Goal: Task Accomplishment & Management: Complete application form

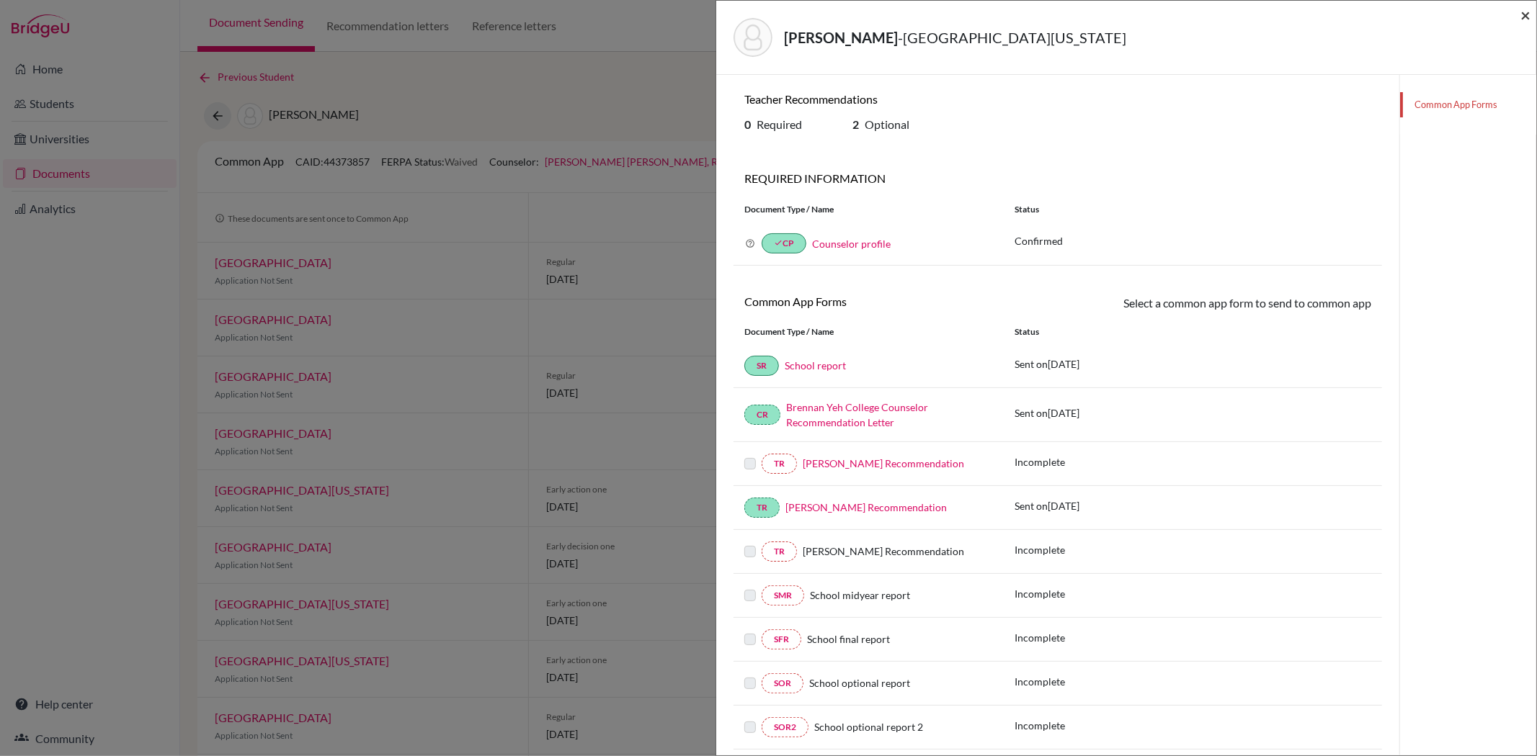
click at [1524, 17] on span "×" at bounding box center [1525, 14] width 10 height 21
click at [1527, 15] on span "×" at bounding box center [1525, 14] width 10 height 21
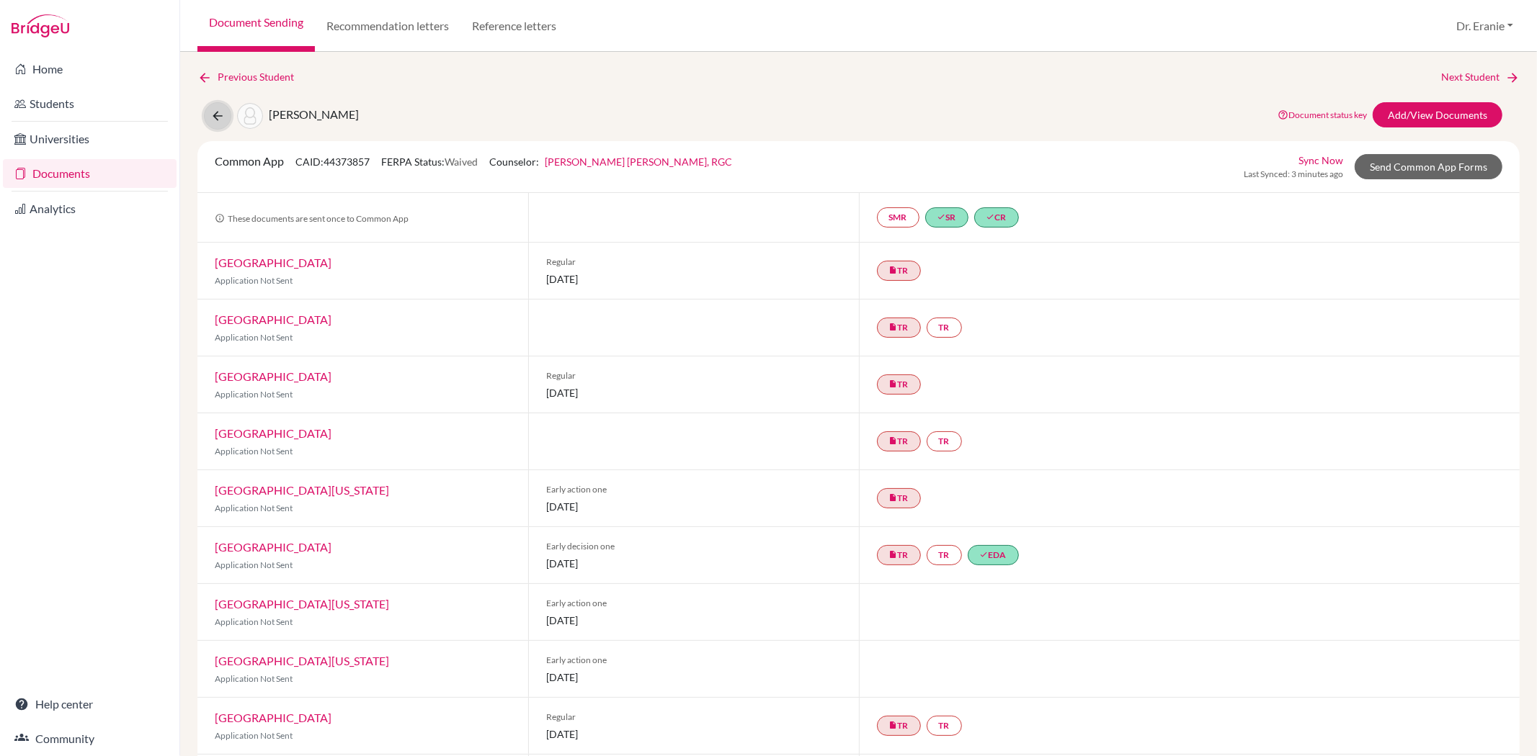
click at [212, 109] on icon at bounding box center [217, 116] width 14 height 14
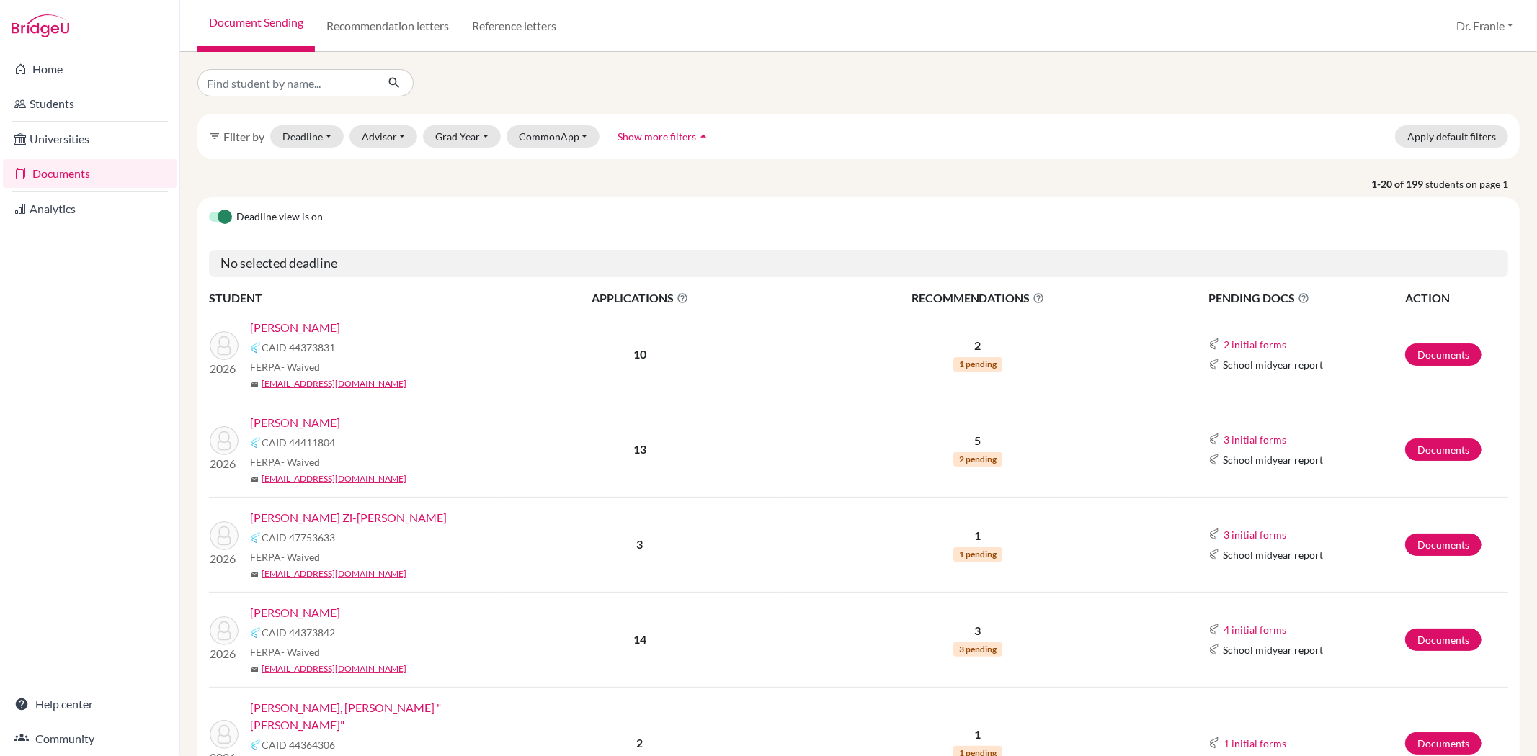
click at [272, 331] on link "[PERSON_NAME]" at bounding box center [295, 327] width 90 height 17
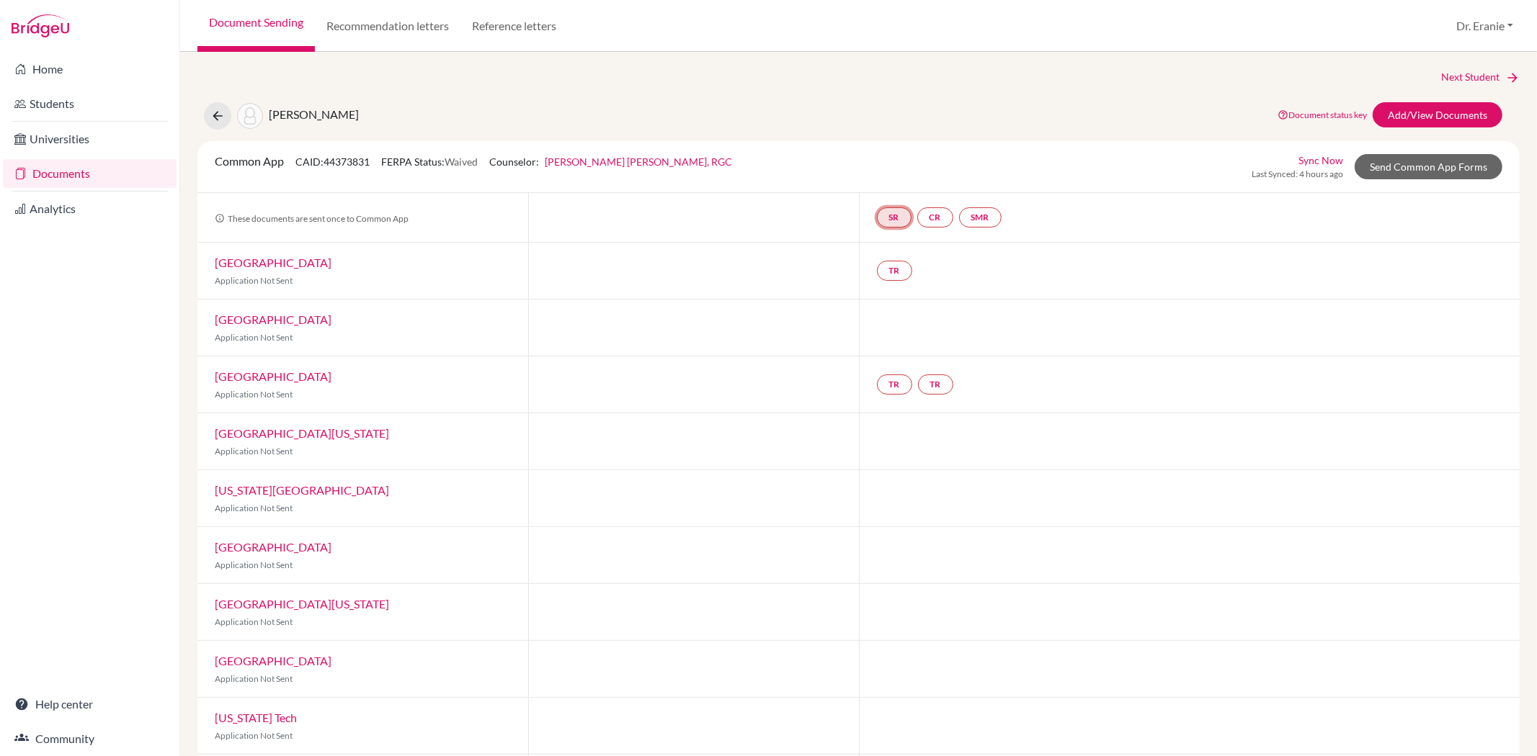
click at [882, 218] on link "SR" at bounding box center [894, 217] width 35 height 20
click at [1437, 113] on link "Add/View Documents" at bounding box center [1437, 114] width 130 height 25
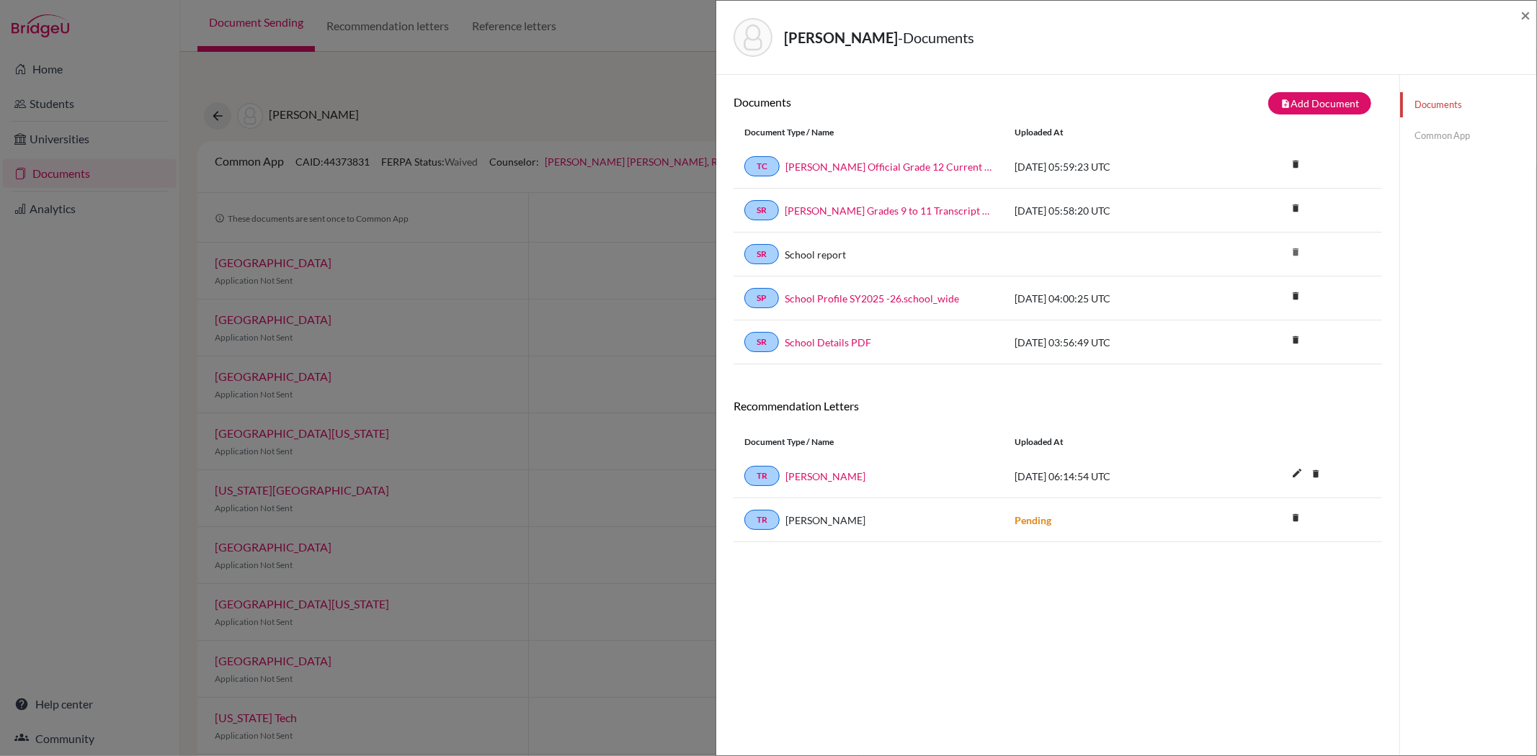
click at [1431, 133] on link "Common App" at bounding box center [1468, 135] width 136 height 25
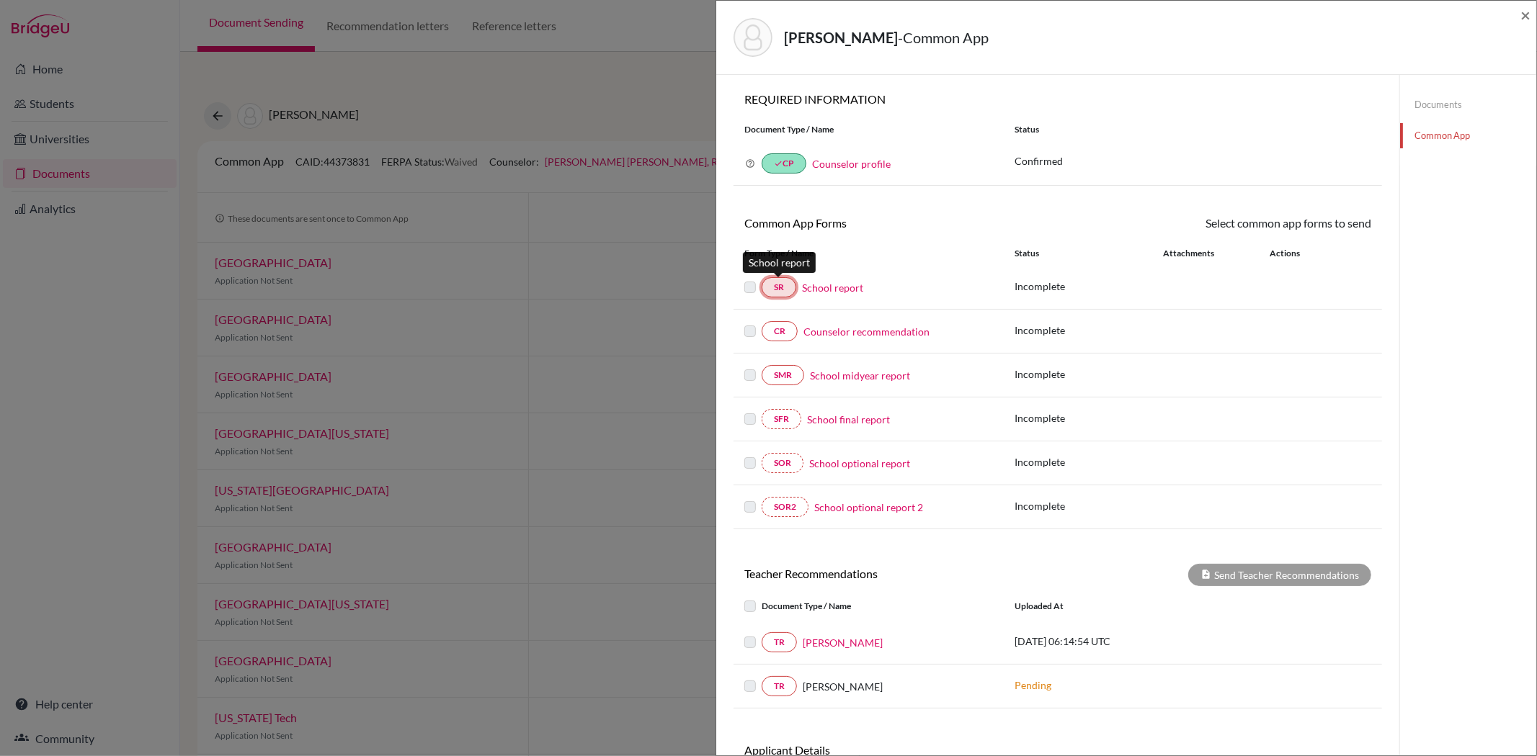
click at [782, 295] on link "SR" at bounding box center [779, 287] width 35 height 20
click at [780, 291] on link "SR" at bounding box center [779, 287] width 35 height 20
click at [1523, 13] on span "×" at bounding box center [1525, 14] width 10 height 21
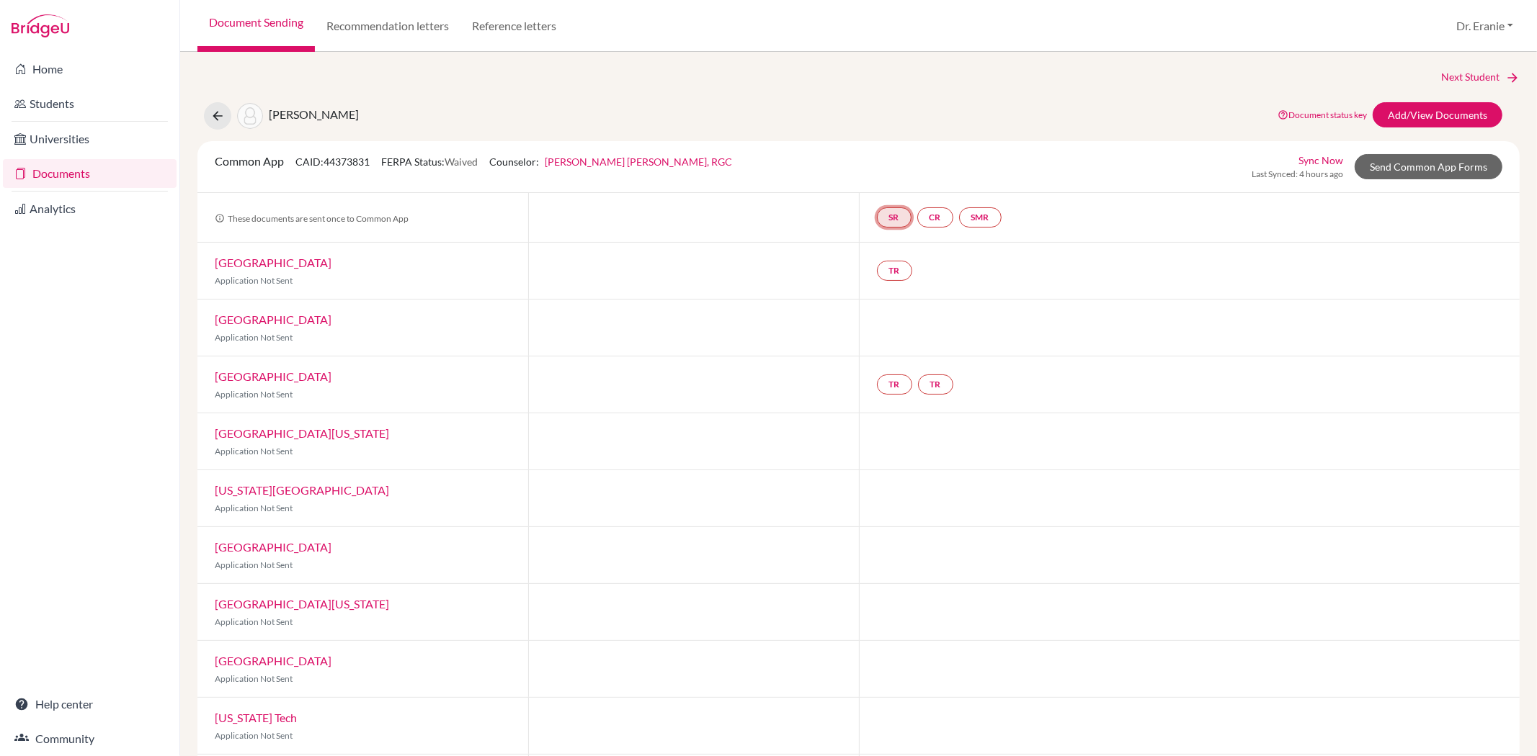
click at [893, 217] on link "SR" at bounding box center [894, 217] width 35 height 20
click at [890, 174] on link "School report" at bounding box center [893, 174] width 61 height 12
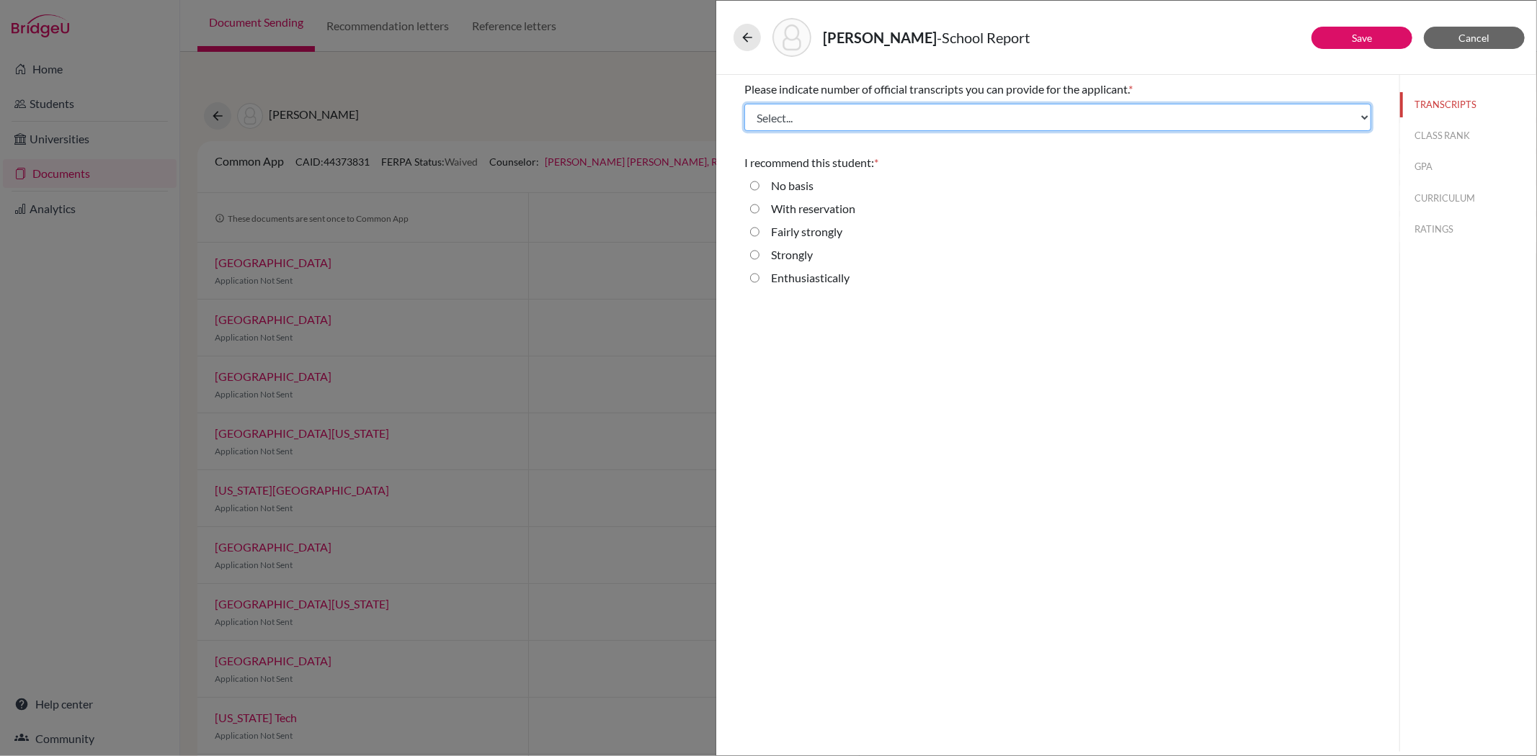
click at [782, 115] on select "Select... 1 2 3 4" at bounding box center [1057, 117] width 627 height 27
select select "1"
click at [744, 104] on select "Select... 1 2 3 4" at bounding box center [1057, 117] width 627 height 27
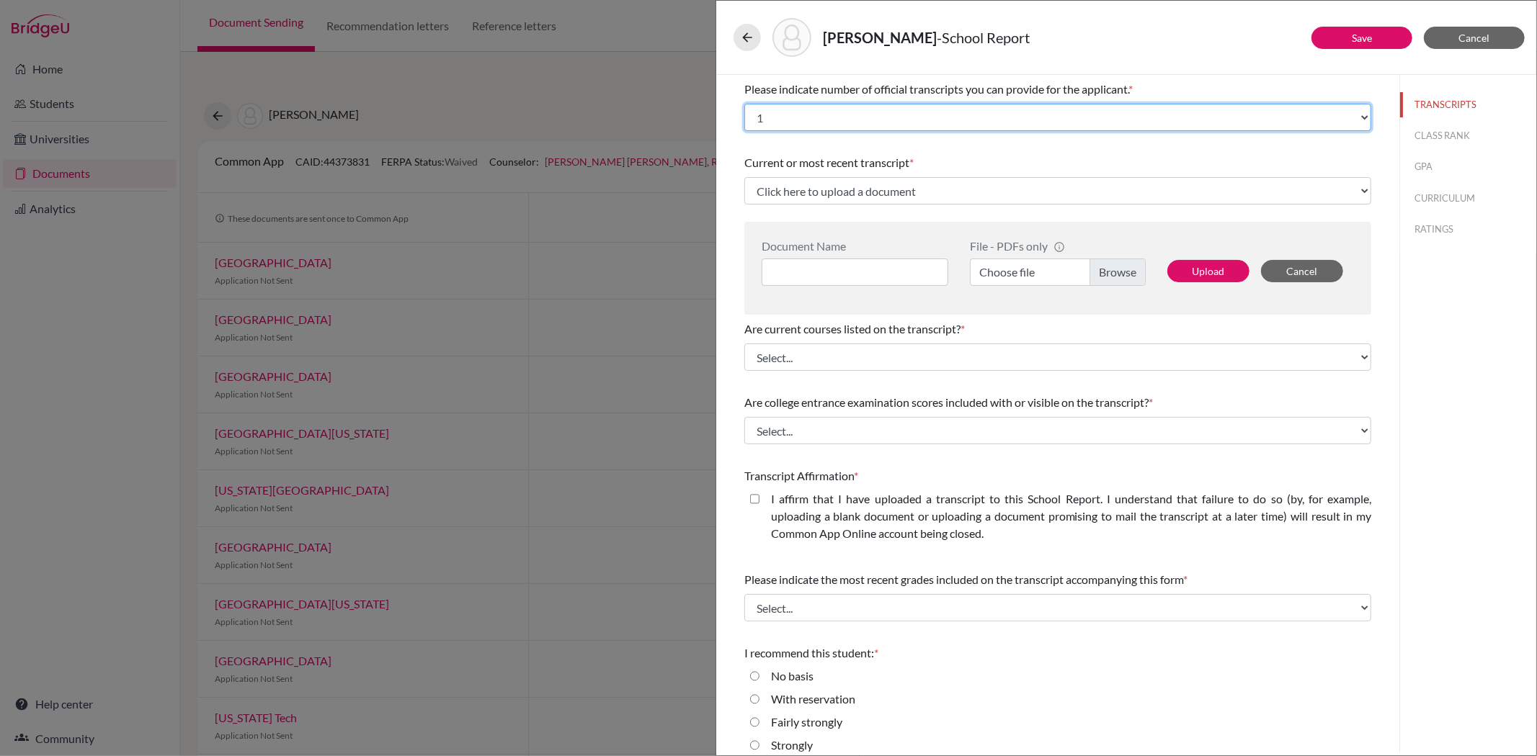
scroll to position [36, 0]
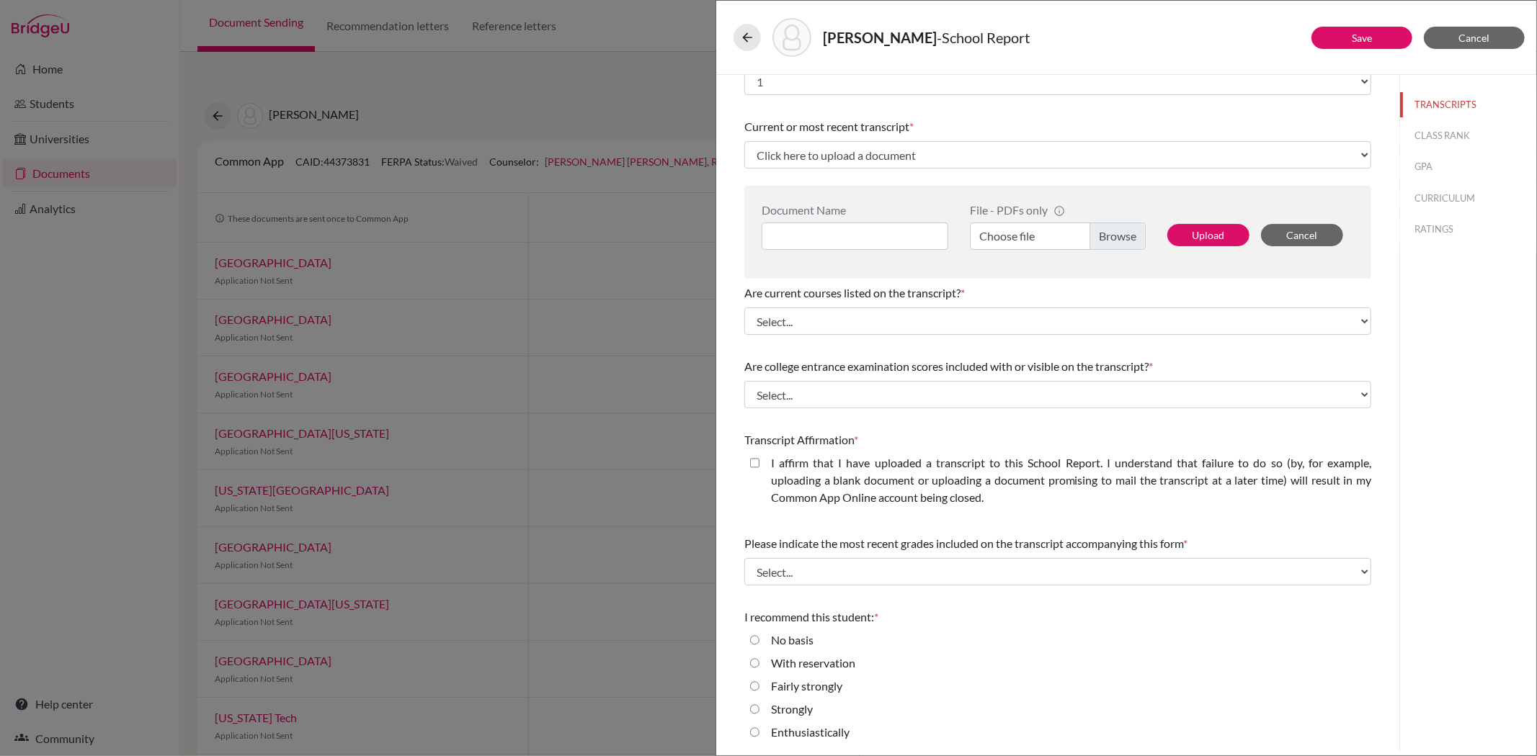
click at [757, 689] on strongly "Fairly strongly" at bounding box center [754, 686] width 9 height 17
radio strongly "true"
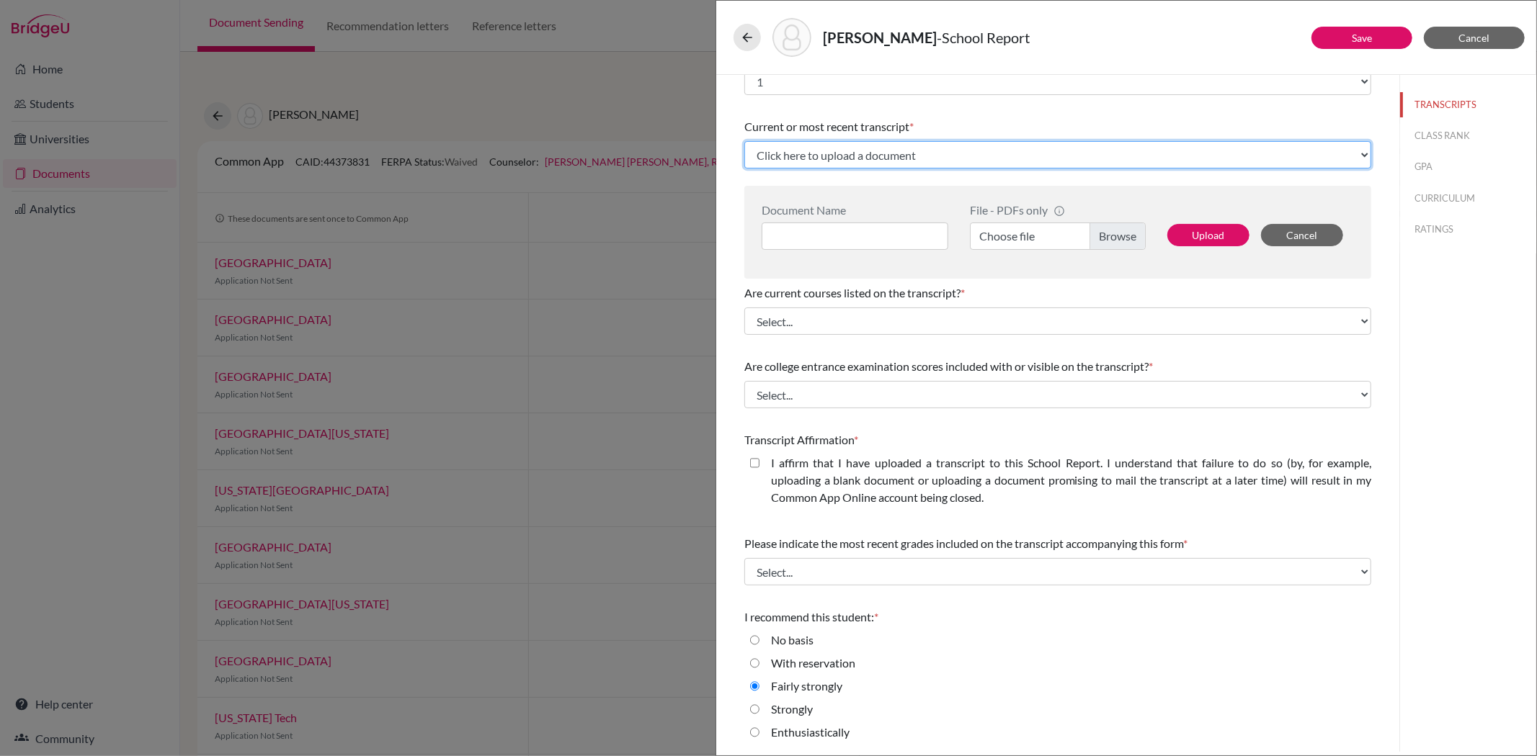
click at [853, 153] on select "Click here to upload a document Upload New File" at bounding box center [1057, 154] width 627 height 27
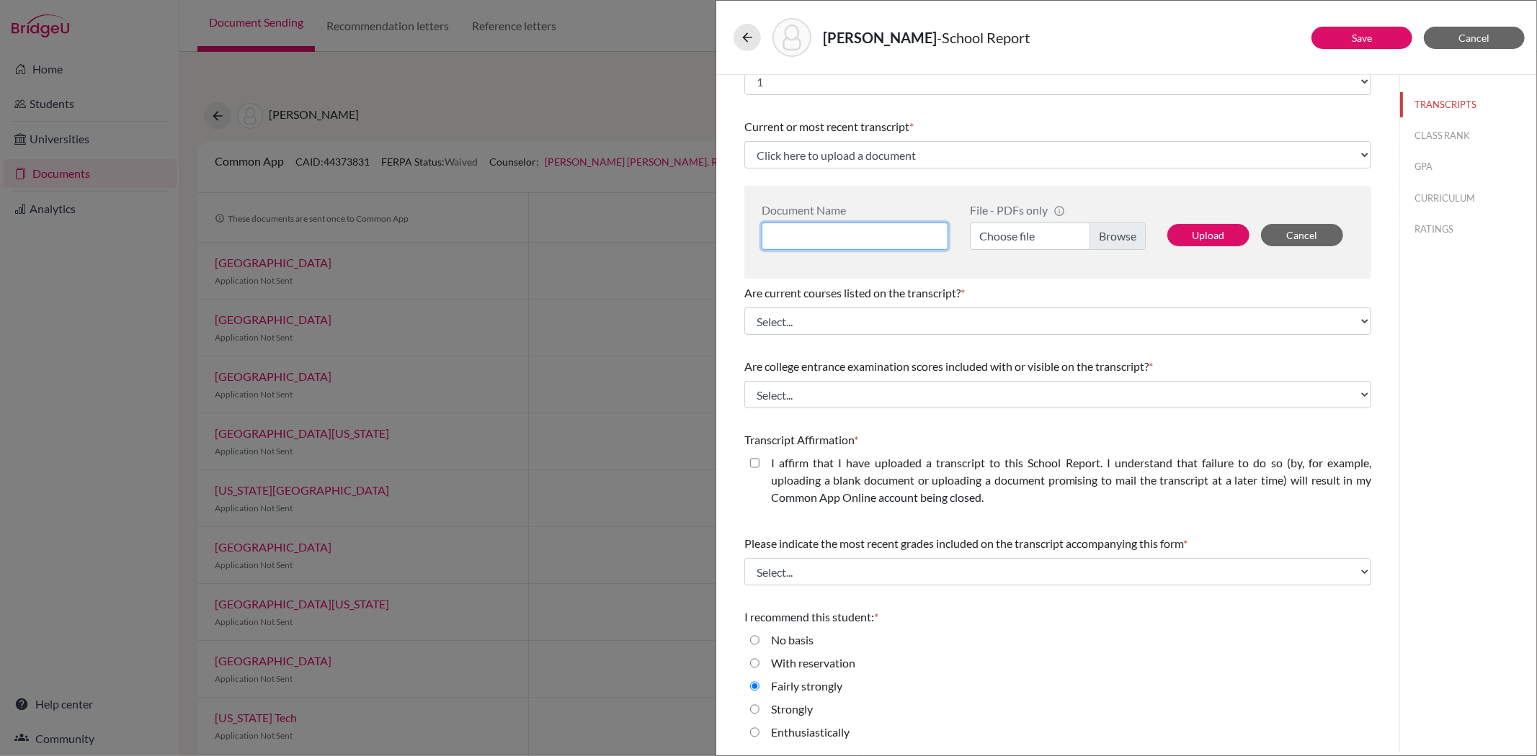
click at [827, 236] on input at bounding box center [855, 236] width 187 height 27
type input "Oliver Chen Grades 9 to 11 Transcript of Records"
click at [1004, 236] on label "Choose file" at bounding box center [1058, 236] width 176 height 27
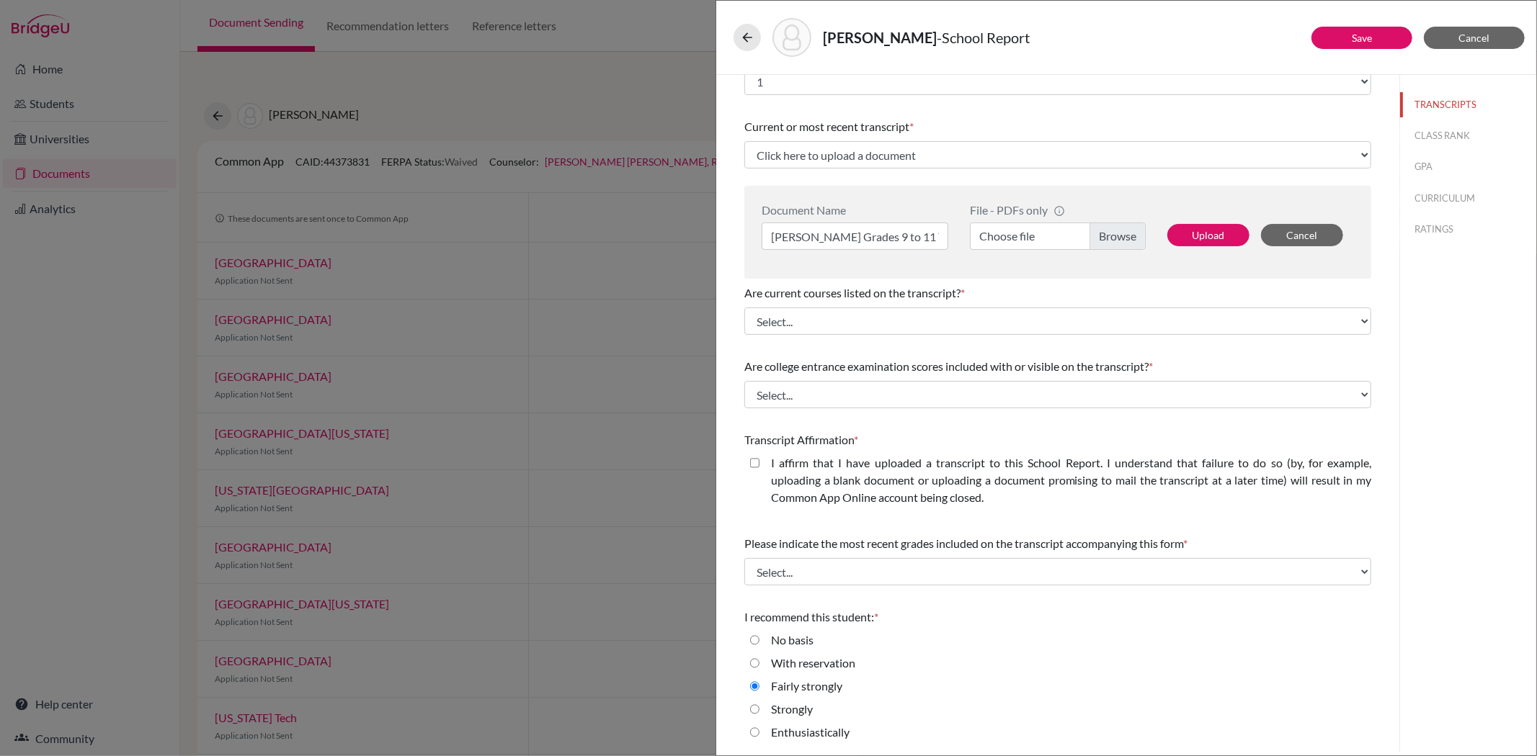
click at [1004, 236] on input "Choose file" at bounding box center [1058, 236] width 176 height 27
click at [1191, 235] on button "Upload" at bounding box center [1208, 235] width 82 height 22
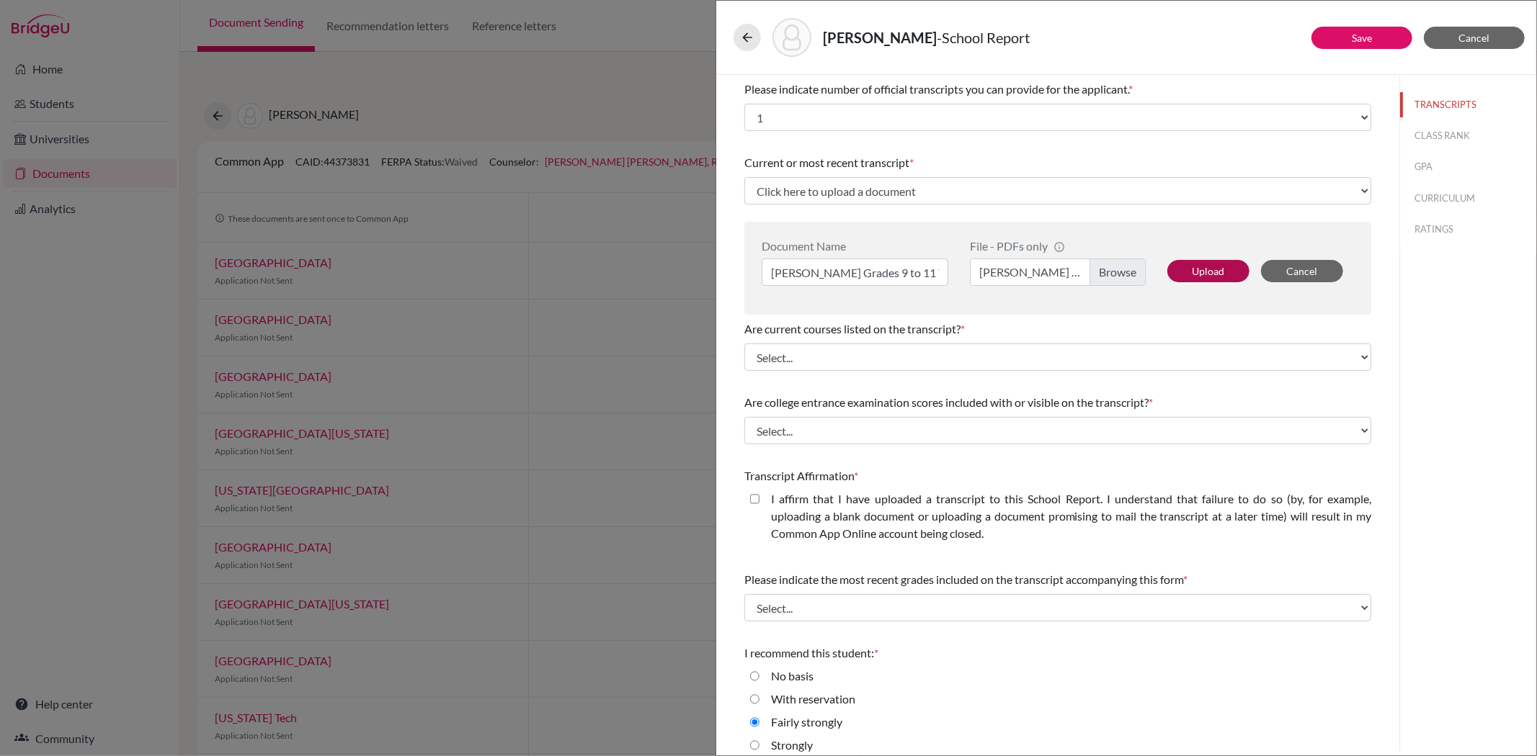
select select "690852"
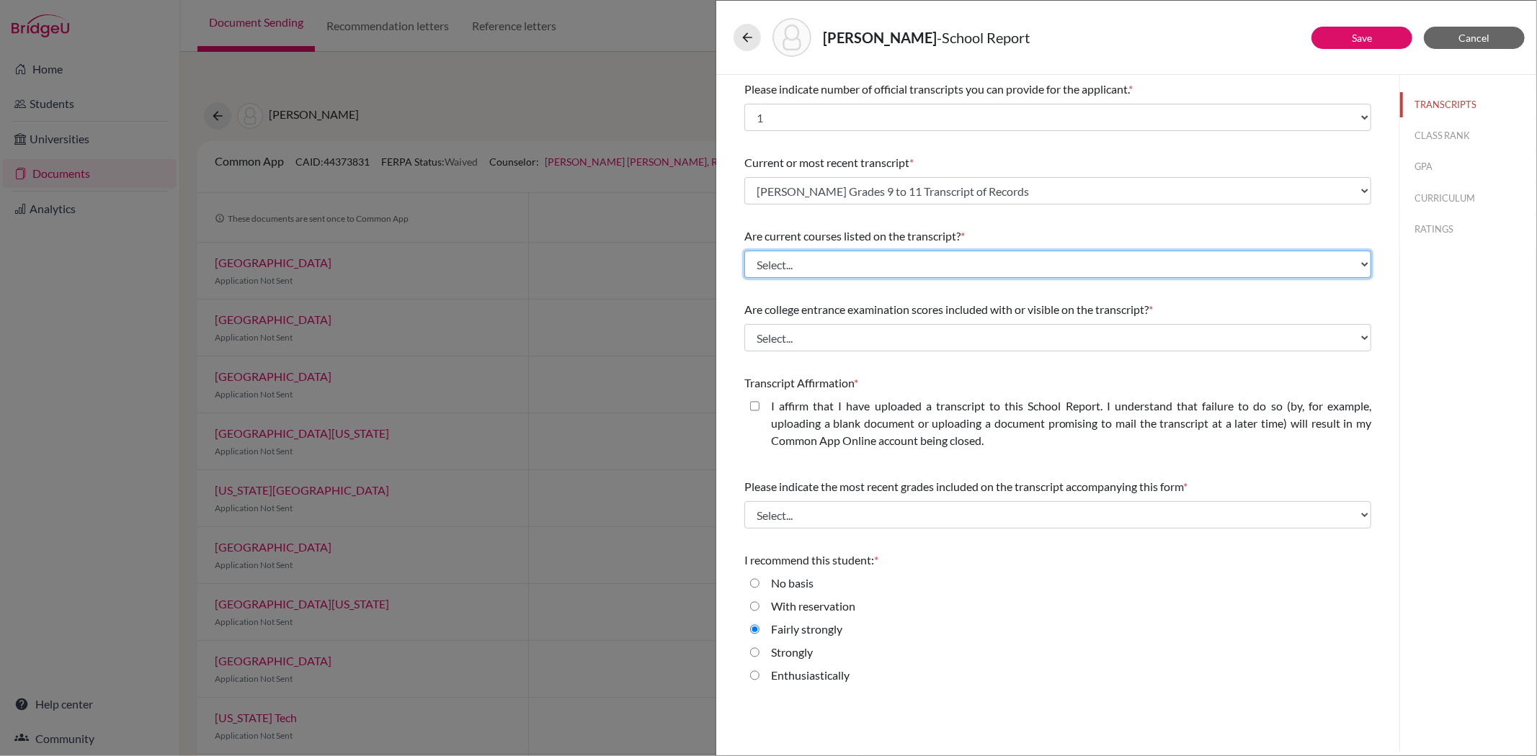
click at [844, 262] on select "Select... Yes No" at bounding box center [1057, 264] width 627 height 27
select select "1"
click at [744, 251] on select "Select... Yes No" at bounding box center [1057, 264] width 627 height 27
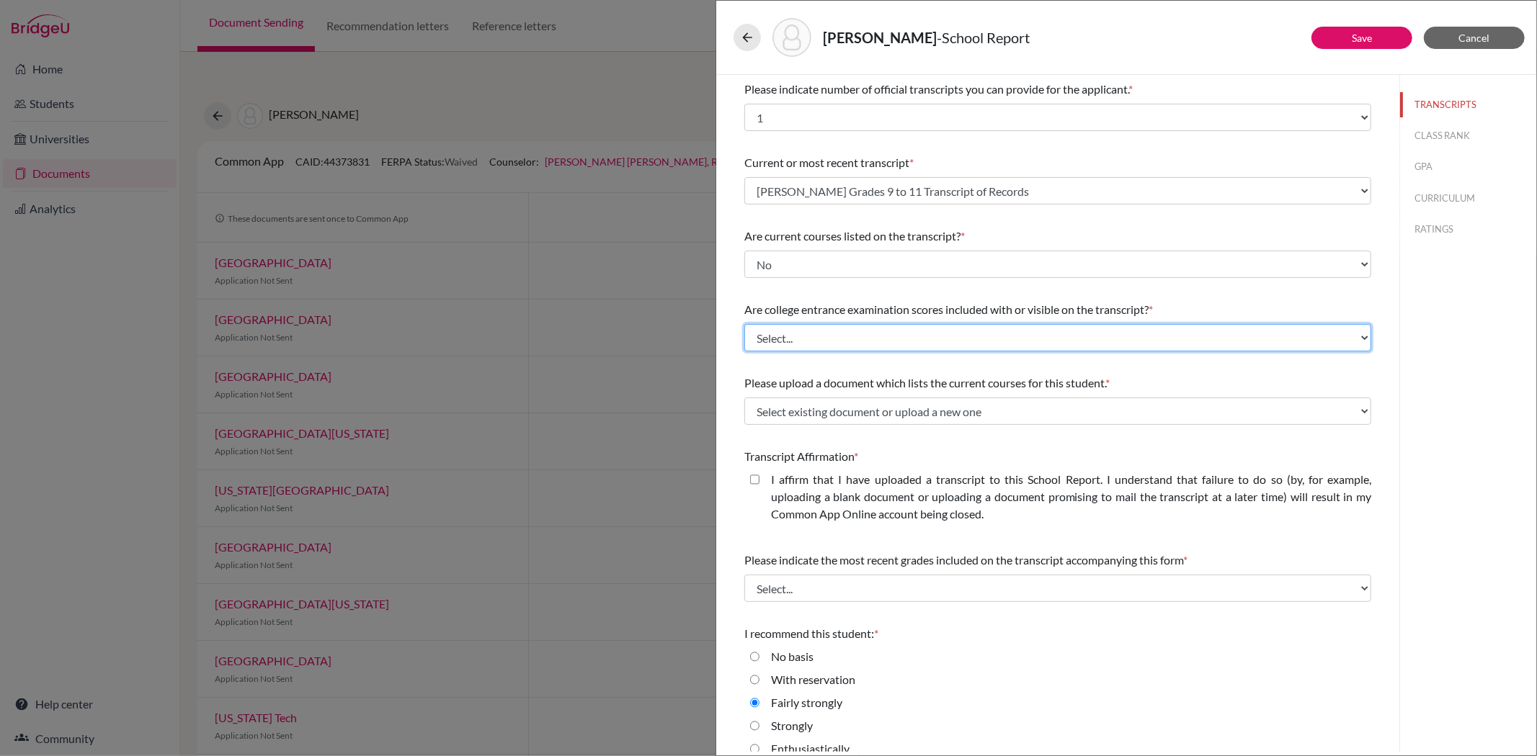
click at [809, 339] on select "Select... Yes No" at bounding box center [1057, 337] width 627 height 27
select select "1"
click at [744, 324] on select "Select... Yes No" at bounding box center [1057, 337] width 627 height 27
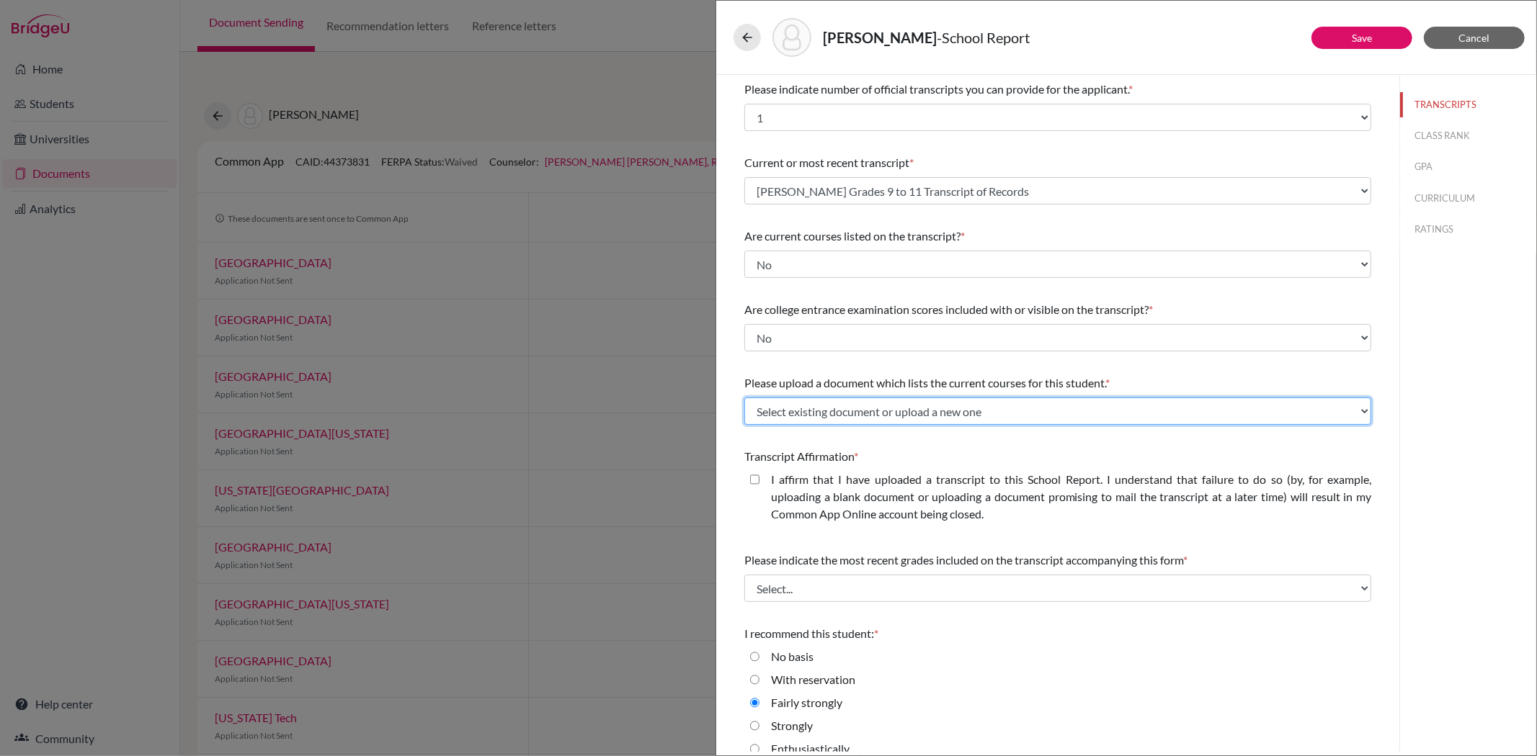
click at [800, 411] on select "Select existing document or upload a new one Oliver Chen Official Grade 12 Curr…" at bounding box center [1057, 411] width 627 height 27
select select "690438"
click at [744, 398] on select "Select existing document or upload a new one Oliver Chen Official Grade 12 Curr…" at bounding box center [1057, 411] width 627 height 27
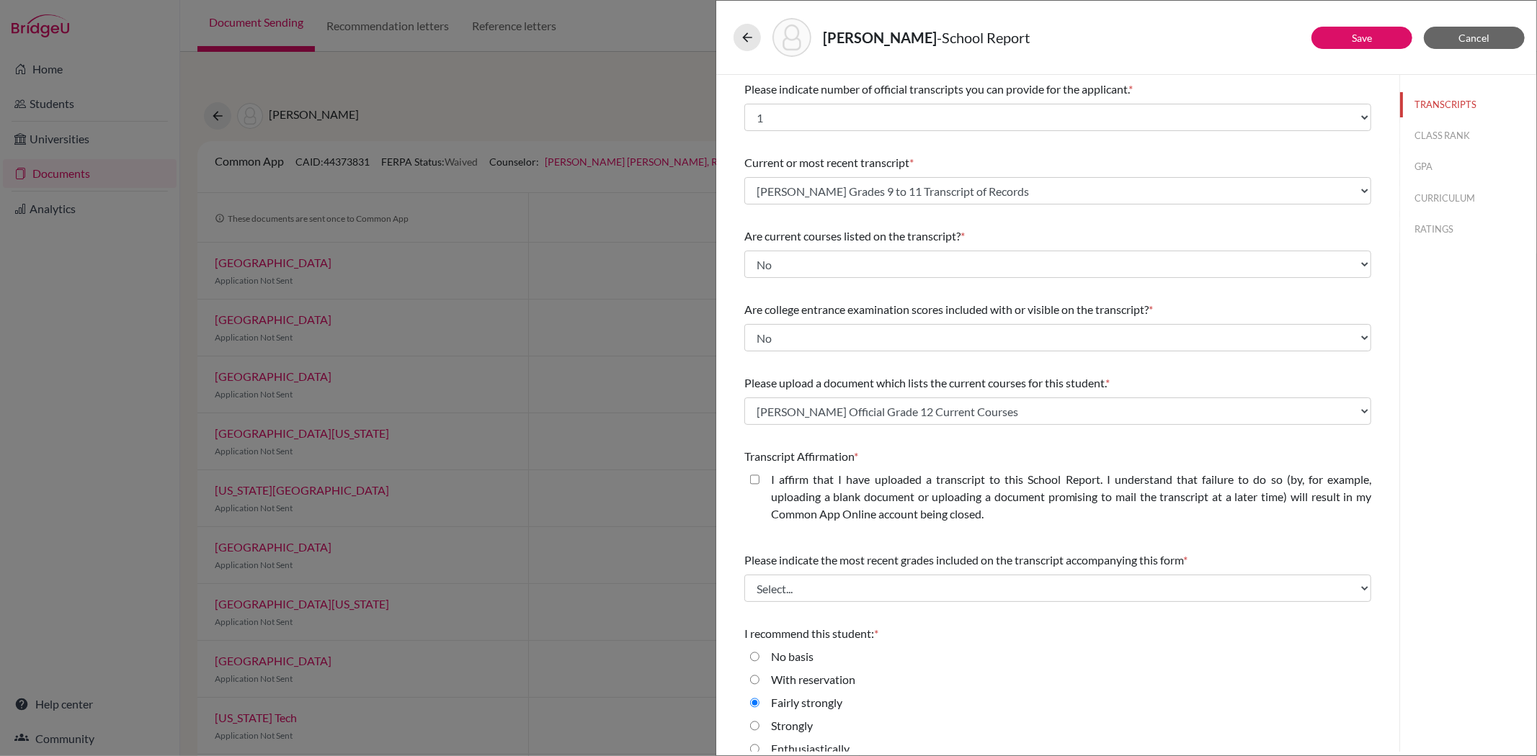
click at [751, 481] on closed\ "I affirm that I have uploaded a transcript to this School Report. I understand …" at bounding box center [754, 479] width 9 height 17
checkbox closed\ "true"
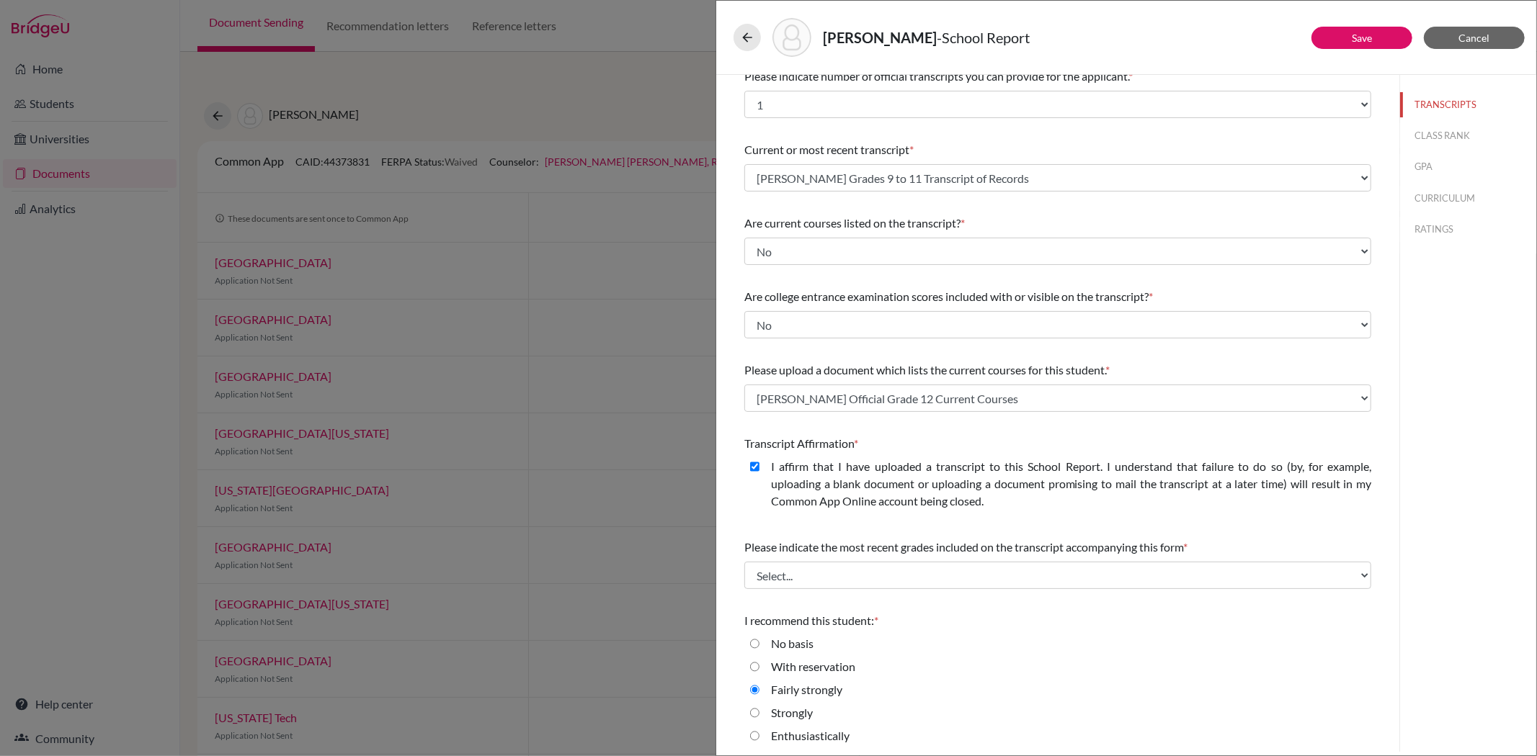
scroll to position [17, 0]
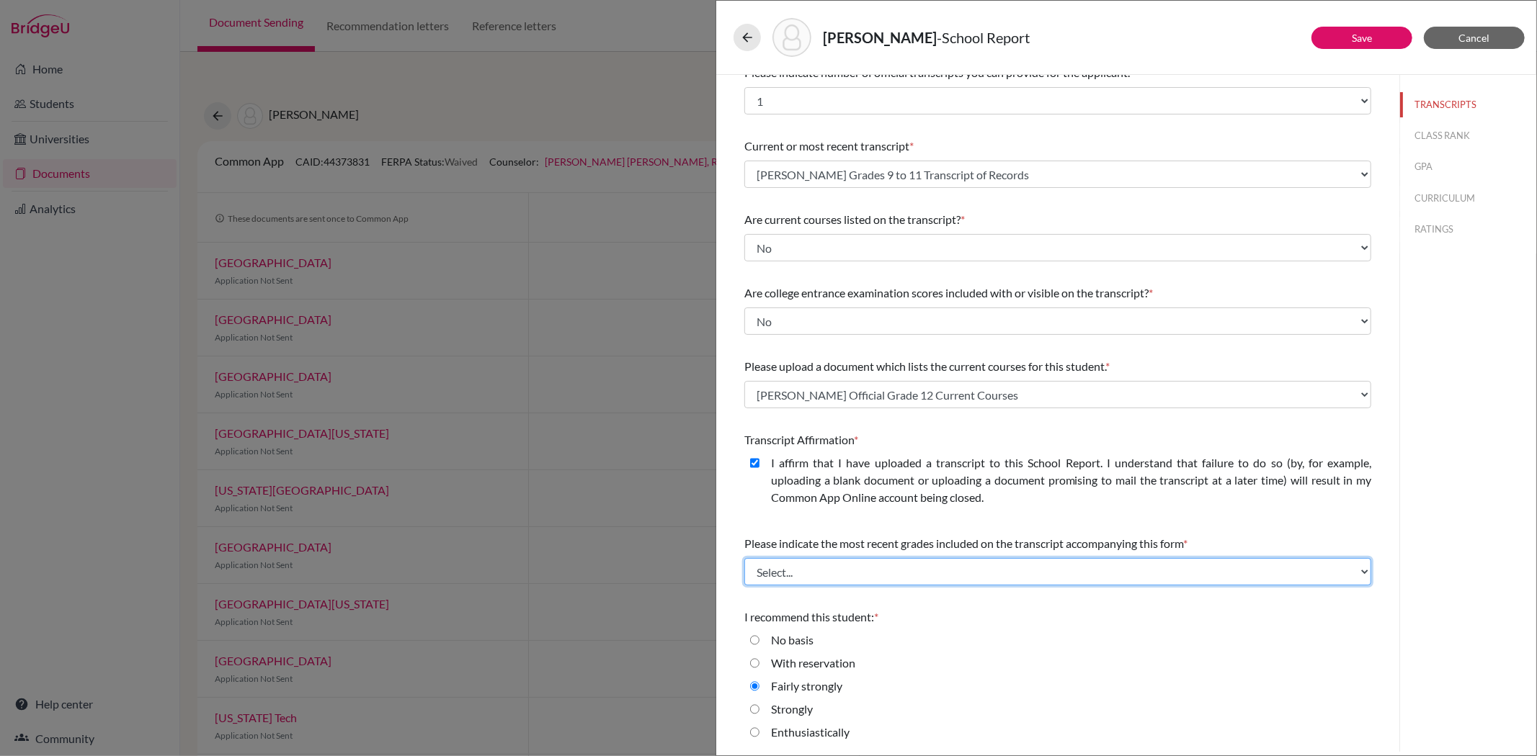
click at [767, 567] on select "Select... Final junior year grades 1st Quarter senior year grades 2nd Quarter/1…" at bounding box center [1057, 571] width 627 height 27
select select "0"
click at [744, 558] on select "Select... Final junior year grades 1st Quarter senior year grades 2nd Quarter/1…" at bounding box center [1057, 571] width 627 height 27
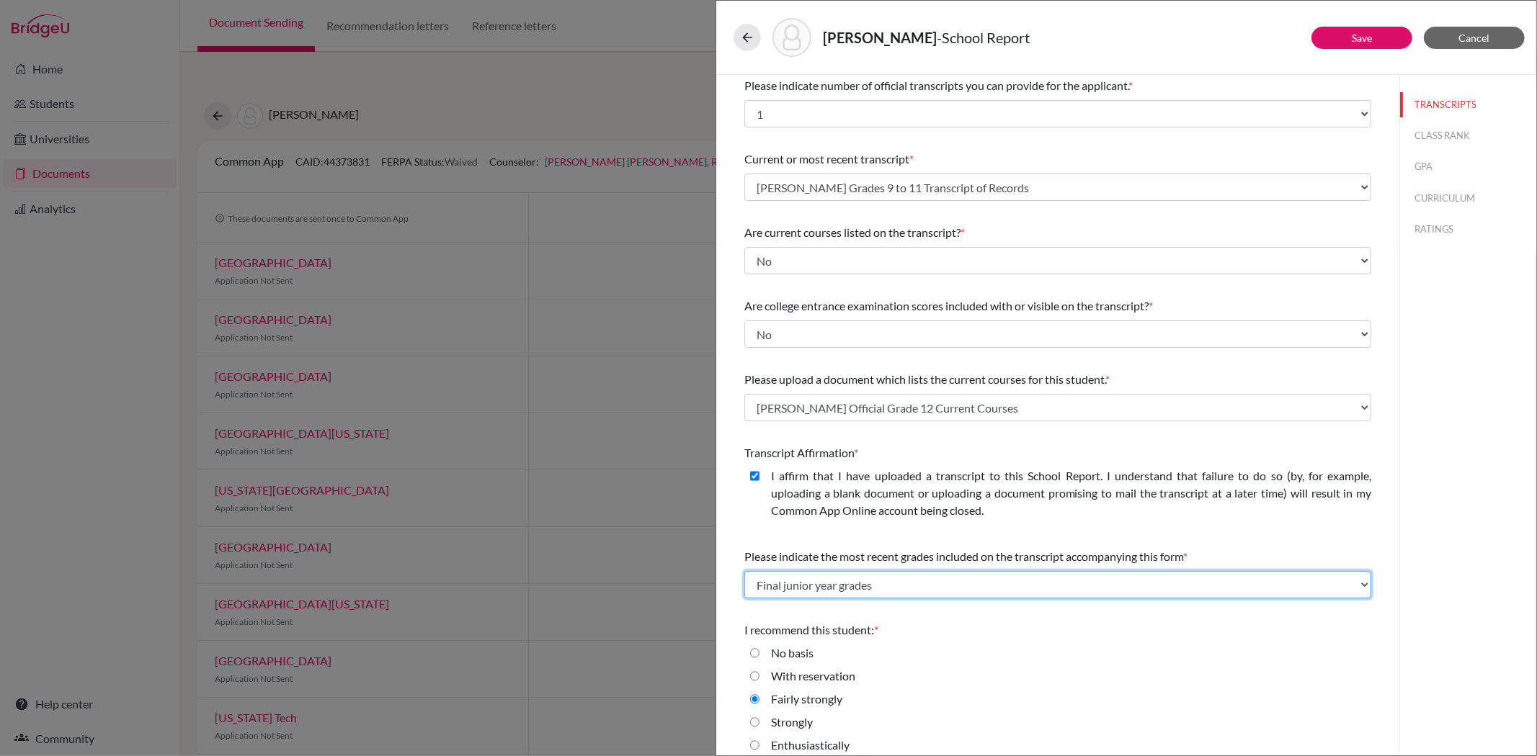
scroll to position [0, 0]
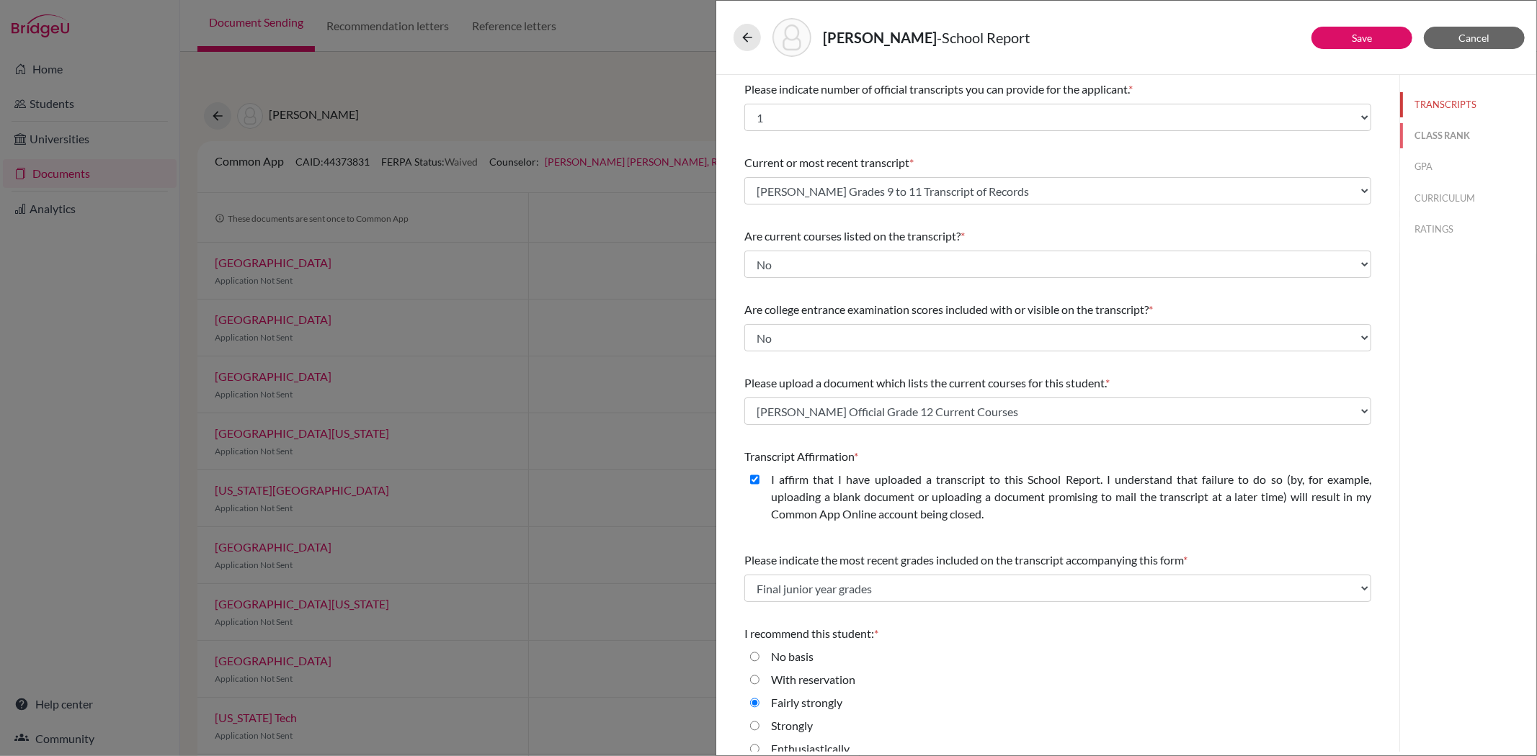
click at [1424, 131] on button "CLASS RANK" at bounding box center [1468, 135] width 136 height 25
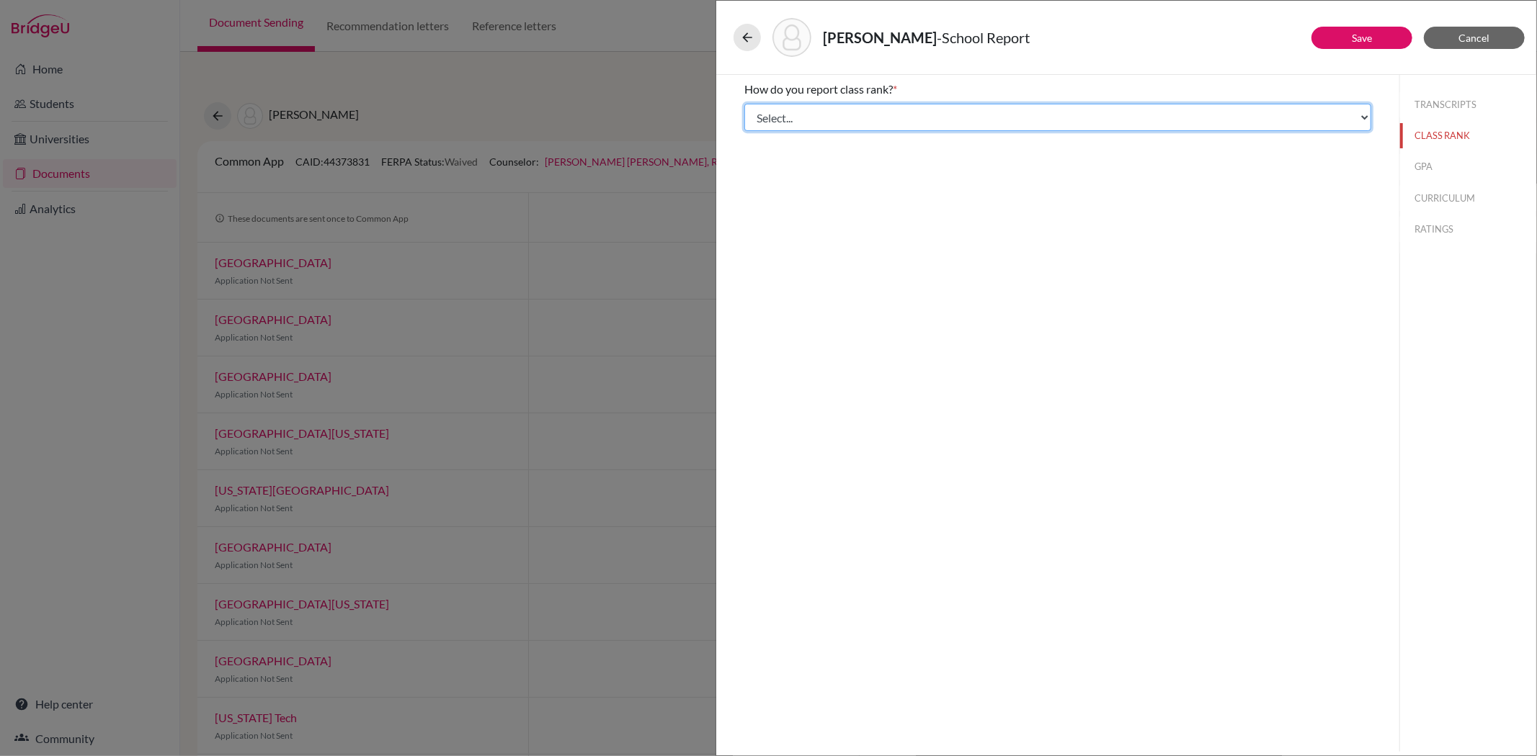
click at [940, 115] on select "Select... Exact Decile Quintile Quartile None" at bounding box center [1057, 117] width 627 height 27
select select "1"
click at [744, 104] on select "Select... Exact Decile Quintile Quartile None" at bounding box center [1057, 117] width 627 height 27
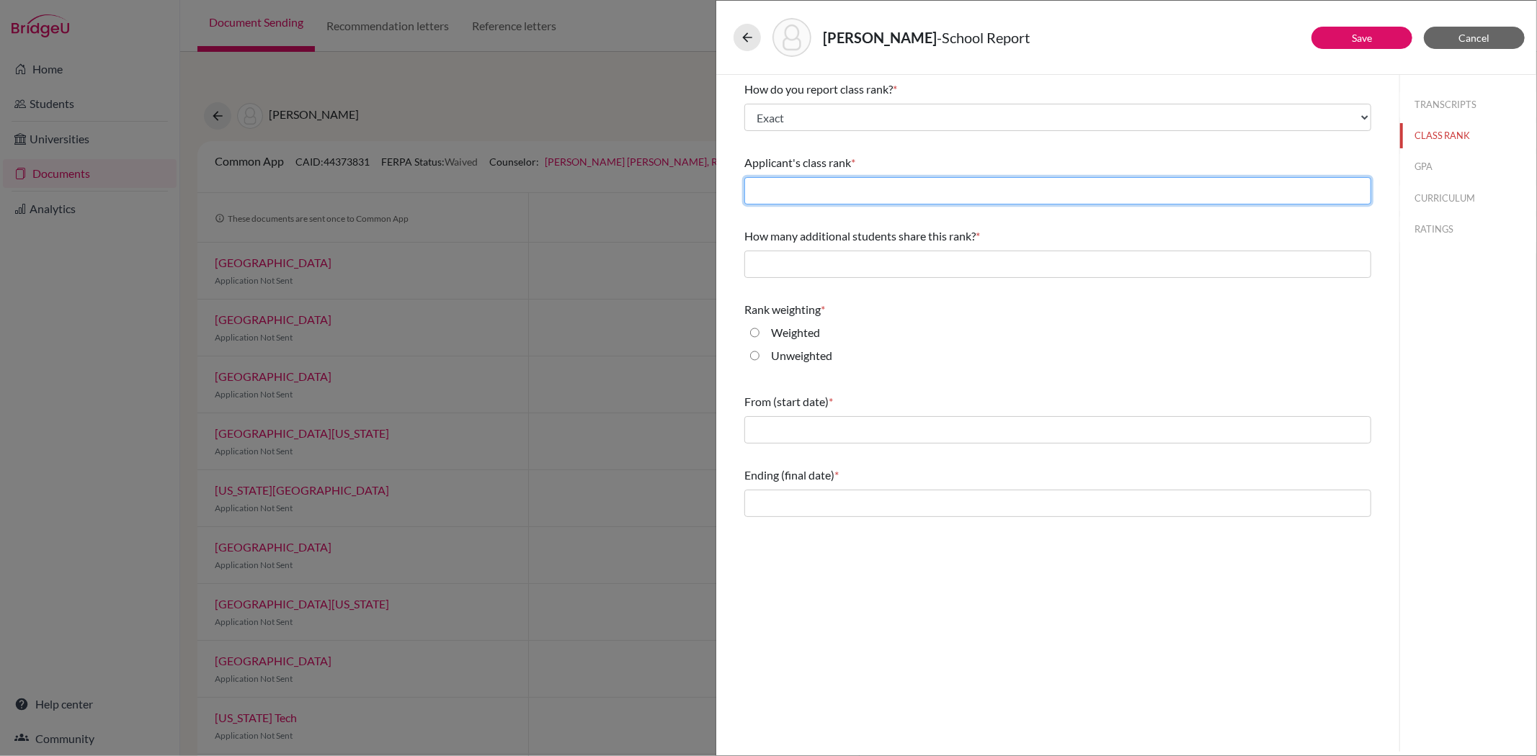
click at [769, 200] on input "text" at bounding box center [1057, 190] width 627 height 27
type input "25"
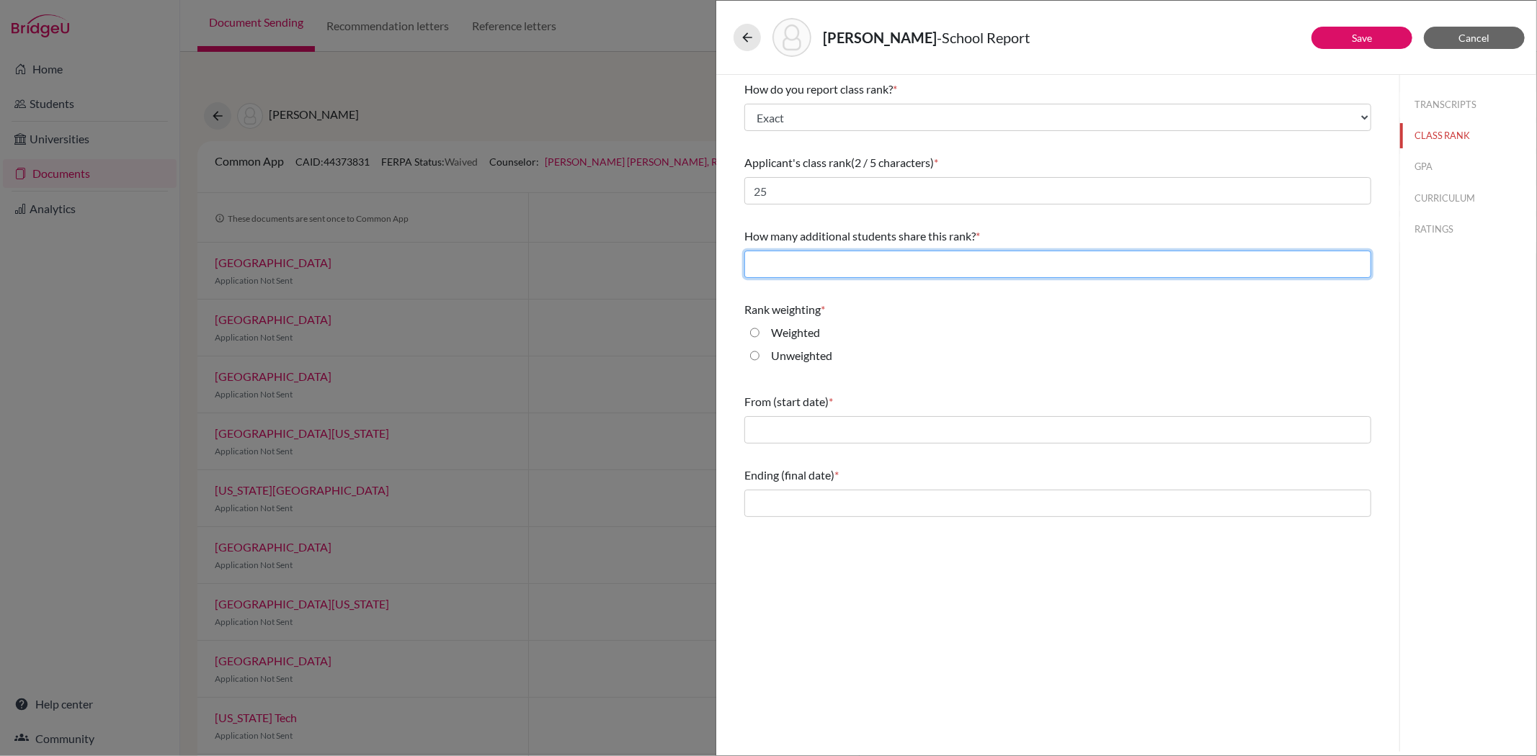
click at [807, 269] on input "text" at bounding box center [1057, 264] width 627 height 27
type input "0"
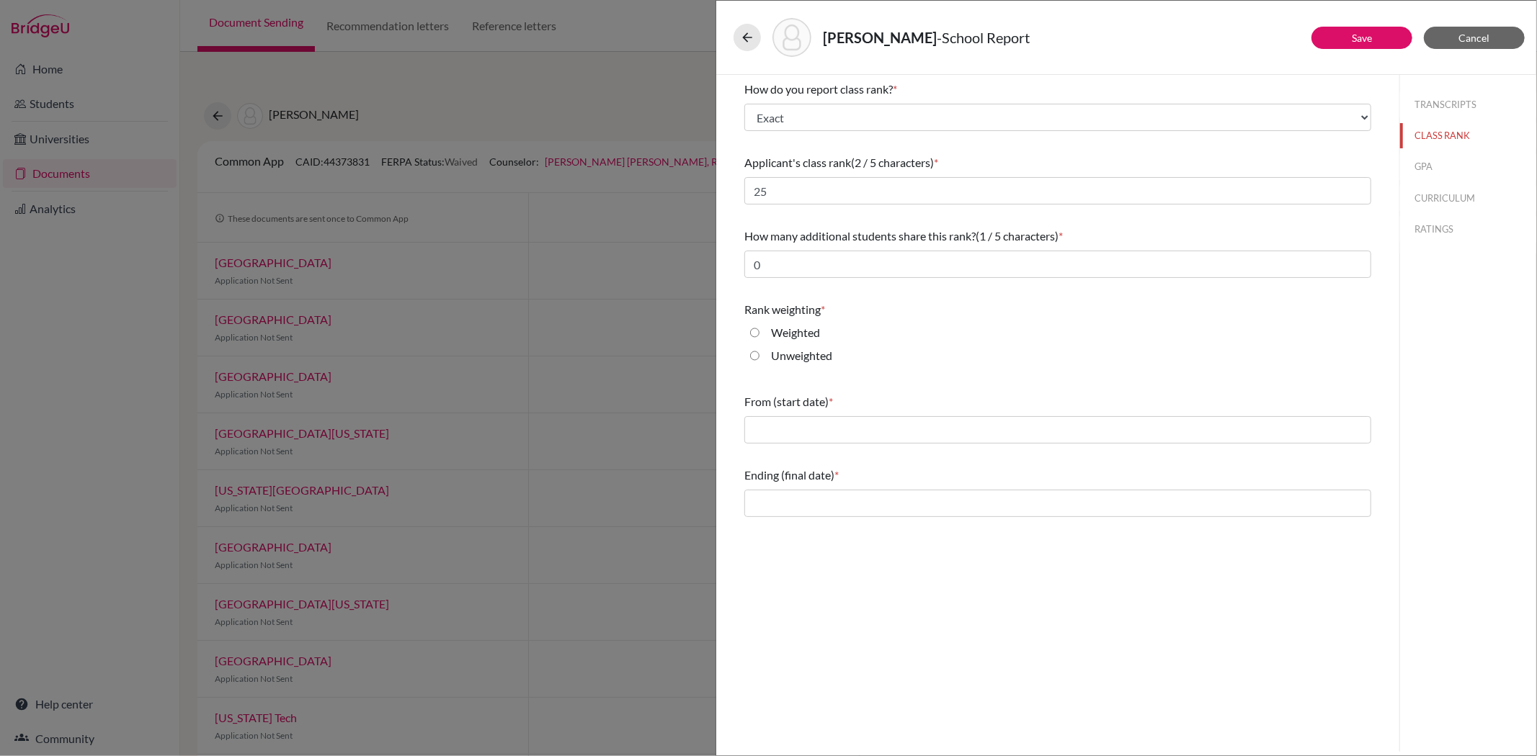
click at [752, 332] on input "Weighted" at bounding box center [754, 332] width 9 height 17
radio input "true"
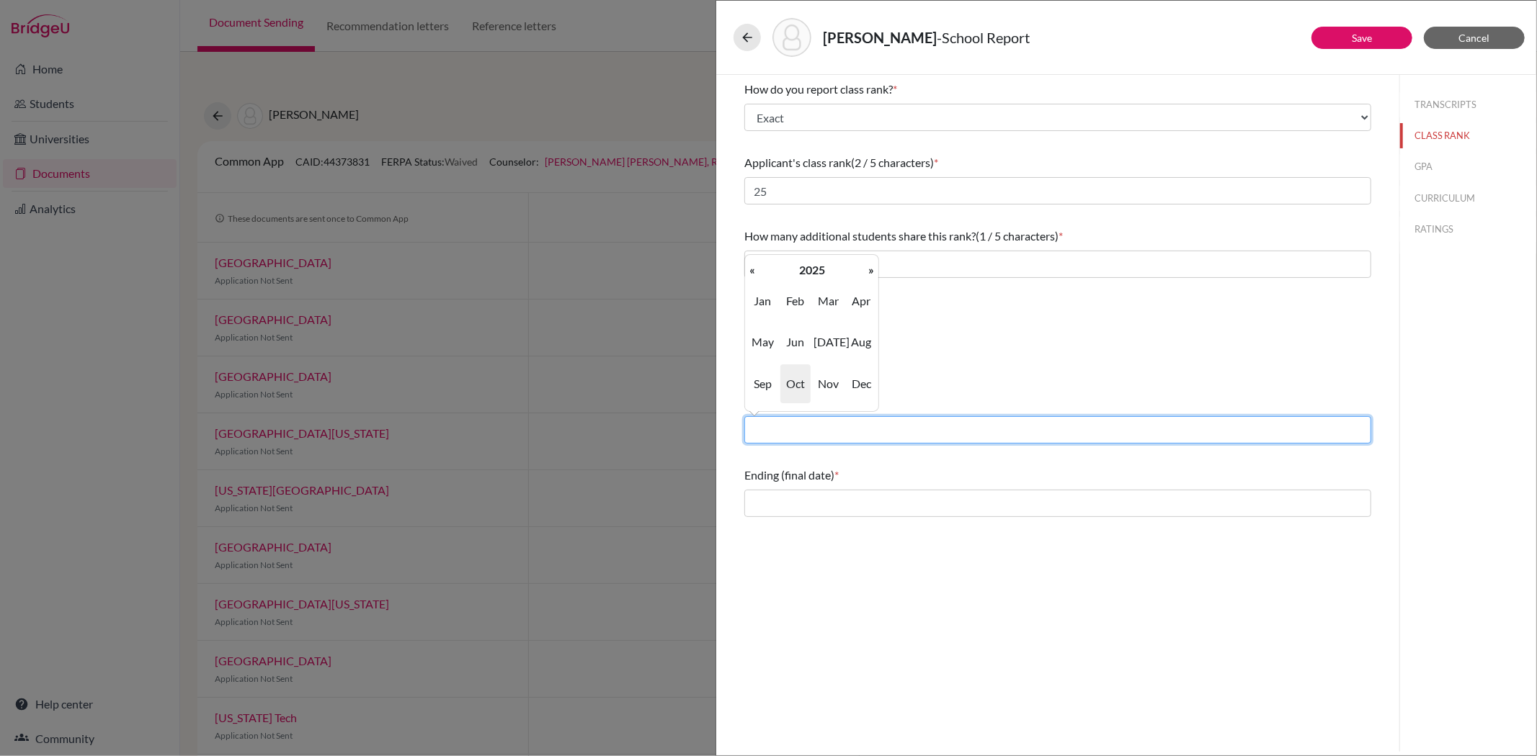
click at [755, 434] on input "text" at bounding box center [1057, 429] width 627 height 27
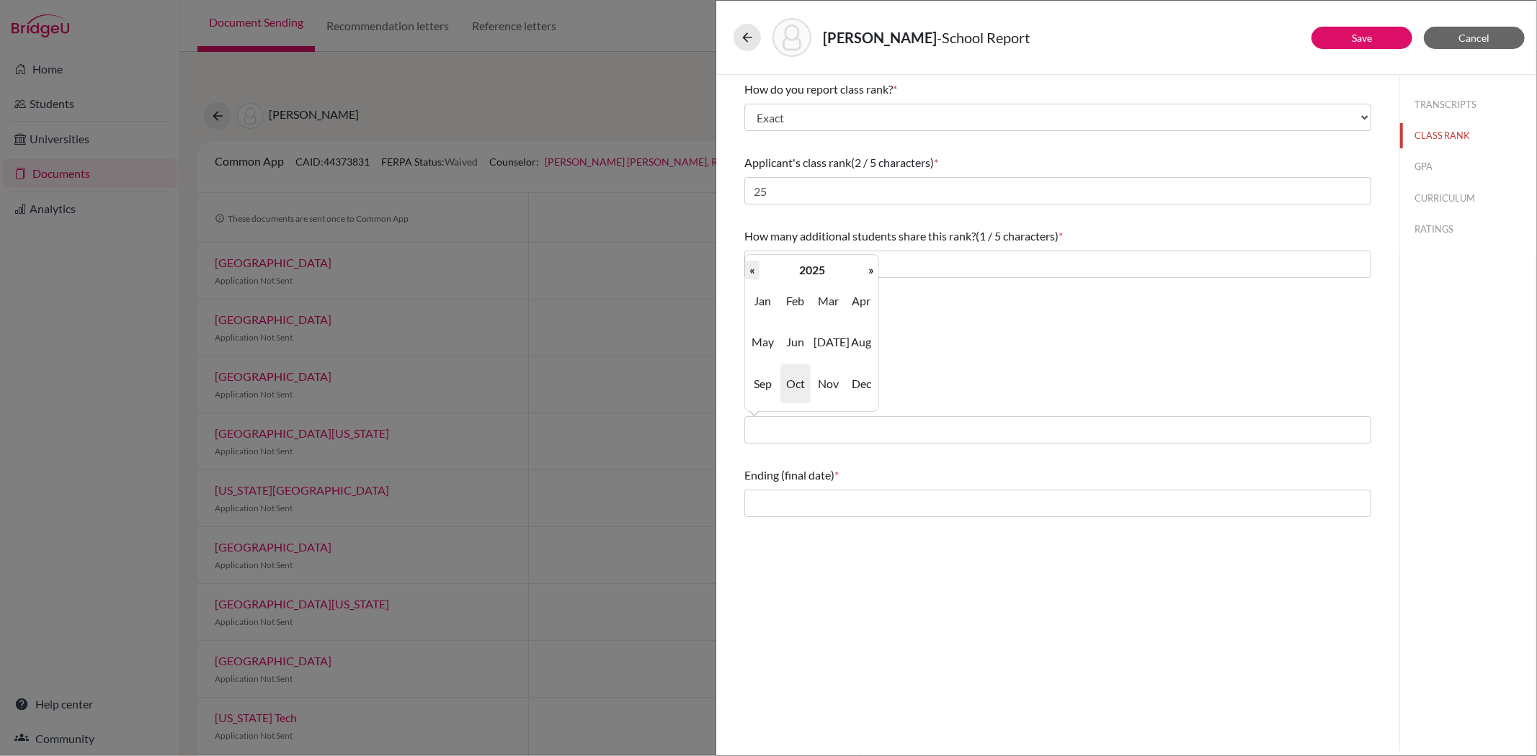
click at [755, 269] on th "«" at bounding box center [752, 270] width 14 height 19
click at [754, 269] on th "«" at bounding box center [752, 270] width 14 height 19
click at [754, 274] on th "«" at bounding box center [752, 270] width 14 height 19
click at [857, 341] on span "Aug" at bounding box center [861, 342] width 30 height 39
type input "08/2022"
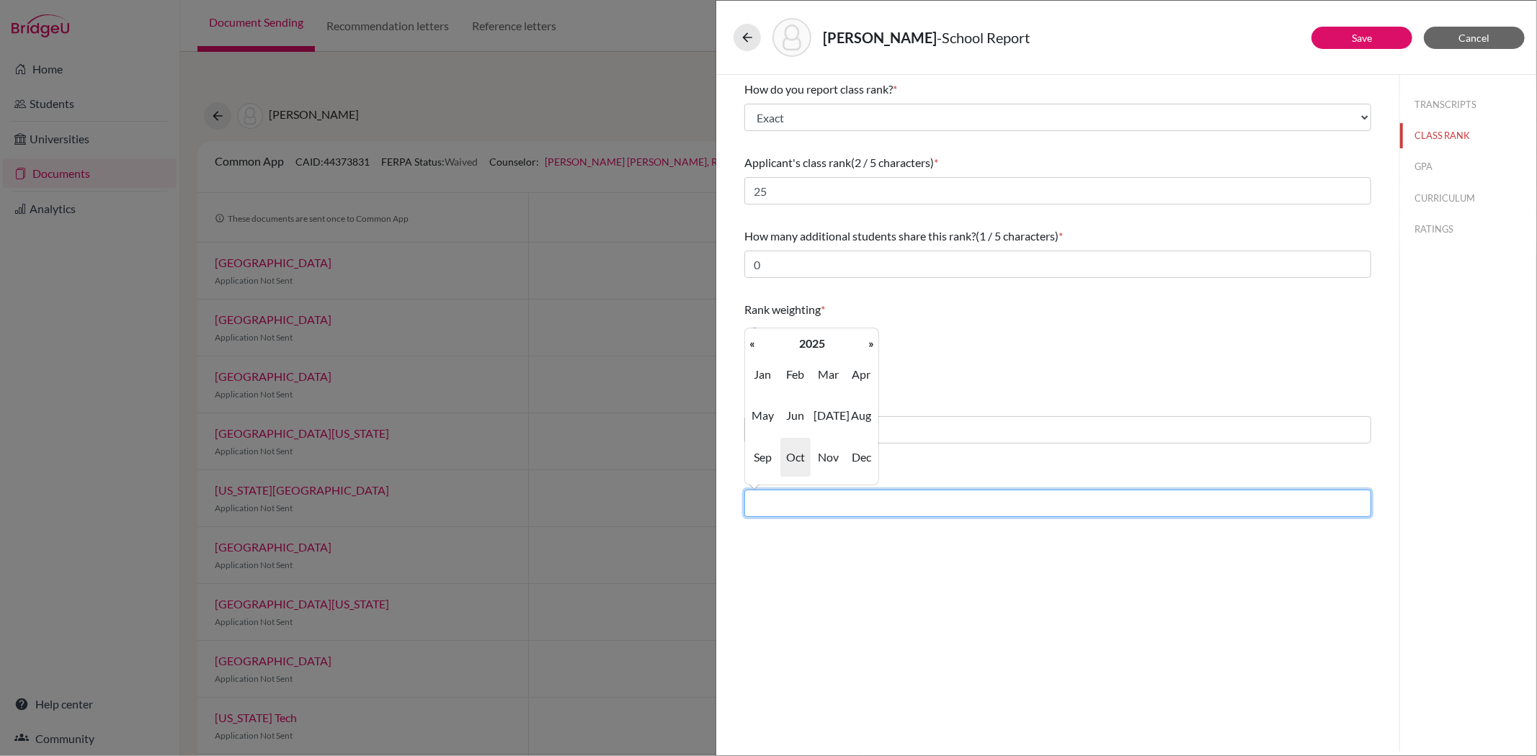
click at [796, 502] on input "text" at bounding box center [1057, 503] width 627 height 27
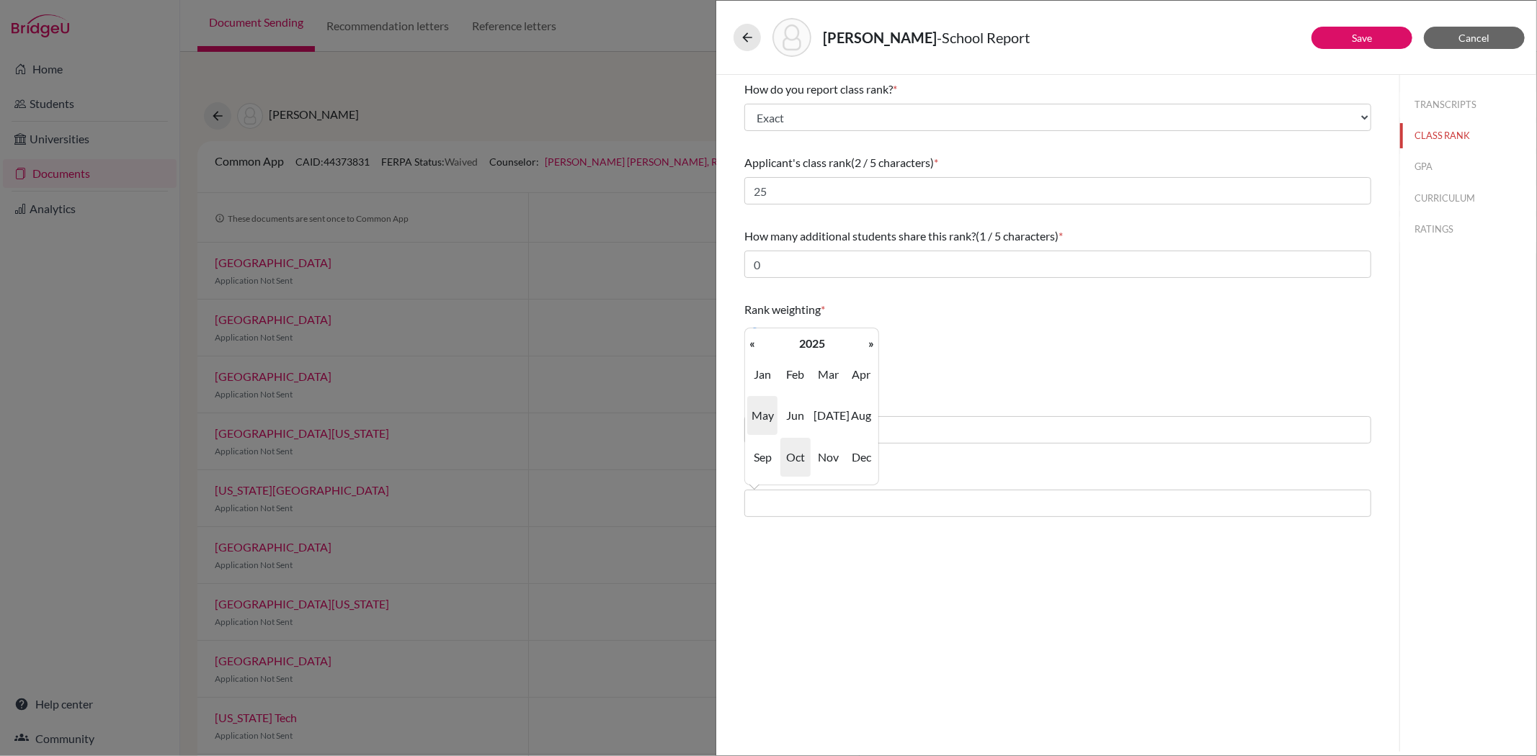
click at [762, 409] on span "May" at bounding box center [762, 415] width 30 height 39
type input "05/2025"
click at [1420, 173] on button "GPA" at bounding box center [1468, 166] width 136 height 25
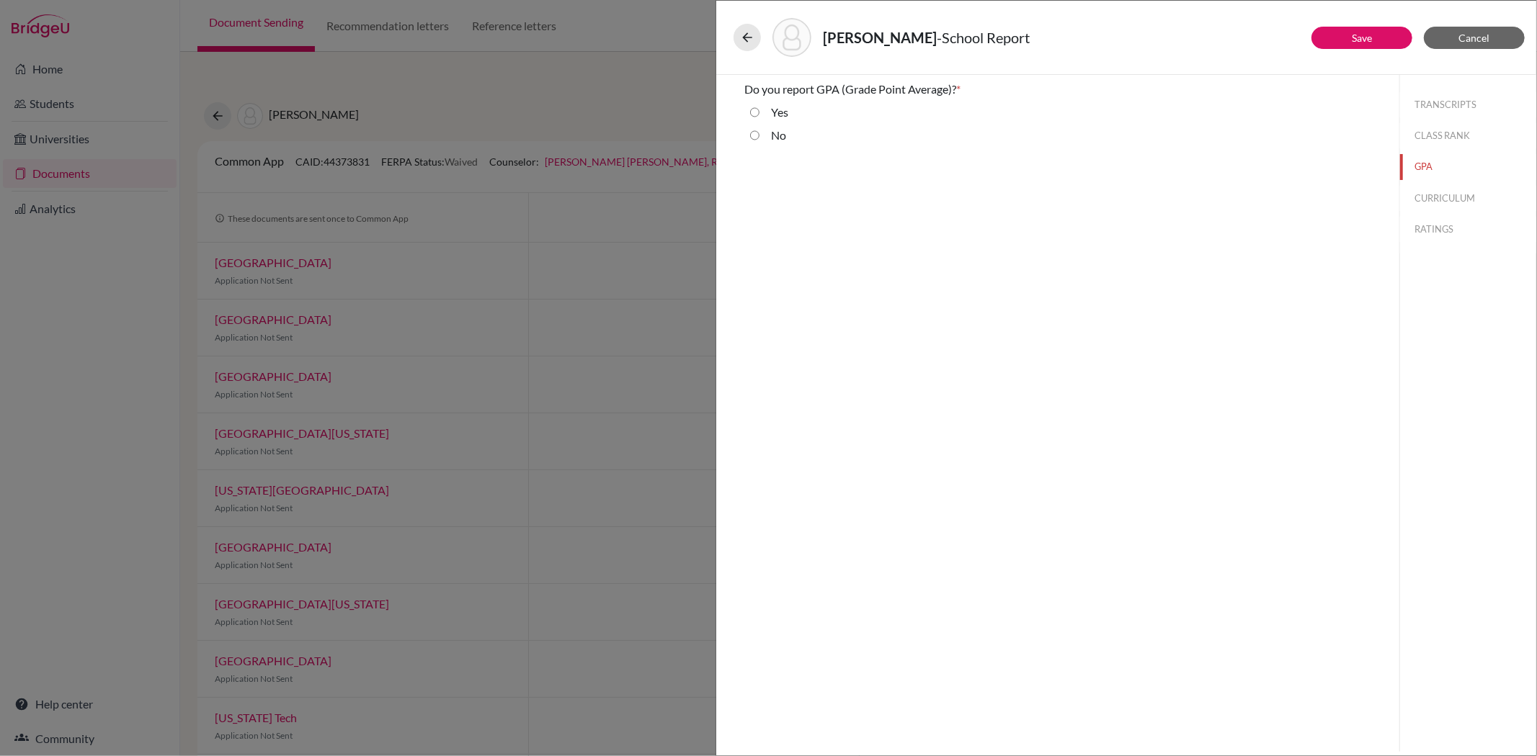
click at [758, 110] on input "Yes" at bounding box center [754, 112] width 9 height 17
radio input "true"
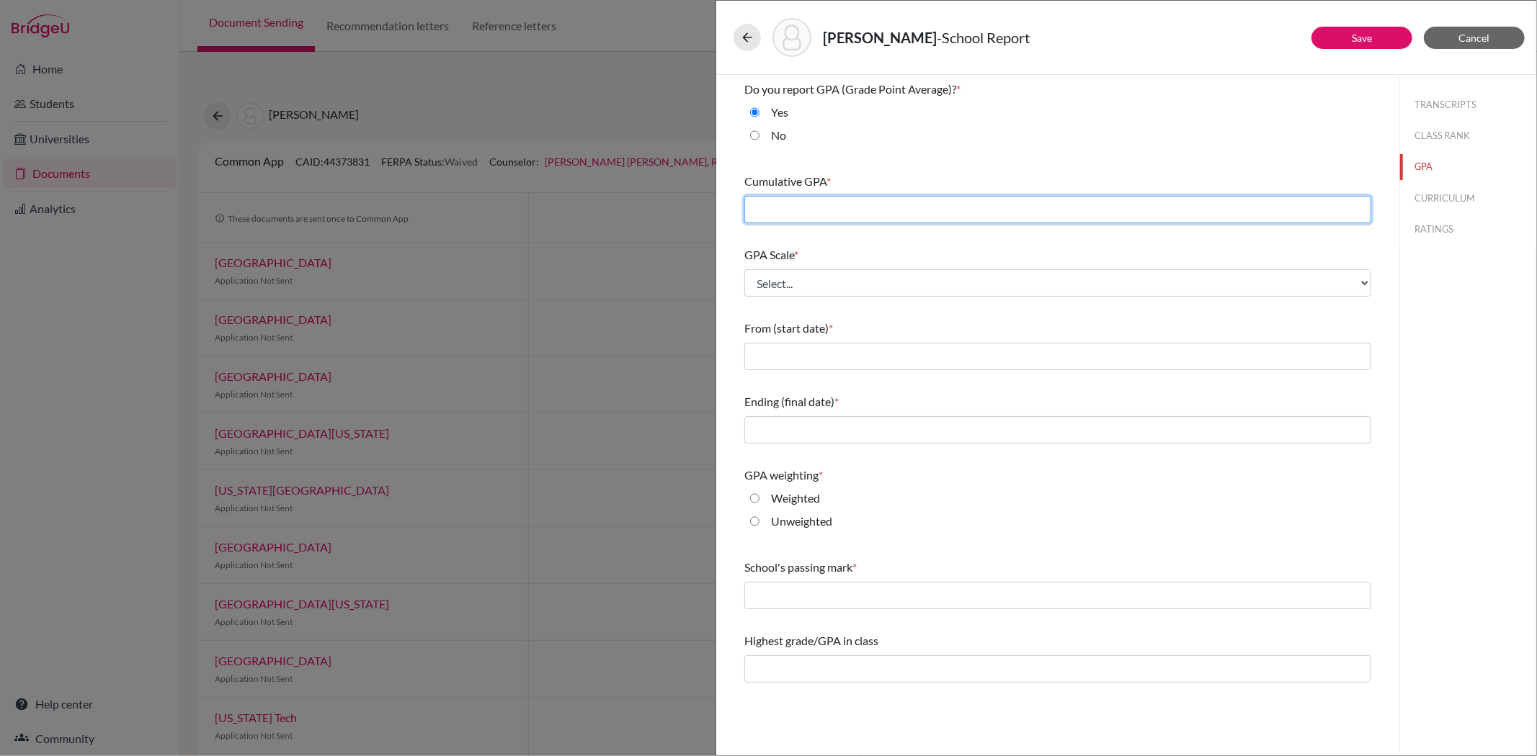
click at [783, 200] on input "text" at bounding box center [1057, 209] width 627 height 27
type input "2.97"
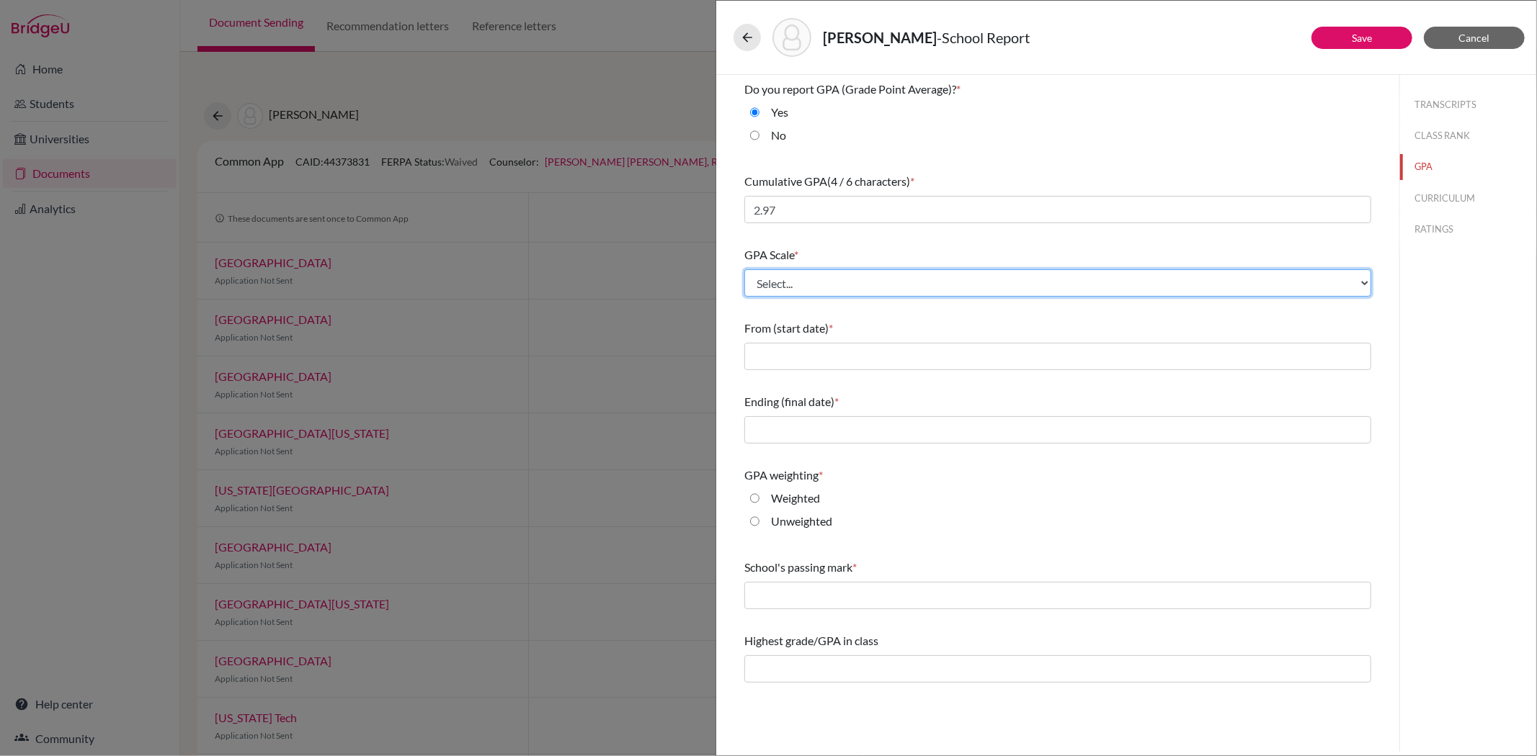
click at [803, 282] on select "Select... 4 5 6 7 8 9 10 11 12 13 14 15 16 17 18 19 20 100" at bounding box center [1057, 282] width 627 height 27
select select "4"
click at [744, 269] on select "Select... 4 5 6 7 8 9 10 11 12 13 14 15 16 17 18 19 20 100" at bounding box center [1057, 282] width 627 height 27
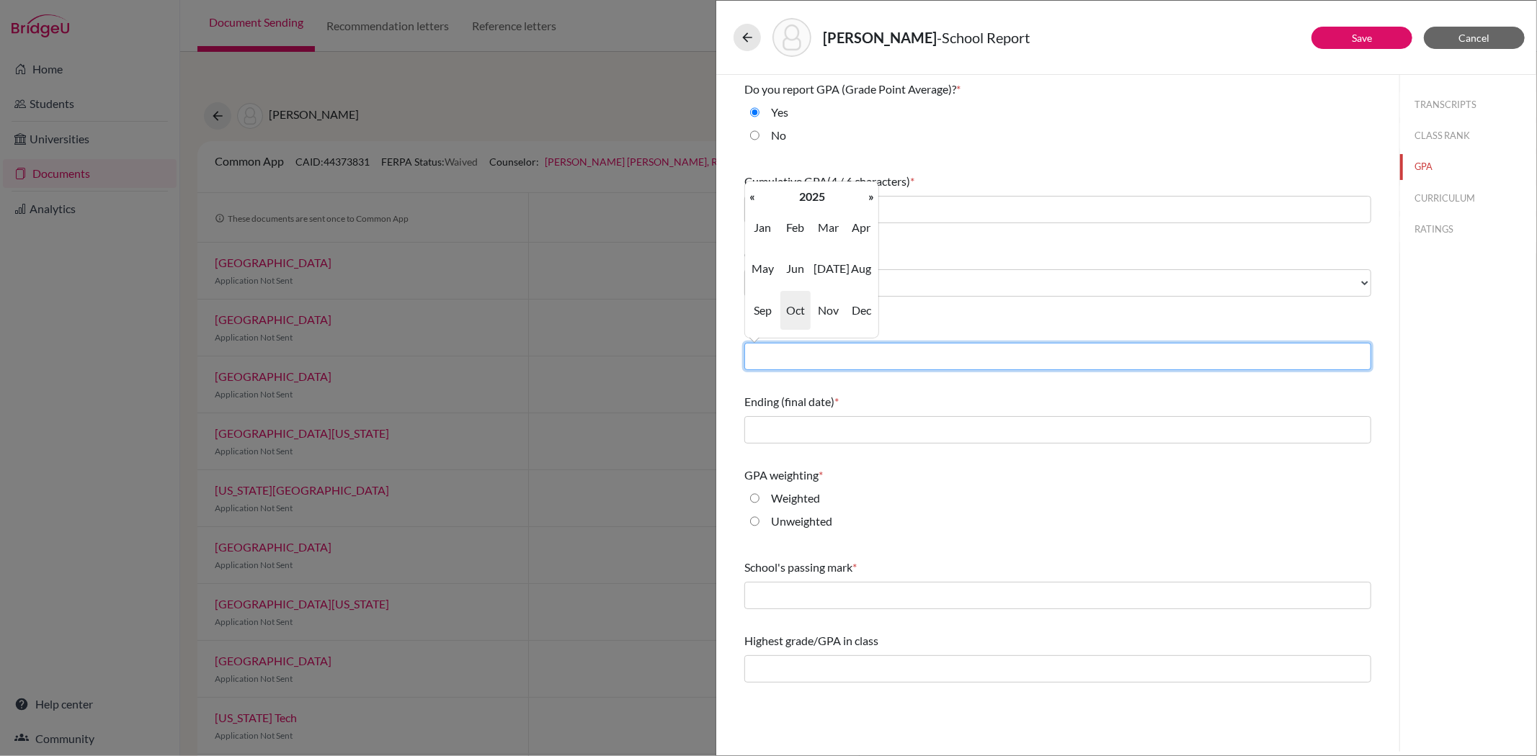
click at [793, 354] on input "text" at bounding box center [1057, 356] width 627 height 27
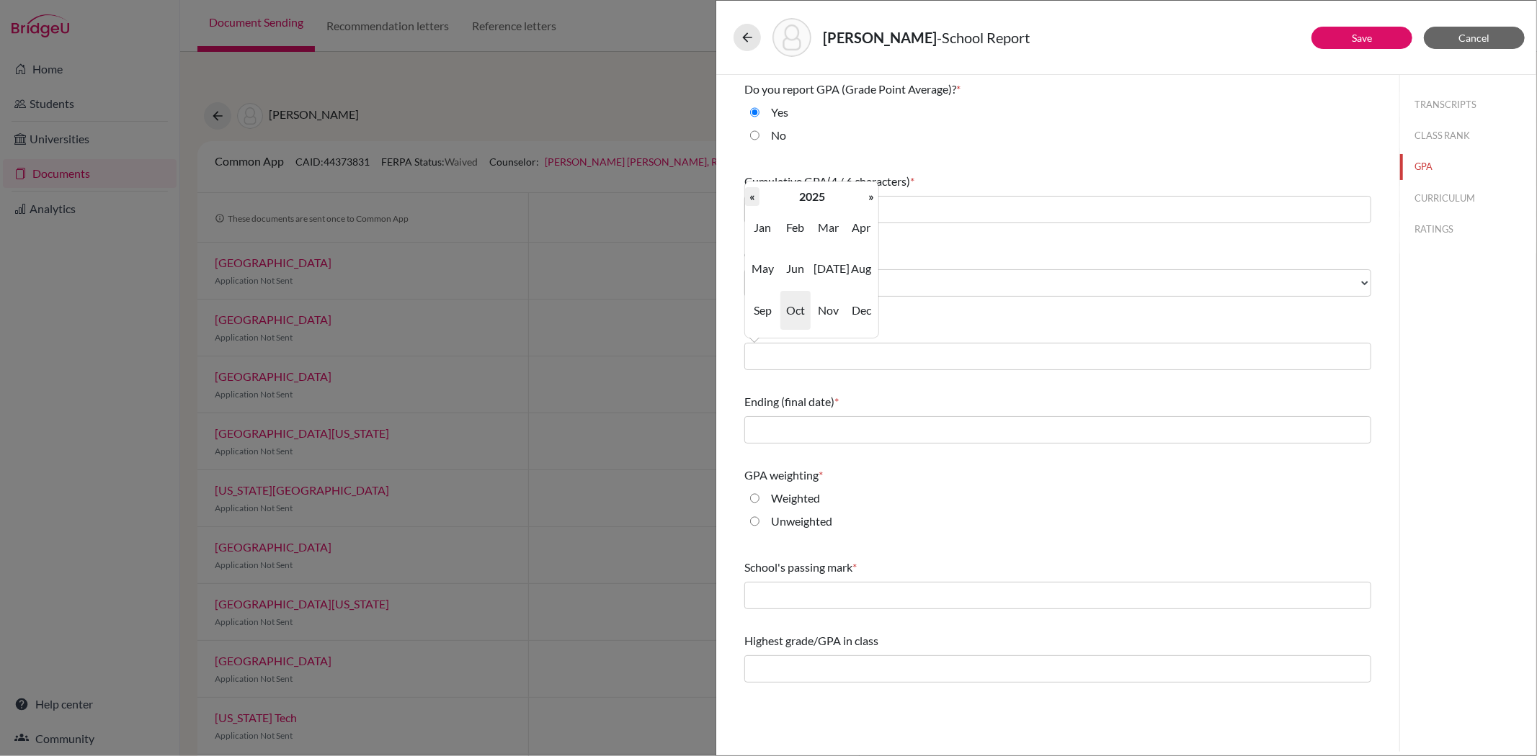
click at [750, 199] on th "«" at bounding box center [752, 196] width 14 height 19
click at [852, 269] on span "Aug" at bounding box center [861, 268] width 30 height 39
type input "08/2022"
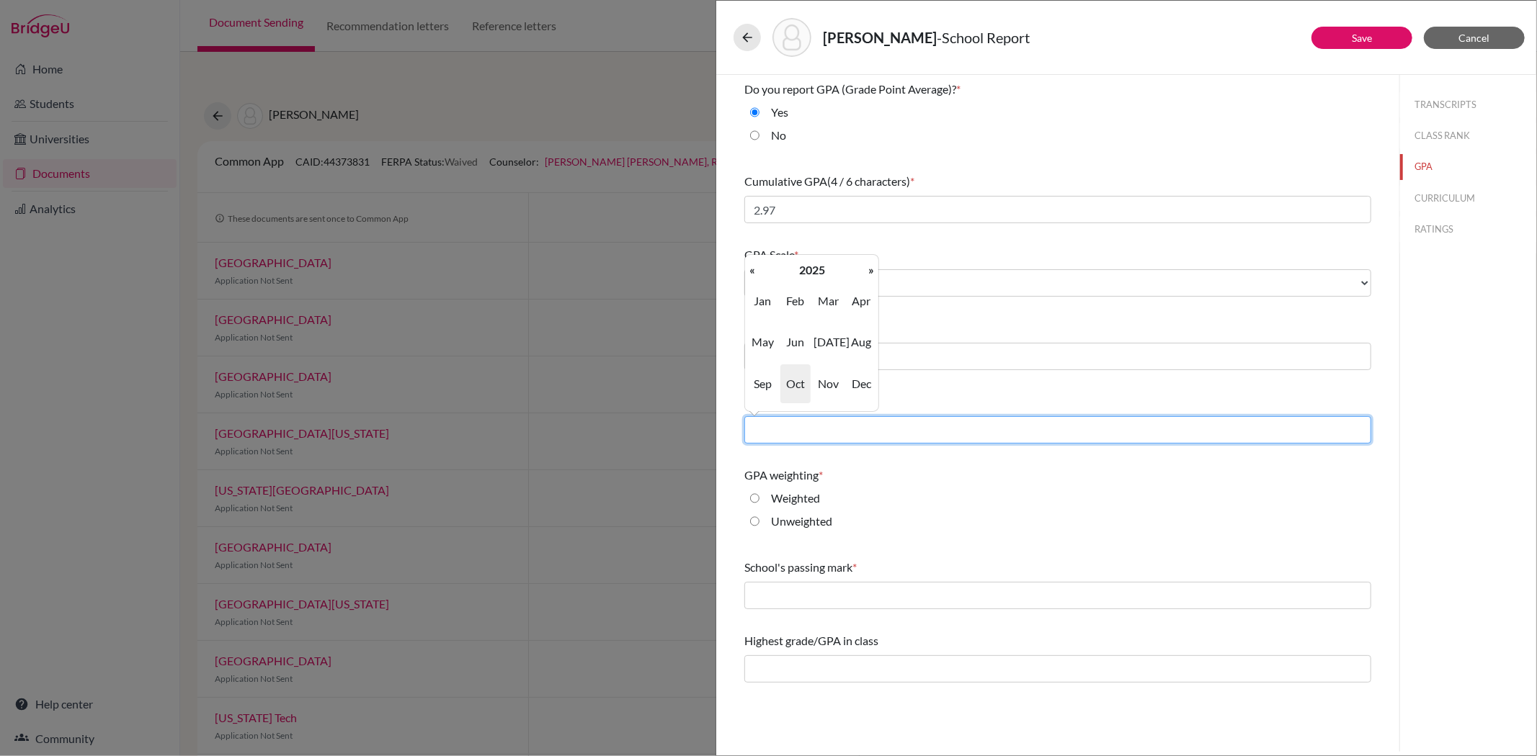
click at [798, 439] on input "text" at bounding box center [1057, 429] width 627 height 27
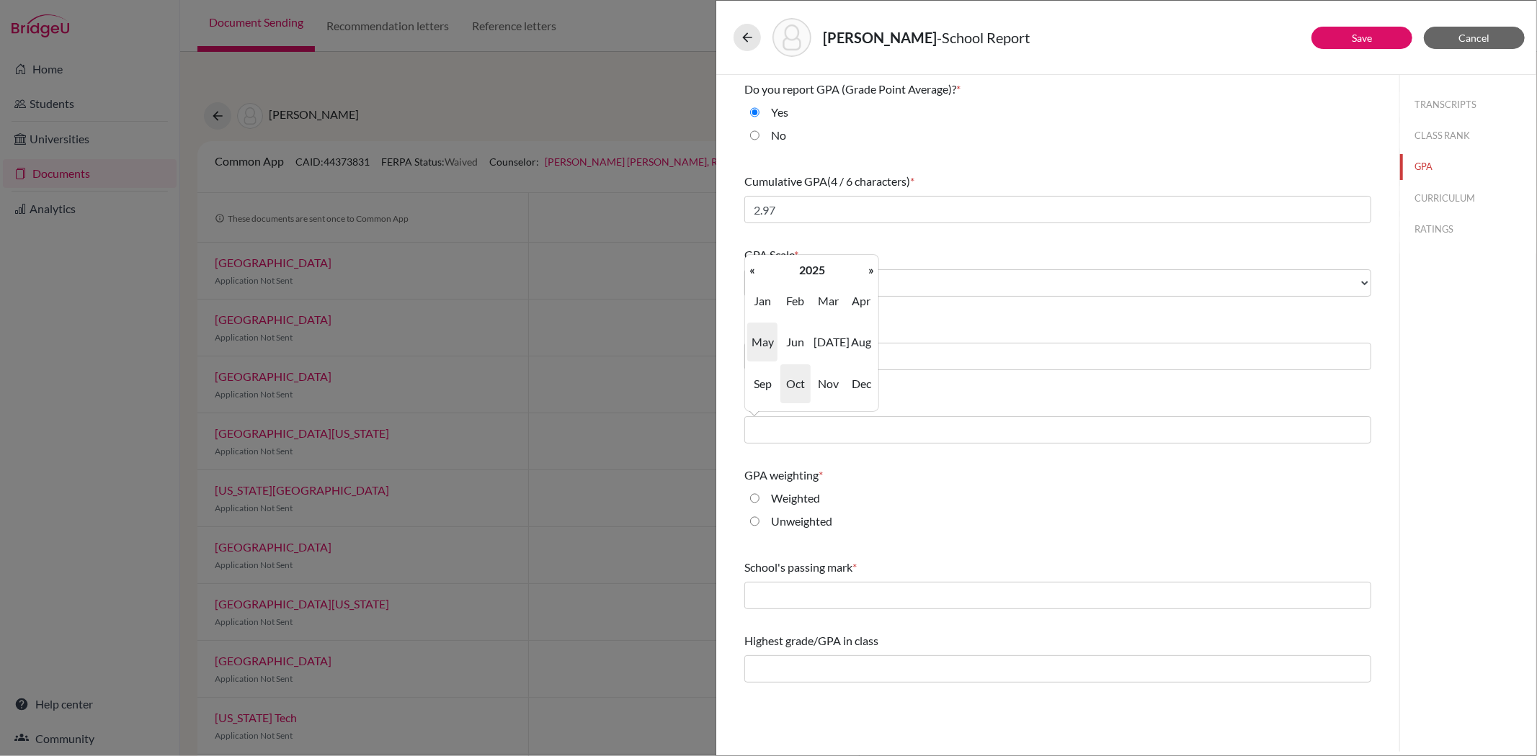
click at [767, 341] on span "May" at bounding box center [762, 342] width 30 height 39
type input "05/2025"
click at [752, 496] on input "Weighted" at bounding box center [754, 498] width 9 height 17
radio input "true"
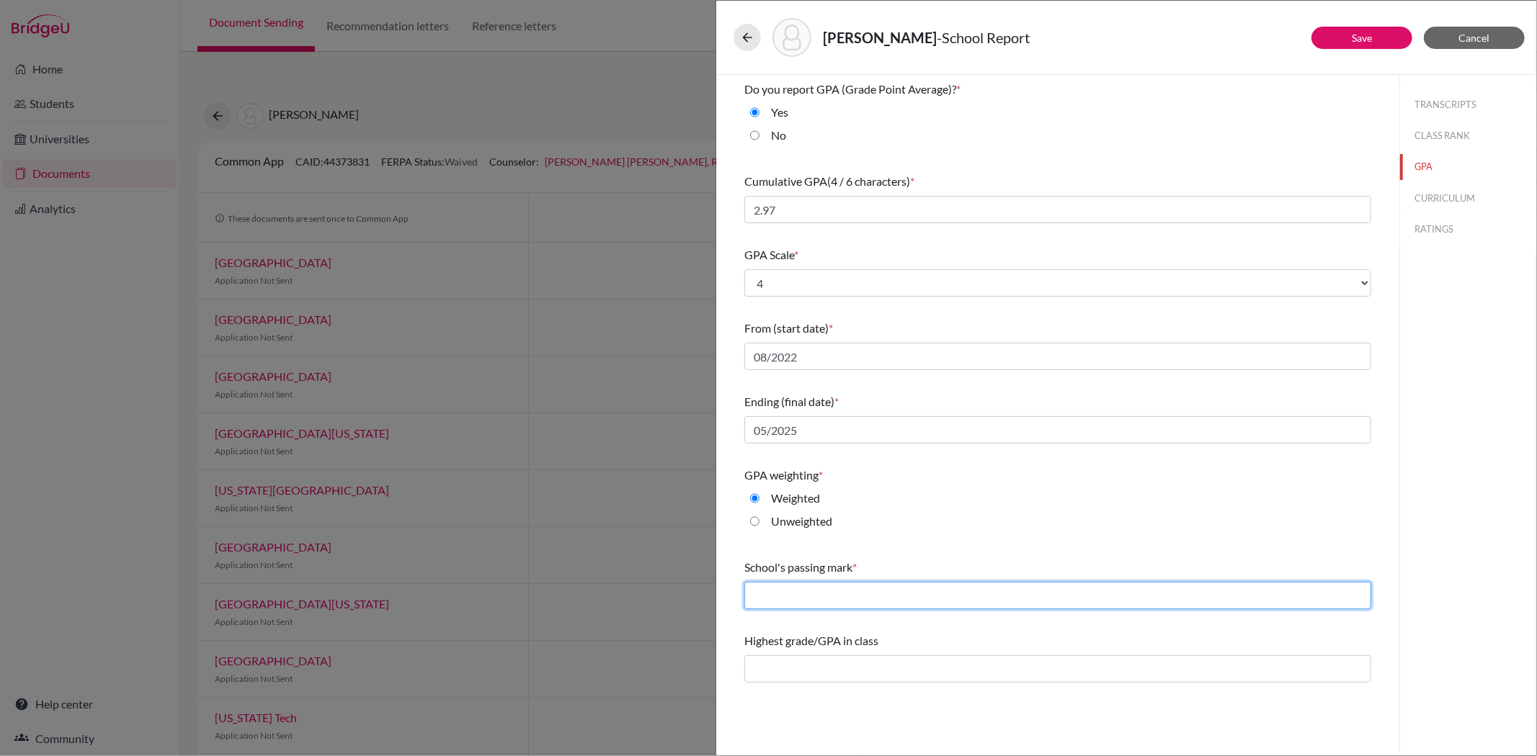
click at [759, 588] on input "text" at bounding box center [1057, 595] width 627 height 27
type input "60"
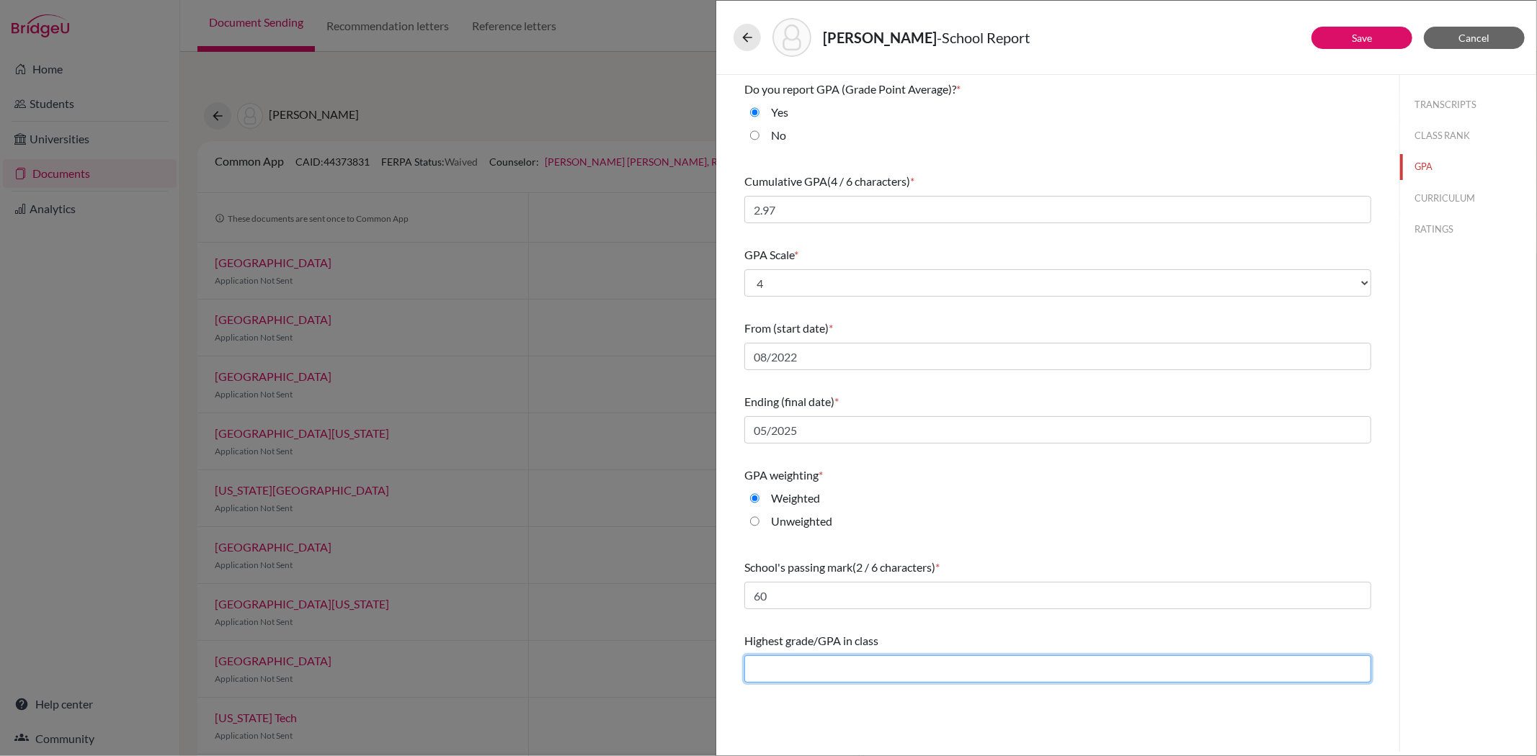
click at [830, 671] on input "text" at bounding box center [1057, 669] width 627 height 27
click at [781, 666] on input "text" at bounding box center [1057, 669] width 627 height 27
type input "4.22"
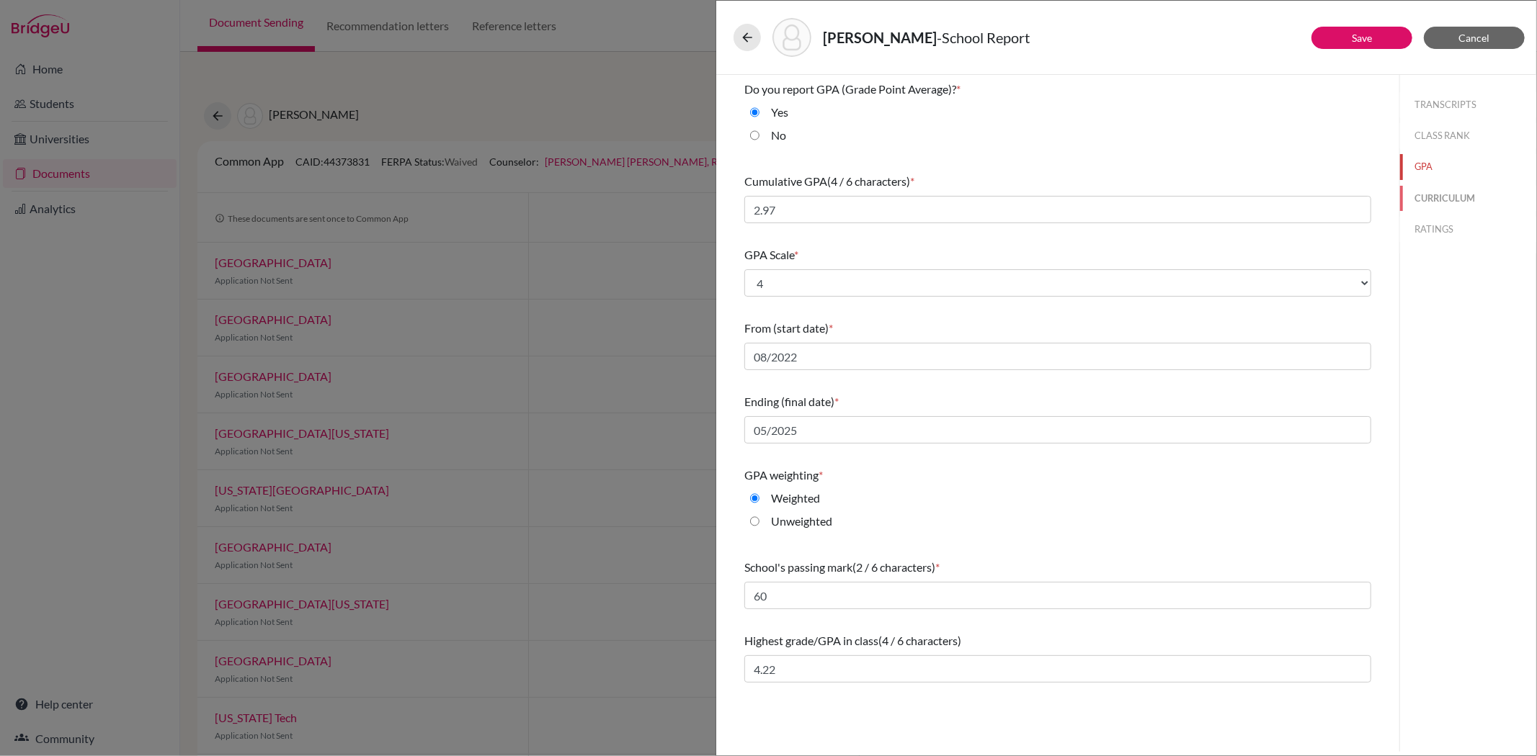
click at [1441, 195] on button "CURRICULUM" at bounding box center [1468, 198] width 136 height 25
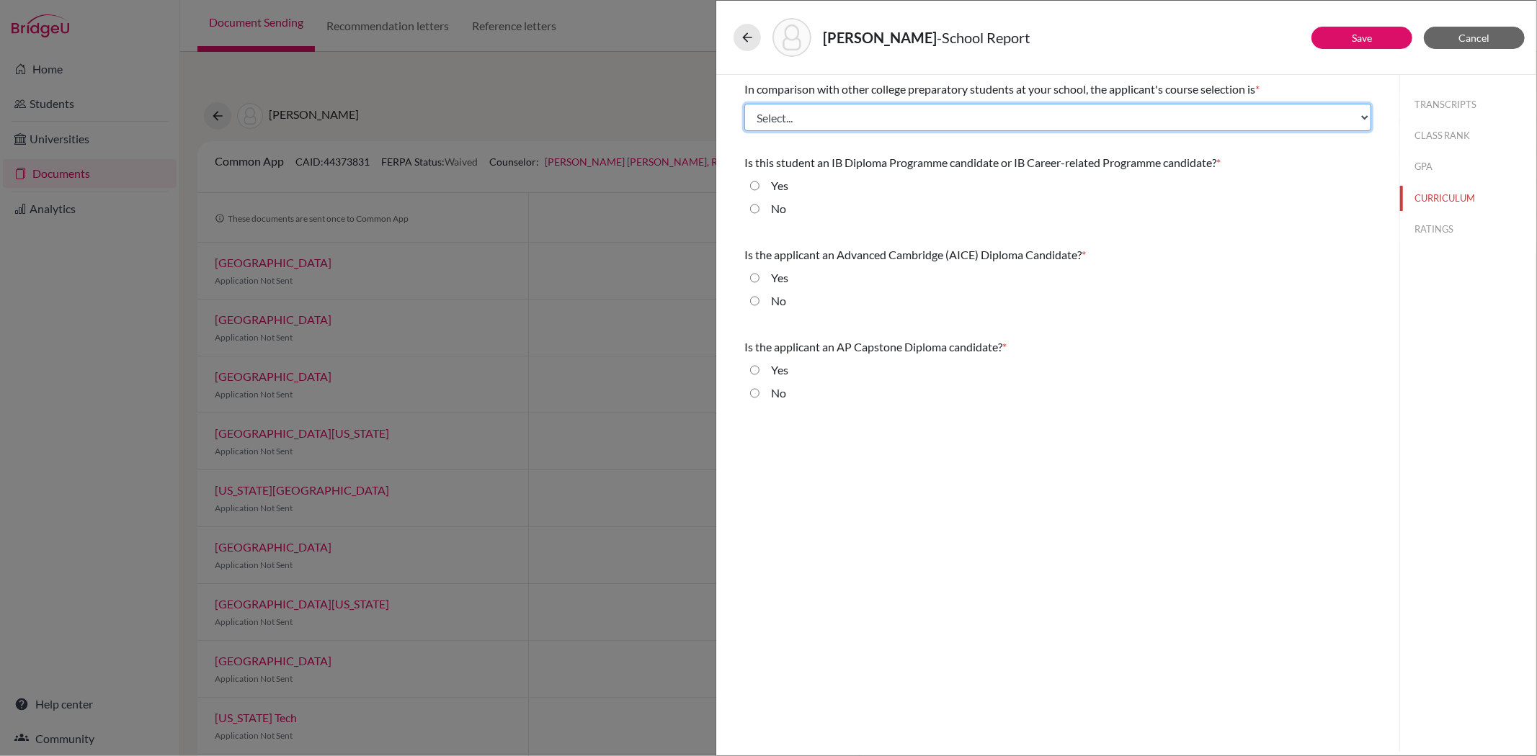
click at [767, 117] on select "Select... Less than demanding Average Demanding Very demanding Most demanding P…" at bounding box center [1057, 117] width 627 height 27
click at [744, 104] on select "Select... Less than demanding Average Demanding Very demanding Most demanding P…" at bounding box center [1057, 117] width 627 height 27
click at [786, 117] on select "Select... Less than demanding Average Demanding Very demanding Most demanding P…" at bounding box center [1057, 117] width 627 height 27
click at [744, 104] on select "Select... Less than demanding Average Demanding Very demanding Most demanding P…" at bounding box center [1057, 117] width 627 height 27
click at [780, 124] on select "Select... Less than demanding Average Demanding Very demanding Most demanding P…" at bounding box center [1057, 117] width 627 height 27
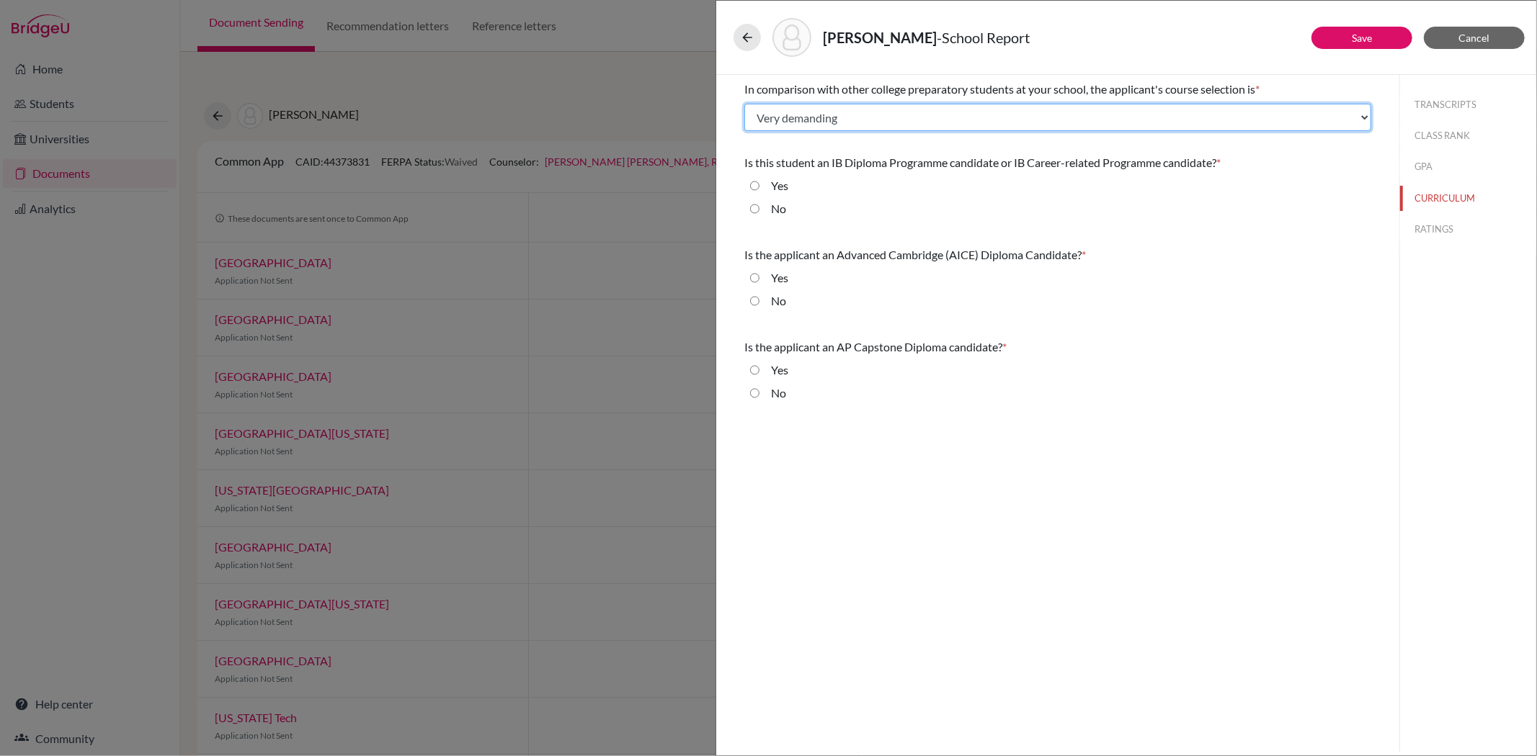
select select "2"
click at [744, 104] on select "Select... Less than demanding Average Demanding Very demanding Most demanding P…" at bounding box center [1057, 117] width 627 height 27
click at [755, 207] on input "No" at bounding box center [754, 208] width 9 height 17
radio input "true"
click at [753, 298] on input "No" at bounding box center [754, 300] width 9 height 17
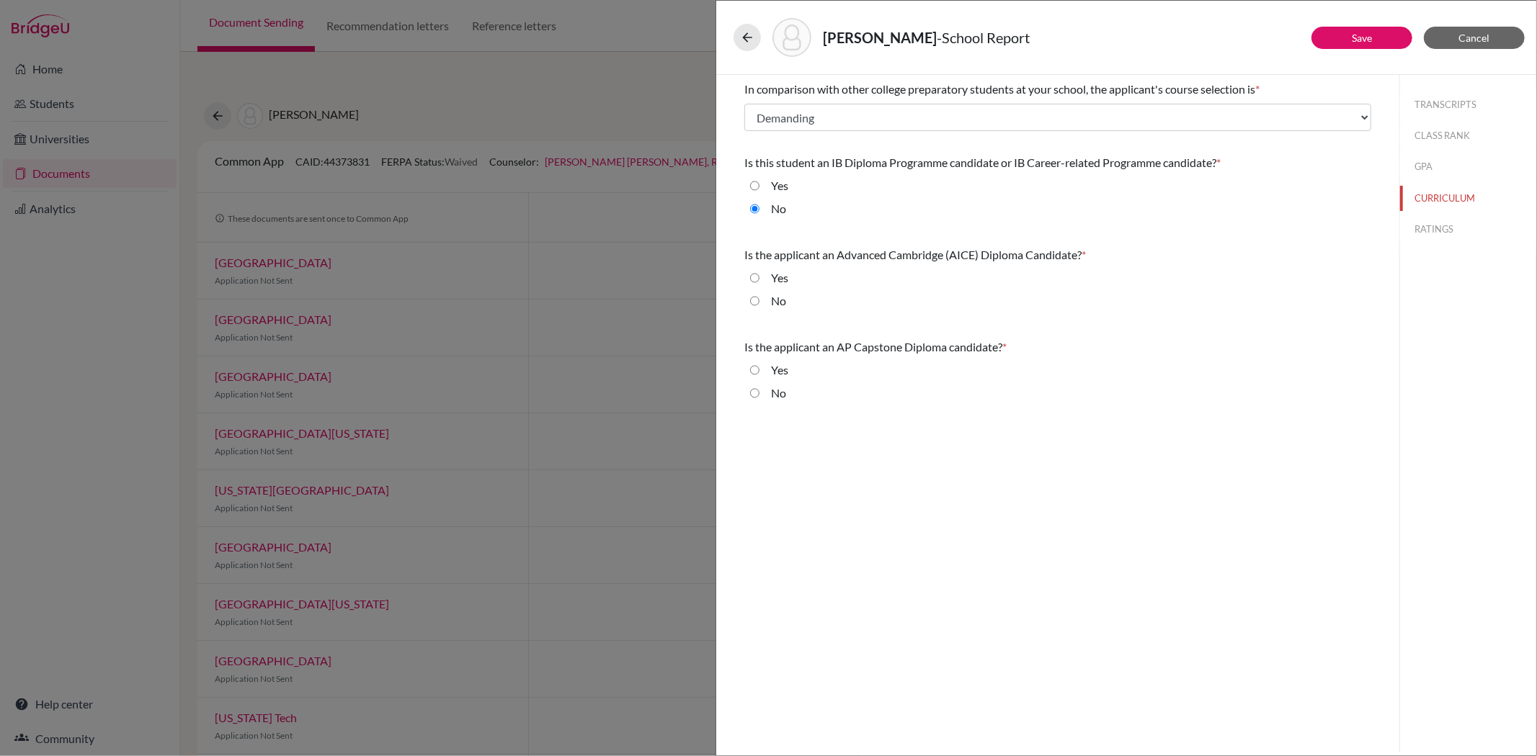
radio input "true"
click at [767, 127] on select "Select... Less than demanding Average Demanding Very demanding Most demanding P…" at bounding box center [1057, 117] width 627 height 27
click at [744, 104] on select "Select... Less than demanding Average Demanding Very demanding Most demanding P…" at bounding box center [1057, 117] width 627 height 27
click at [787, 125] on select "Select... Less than demanding Average Demanding Very demanding Most demanding P…" at bounding box center [1057, 117] width 627 height 27
select select "2"
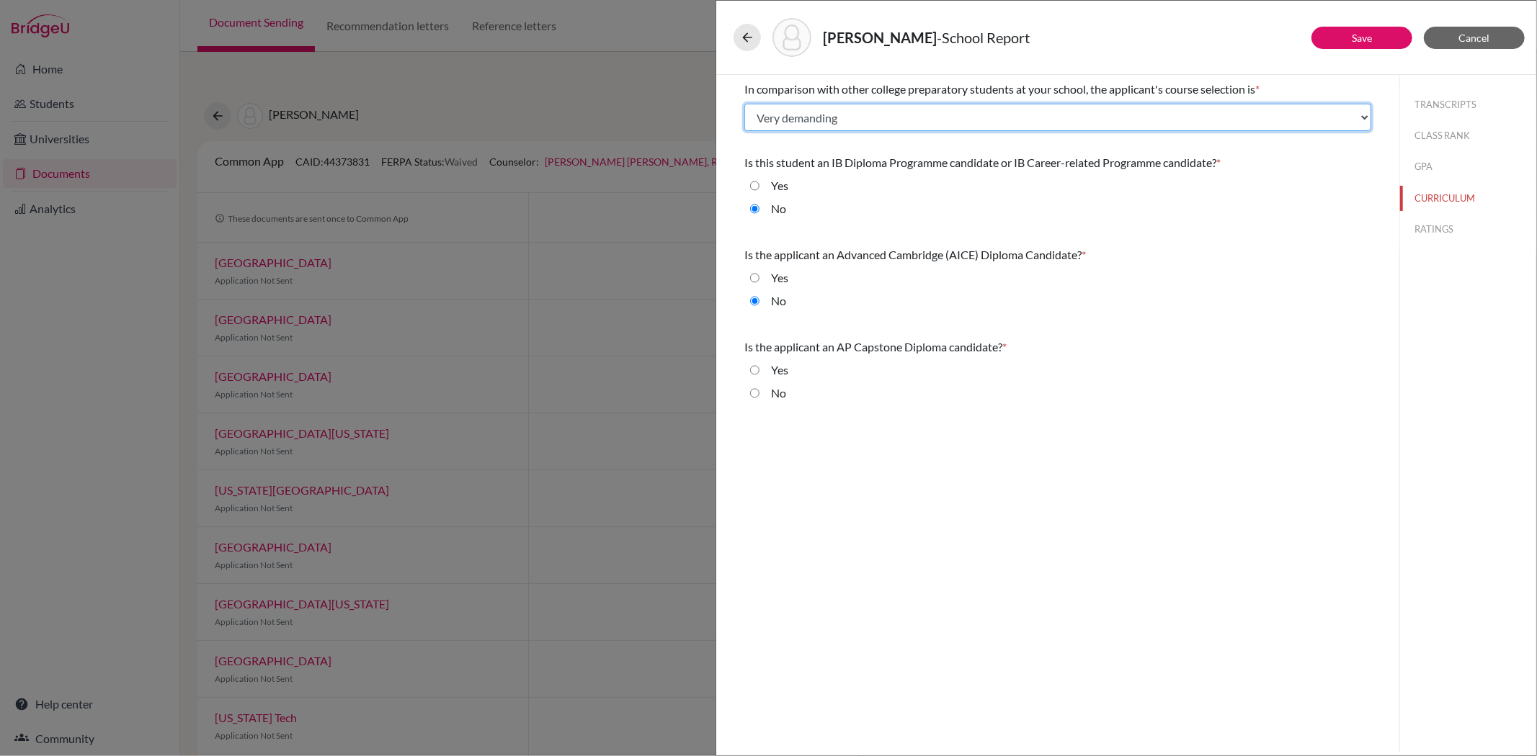
click at [744, 104] on select "Select... Less than demanding Average Demanding Very demanding Most demanding P…" at bounding box center [1057, 117] width 627 height 27
click at [751, 397] on input "No" at bounding box center [754, 393] width 9 height 17
radio input "true"
click at [1426, 236] on button "RATINGS" at bounding box center [1468, 229] width 136 height 25
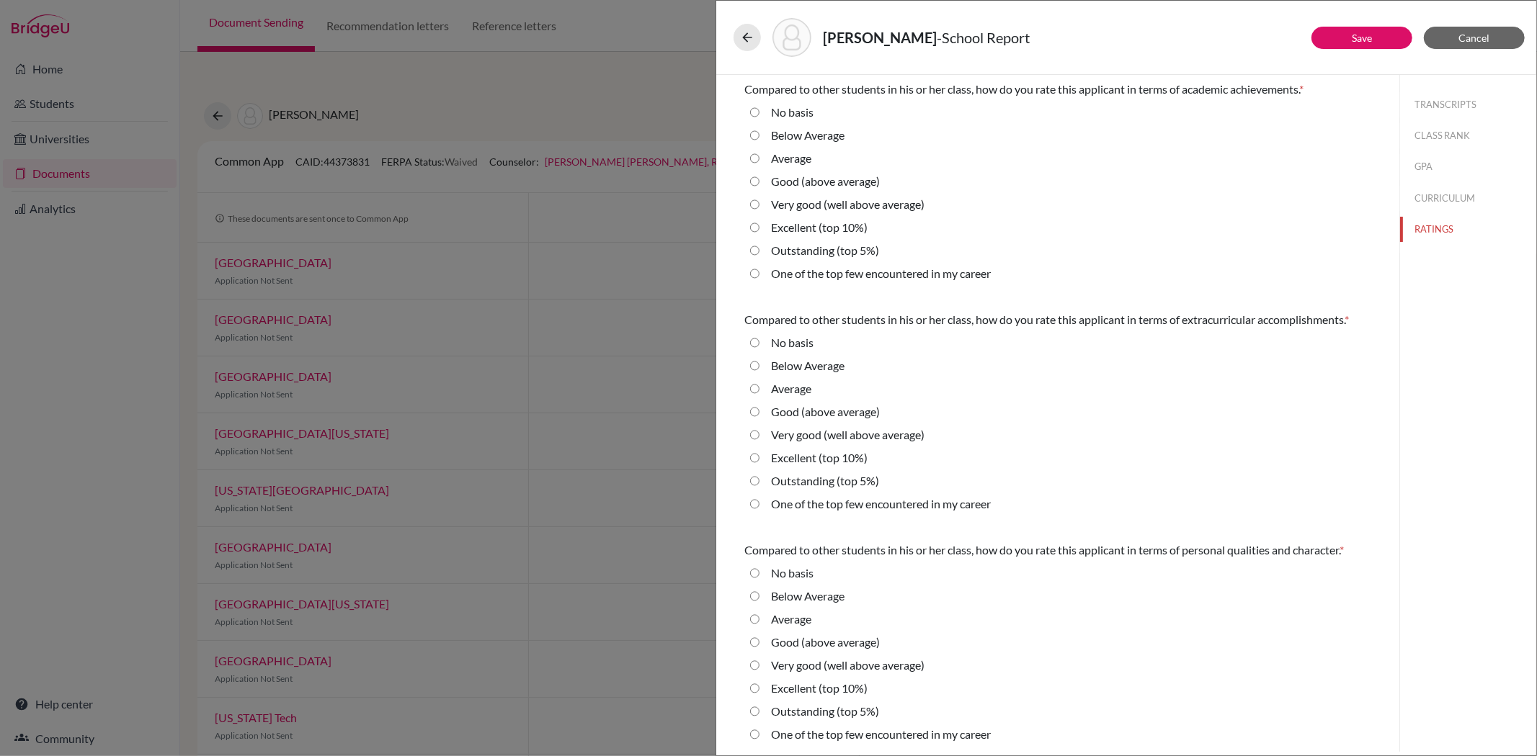
click at [751, 184] on average\) "Good (above average)" at bounding box center [754, 181] width 9 height 17
radio average\) "true"
click at [752, 434] on average\) "Very good (well above average)" at bounding box center [754, 435] width 9 height 17
radio average\) "true"
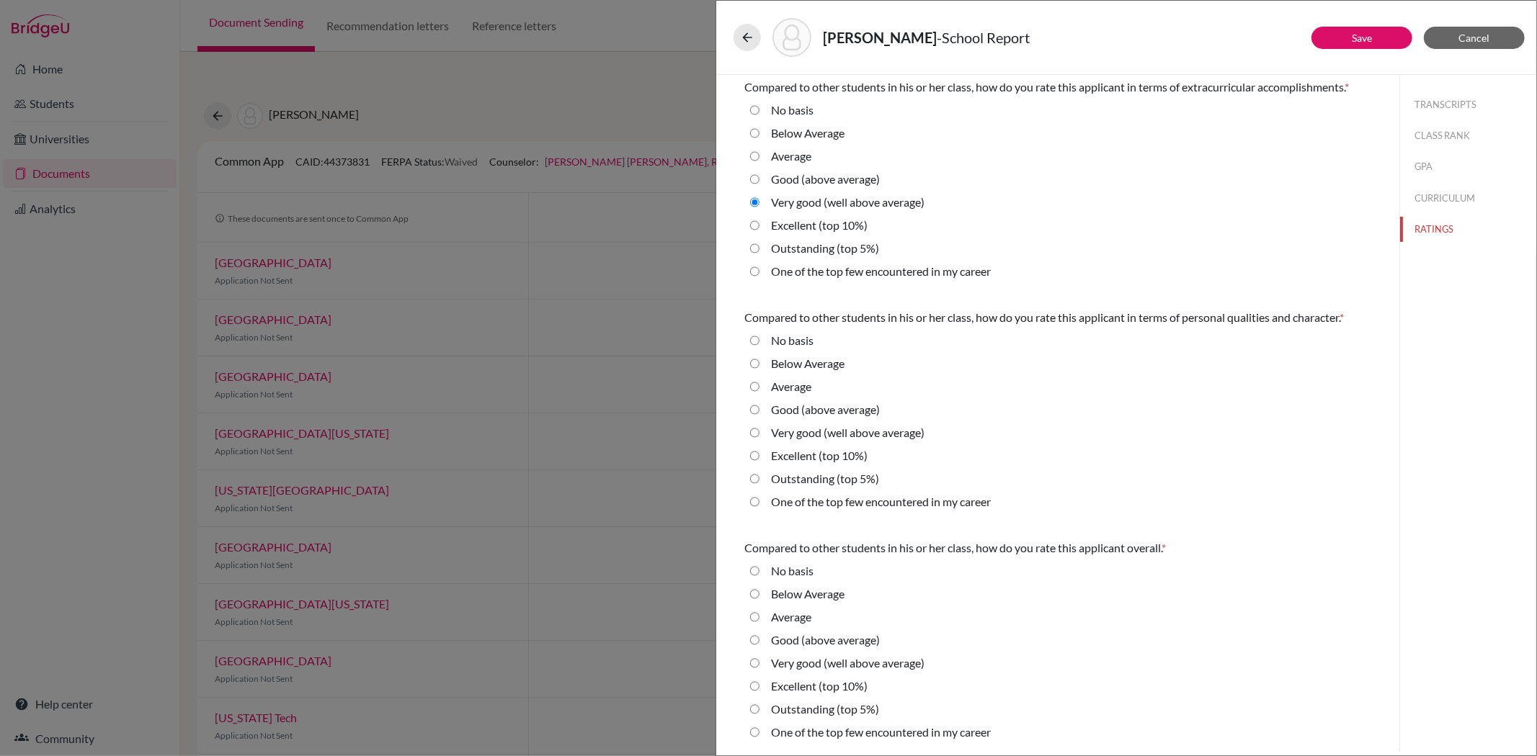
click at [755, 431] on average\) "Very good (well above average)" at bounding box center [754, 432] width 9 height 17
radio average\) "true"
click at [754, 666] on average\) "Very good (well above average)" at bounding box center [754, 663] width 9 height 17
radio average\) "true"
click at [750, 409] on average\) "Good (above average)" at bounding box center [754, 409] width 9 height 17
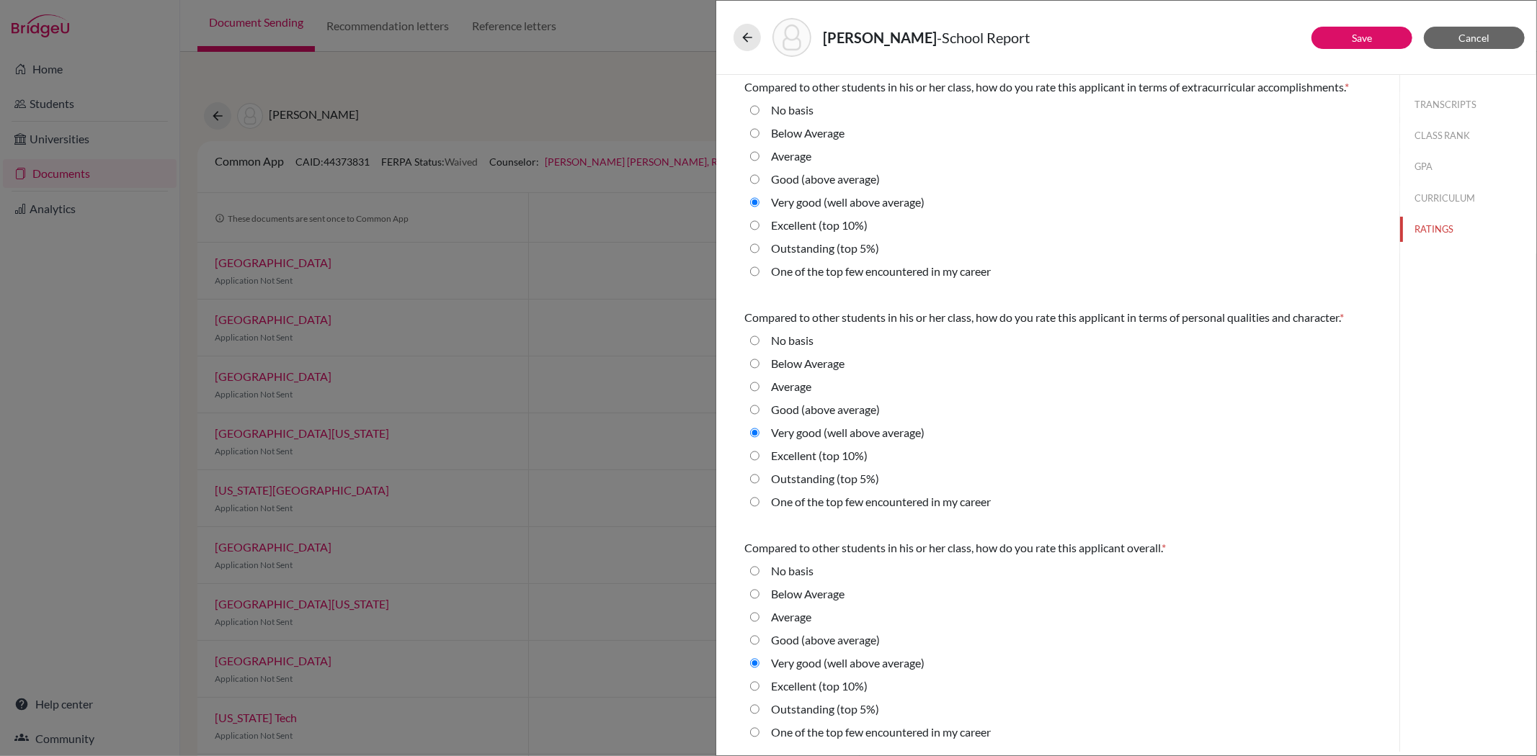
radio average\) "true"
click at [746, 434] on div "Very good (well above average)" at bounding box center [1057, 435] width 627 height 23
click at [752, 434] on average\) "Very good (well above average)" at bounding box center [754, 432] width 9 height 17
radio average\) "true"
click at [751, 411] on average\) "Good (above average)" at bounding box center [754, 409] width 9 height 17
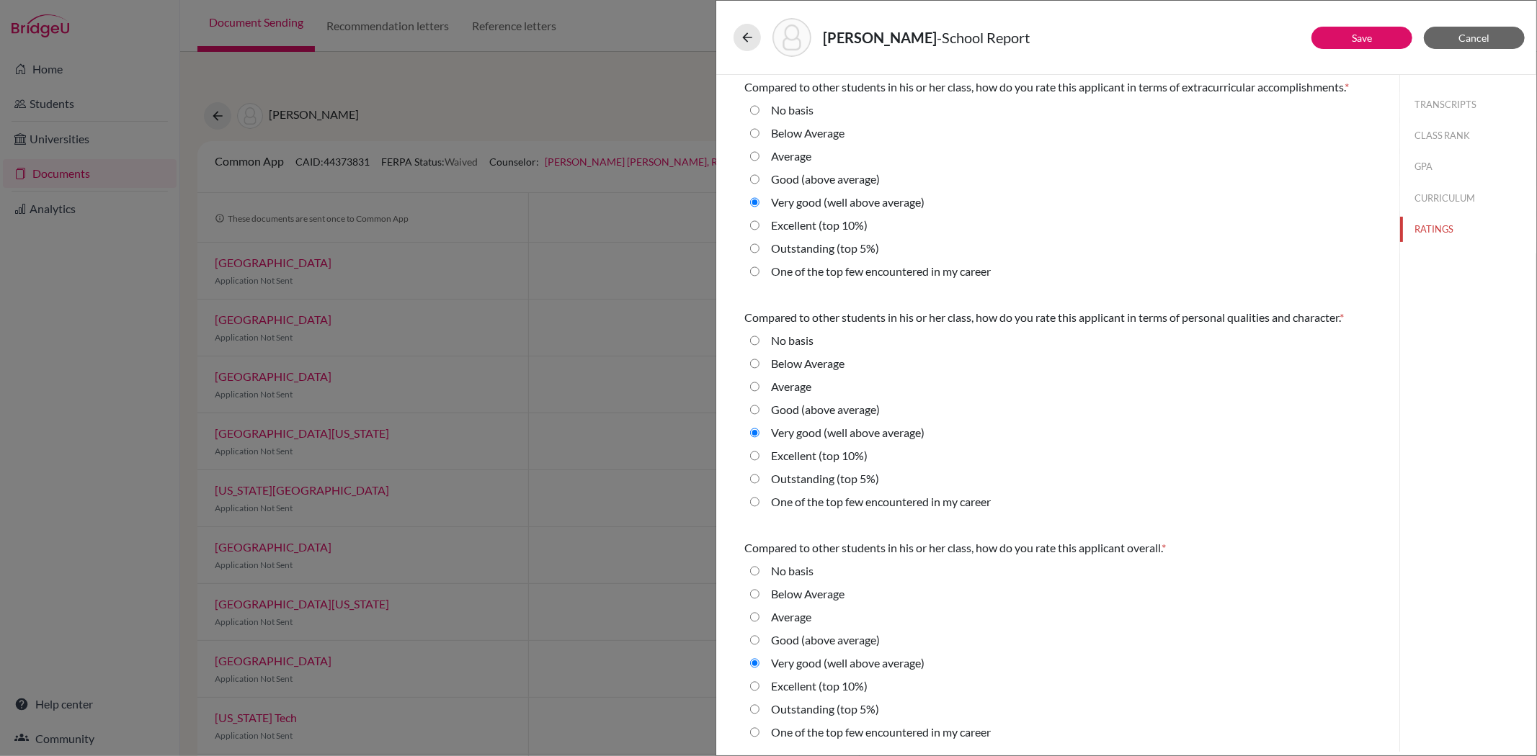
radio average\) "true"
click at [1366, 42] on link "Save" at bounding box center [1362, 38] width 20 height 12
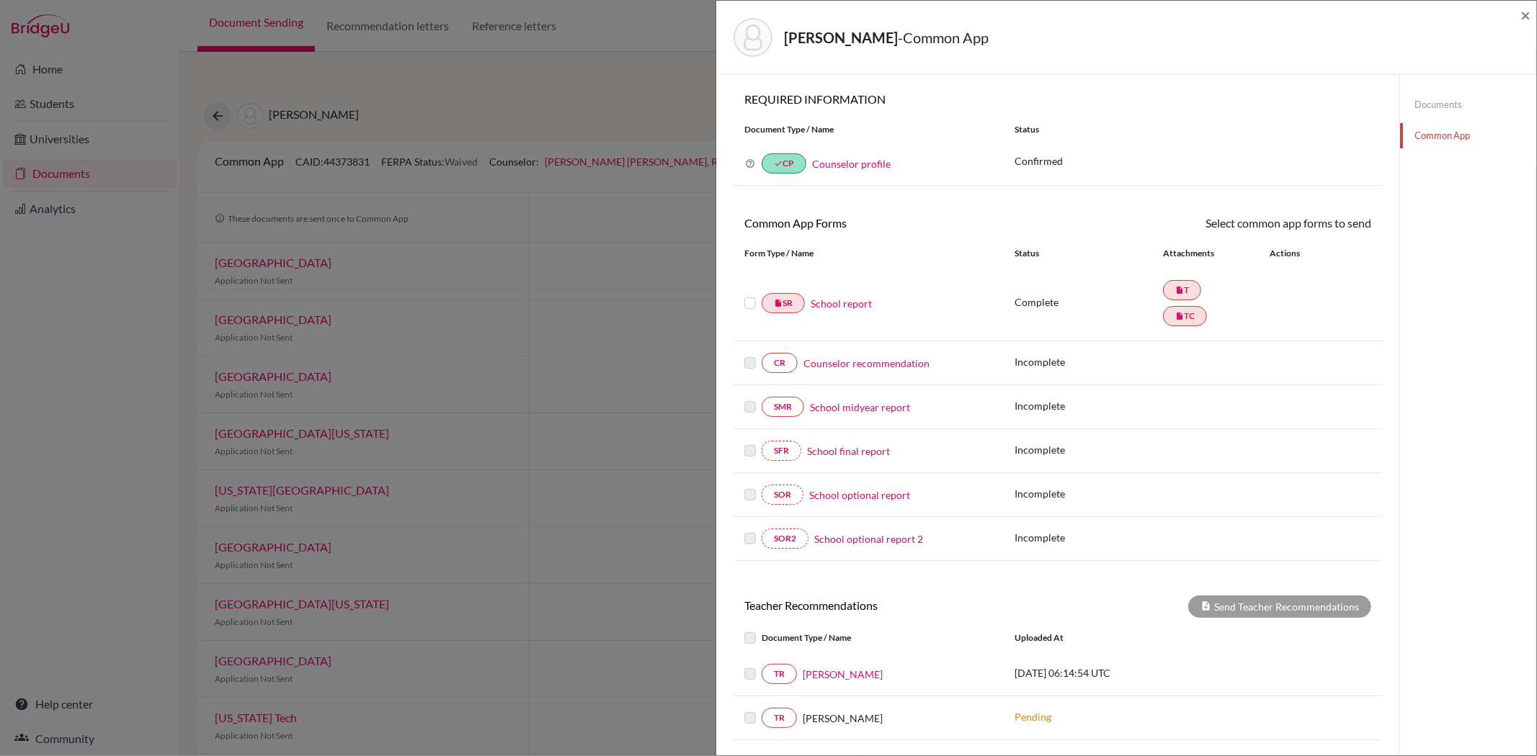
click at [752, 295] on label at bounding box center [750, 295] width 12 height 0
click at [0, 0] on input "checkbox" at bounding box center [0, 0] width 0 height 0
click at [1328, 225] on link "Send" at bounding box center [1341, 226] width 60 height 22
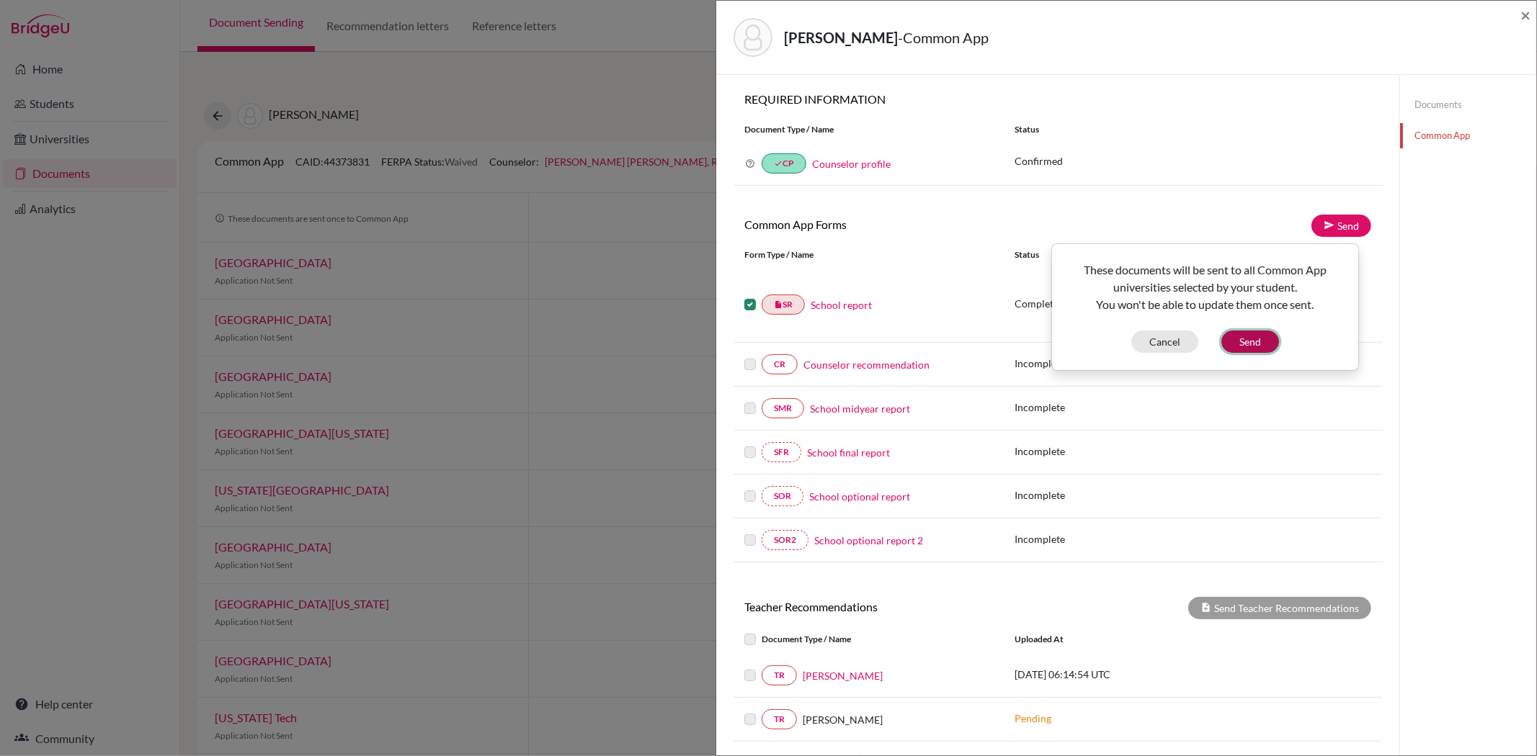
click at [1256, 340] on button "Send" at bounding box center [1250, 342] width 58 height 22
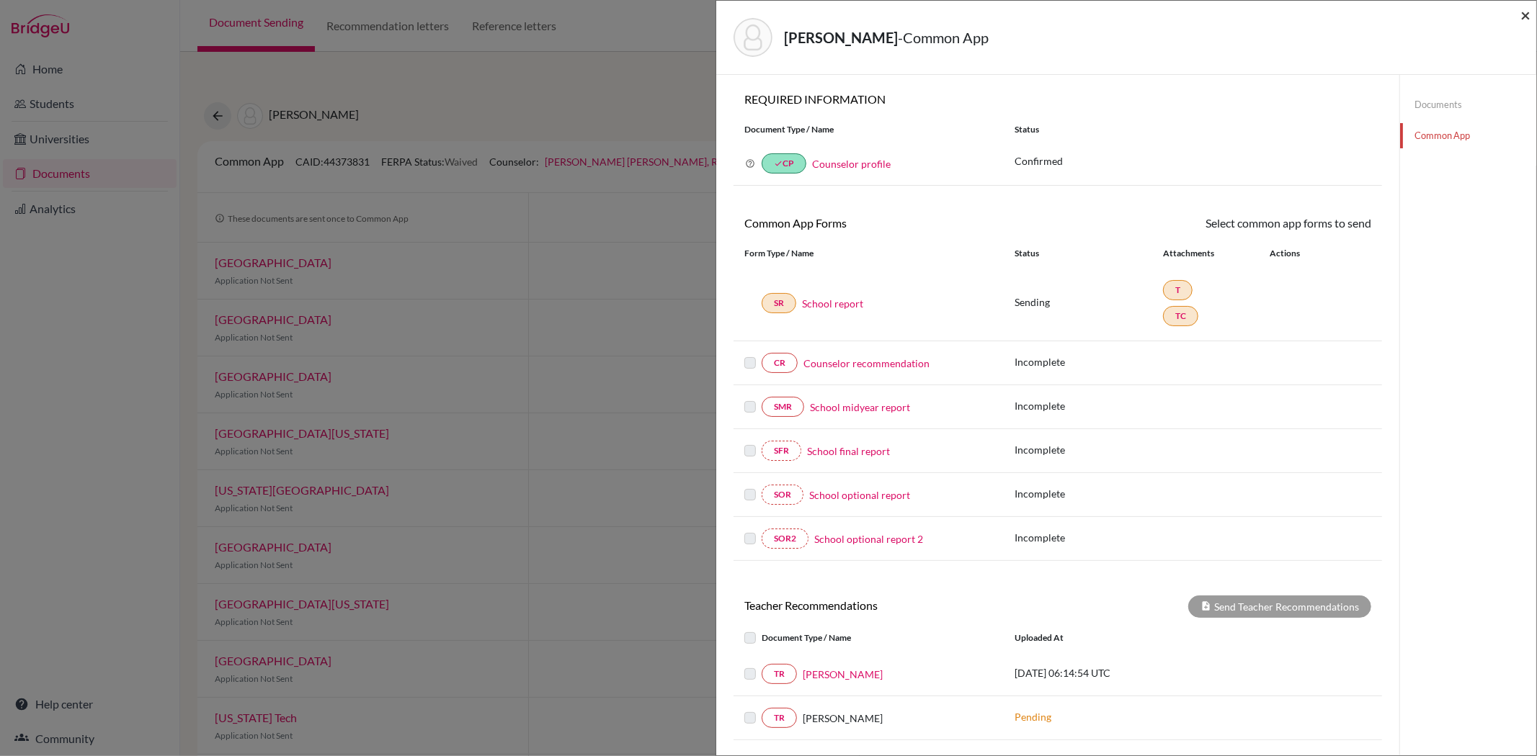
click at [1527, 14] on span "×" at bounding box center [1525, 14] width 10 height 21
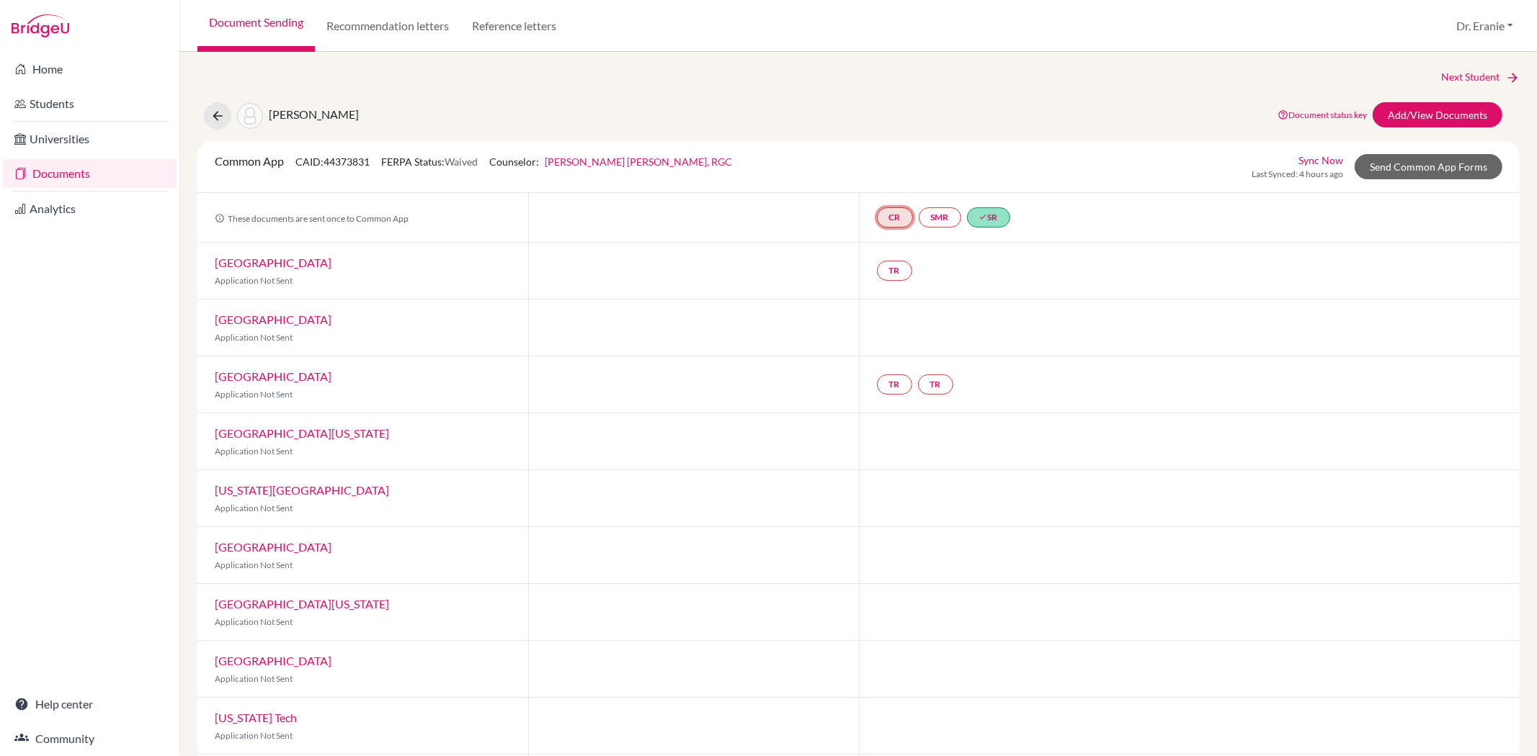
click at [889, 218] on link "CR" at bounding box center [895, 217] width 36 height 20
click at [885, 169] on link "Counselor recommendation" at bounding box center [894, 174] width 126 height 12
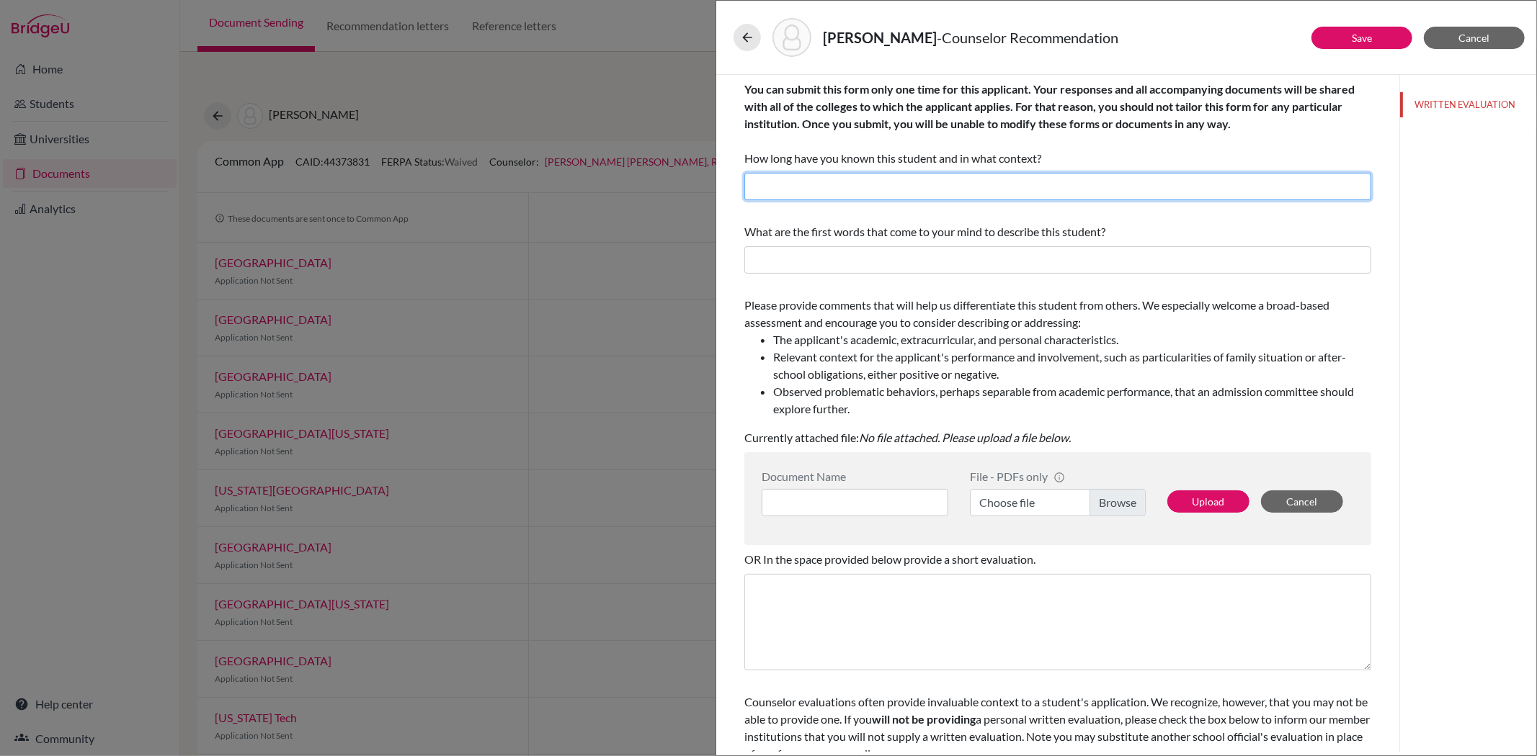
click at [885, 180] on input "text" at bounding box center [1057, 186] width 627 height 27
drag, startPoint x: 825, startPoint y: 188, endPoint x: 843, endPoint y: 188, distance: 18.0
click at [843, 188] on input "I have known Kyle since he was in MS as his Counselor, AP Coordinator and Psych…" at bounding box center [1057, 186] width 627 height 27
drag, startPoint x: 932, startPoint y: 190, endPoint x: 946, endPoint y: 185, distance: 14.6
click at [946, 185] on input "I have known Oliver since he was in MS as his Counselor, AP Coordinator and Psy…" at bounding box center [1057, 186] width 627 height 27
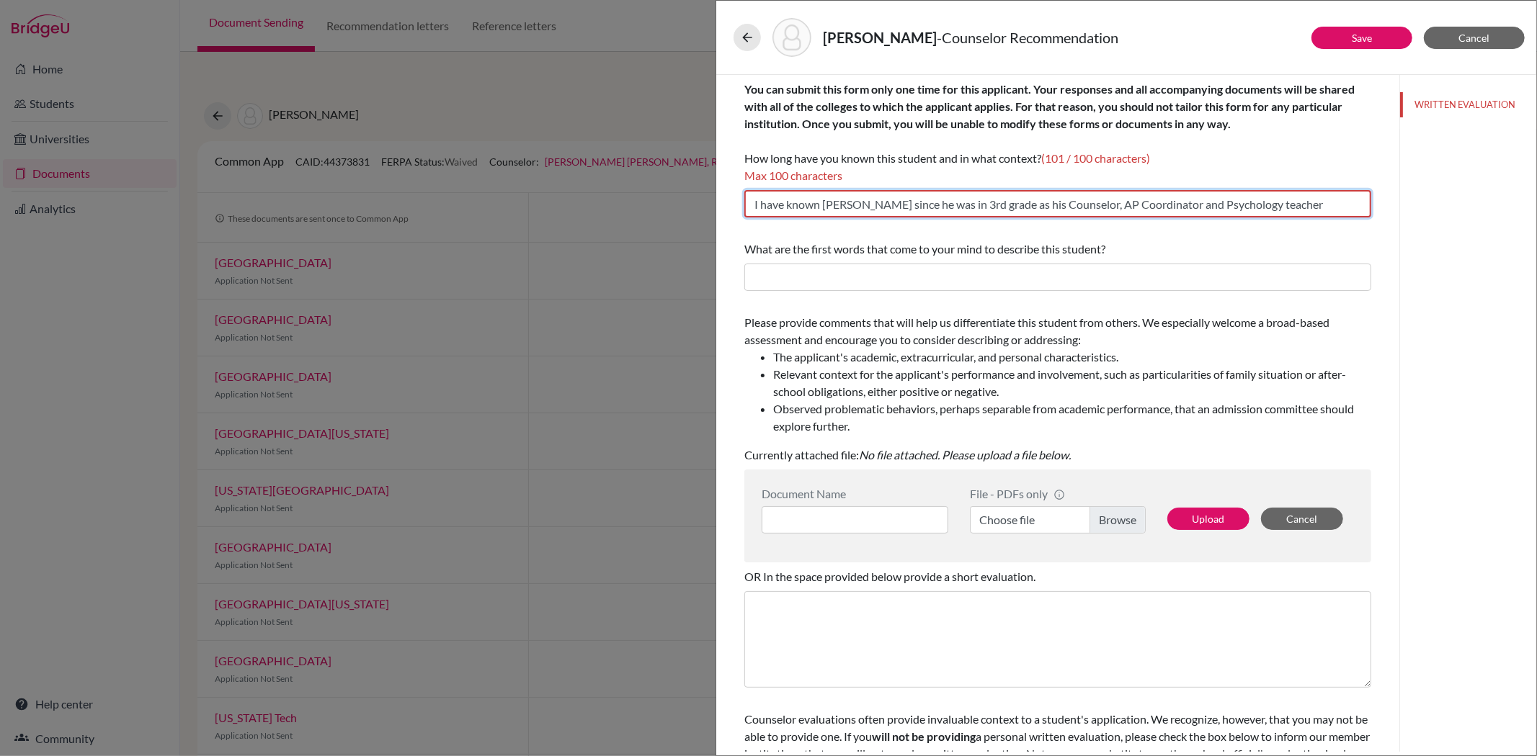
drag, startPoint x: 1175, startPoint y: 206, endPoint x: 1066, endPoint y: 206, distance: 108.8
click at [1066, 206] on input "I have known Oliver since he was in 3rd grade as his Counselor, AP Coordinator …" at bounding box center [1057, 203] width 627 height 27
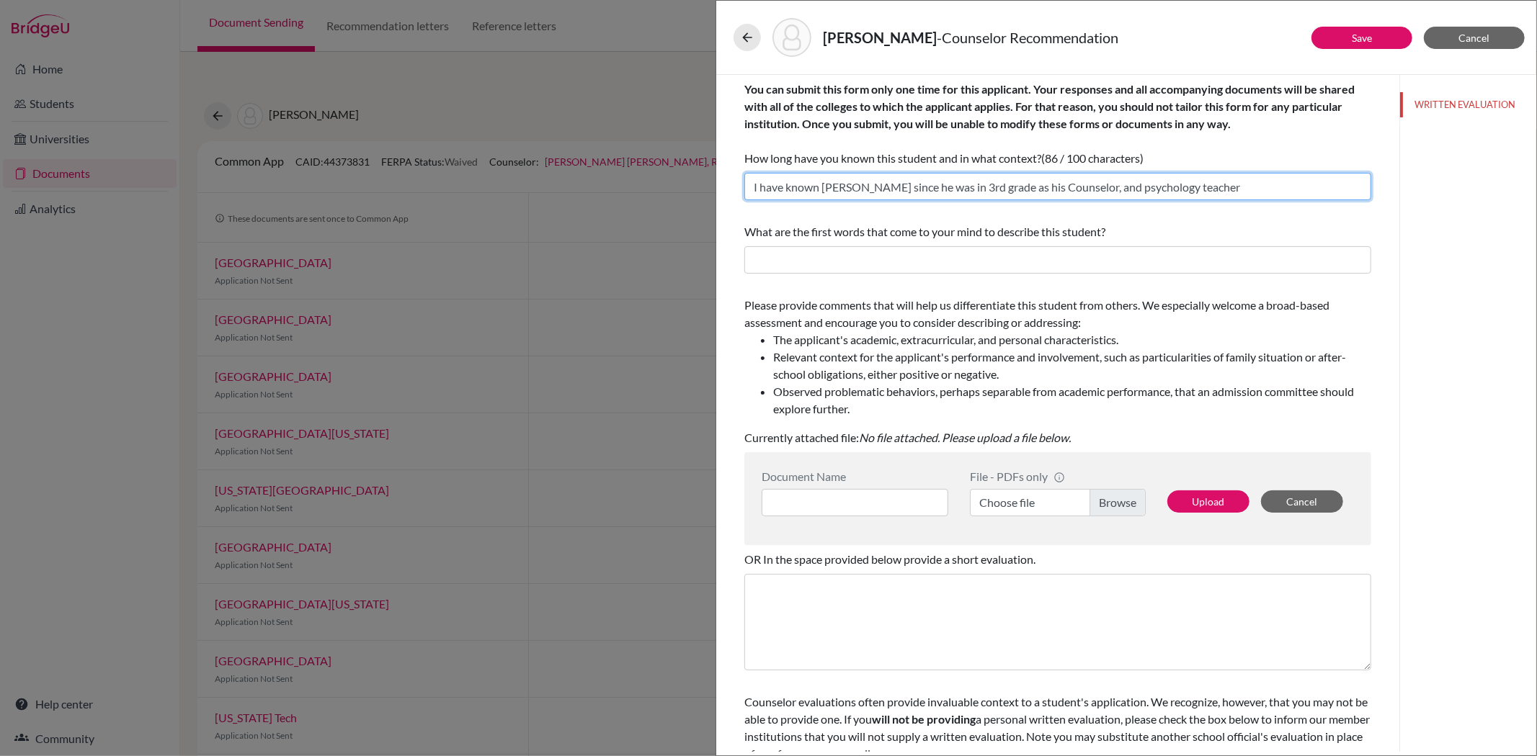
click at [996, 186] on input "I have known Oliver since he was in 3rd grade as his Counselor, and psychology …" at bounding box center [1057, 186] width 627 height 27
drag, startPoint x: 997, startPoint y: 185, endPoint x: 1063, endPoint y: 185, distance: 65.6
click at [1063, 185] on input "I have known Oliver since he was in 3rd grade as his Counselor, and psychology …" at bounding box center [1057, 186] width 627 height 27
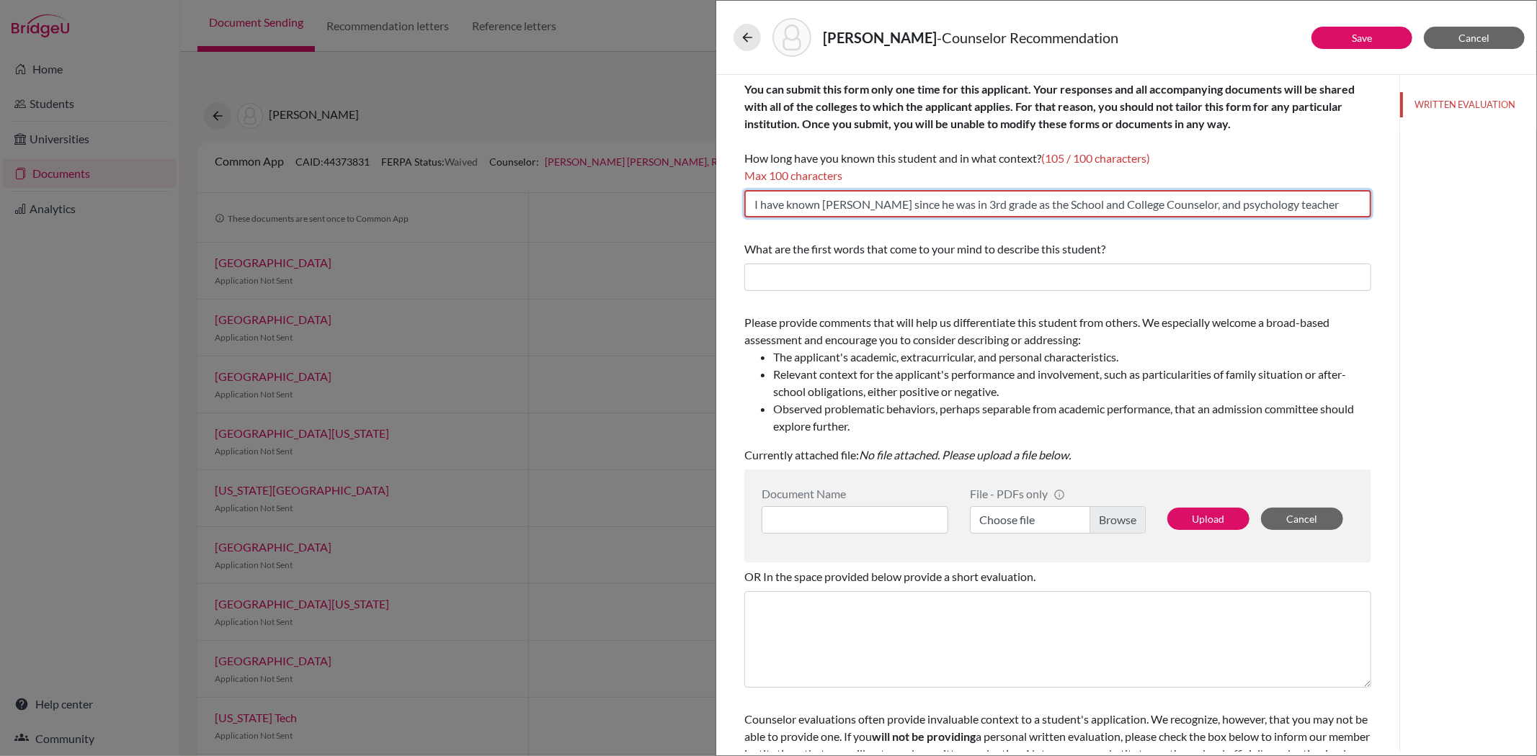
click at [1191, 205] on input "I have known Oliver since he was in 3rd grade as the School and College Counsel…" at bounding box center [1057, 203] width 627 height 27
drag, startPoint x: 1068, startPoint y: 205, endPoint x: 987, endPoint y: 202, distance: 81.5
click at [987, 202] on input "I have known Oliver since he was in 3rd grade as the School and College Counsel…" at bounding box center [1057, 203] width 627 height 27
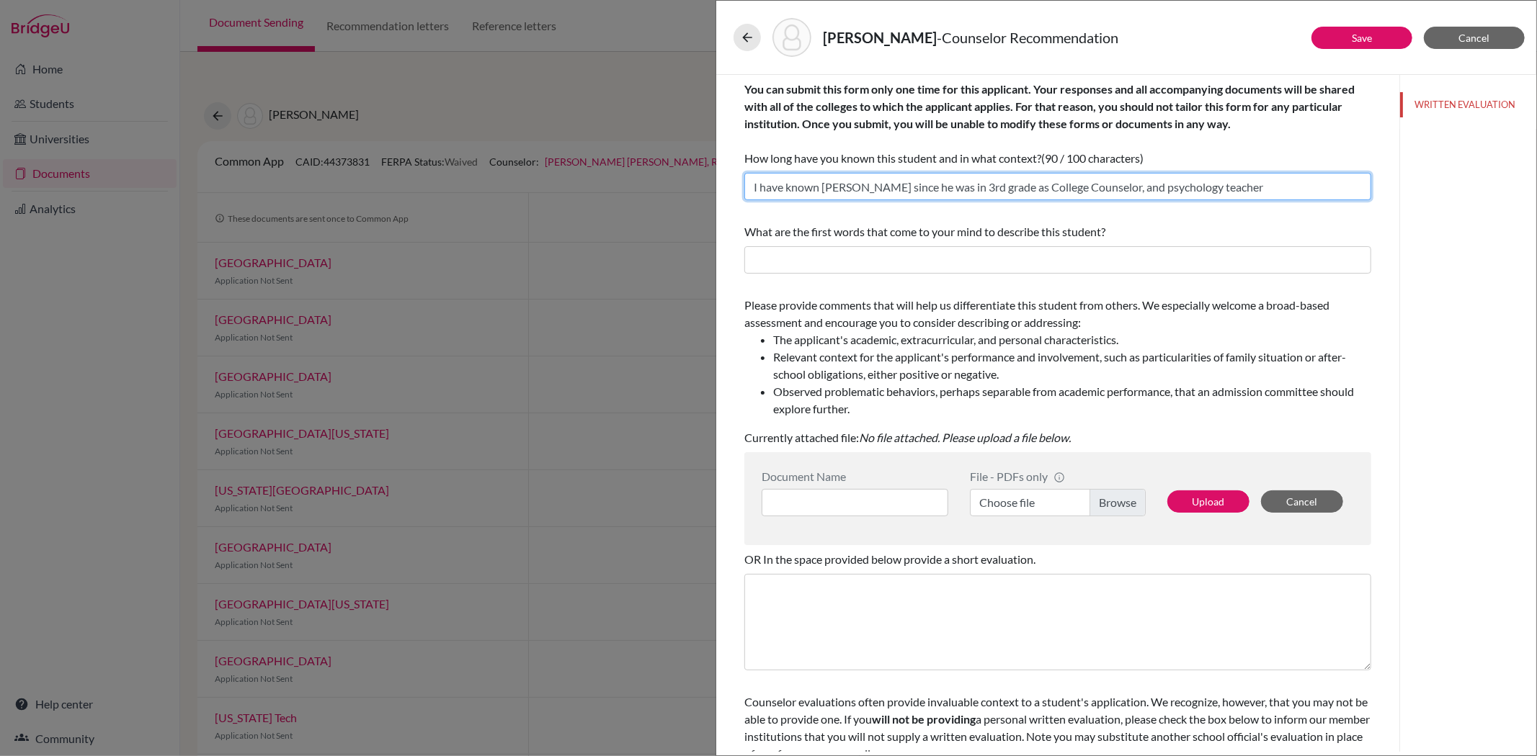
click at [1210, 191] on input "I have known Oliver since he was in 3rd grade as College Counselor, and psychol…" at bounding box center [1057, 186] width 627 height 27
type input "I have known Oliver since he was in 3rd grade as College Counselor, and psychol…"
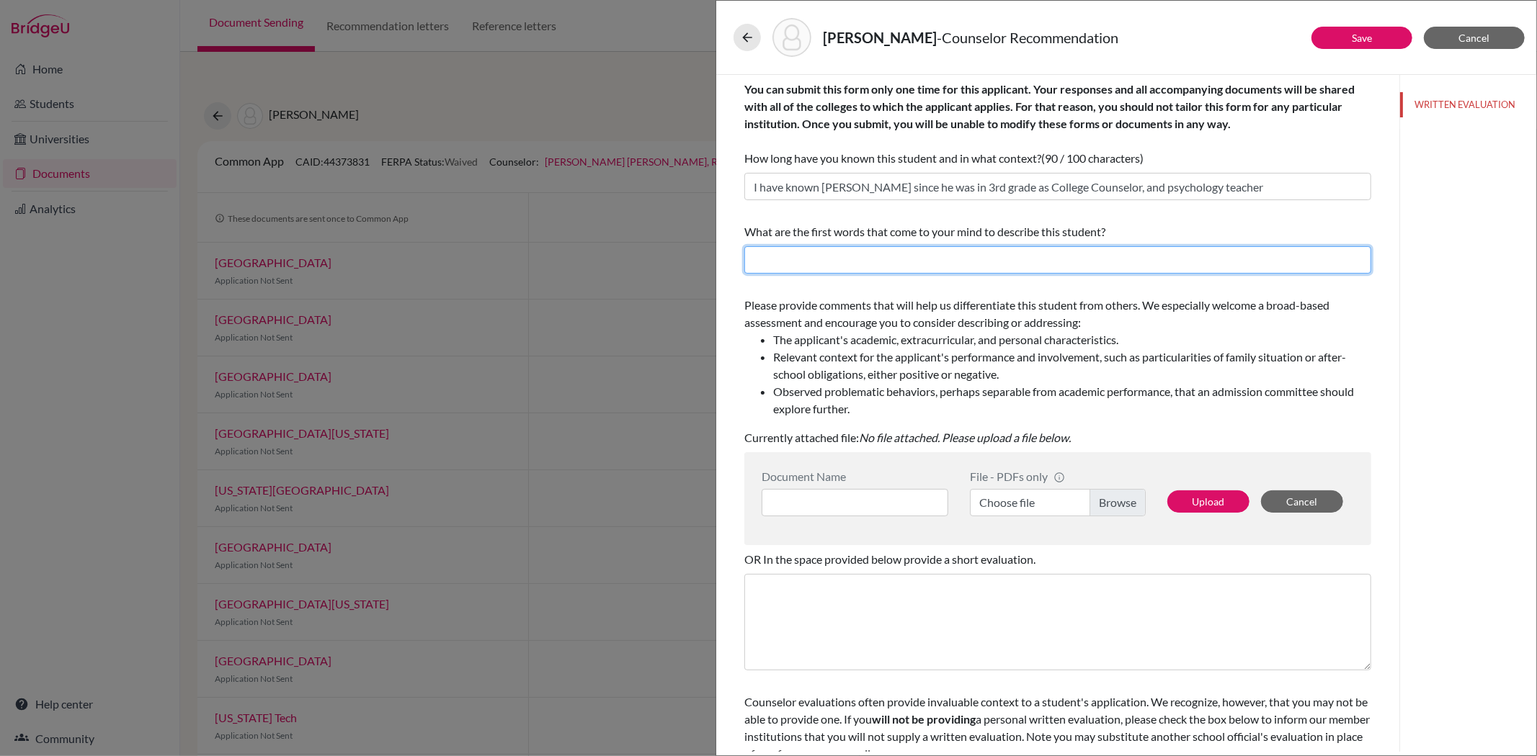
click at [1035, 267] on input "text" at bounding box center [1057, 259] width 627 height 27
click at [902, 350] on li "Relevant context for the applicant's performance and involvement, such as parti…" at bounding box center [1072, 366] width 598 height 35
click at [1089, 260] on input "curious, artist, creative, athlete, confident, humble, persevering," at bounding box center [1057, 259] width 627 height 27
paste input "thrive and inspire others with his quiet strength"
paste input "find motivation through his passions"
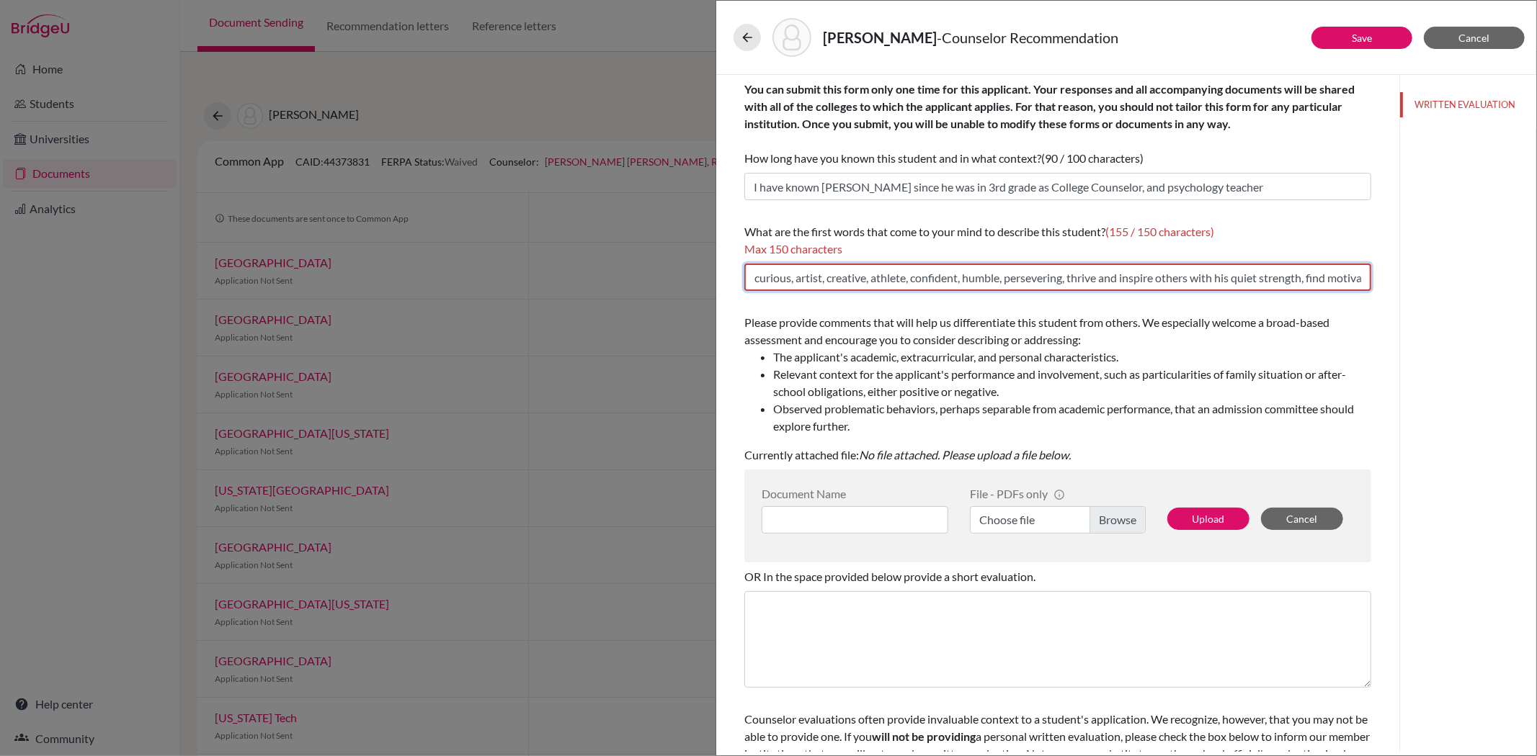
scroll to position [0, 144]
drag, startPoint x: 1169, startPoint y: 277, endPoint x: 1354, endPoint y: 276, distance: 185.2
click at [1354, 276] on input "curious, artist, creative, athlete, confident, humble, persevering, thrive and …" at bounding box center [1057, 277] width 627 height 27
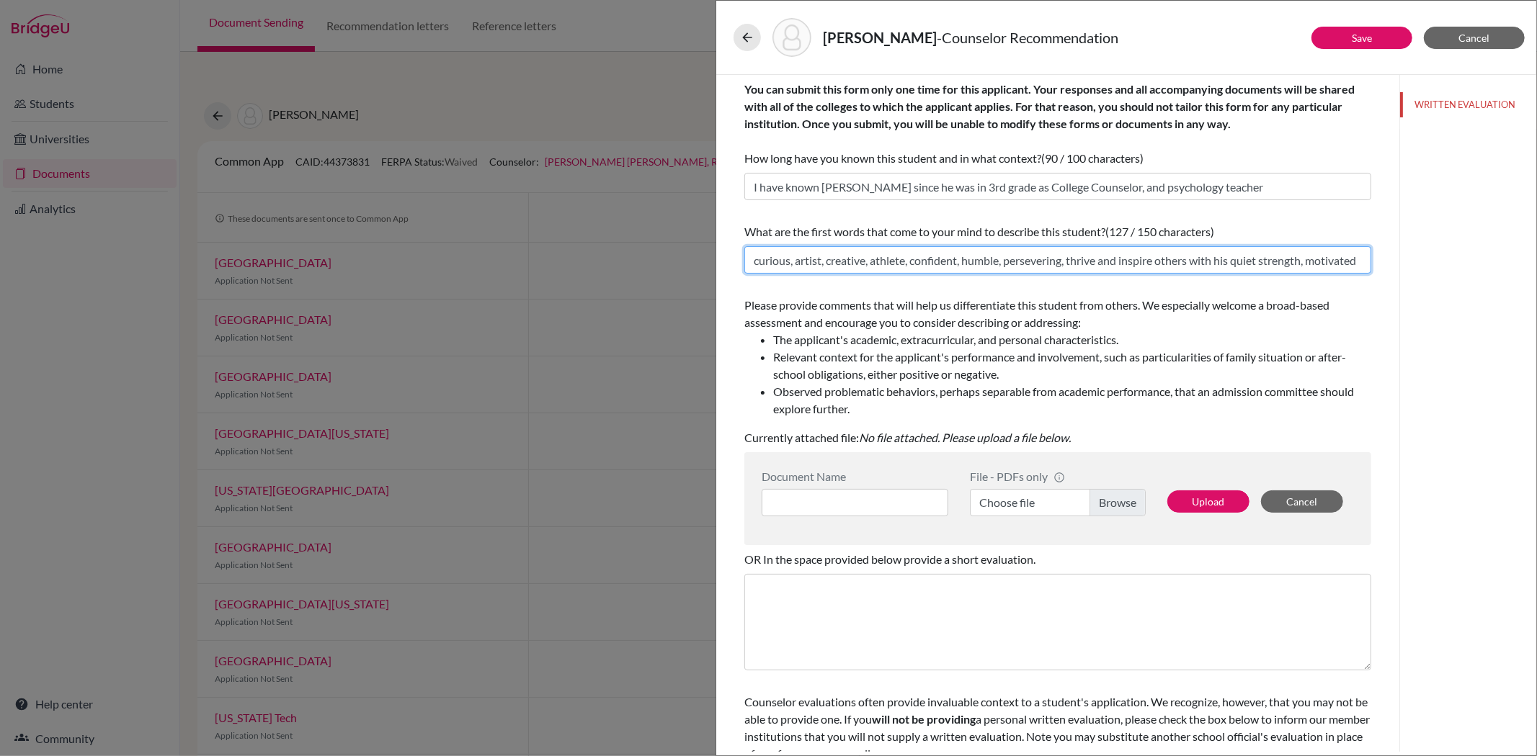
scroll to position [0, 14]
type input "curious, artist, creative, athlete, confident, humble, persevering, thrive and …"
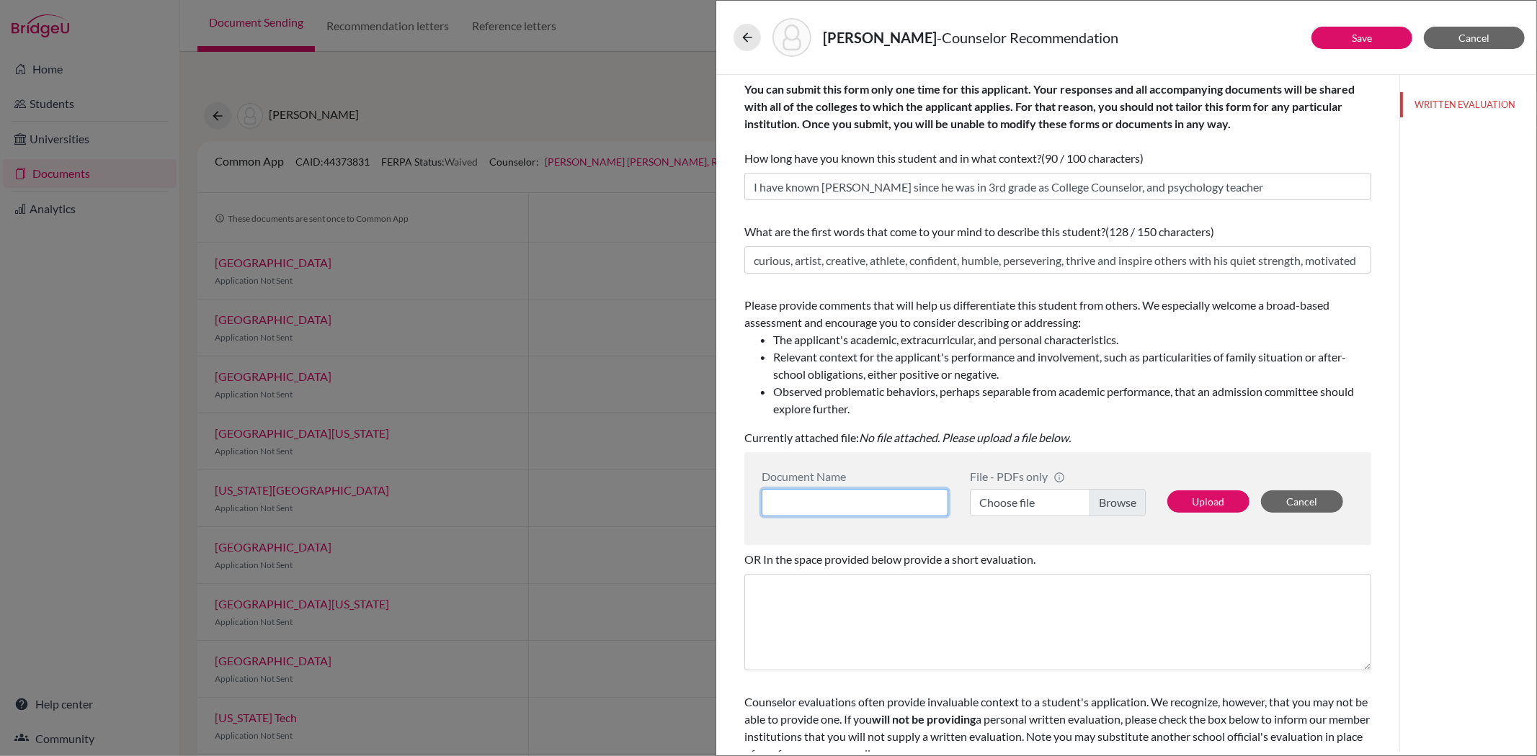
scroll to position [0, 0]
click at [897, 497] on input at bounding box center [855, 502] width 187 height 27
type input "Oliver Chen College Counselor's Recommendation Letter"
click at [1091, 500] on label "Choose file" at bounding box center [1058, 502] width 176 height 27
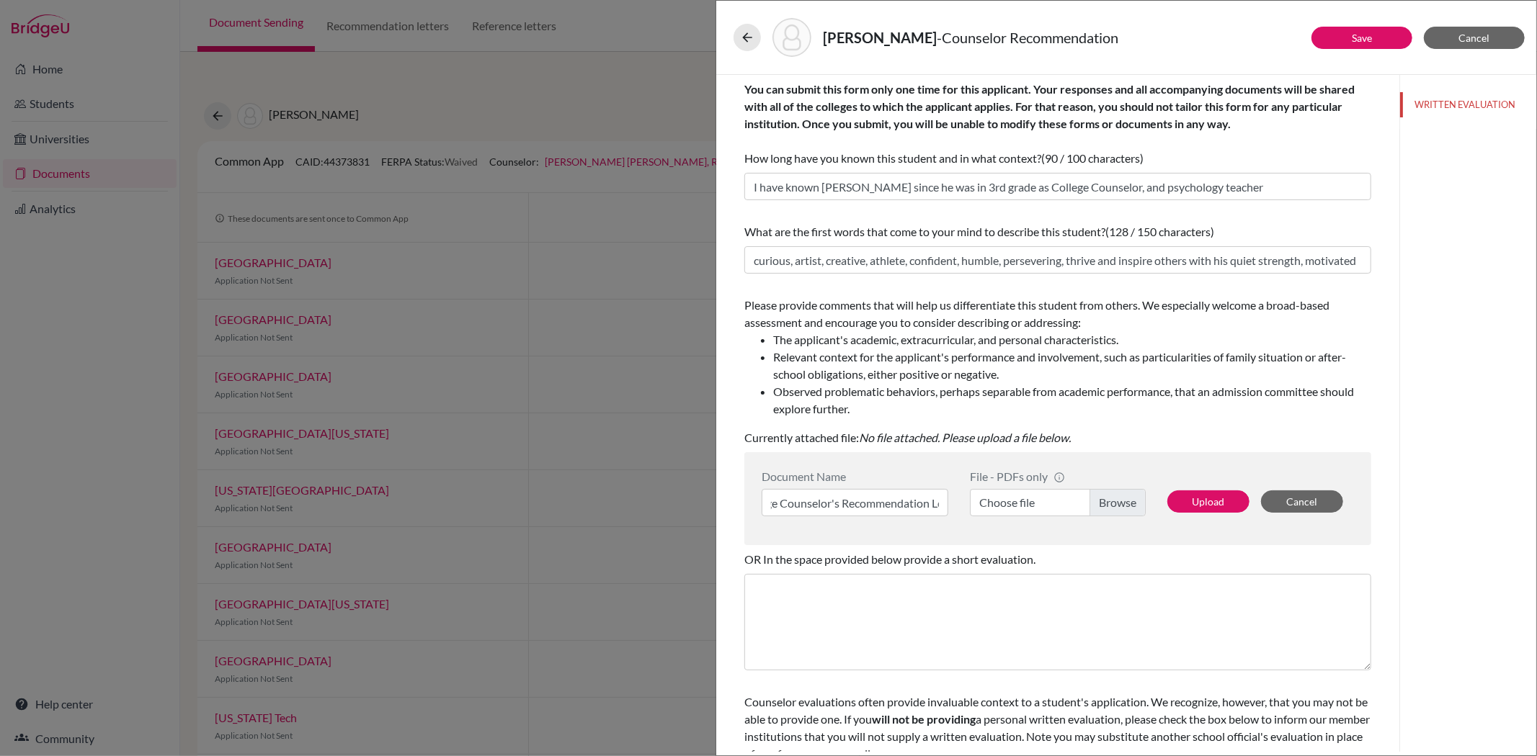
click at [1091, 500] on input "Choose file" at bounding box center [1058, 502] width 176 height 27
click at [1216, 500] on button "Upload" at bounding box center [1208, 502] width 82 height 22
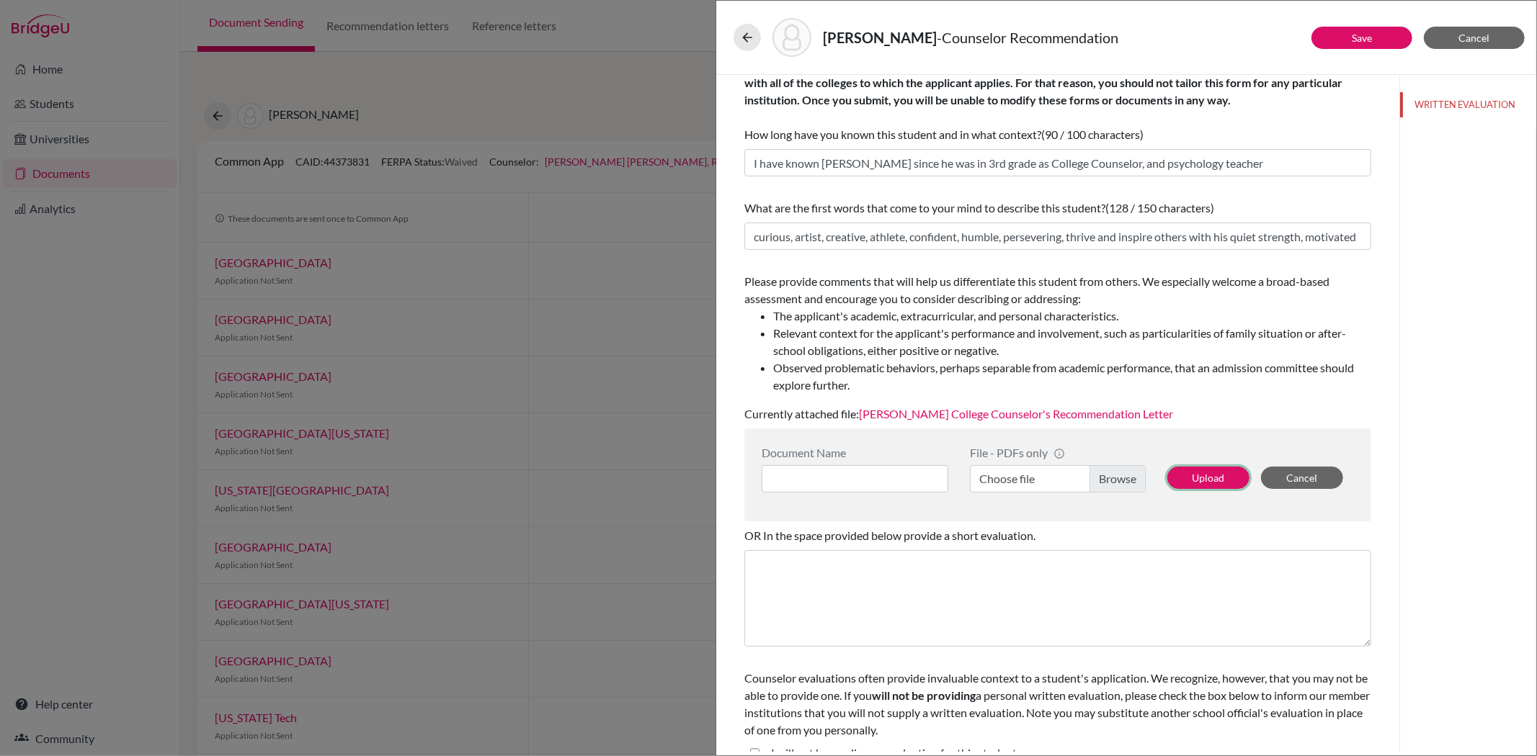
scroll to position [45, 0]
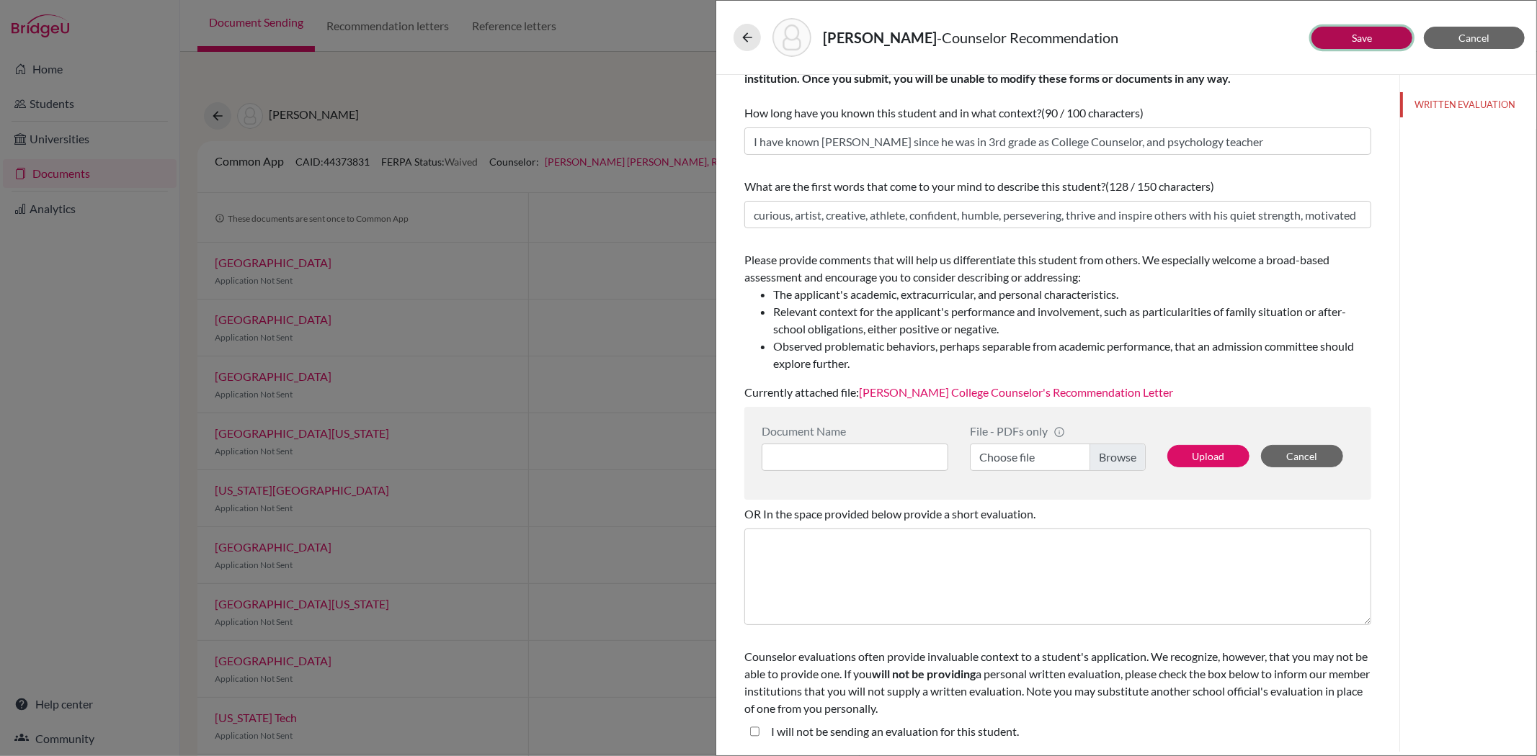
click at [1352, 35] on link "Save" at bounding box center [1362, 38] width 20 height 12
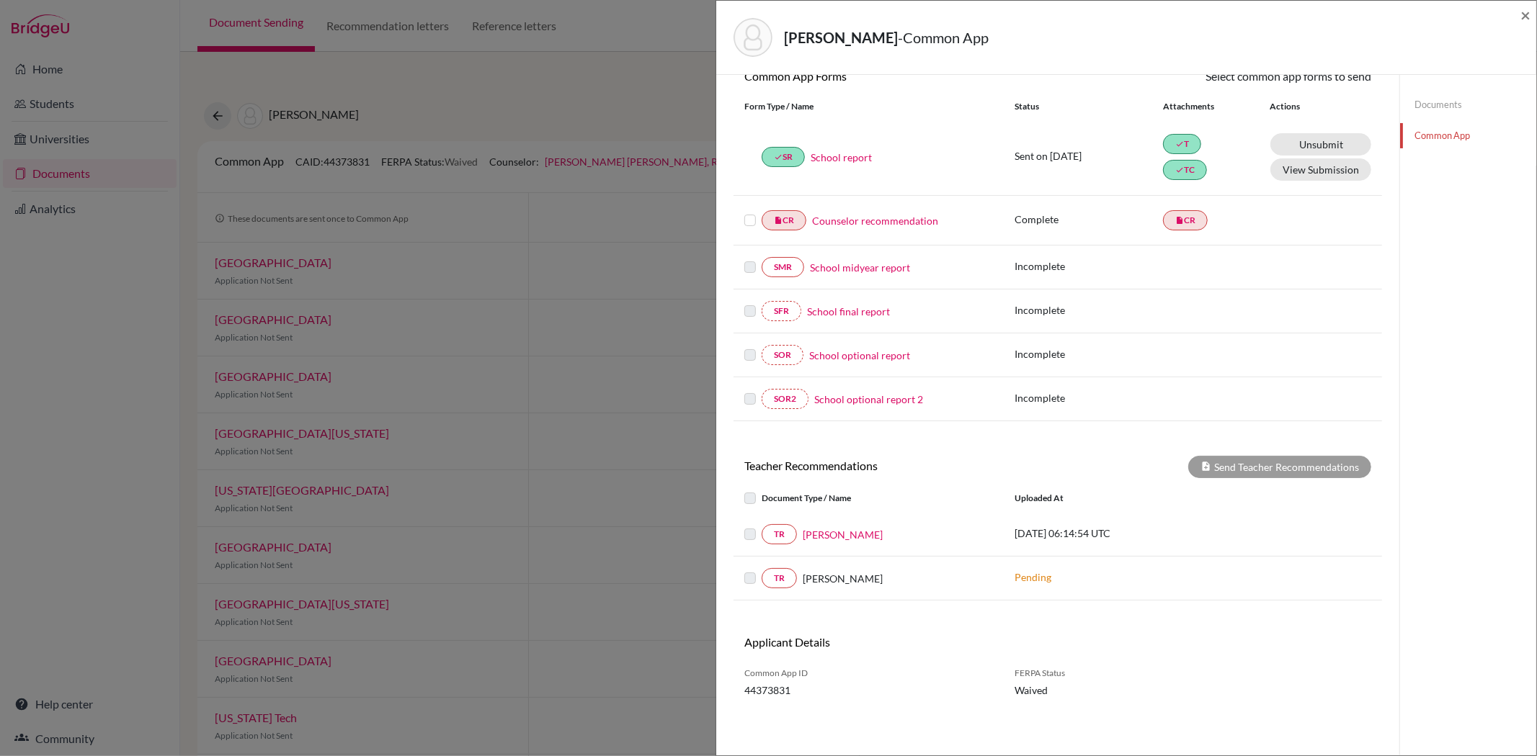
scroll to position [148, 0]
click at [748, 212] on label at bounding box center [750, 212] width 12 height 0
click at [0, 0] on input "checkbox" at bounding box center [0, 0] width 0 height 0
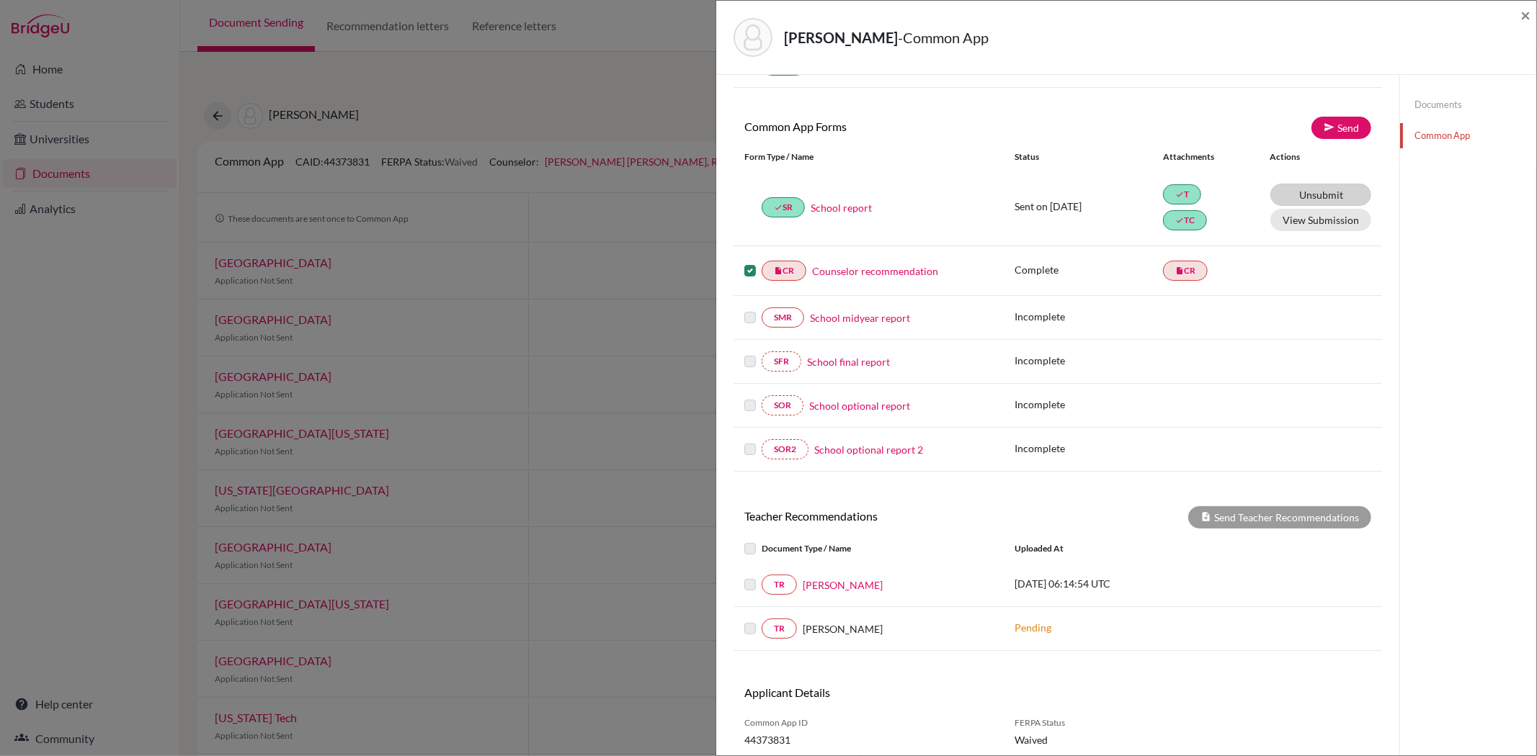
scroll to position [70, 0]
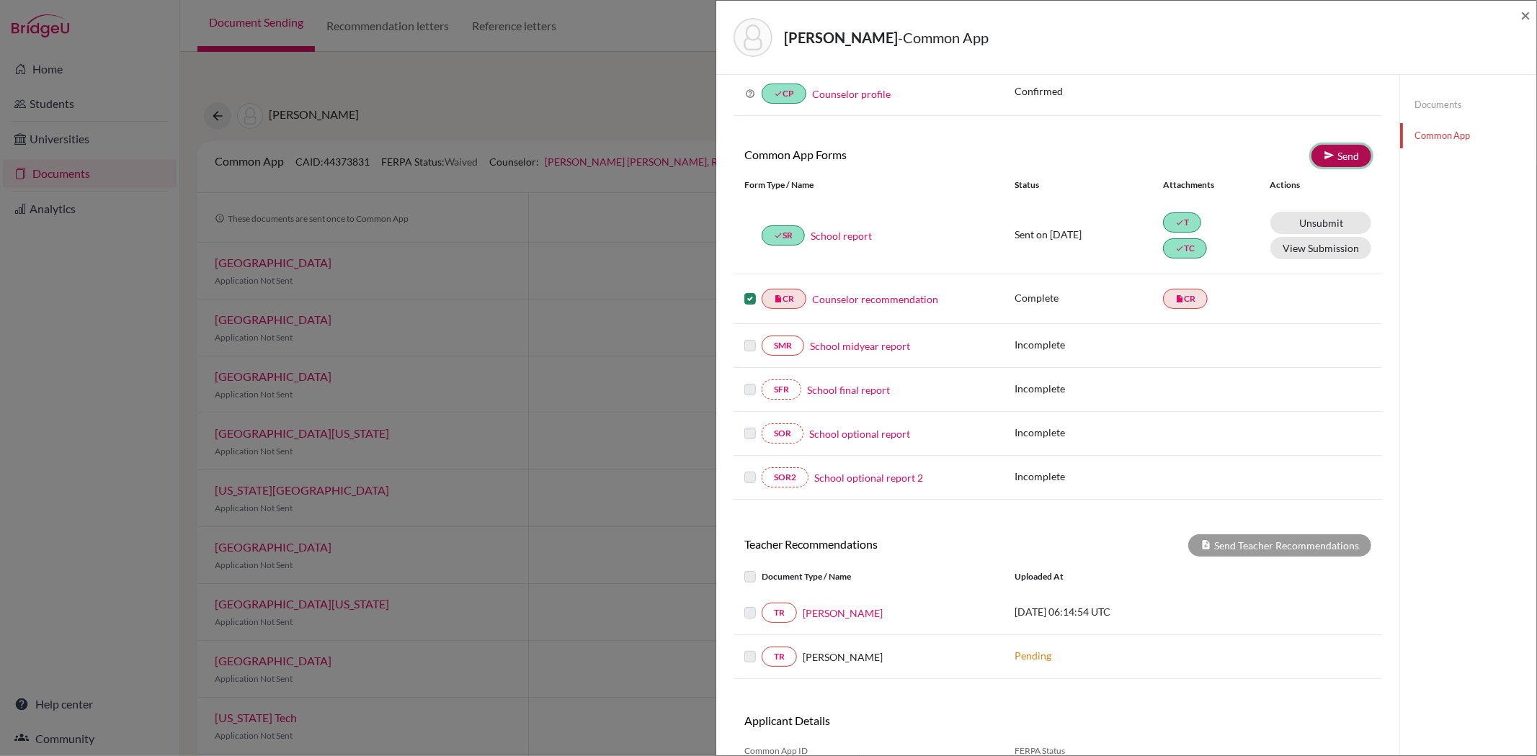
click at [1340, 152] on link "Send" at bounding box center [1341, 156] width 60 height 22
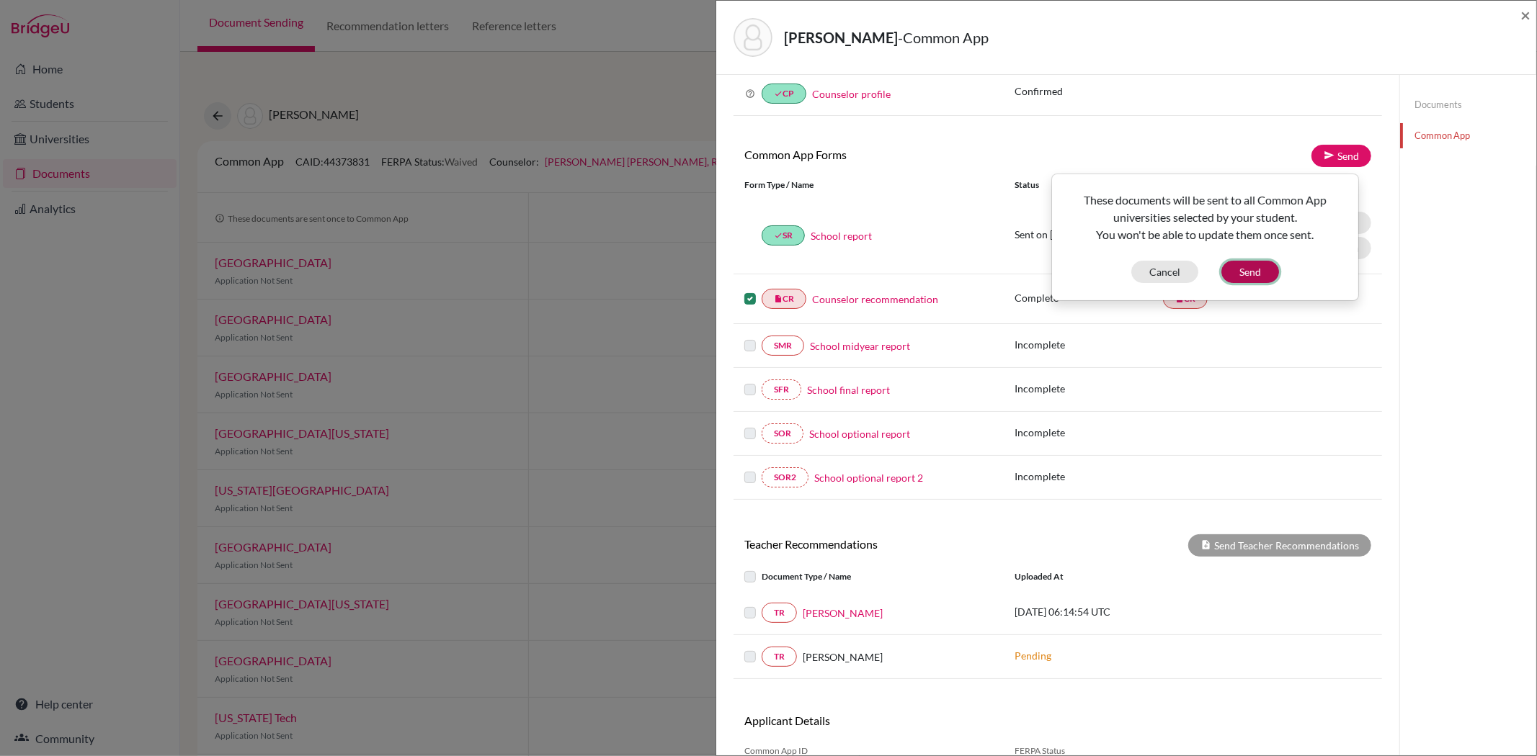
click at [1255, 270] on button "Send" at bounding box center [1250, 272] width 58 height 22
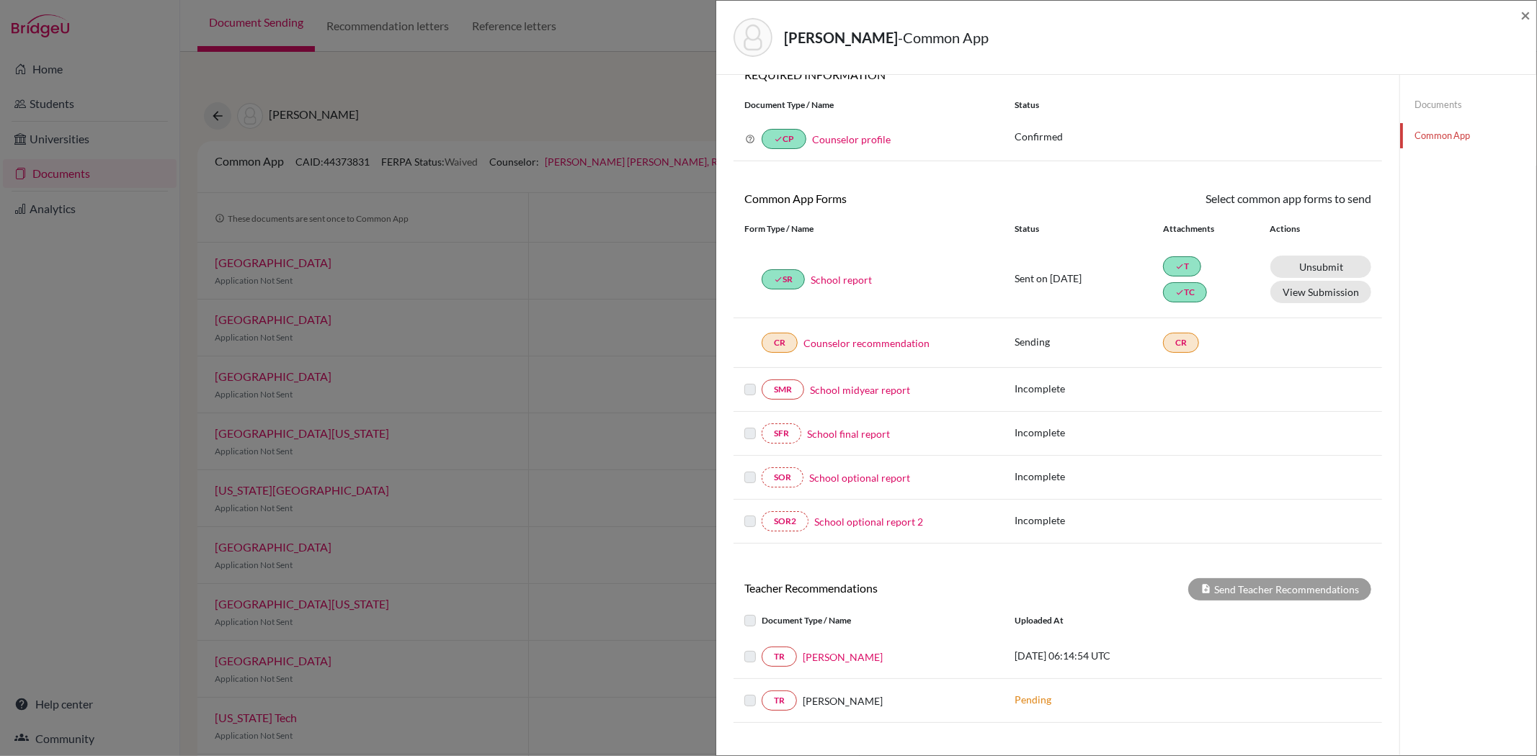
scroll to position [0, 0]
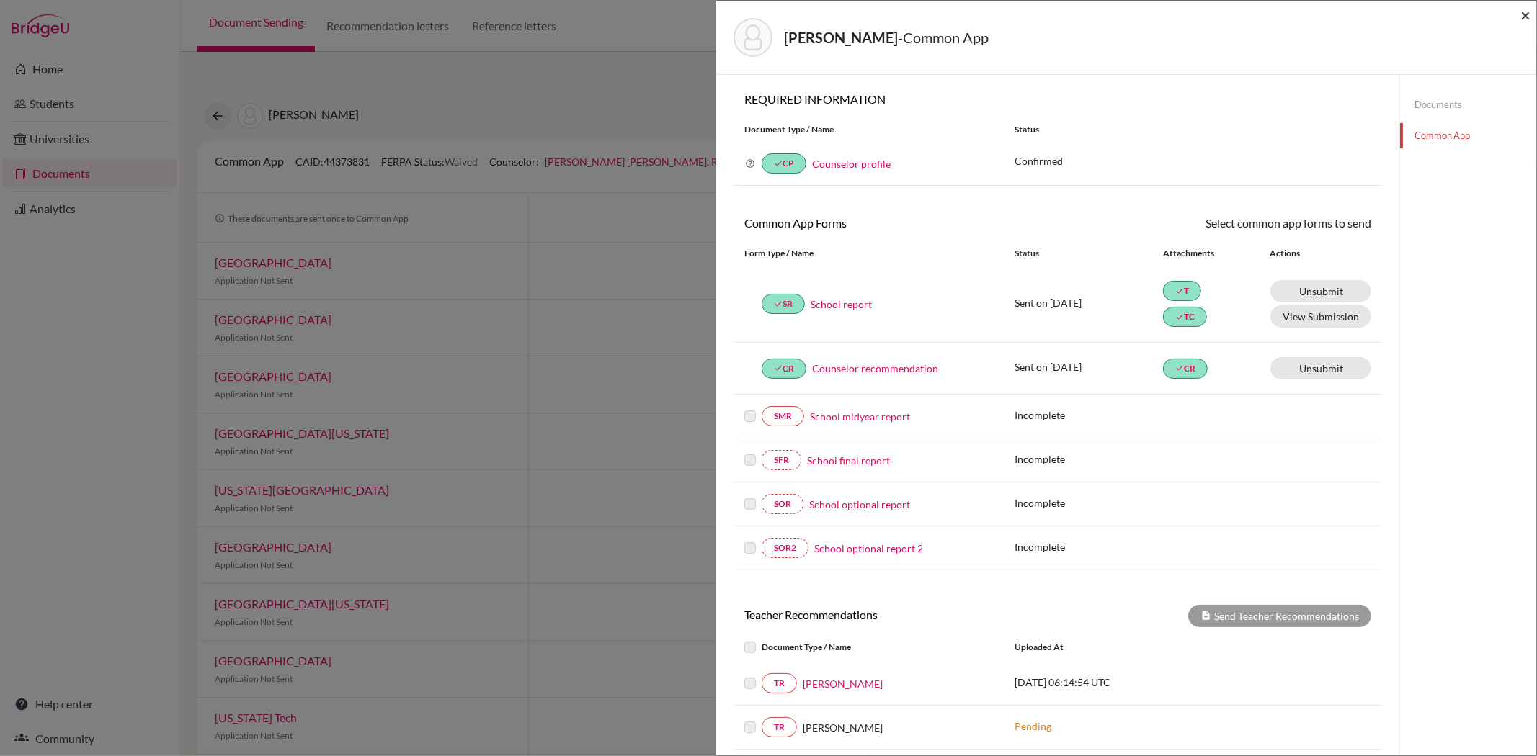
click at [1529, 13] on span "×" at bounding box center [1525, 14] width 10 height 21
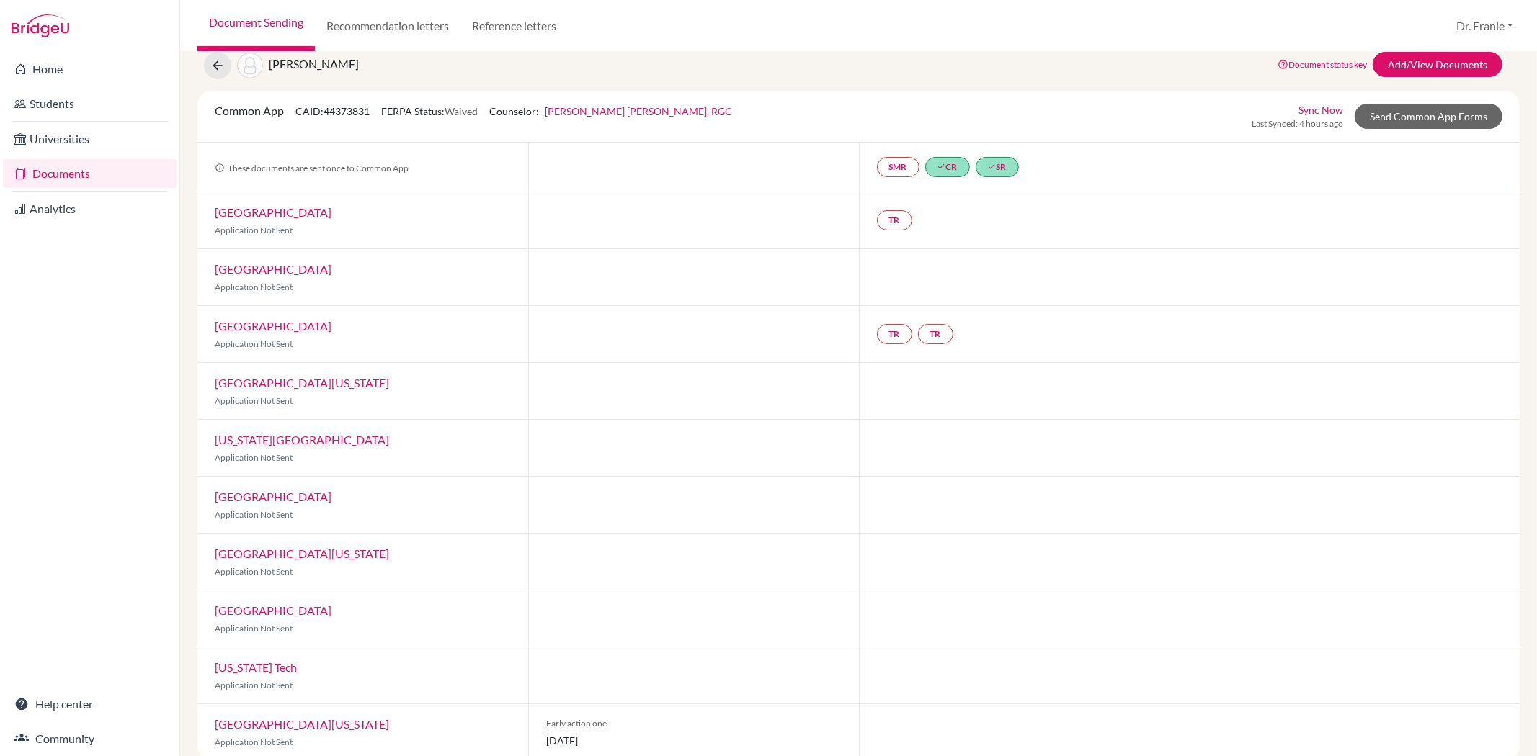
scroll to position [72, 0]
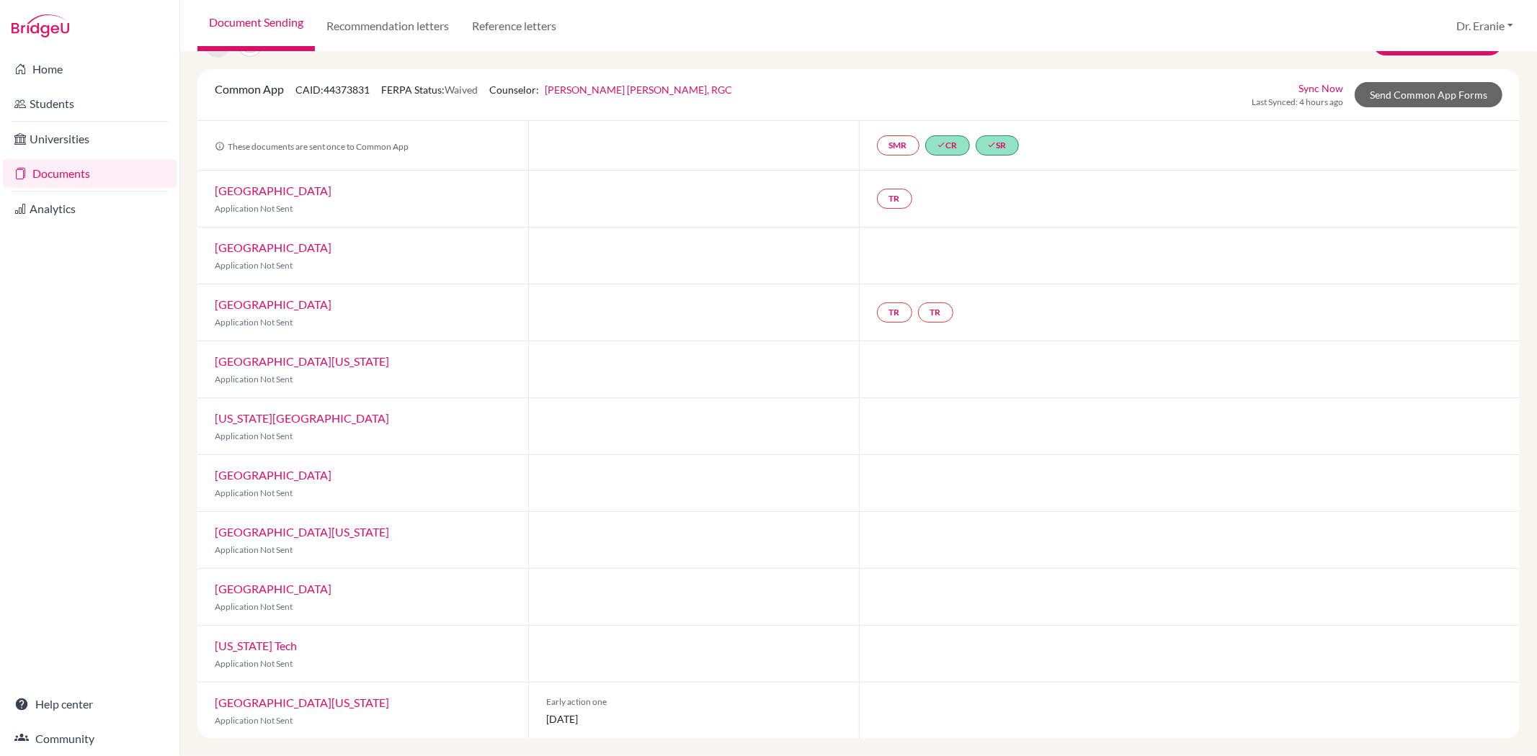
click at [326, 704] on link "[GEOGRAPHIC_DATA][US_STATE]" at bounding box center [302, 703] width 174 height 14
click at [1416, 84] on link "Send Common App Forms" at bounding box center [1428, 94] width 148 height 25
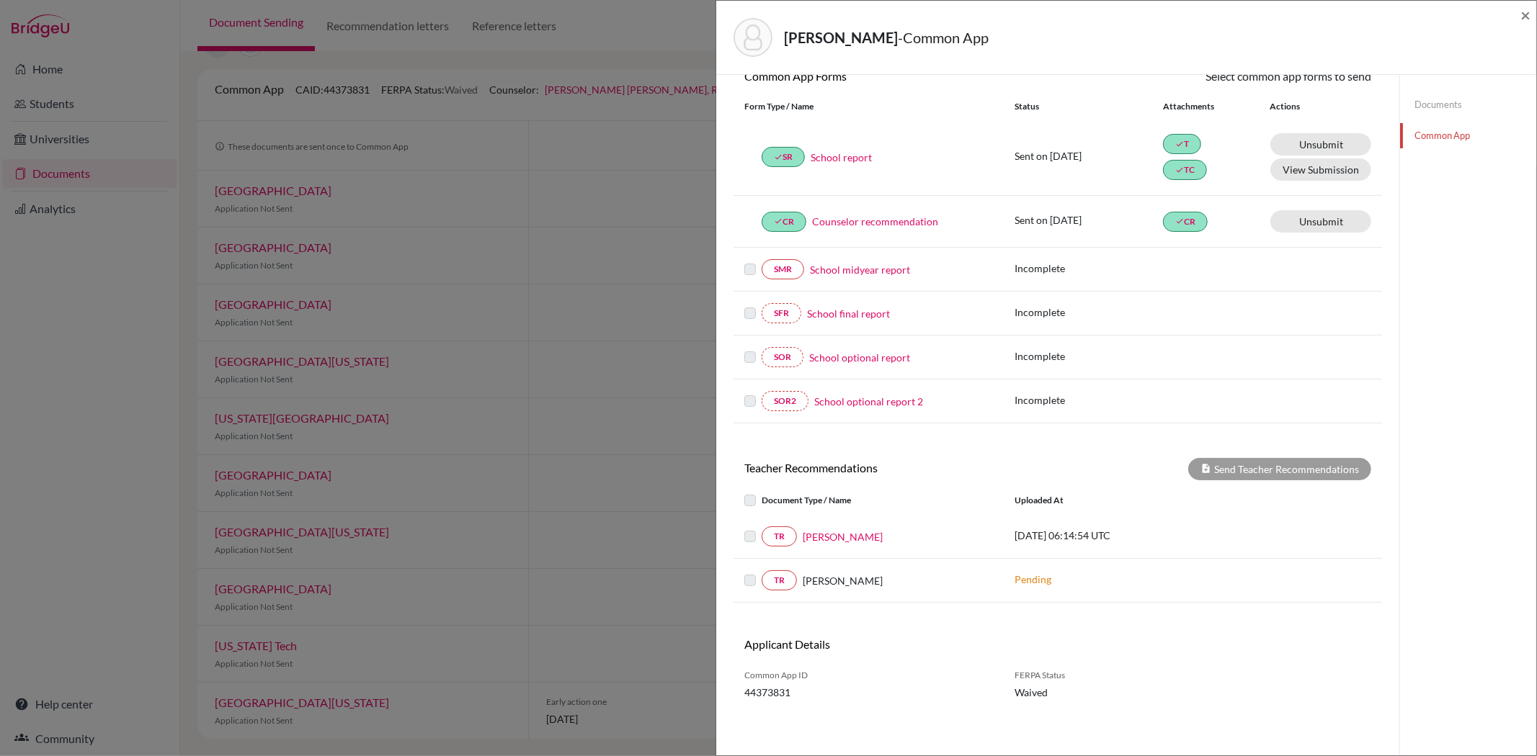
scroll to position [151, 0]
click at [851, 531] on link "Jofil Collado" at bounding box center [843, 534] width 80 height 15
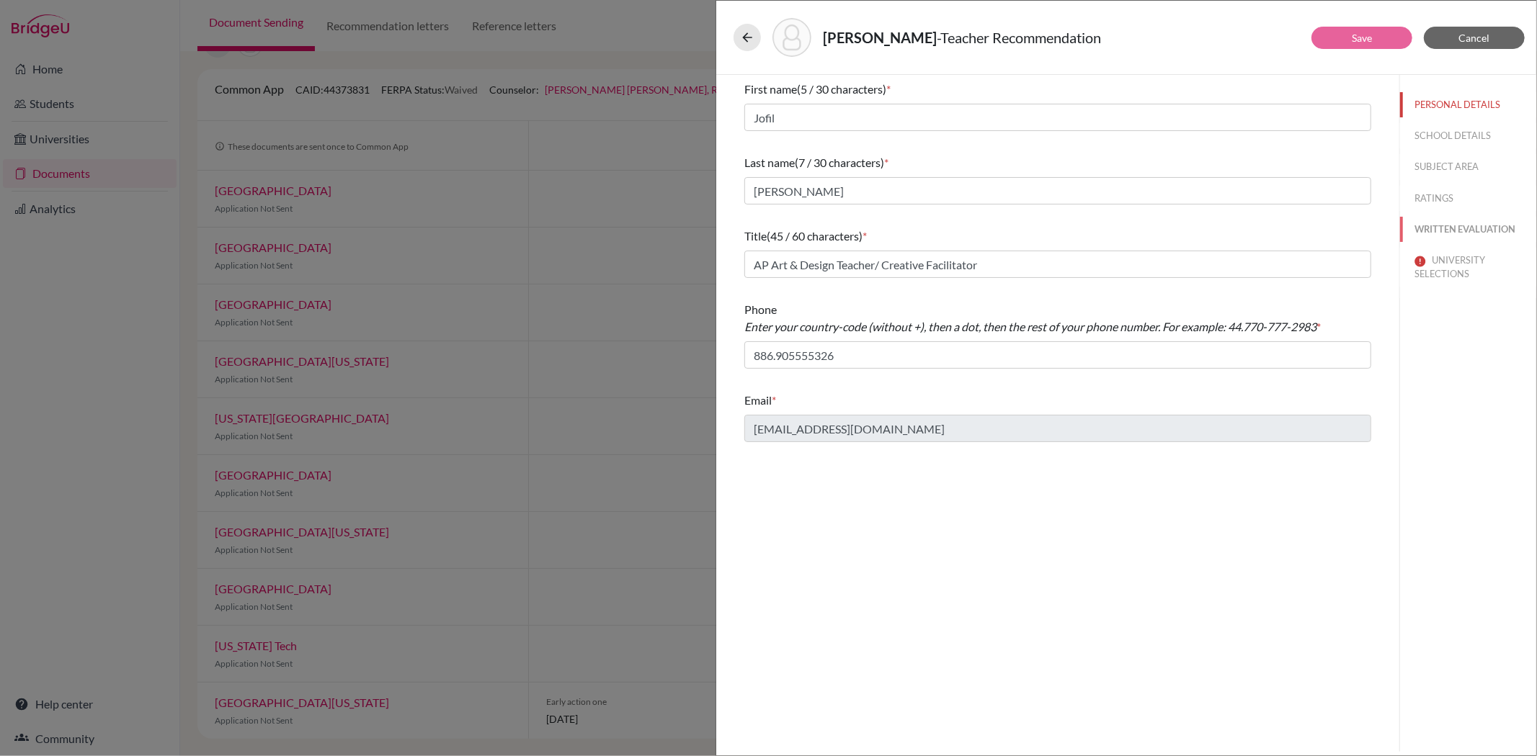
click at [1457, 231] on button "WRITTEN EVALUATION" at bounding box center [1468, 229] width 136 height 25
type input "Grade 3 and Grade 8"
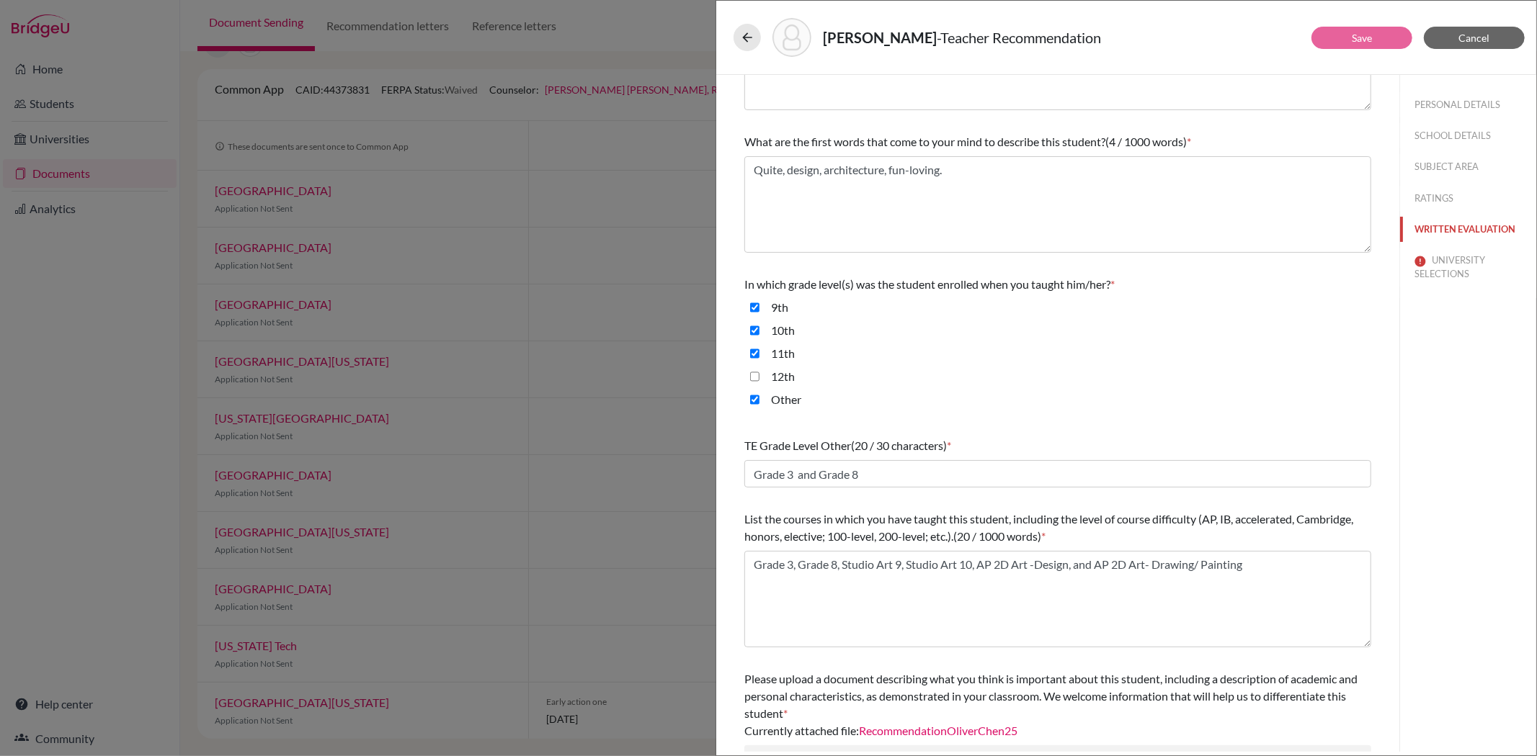
scroll to position [228, 0]
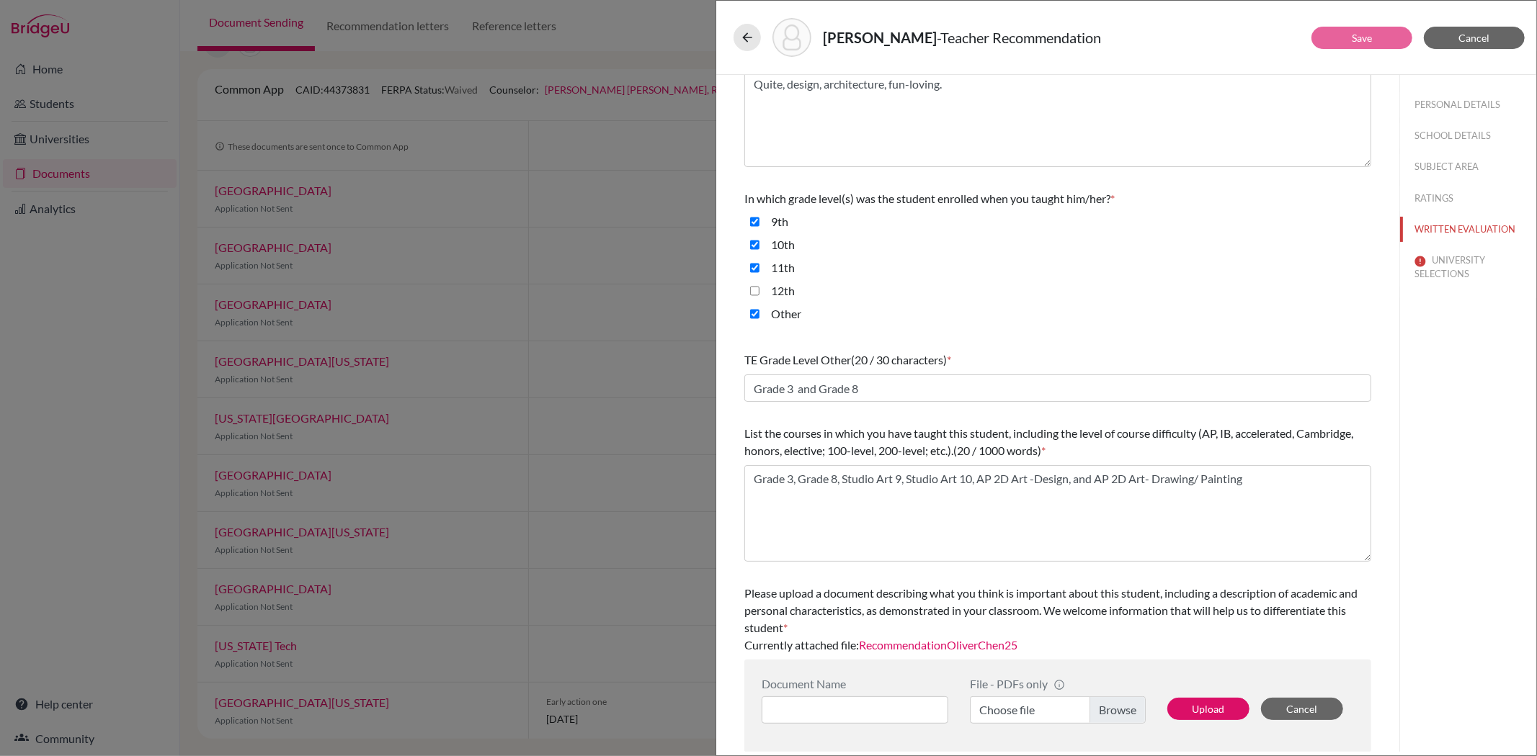
click at [1013, 647] on link "RecommendationOliverChen25" at bounding box center [938, 645] width 158 height 14
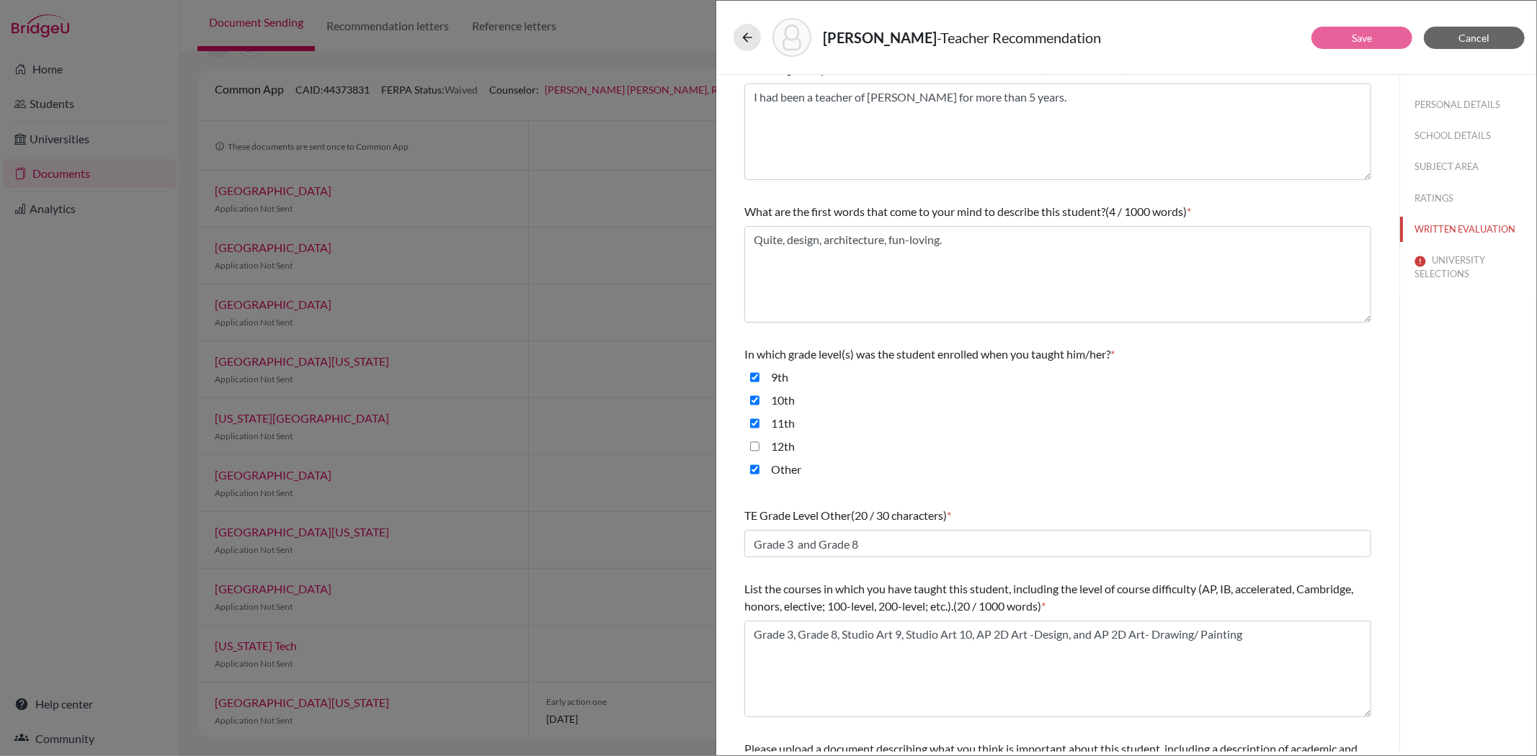
scroll to position [68, 0]
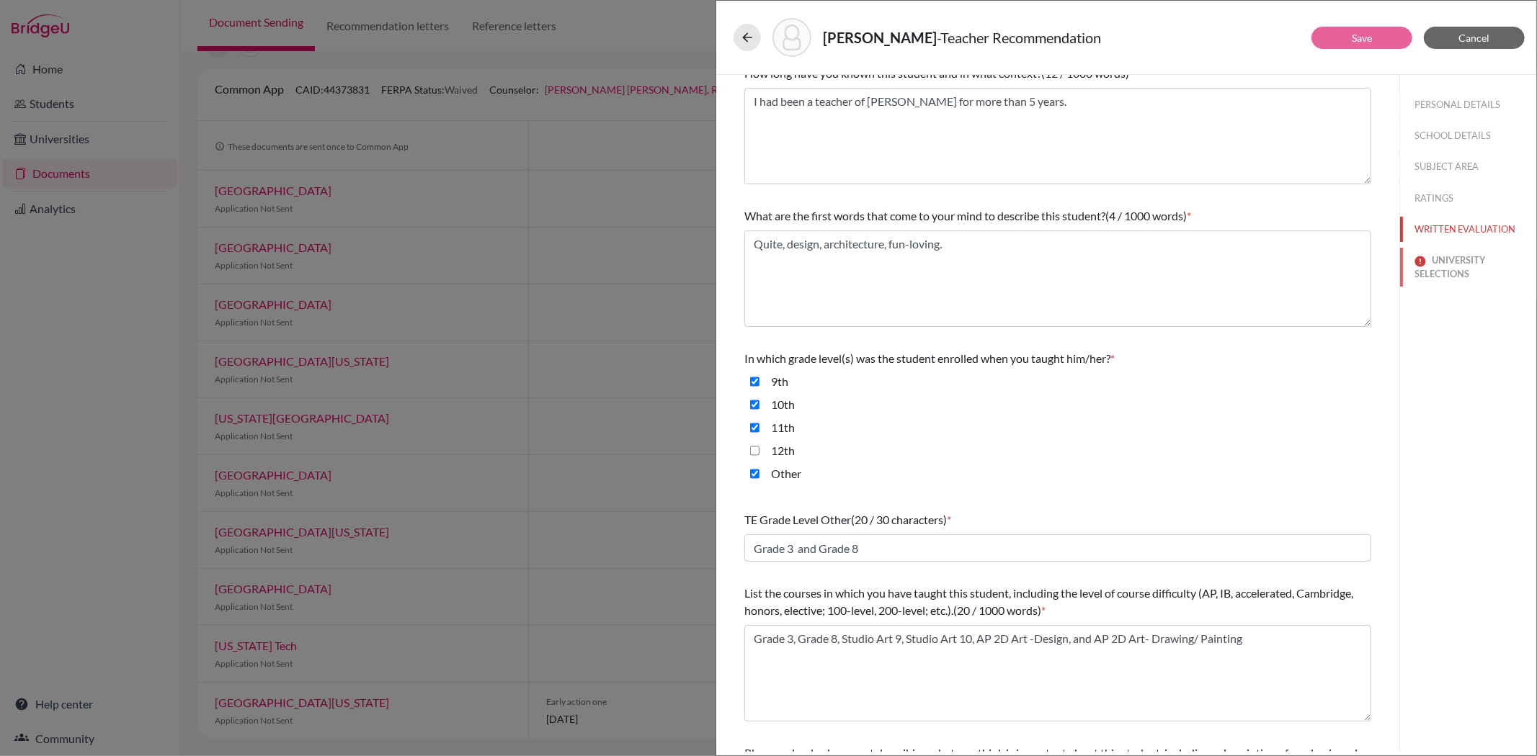
click at [1438, 262] on button "UNIVERSITY SELECTIONS" at bounding box center [1468, 267] width 136 height 39
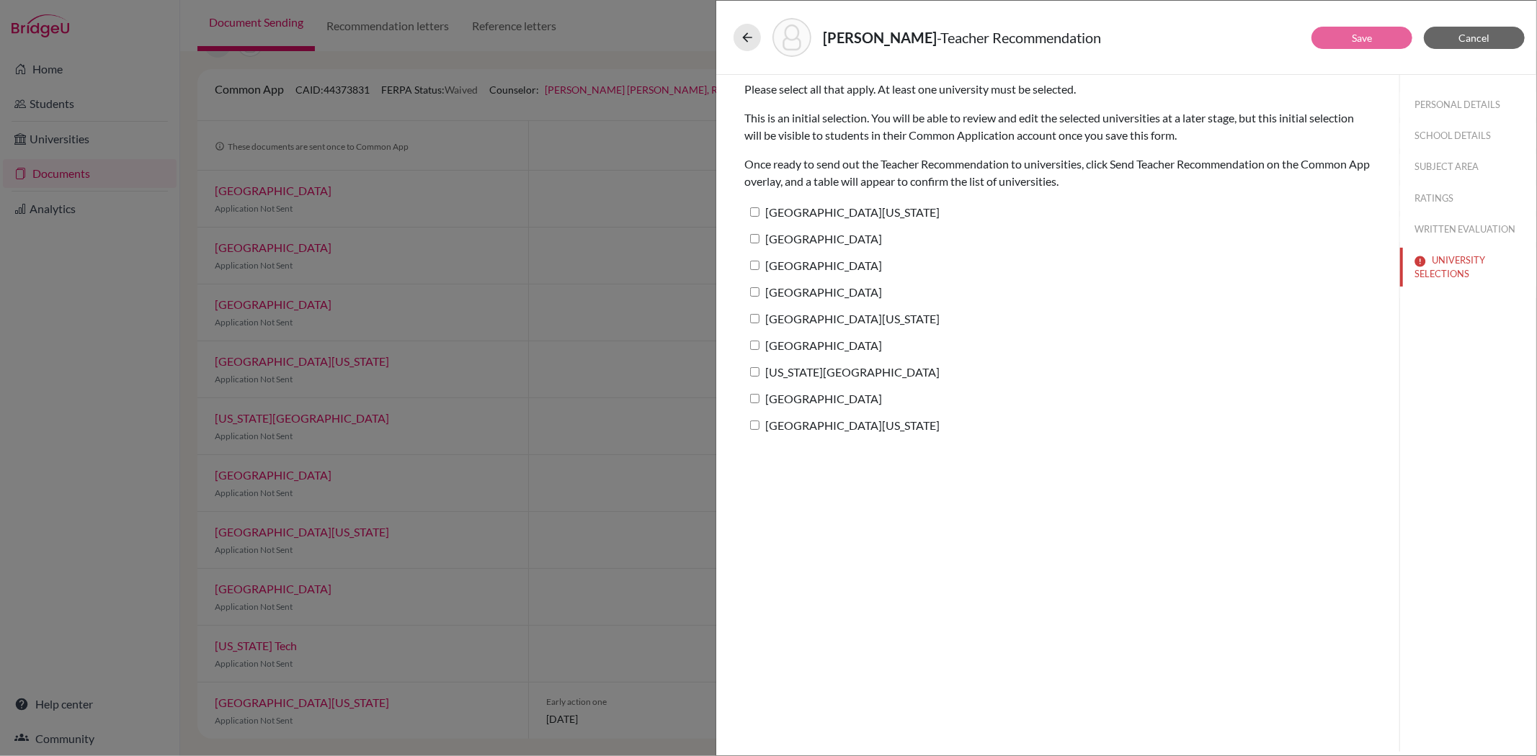
click at [752, 212] on input "[GEOGRAPHIC_DATA][US_STATE]" at bounding box center [754, 211] width 9 height 9
checkbox input "true"
click at [1365, 37] on link "Save" at bounding box center [1362, 38] width 20 height 12
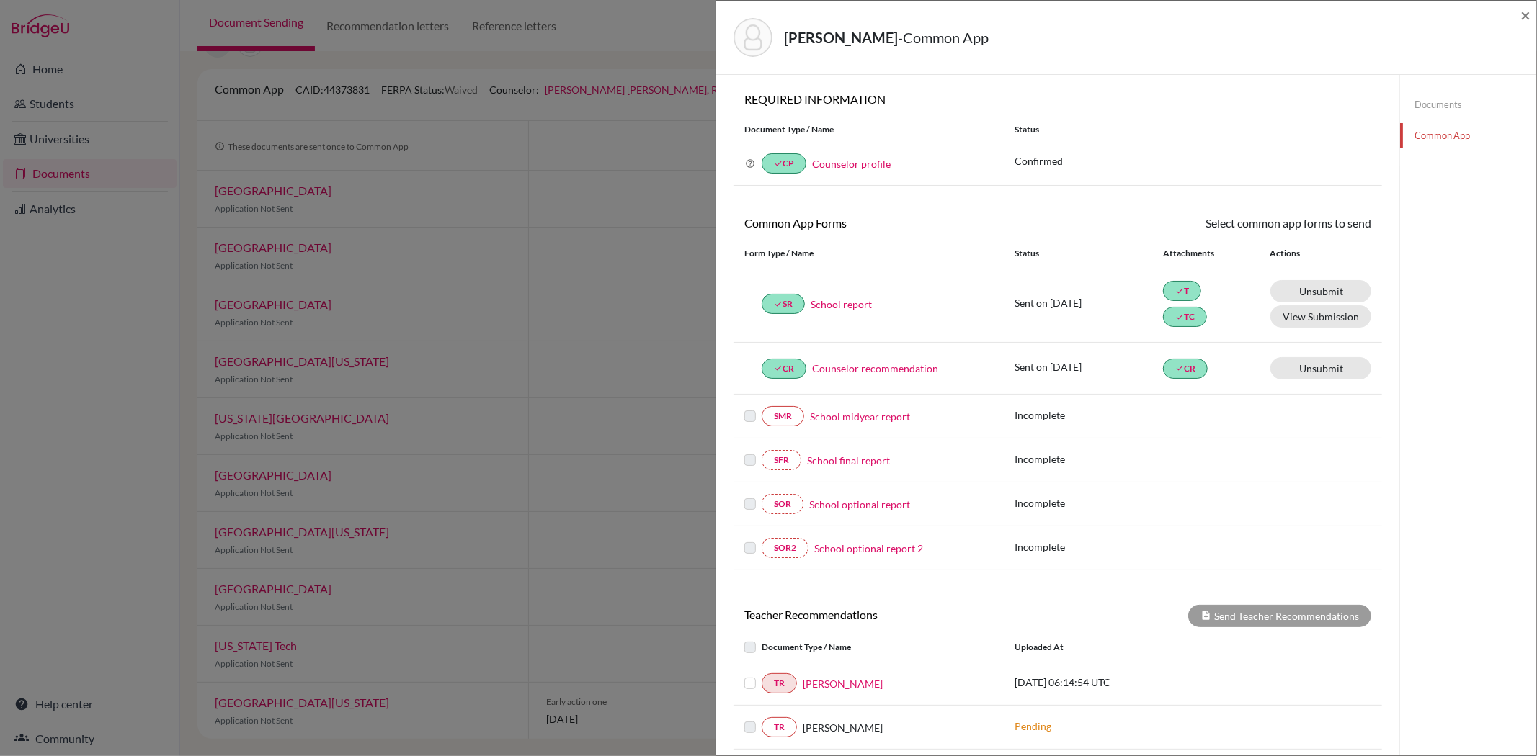
scroll to position [151, 0]
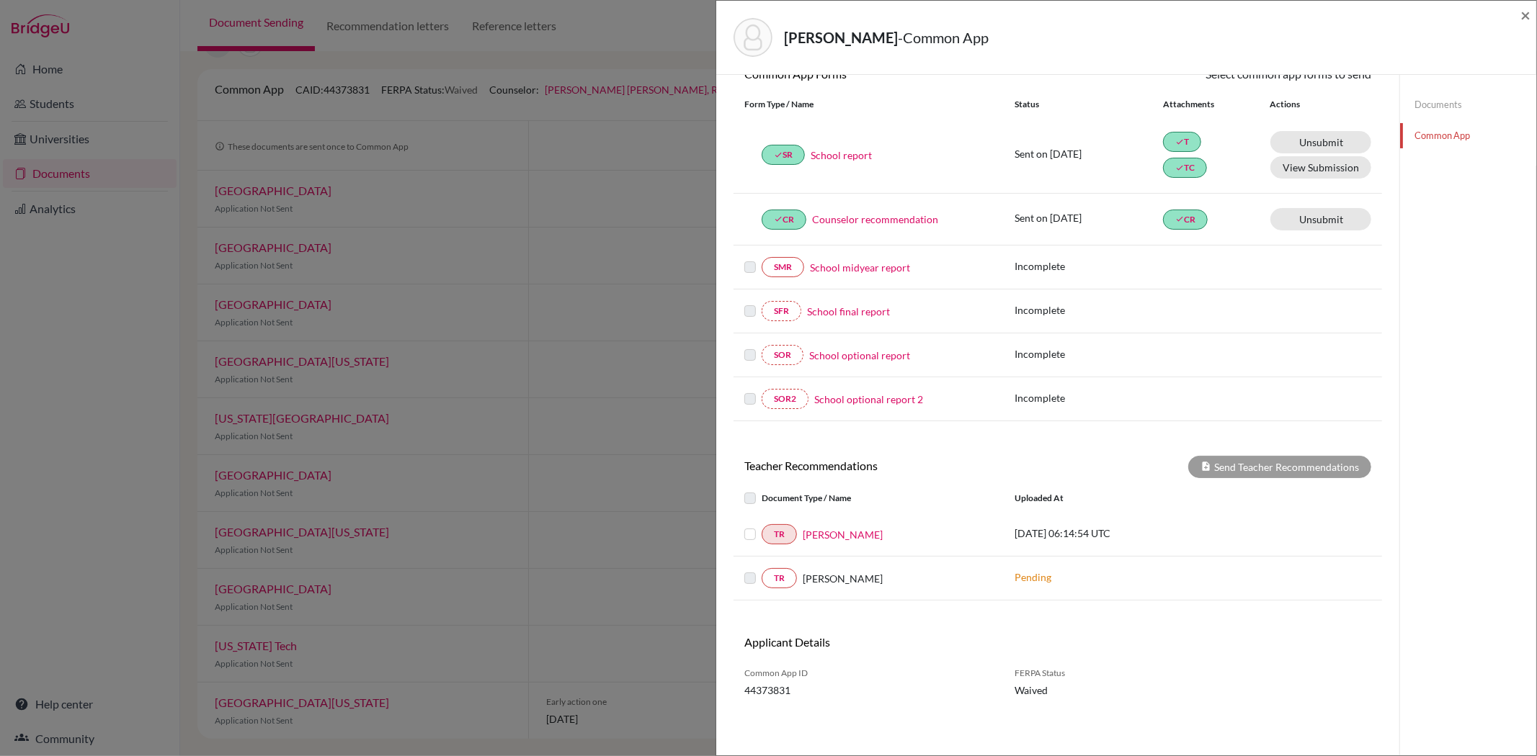
click at [762, 526] on label at bounding box center [762, 526] width 0 height 0
click at [0, 0] on input "checkbox" at bounding box center [0, 0] width 0 height 0
click at [1292, 460] on button "Send Teacher Recommendations" at bounding box center [1279, 467] width 183 height 22
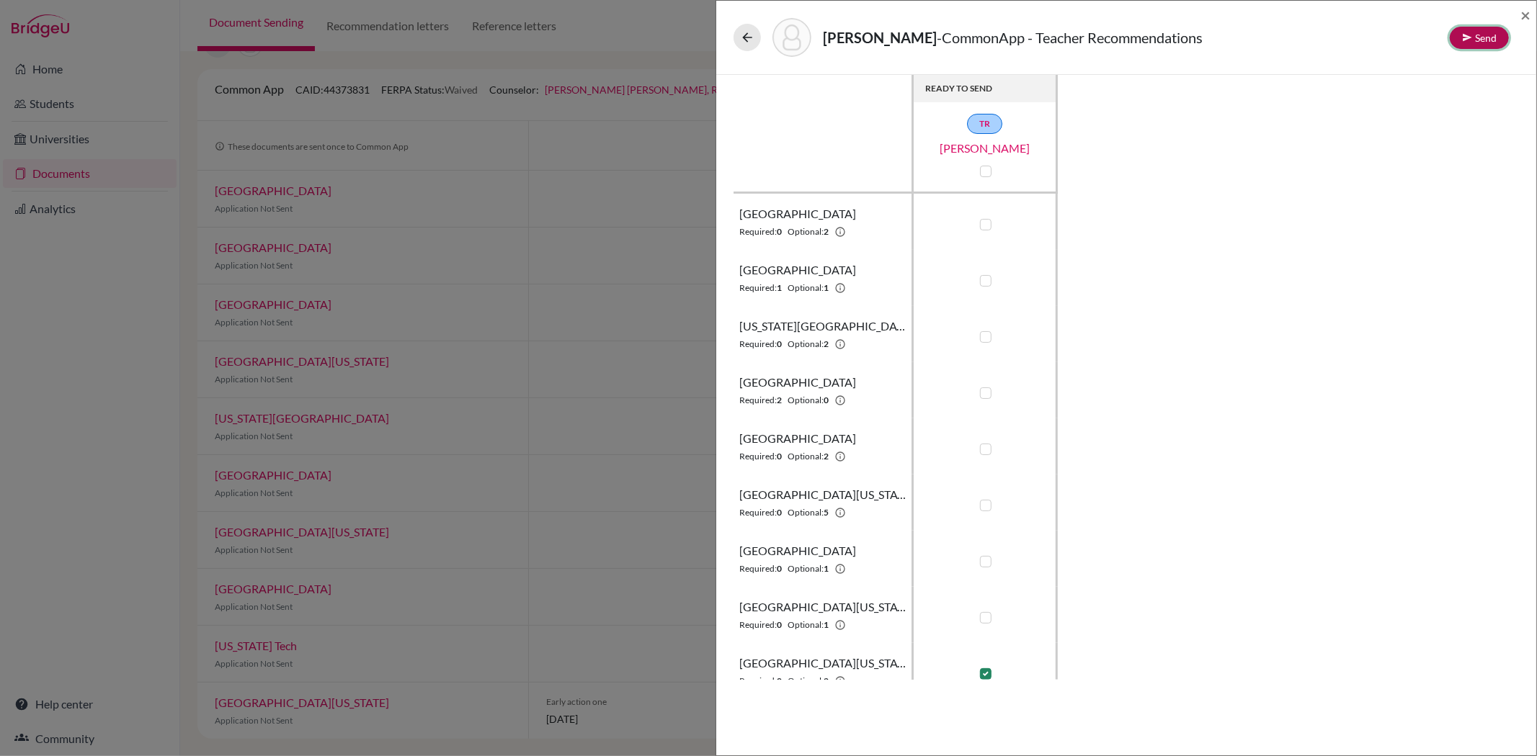
click at [1482, 32] on button "Send" at bounding box center [1479, 38] width 59 height 22
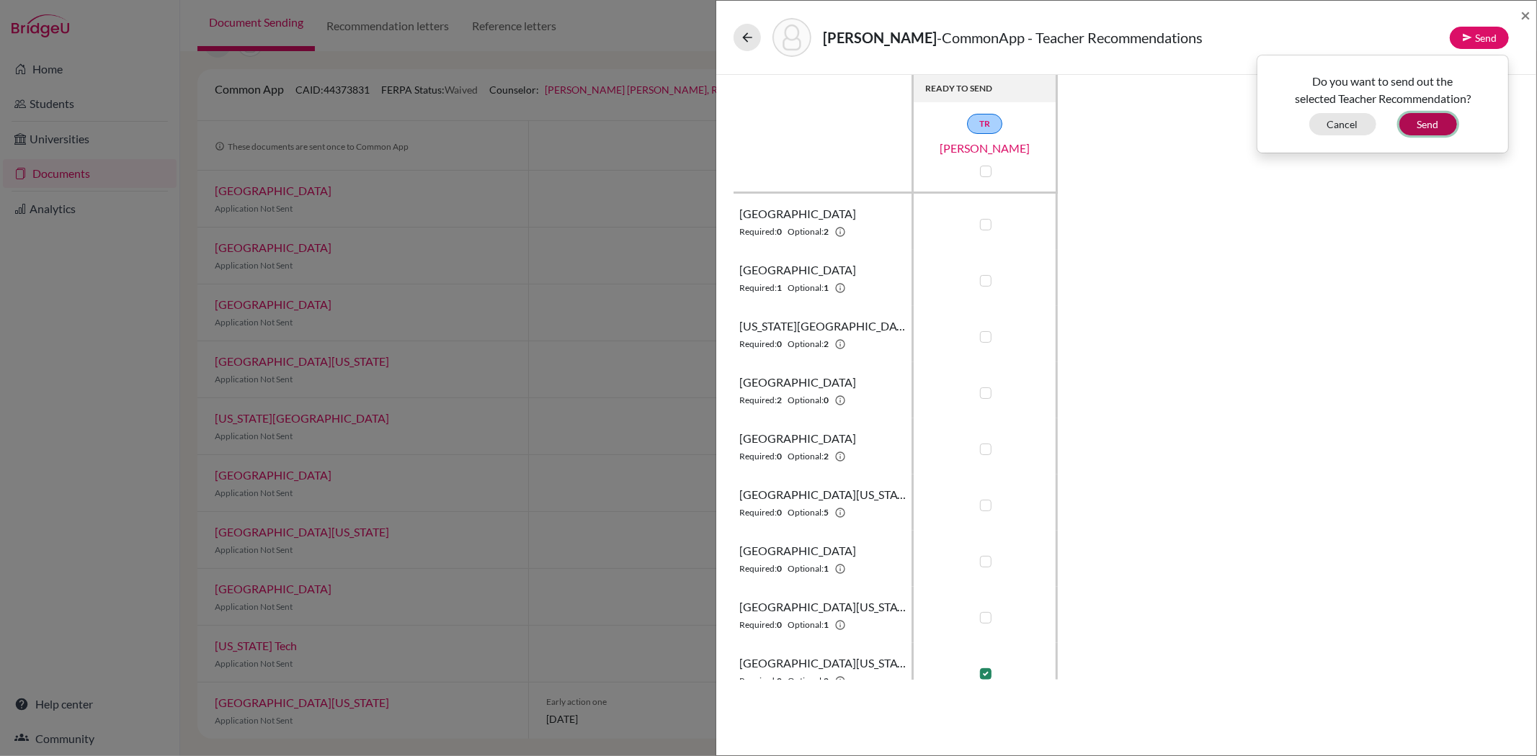
click at [1421, 120] on button "Send" at bounding box center [1428, 124] width 58 height 22
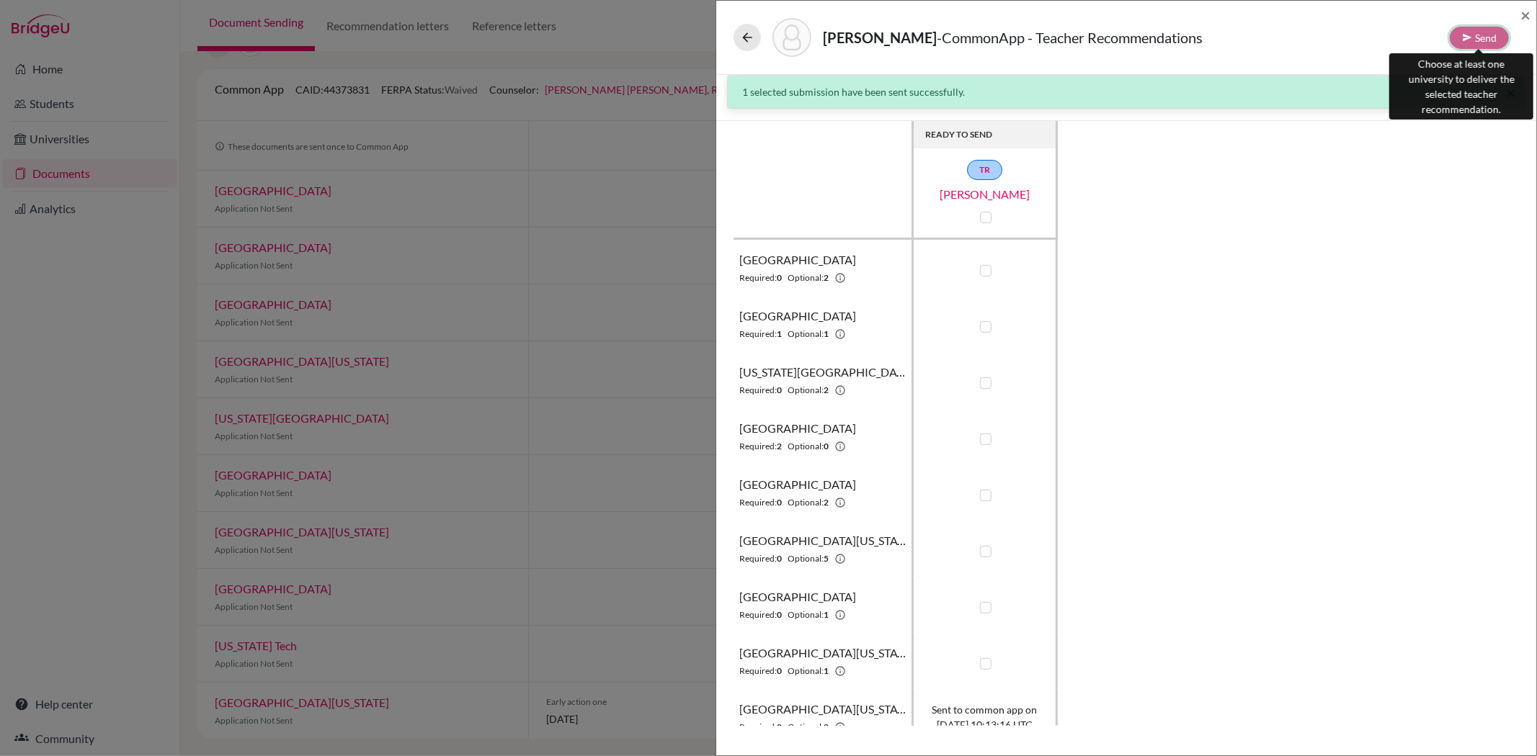
click at [1478, 34] on div "Send" at bounding box center [1479, 38] width 59 height 22
click at [1522, 14] on span "×" at bounding box center [1525, 14] width 10 height 21
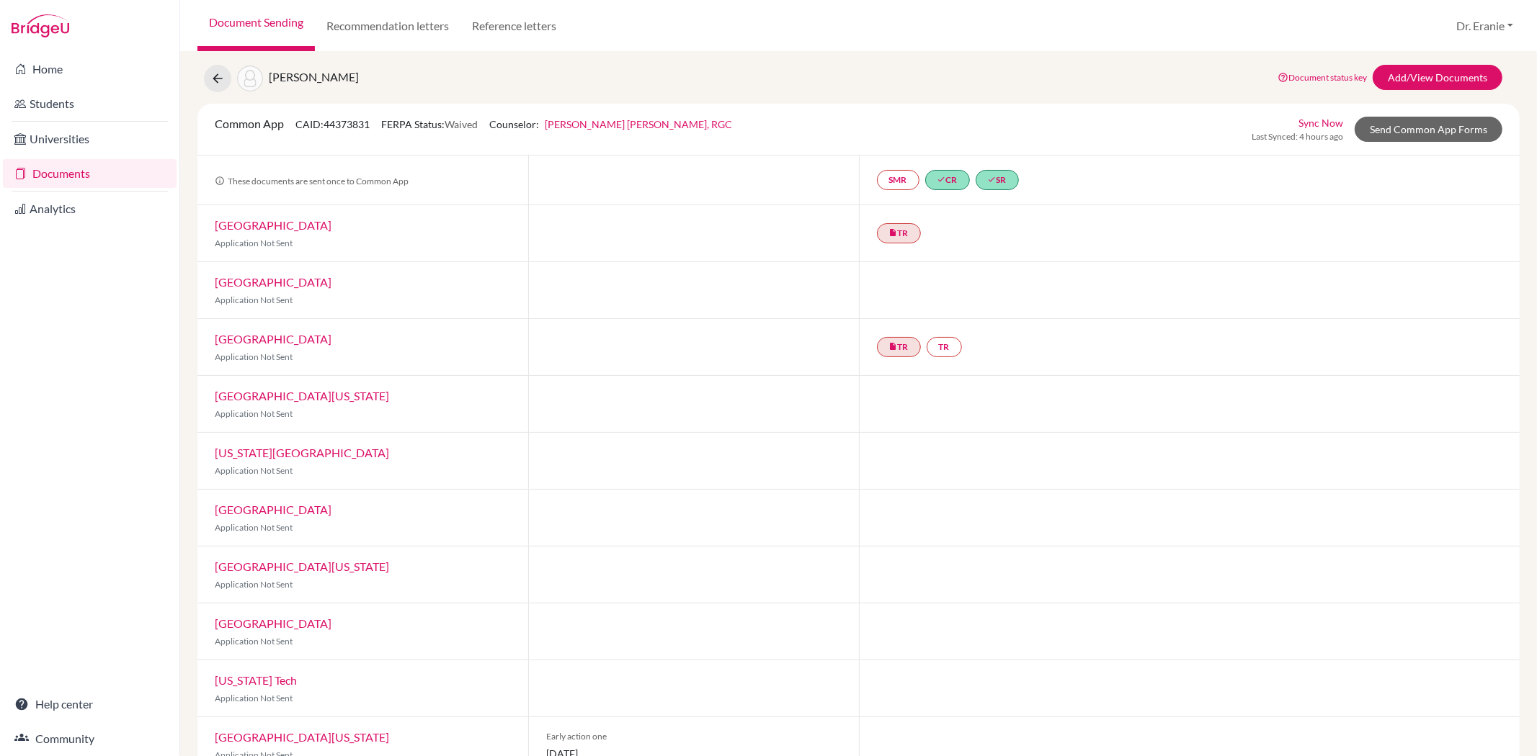
scroll to position [72, 0]
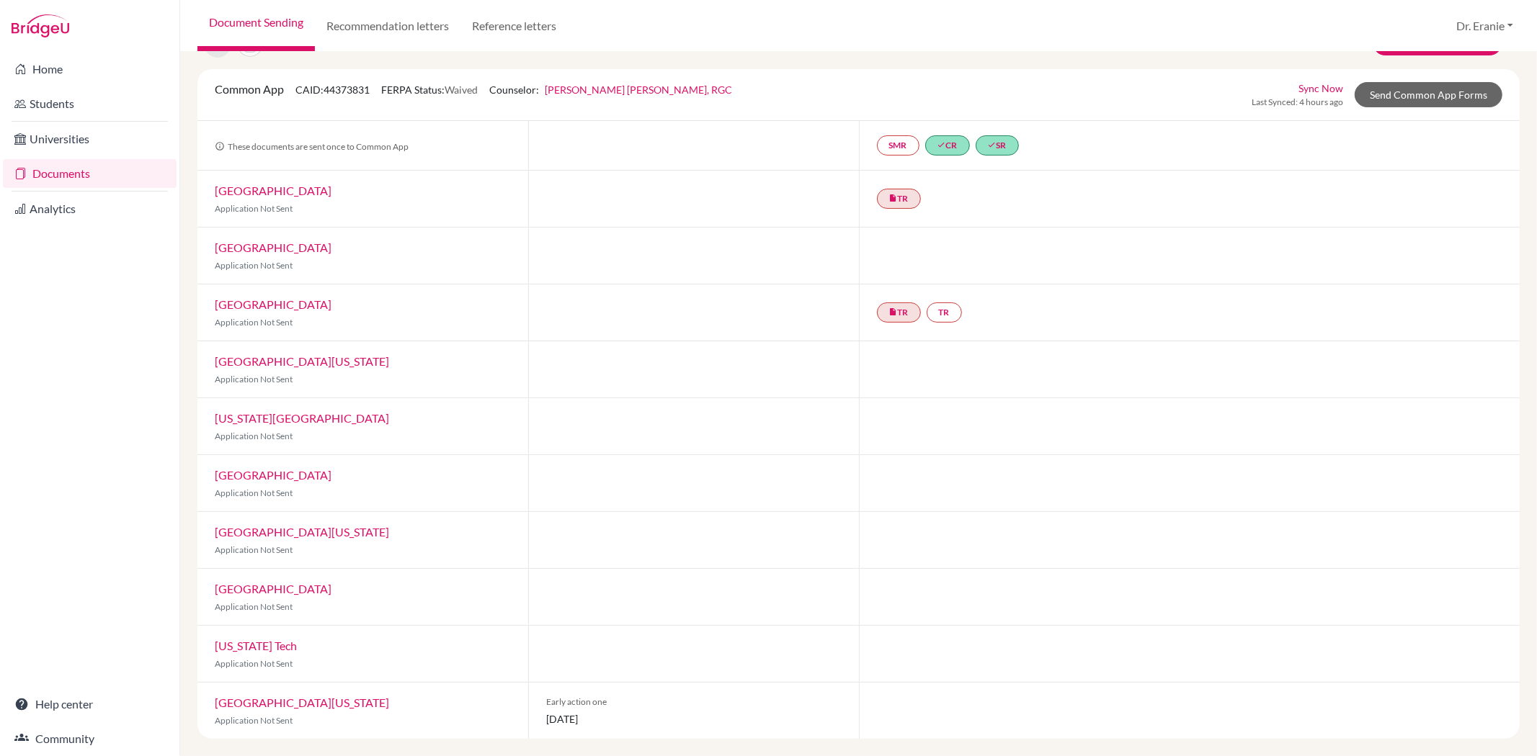
click at [335, 702] on link "[GEOGRAPHIC_DATA][US_STATE]" at bounding box center [302, 703] width 174 height 14
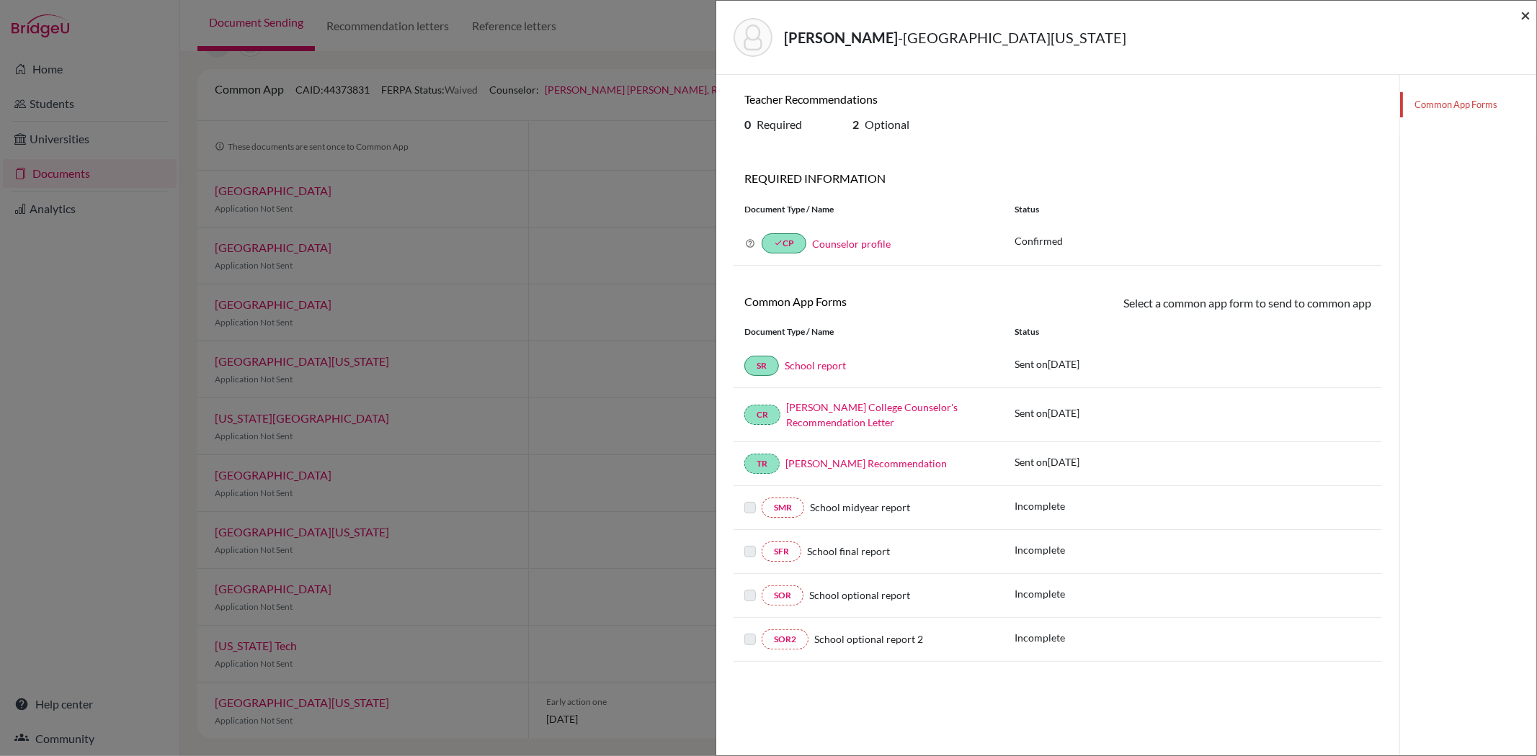
drag, startPoint x: 1522, startPoint y: 14, endPoint x: 1478, endPoint y: 24, distance: 45.1
click at [1522, 15] on span "×" at bounding box center [1525, 14] width 10 height 21
click at [1525, 14] on span "×" at bounding box center [1525, 14] width 10 height 21
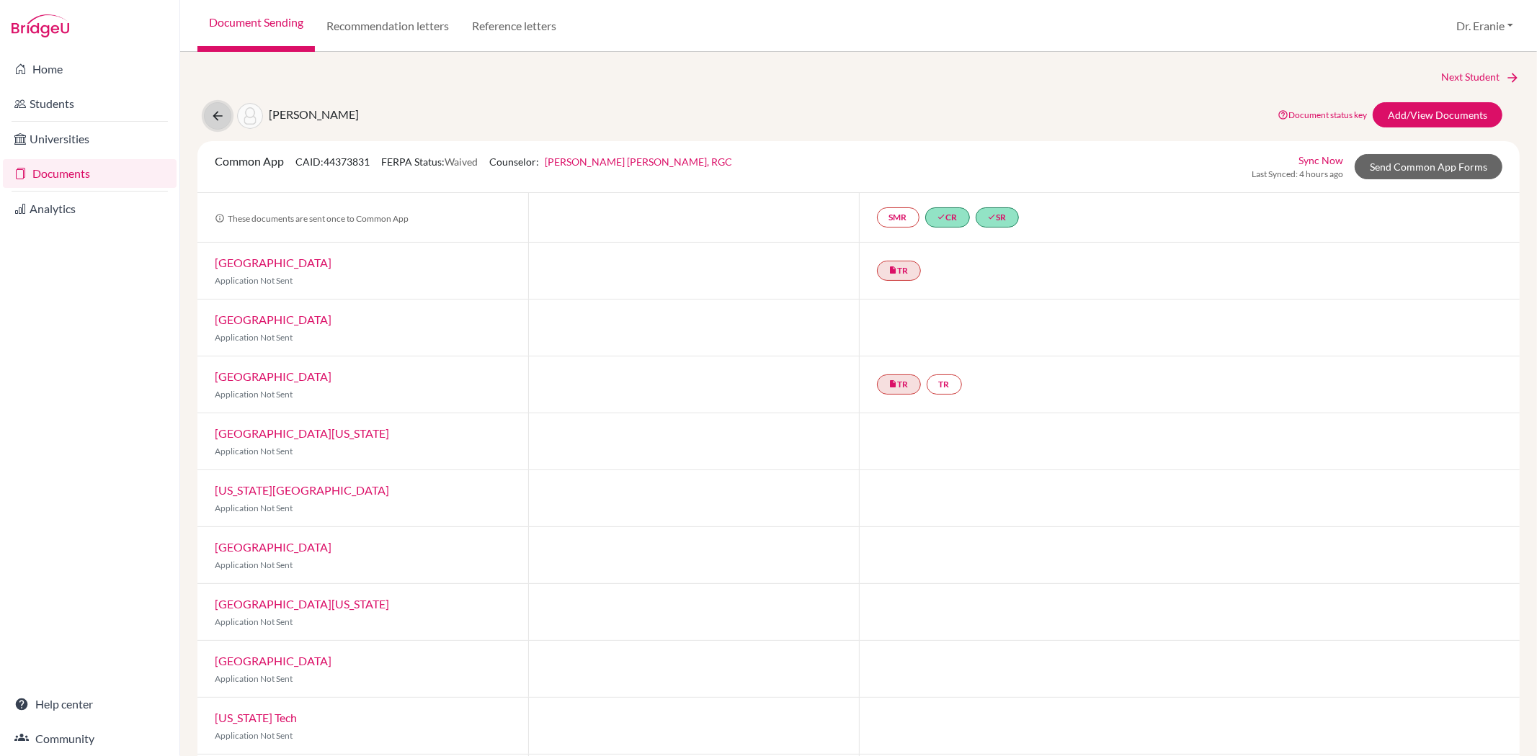
click at [214, 121] on icon at bounding box center [217, 116] width 14 height 14
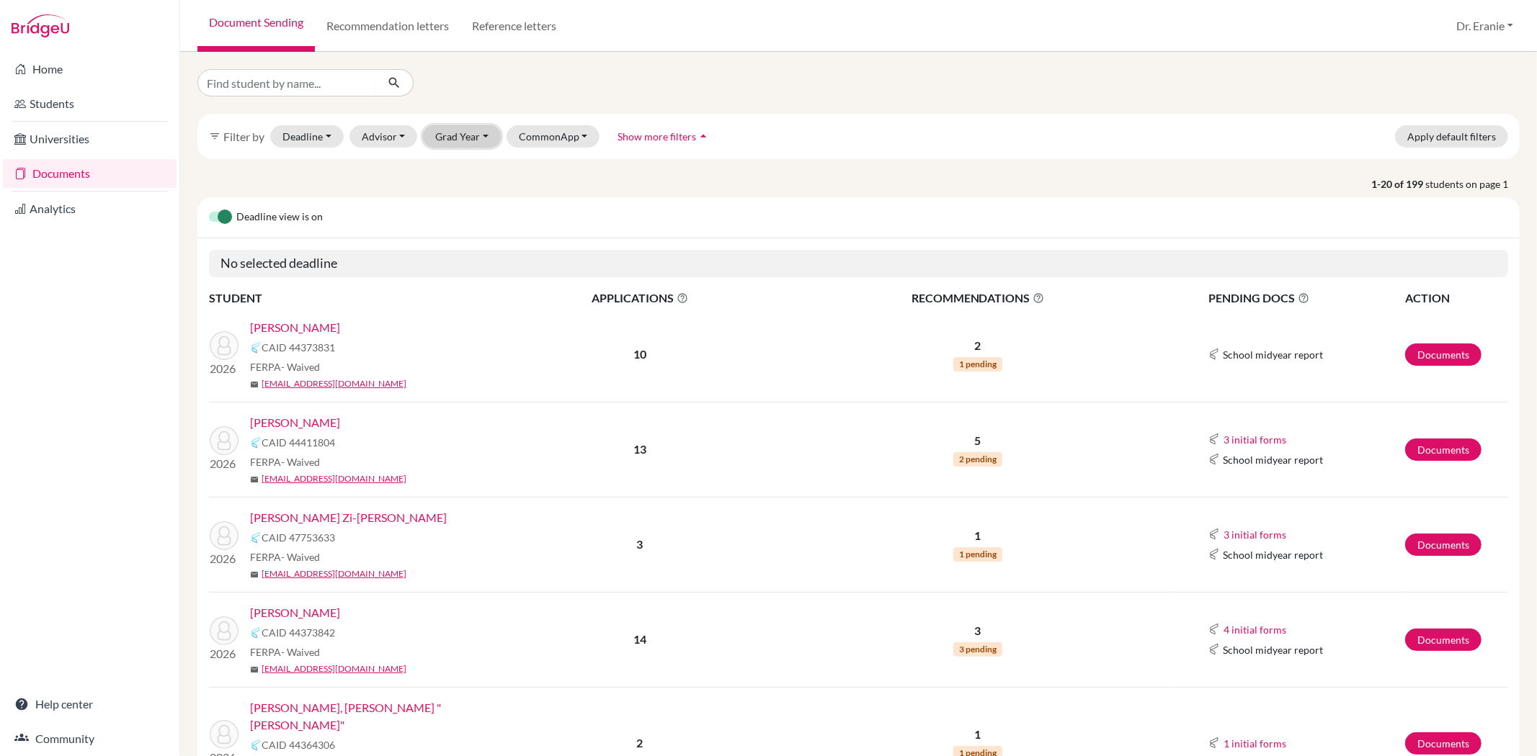
click at [480, 135] on button "Grad Year" at bounding box center [462, 136] width 78 height 22
click at [463, 195] on span "2026" at bounding box center [454, 190] width 26 height 17
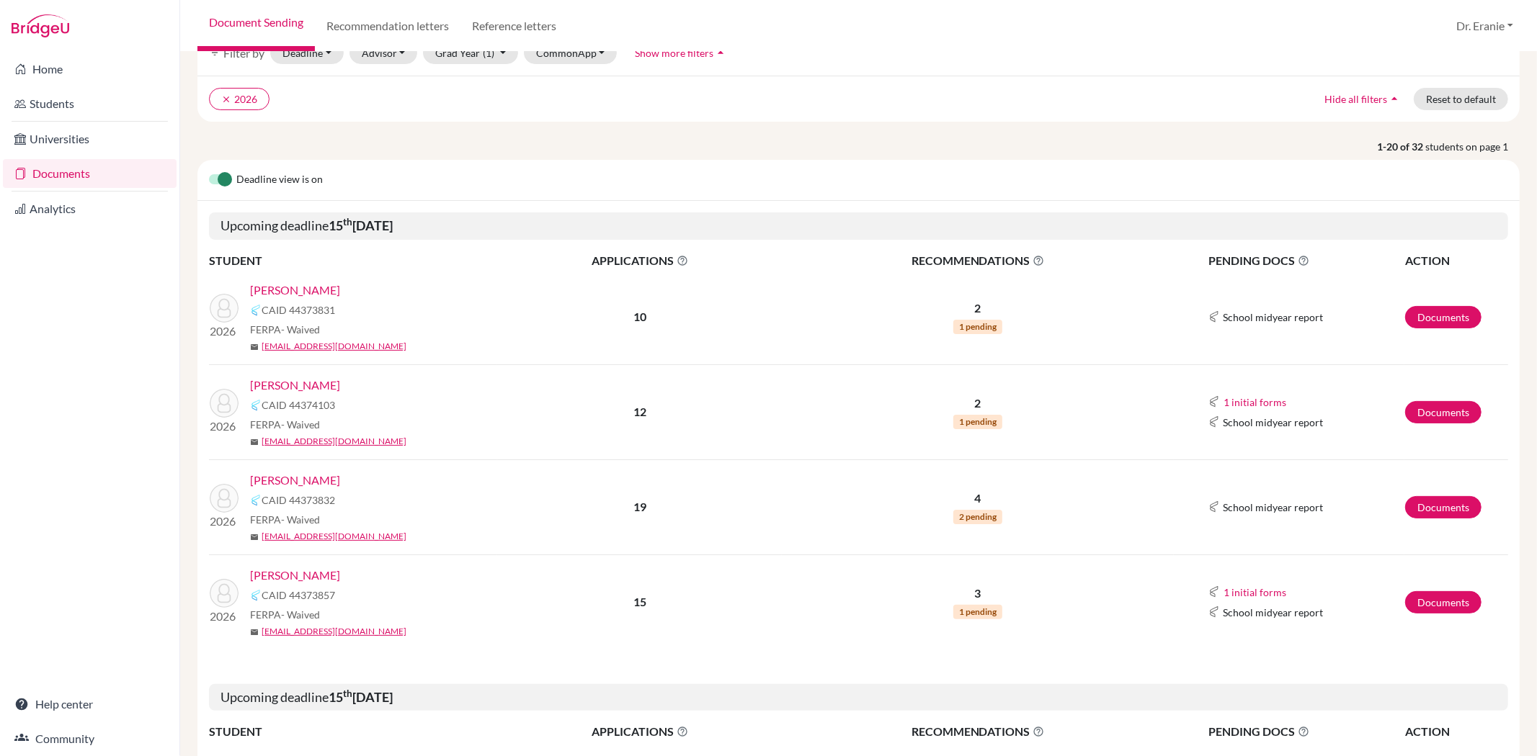
scroll to position [160, 0]
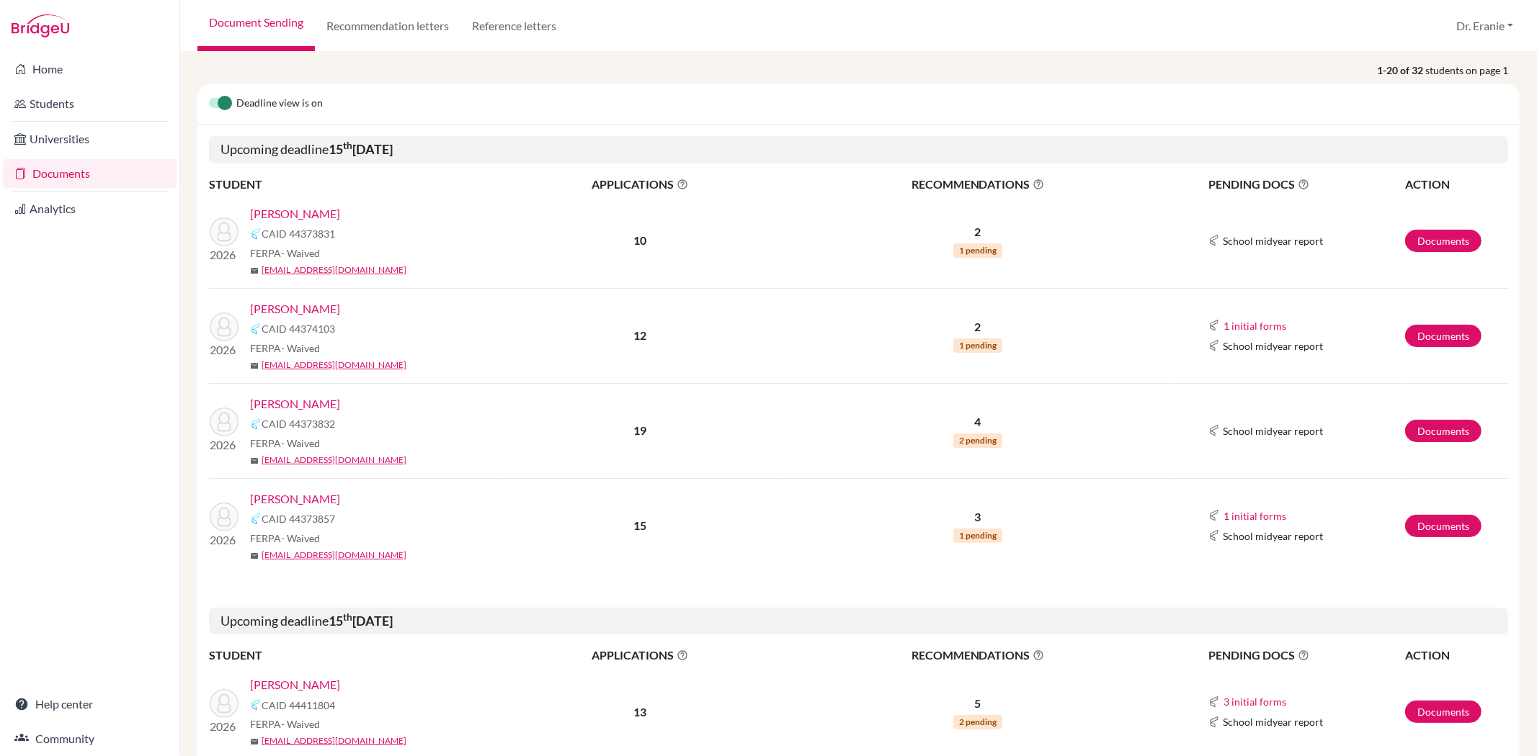
click at [297, 499] on link "Yeh, Brennan" at bounding box center [295, 499] width 90 height 17
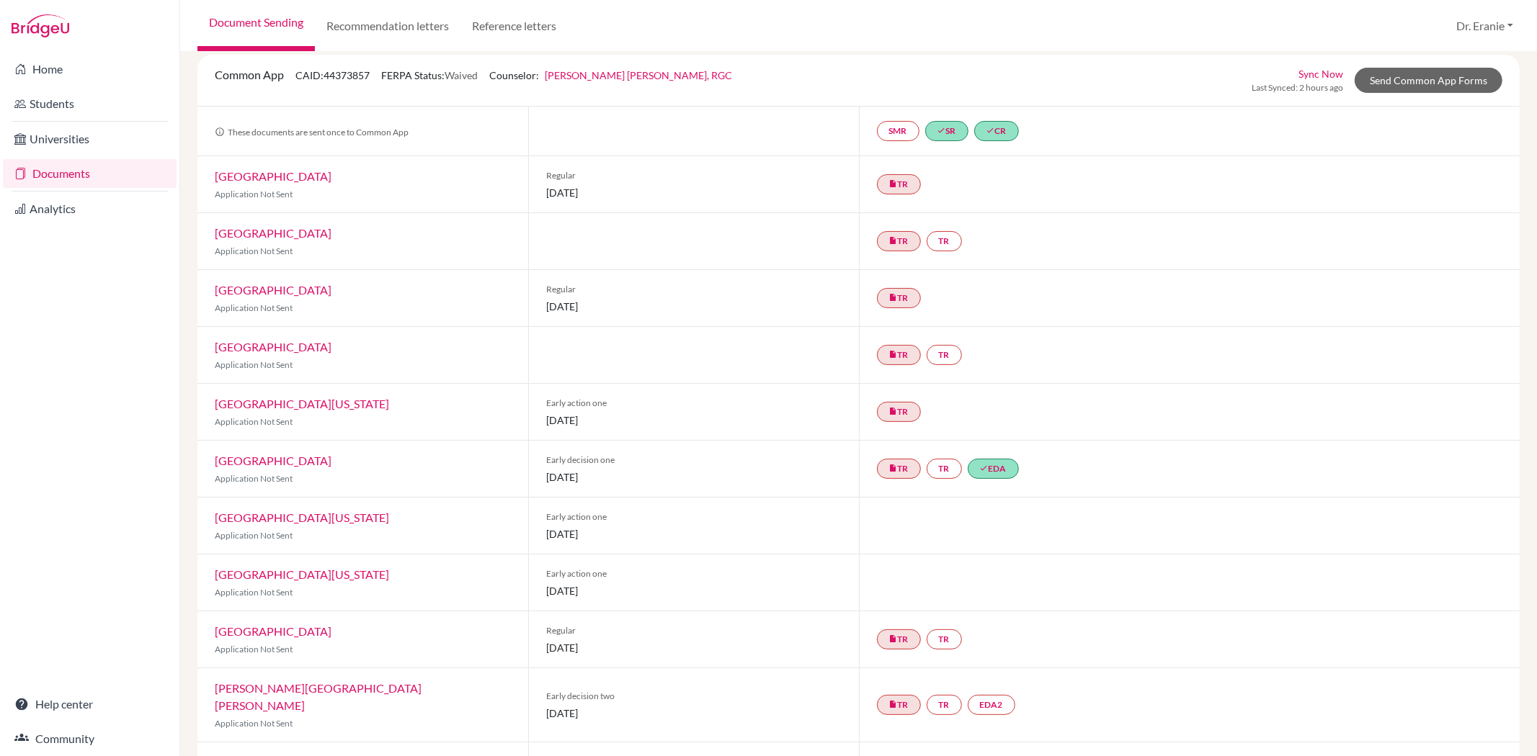
scroll to position [80, 0]
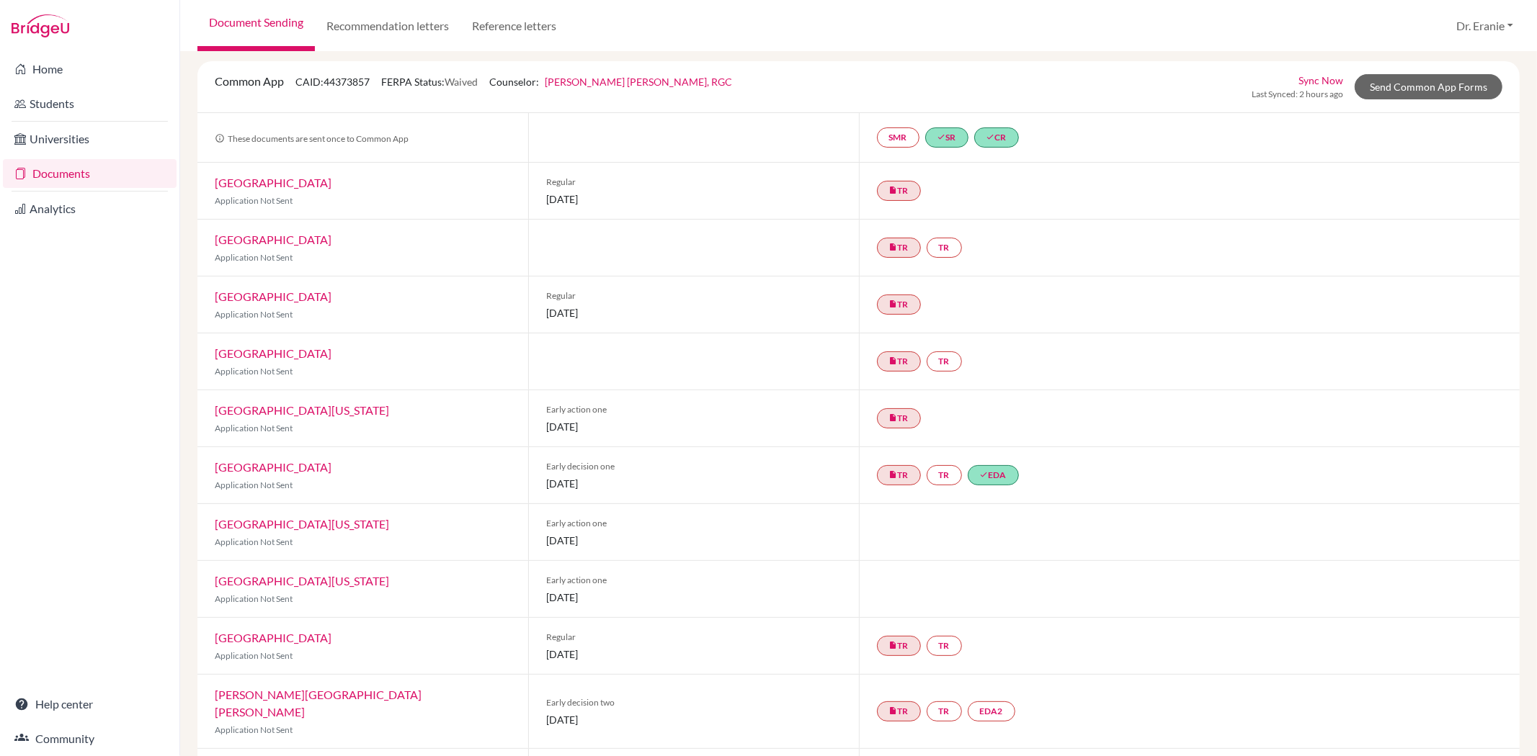
click at [322, 522] on link "[GEOGRAPHIC_DATA][US_STATE]" at bounding box center [302, 524] width 174 height 14
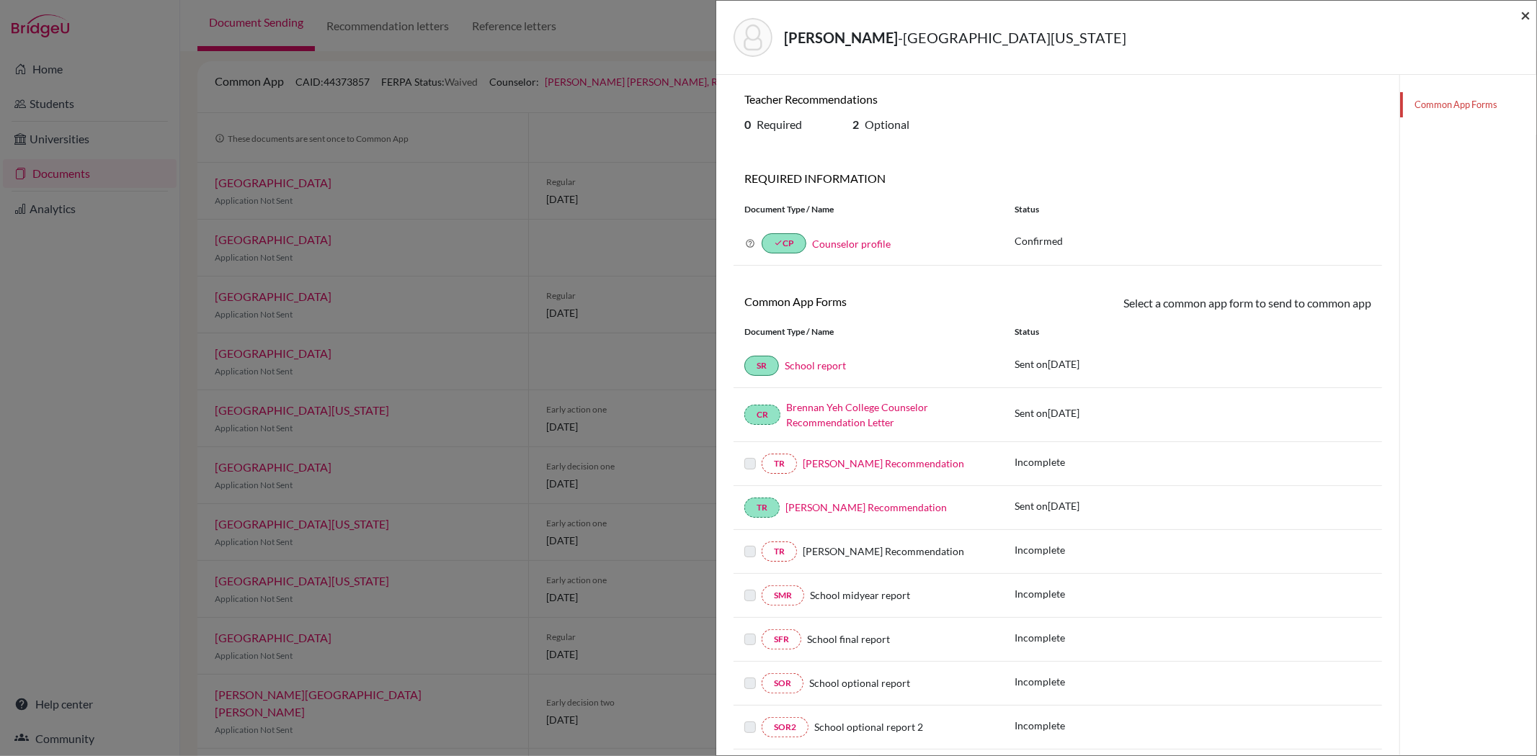
click at [1524, 16] on span "×" at bounding box center [1525, 14] width 10 height 21
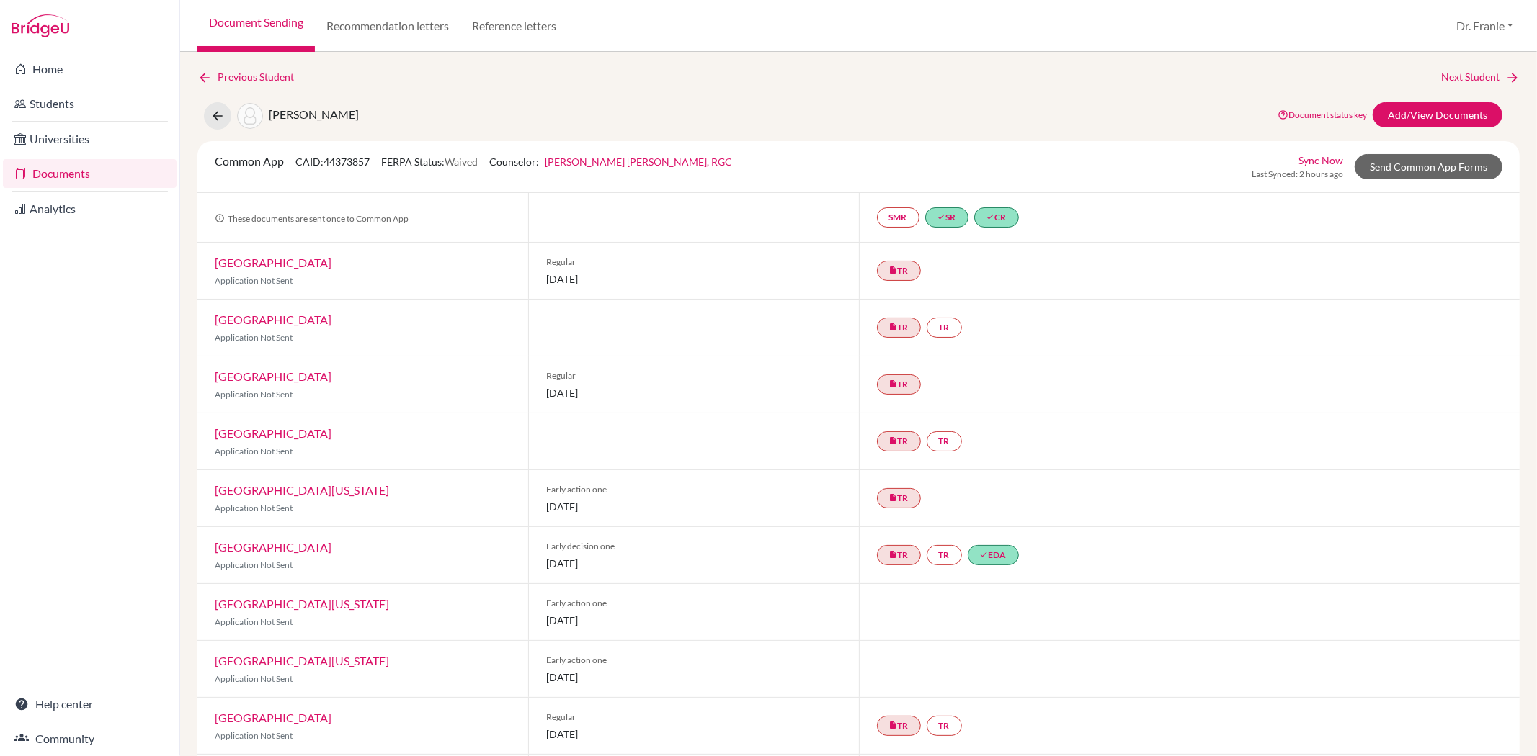
scroll to position [80, 0]
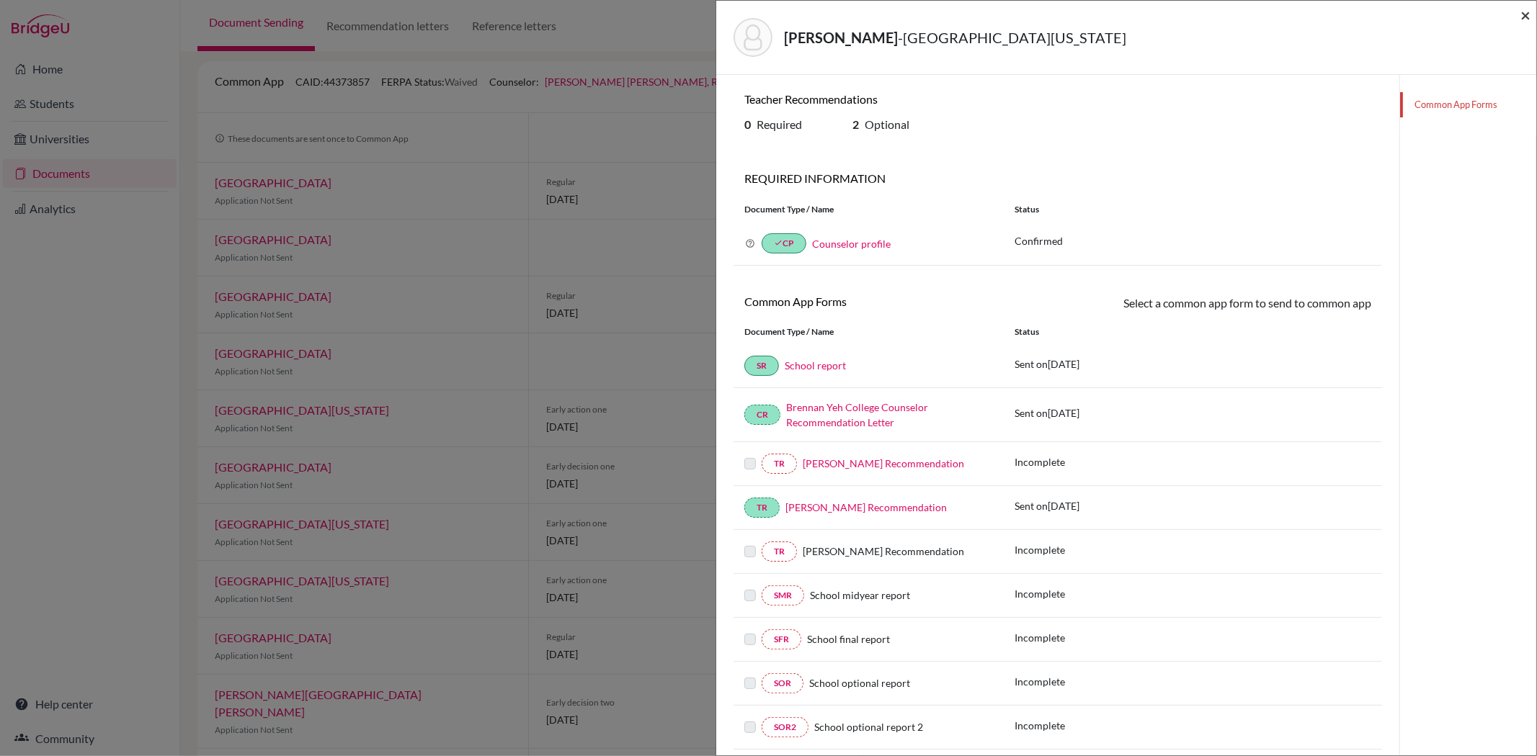
click at [1522, 17] on span "×" at bounding box center [1525, 14] width 10 height 21
click at [1525, 16] on span "×" at bounding box center [1525, 14] width 10 height 21
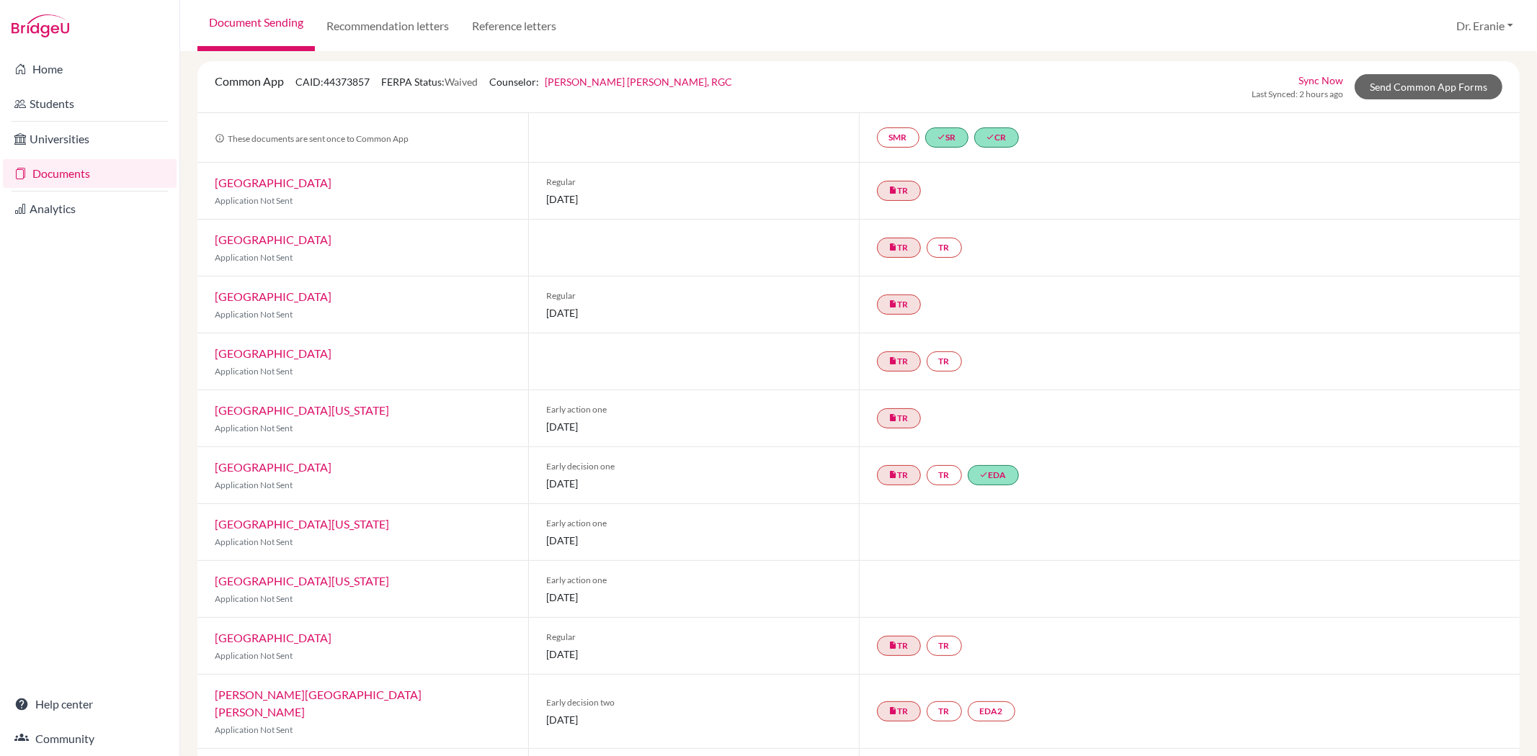
click at [81, 178] on link "Documents" at bounding box center [90, 173] width 174 height 29
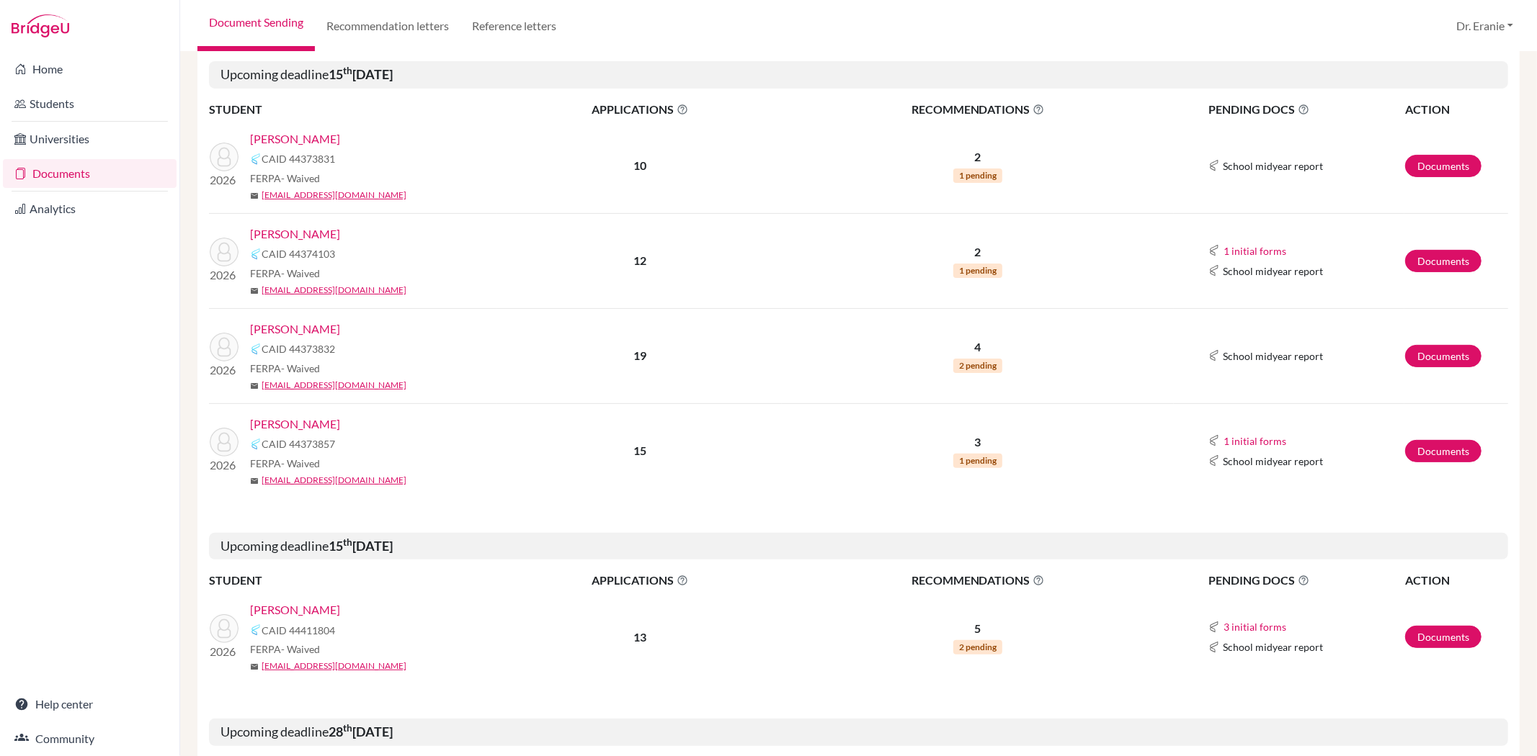
scroll to position [240, 0]
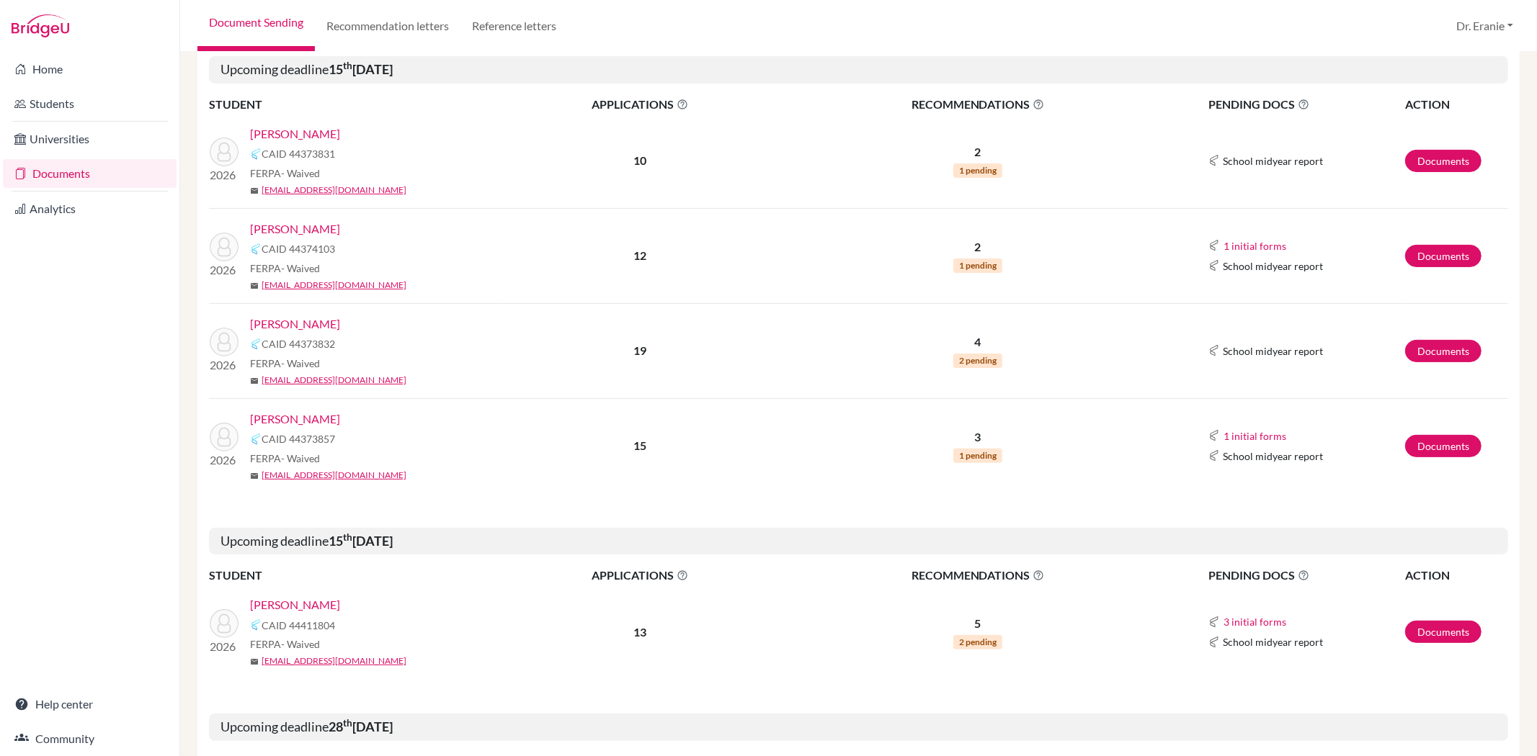
click at [292, 231] on link "[PERSON_NAME]" at bounding box center [295, 228] width 90 height 17
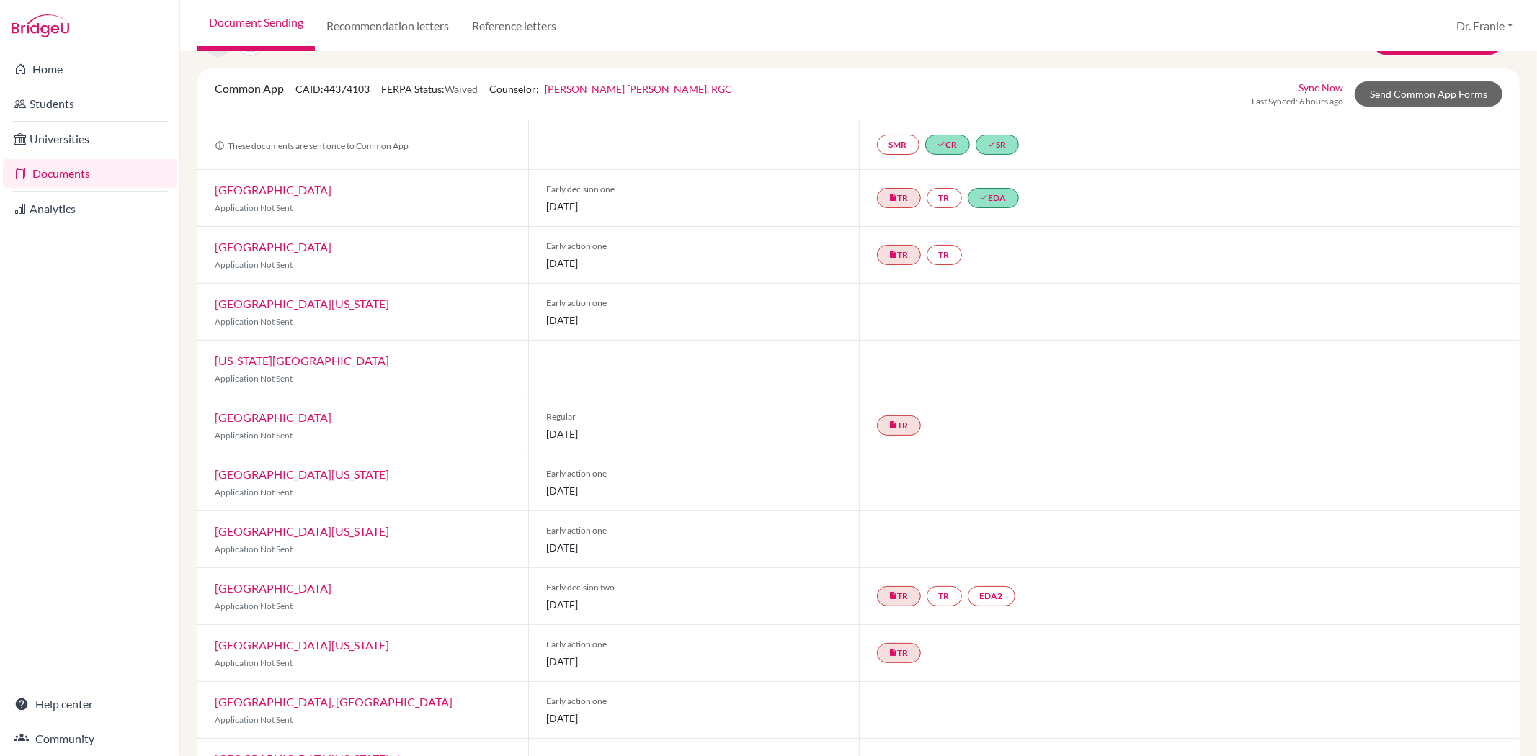
scroll to position [186, 0]
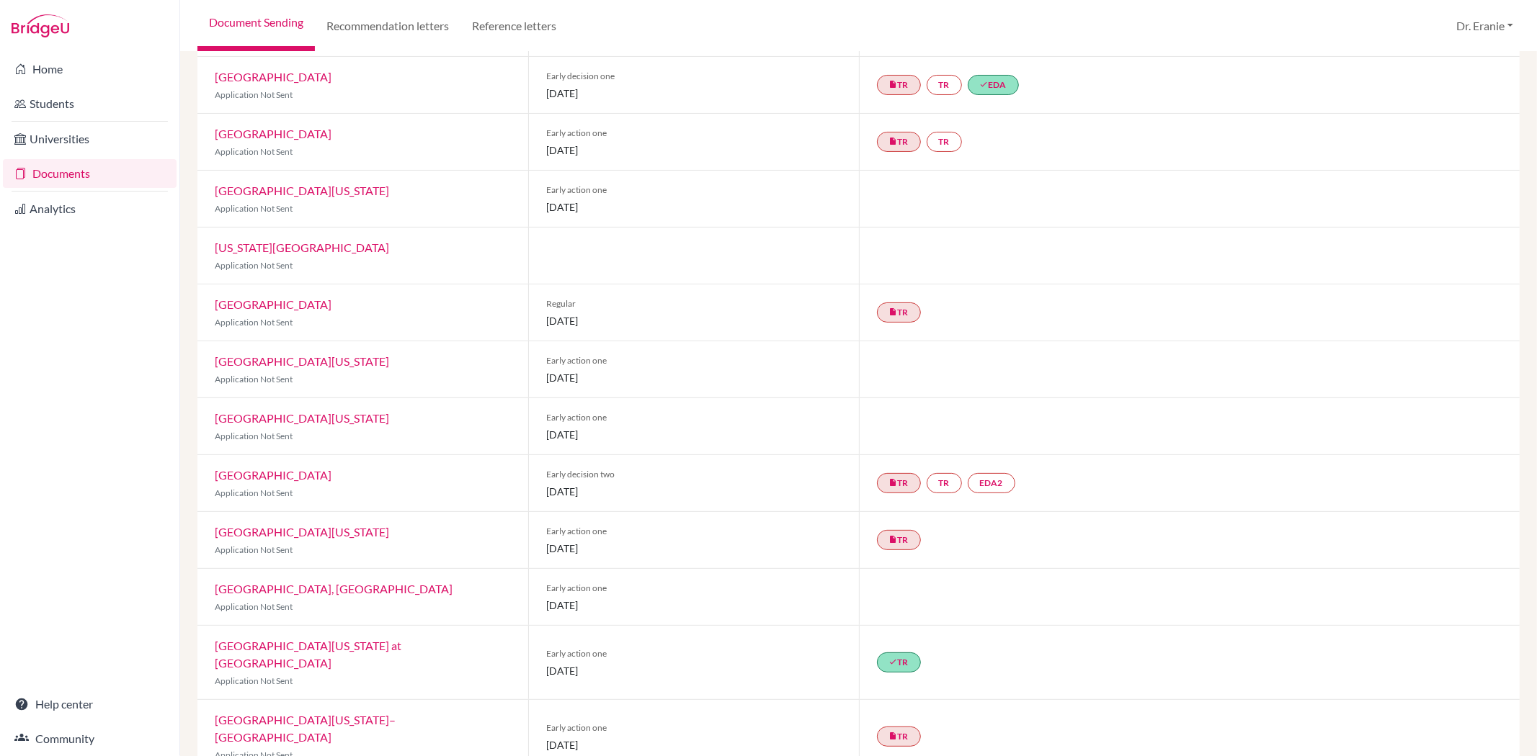
click at [267, 414] on link "[GEOGRAPHIC_DATA][US_STATE]" at bounding box center [302, 418] width 174 height 14
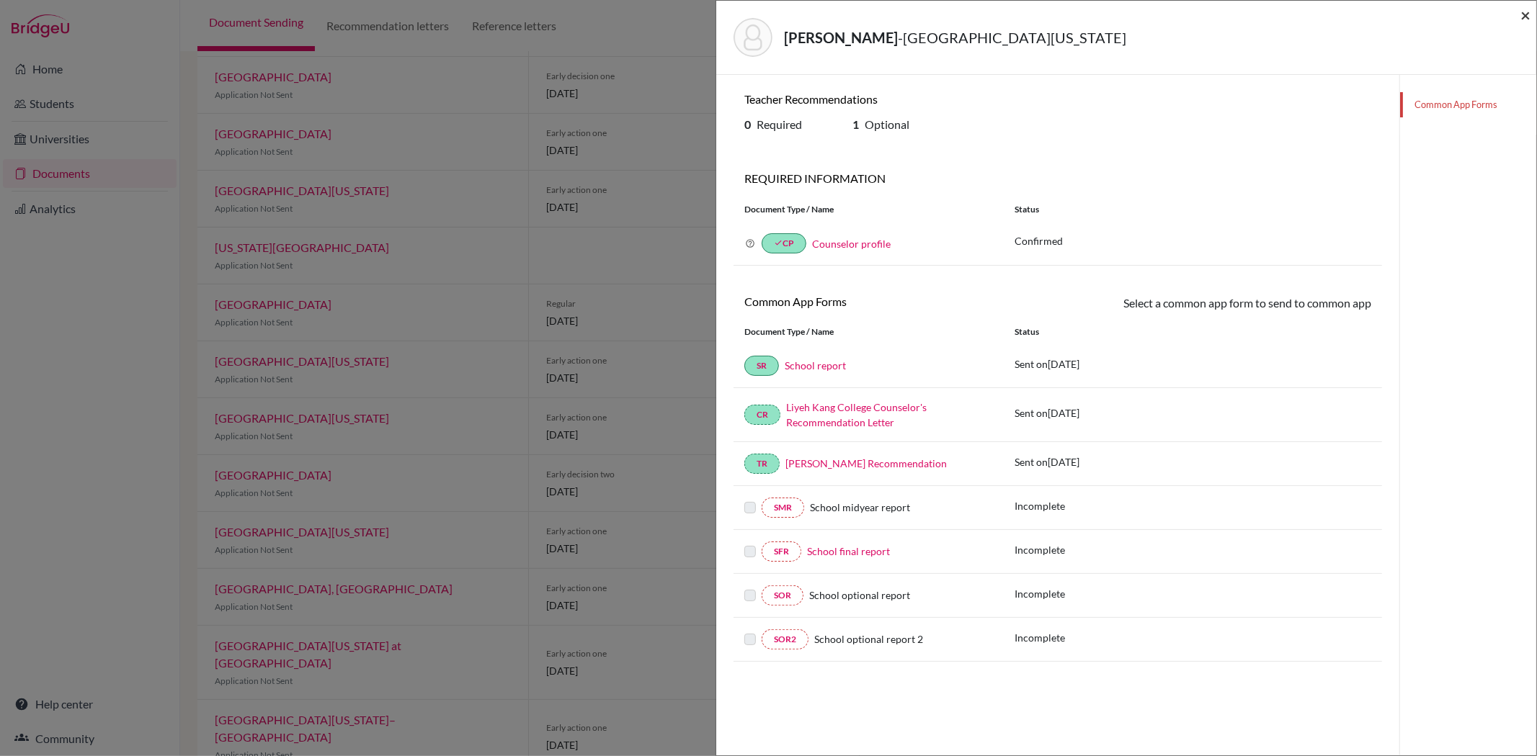
click at [1524, 16] on span "×" at bounding box center [1525, 14] width 10 height 21
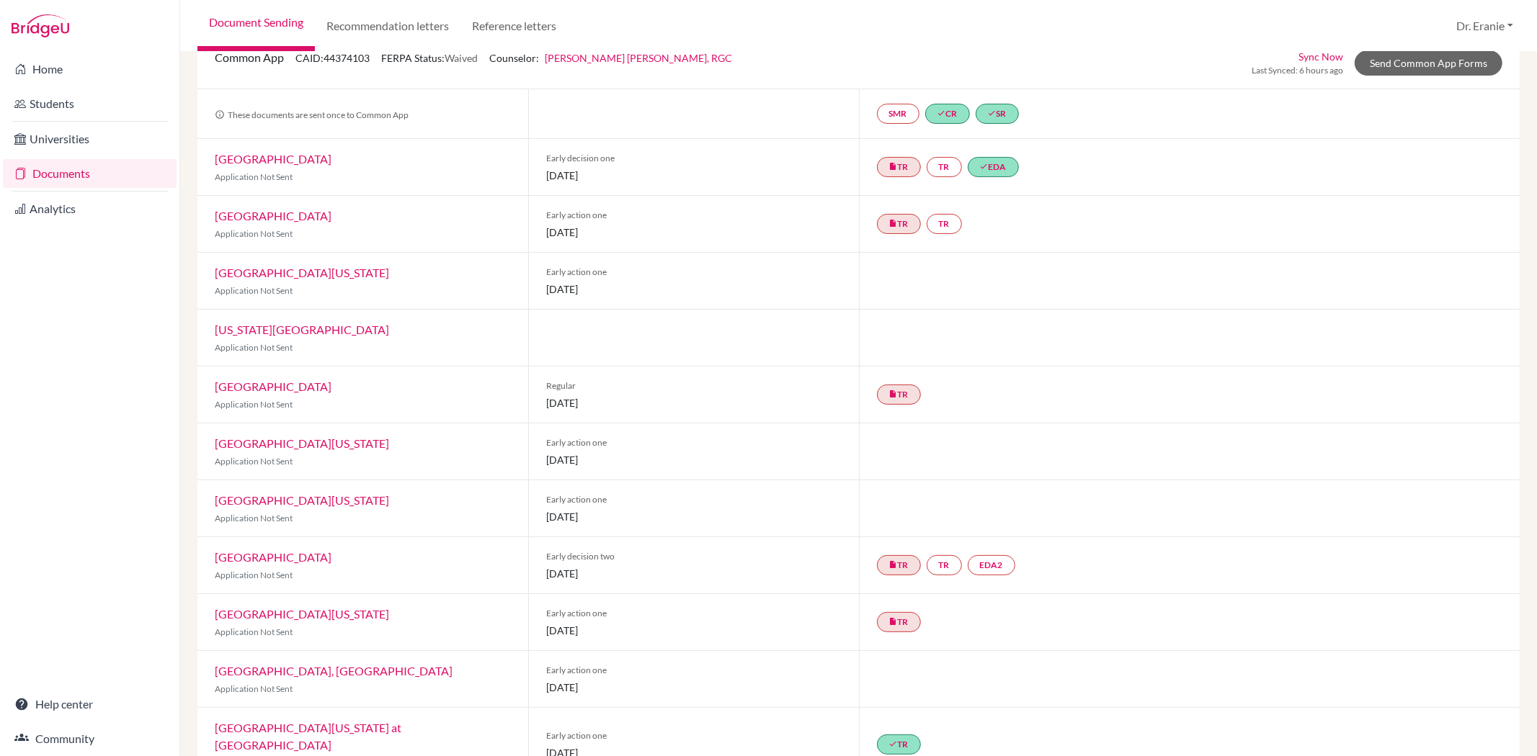
scroll to position [26, 0]
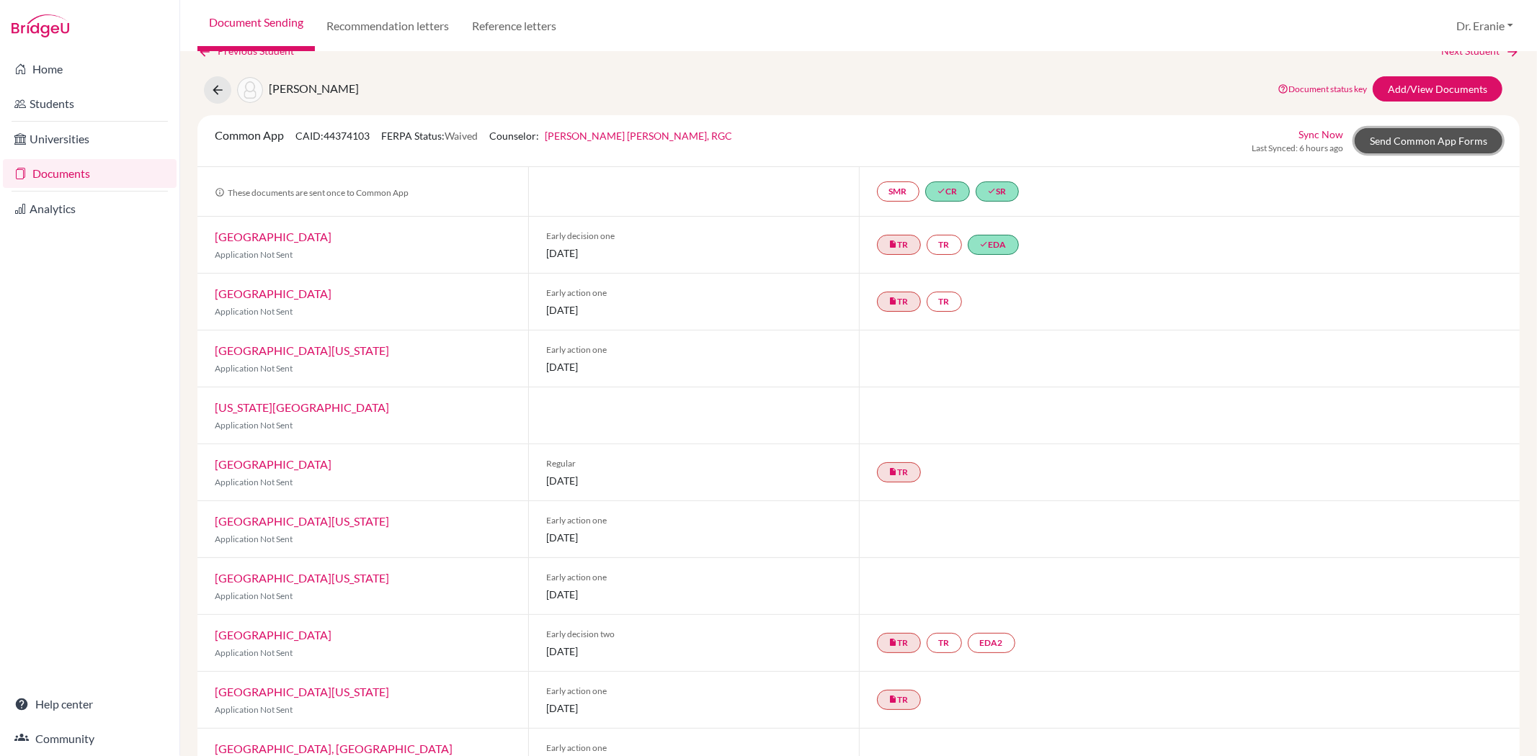
click at [1372, 128] on link "Send Common App Forms" at bounding box center [1428, 140] width 148 height 25
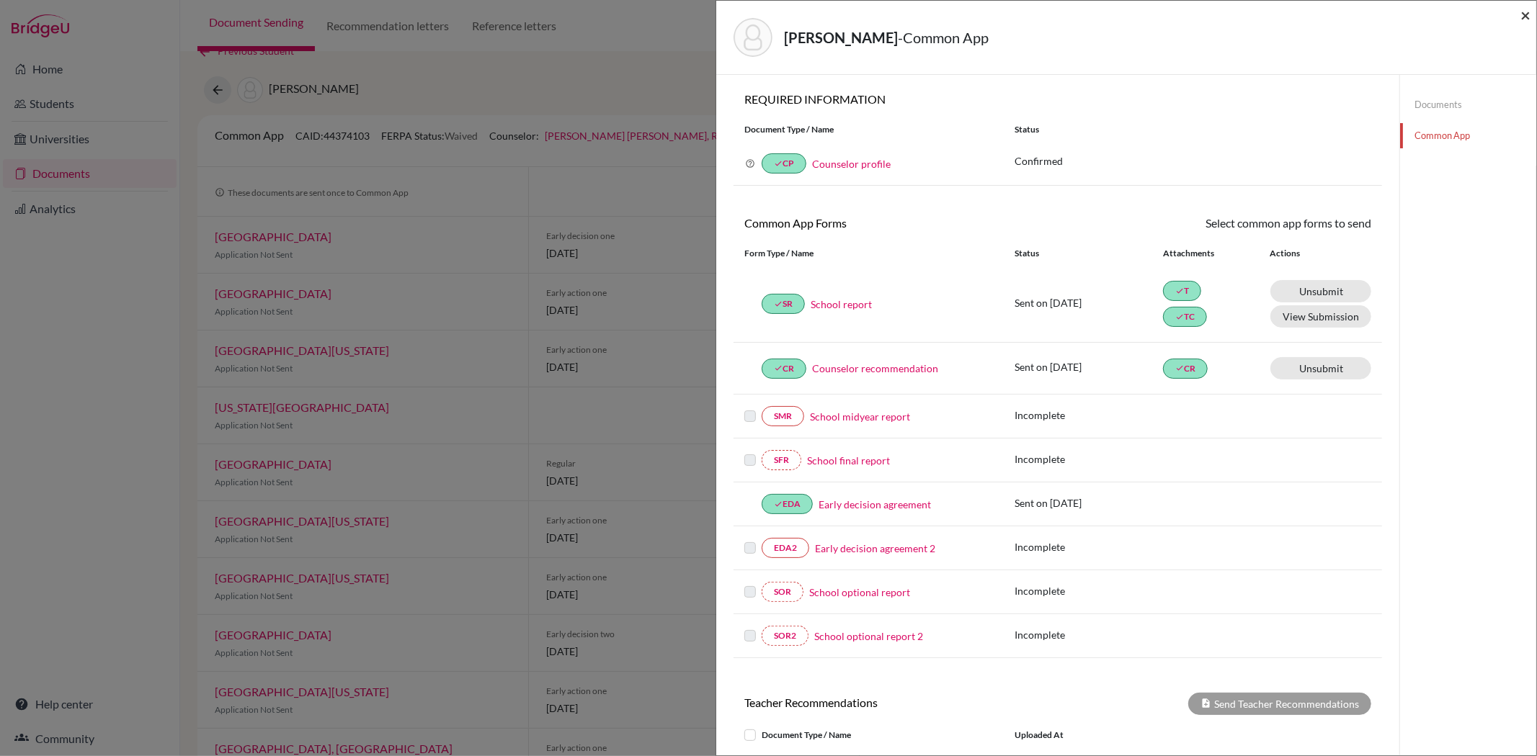
click at [1524, 17] on span "×" at bounding box center [1525, 14] width 10 height 21
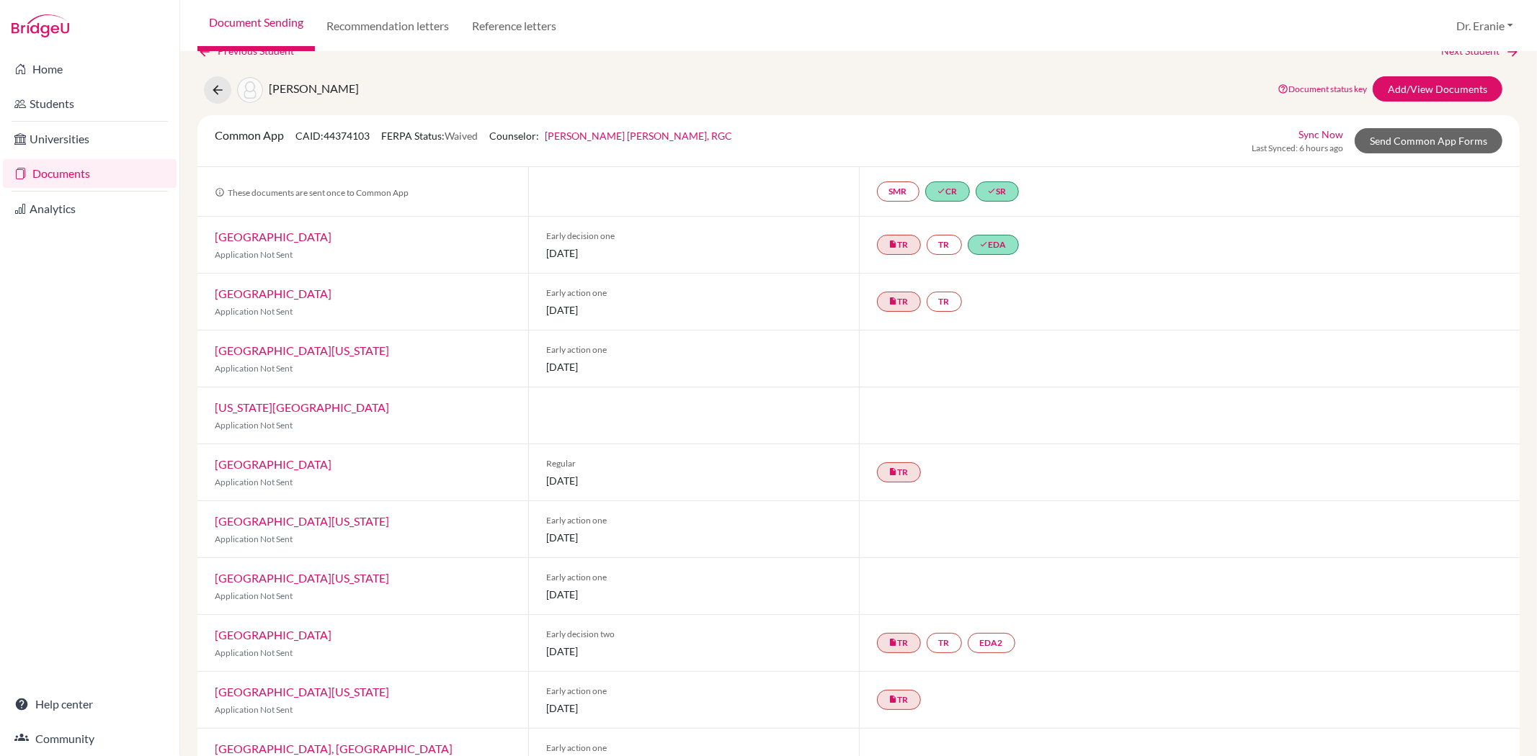
click at [1315, 134] on link "Sync Now" at bounding box center [1320, 134] width 45 height 15
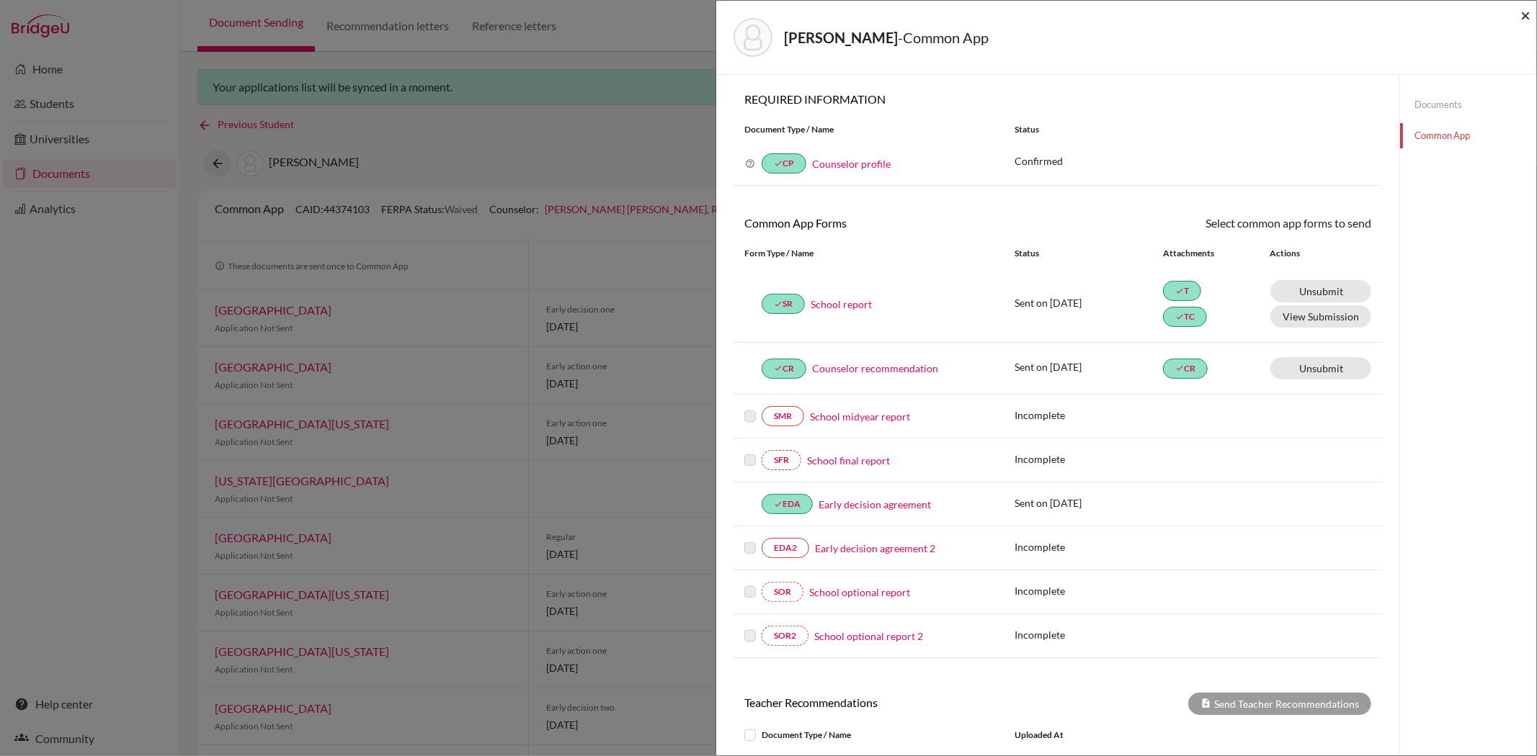
click at [1529, 14] on span "×" at bounding box center [1525, 14] width 10 height 21
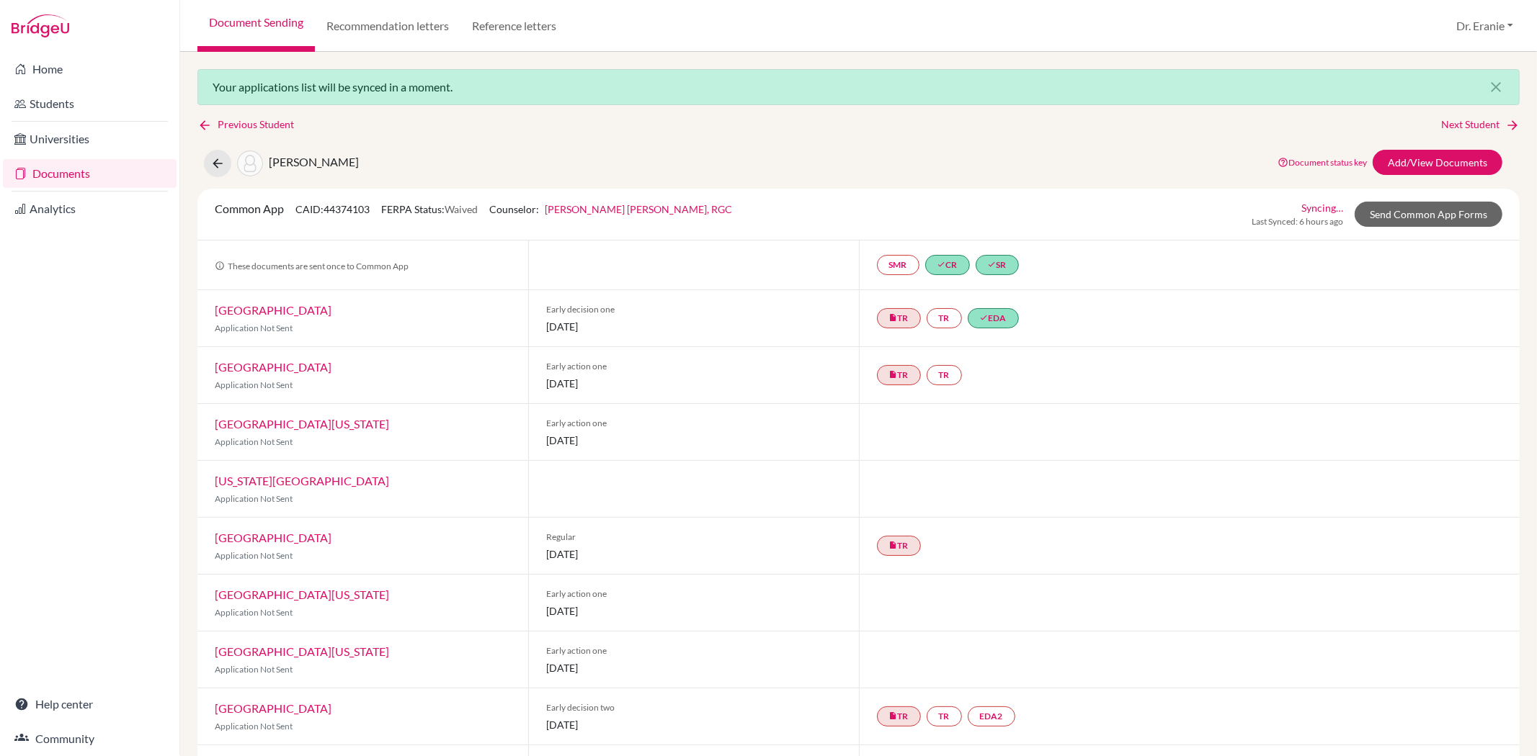
click at [85, 166] on link "Documents" at bounding box center [90, 173] width 174 height 29
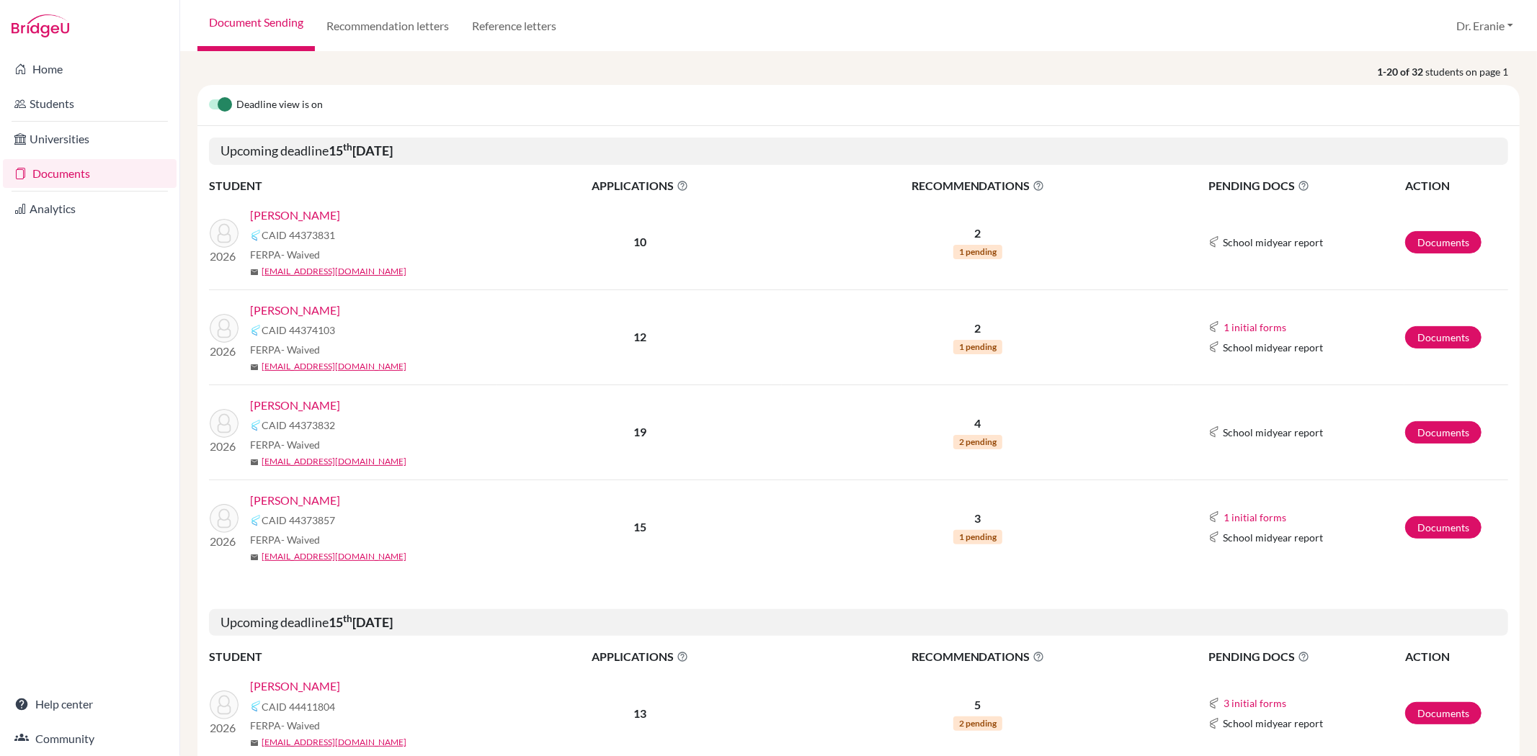
scroll to position [160, 0]
click at [268, 403] on link "[PERSON_NAME]" at bounding box center [295, 404] width 90 height 17
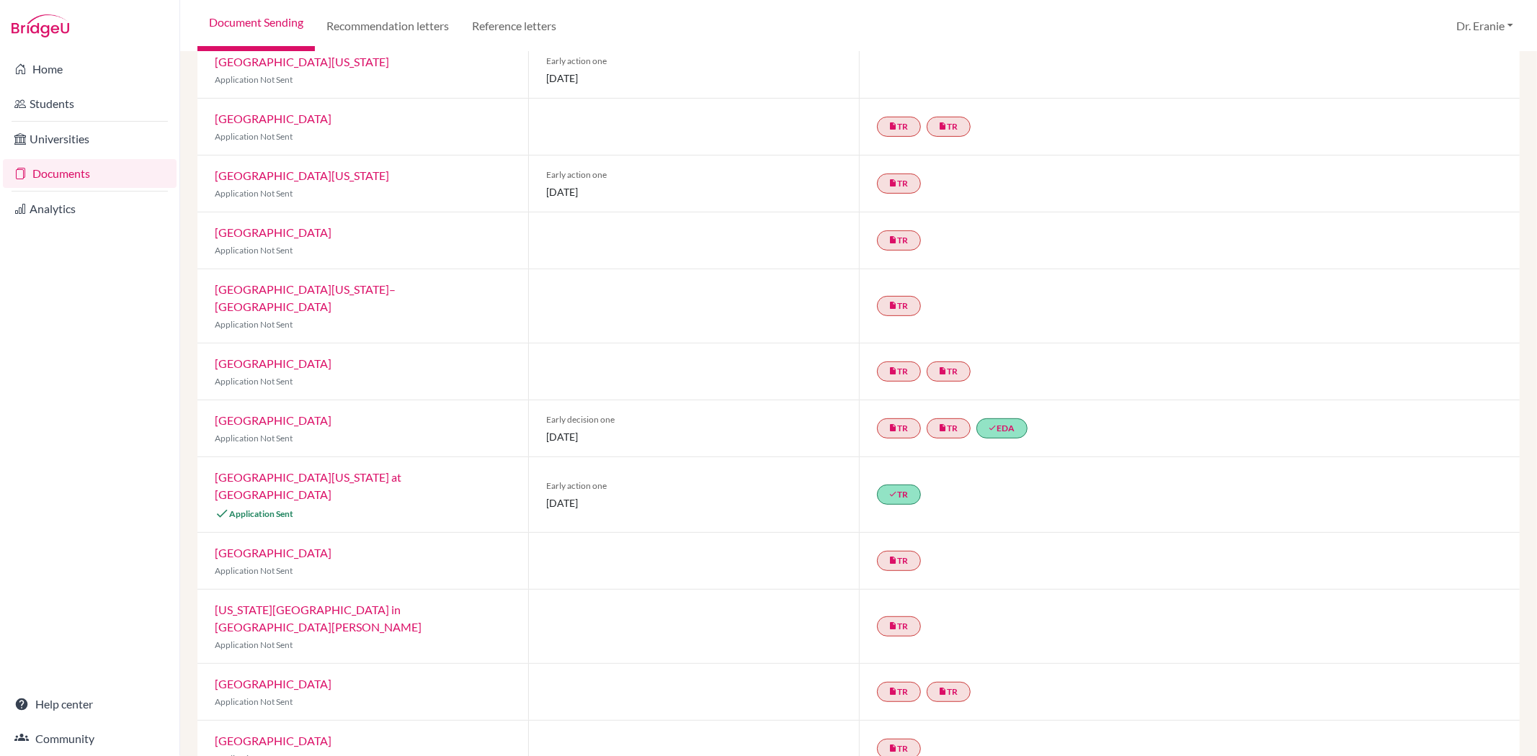
scroll to position [400, 0]
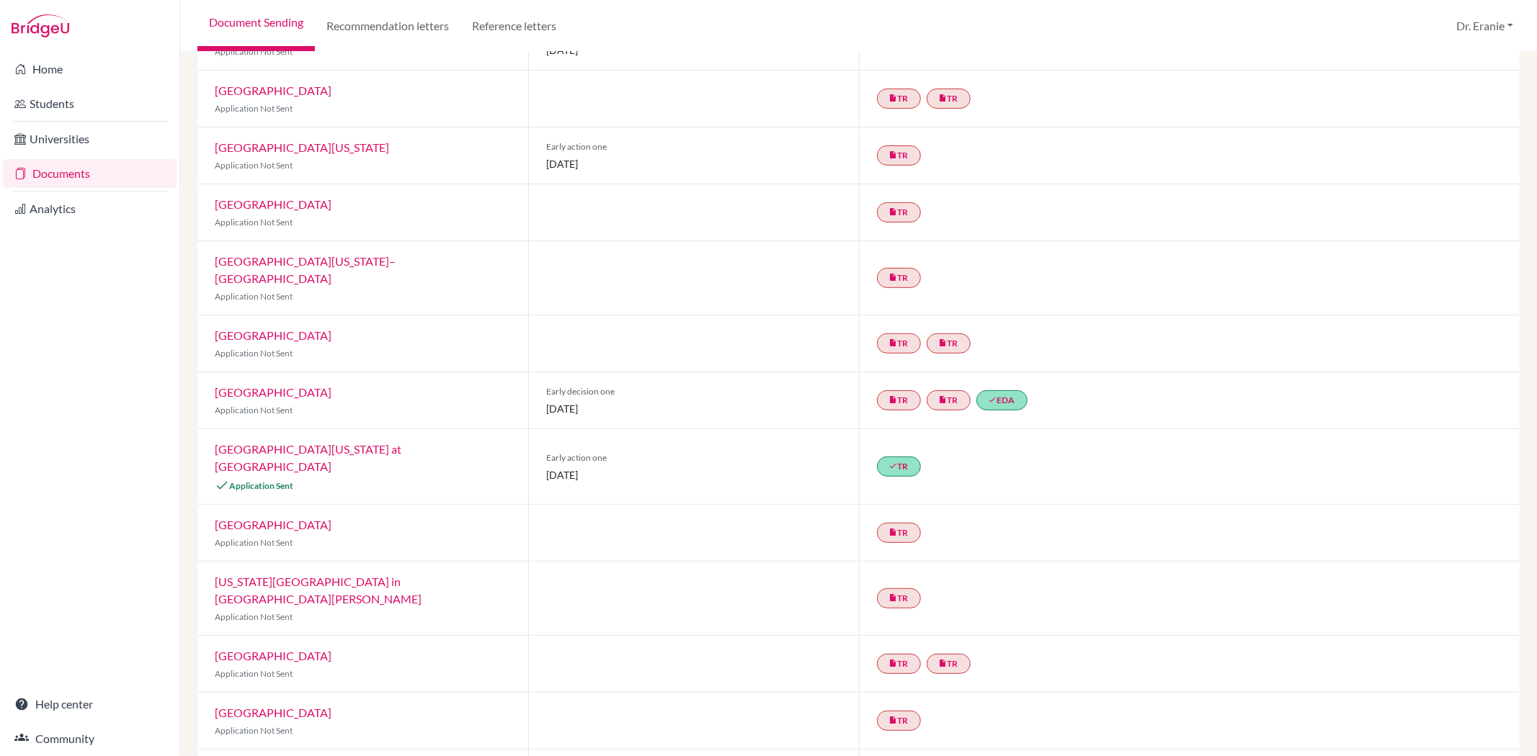
click at [401, 442] on link "[GEOGRAPHIC_DATA][US_STATE] at [GEOGRAPHIC_DATA]" at bounding box center [308, 457] width 187 height 31
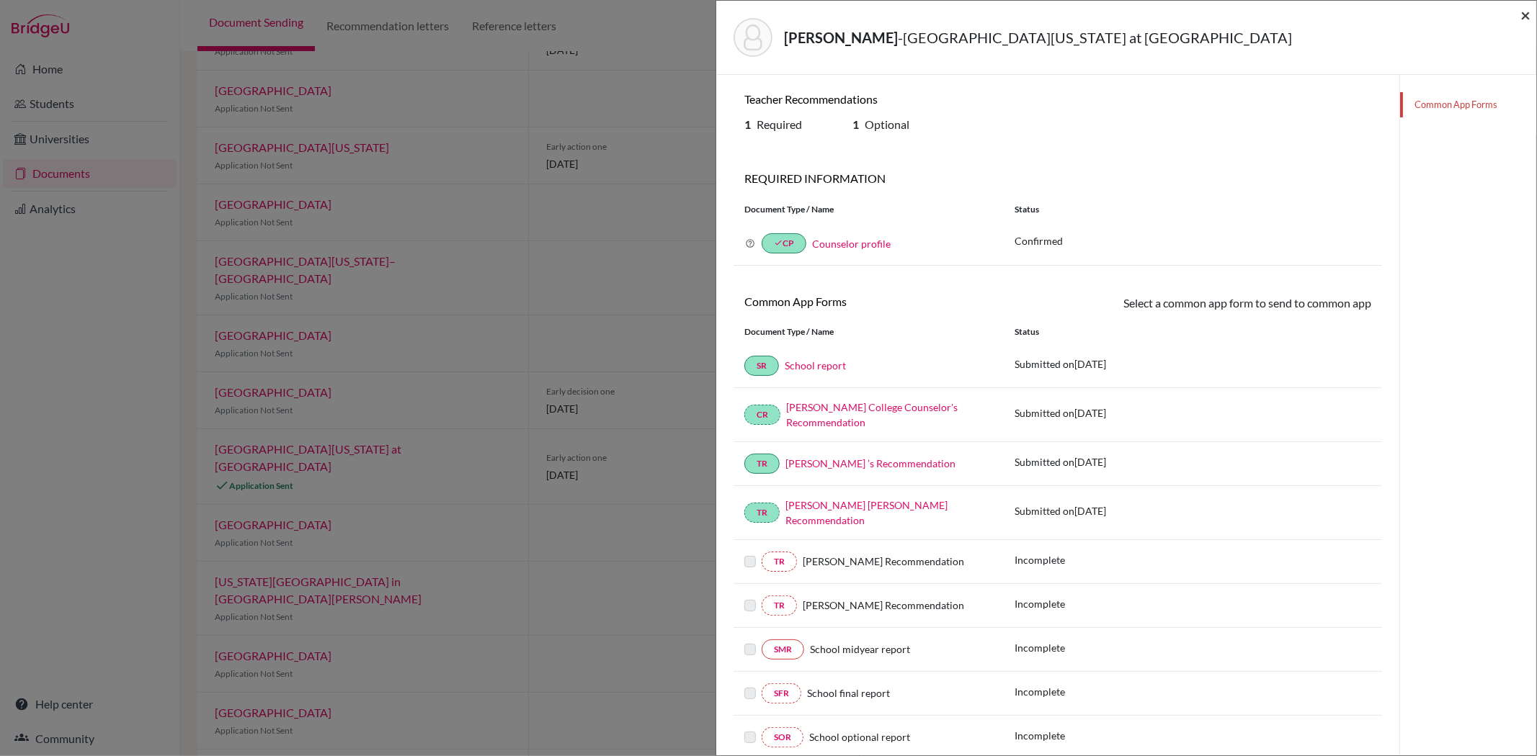
click at [1525, 14] on span "×" at bounding box center [1525, 14] width 10 height 21
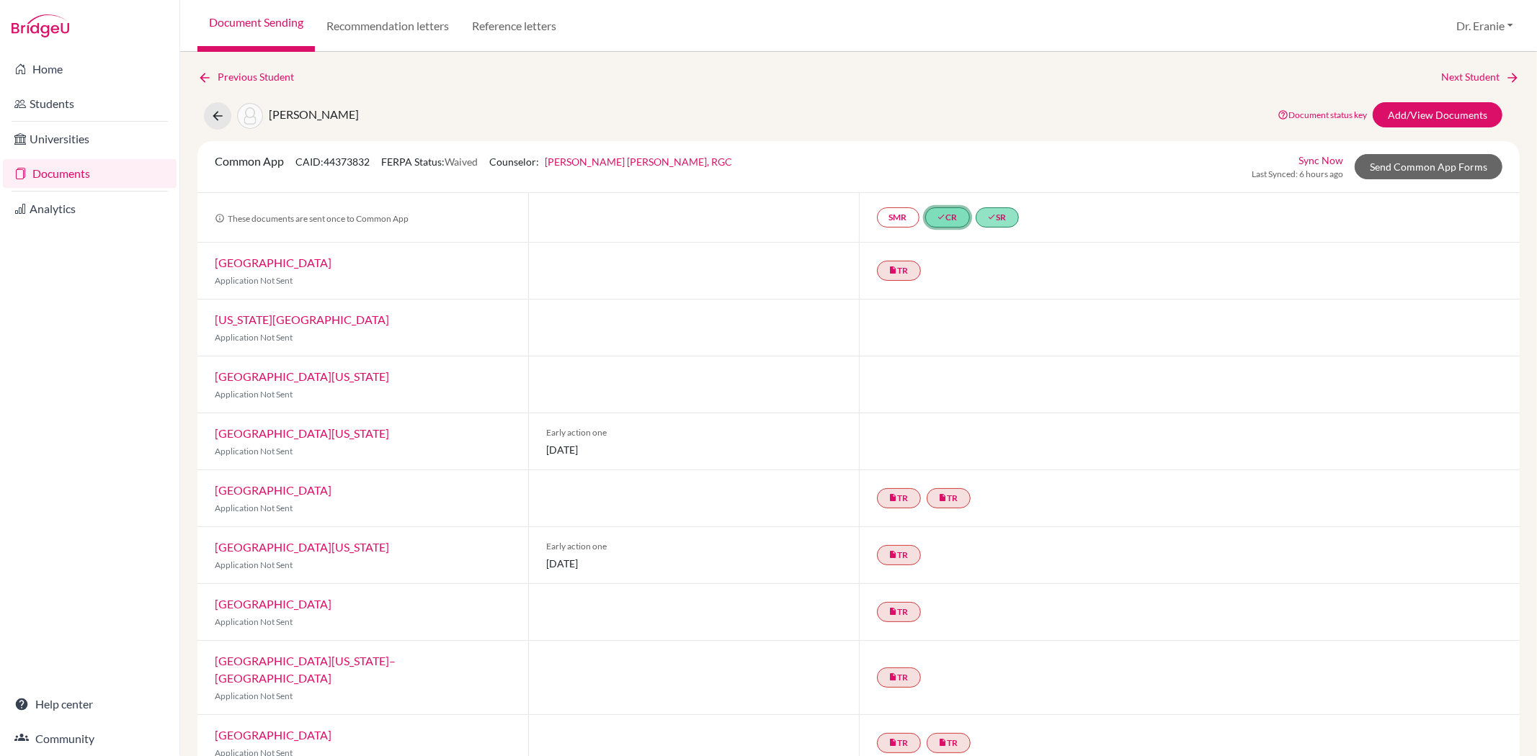
click at [938, 213] on icon "done" at bounding box center [941, 217] width 9 height 9
click at [997, 214] on link "done SR" at bounding box center [996, 217] width 43 height 20
click at [62, 178] on link "Documents" at bounding box center [90, 173] width 174 height 29
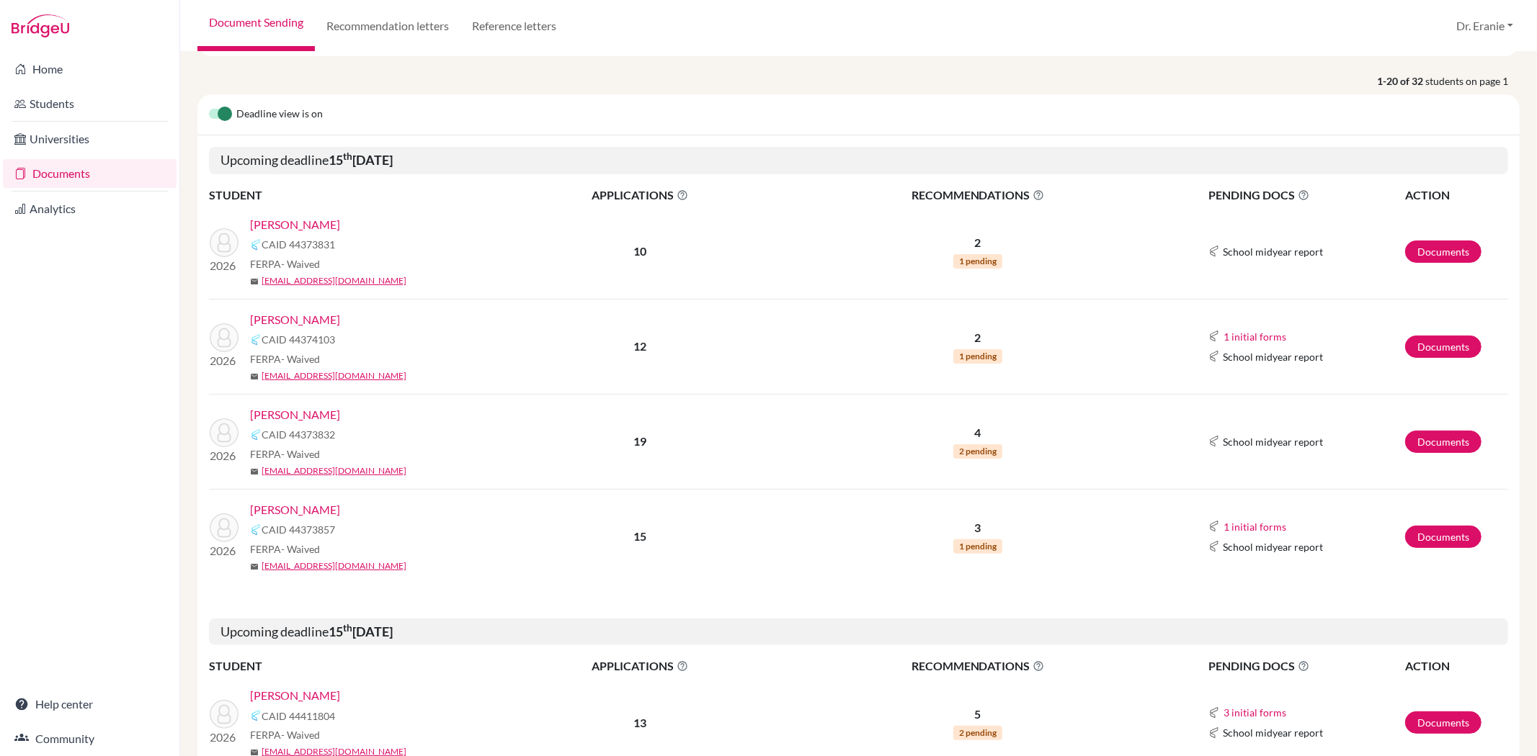
scroll to position [160, 0]
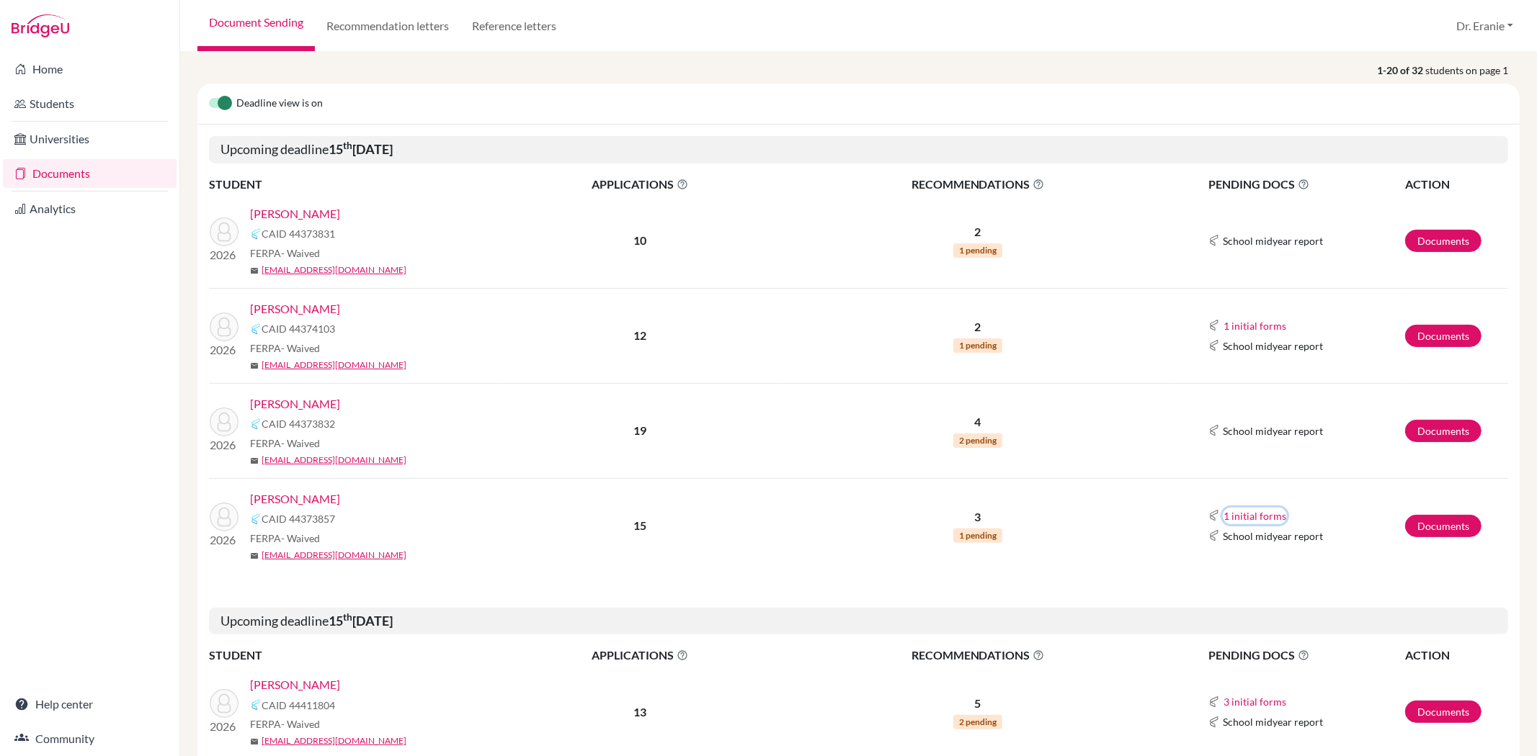
click at [1228, 512] on button "1 initial forms" at bounding box center [1255, 516] width 64 height 17
click at [1232, 324] on button "1 initial forms" at bounding box center [1255, 326] width 64 height 17
click at [1070, 298] on td "2 1 pending" at bounding box center [978, 335] width 392 height 95
click at [294, 500] on link "[PERSON_NAME]" at bounding box center [295, 499] width 90 height 17
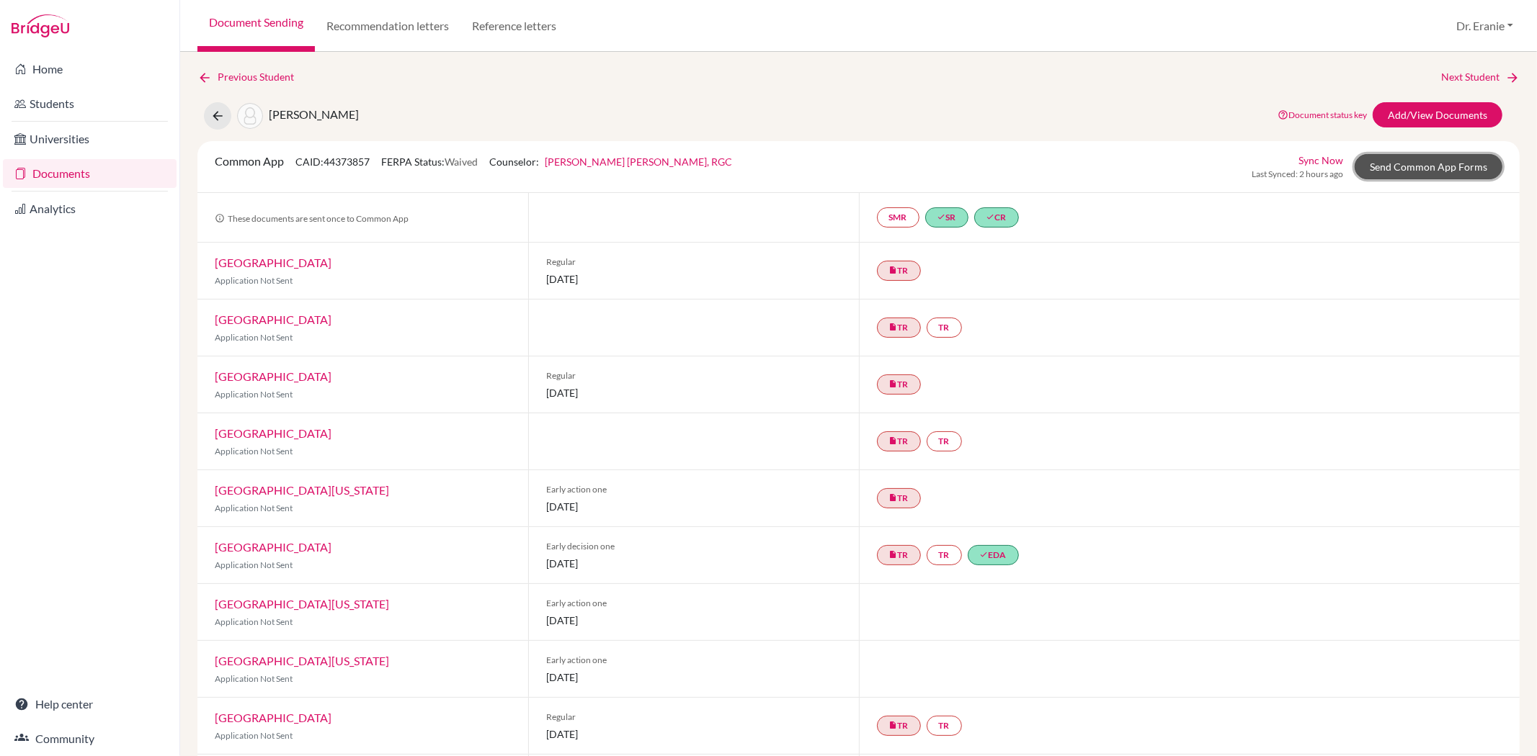
click at [1429, 164] on link "Send Common App Forms" at bounding box center [1428, 166] width 148 height 25
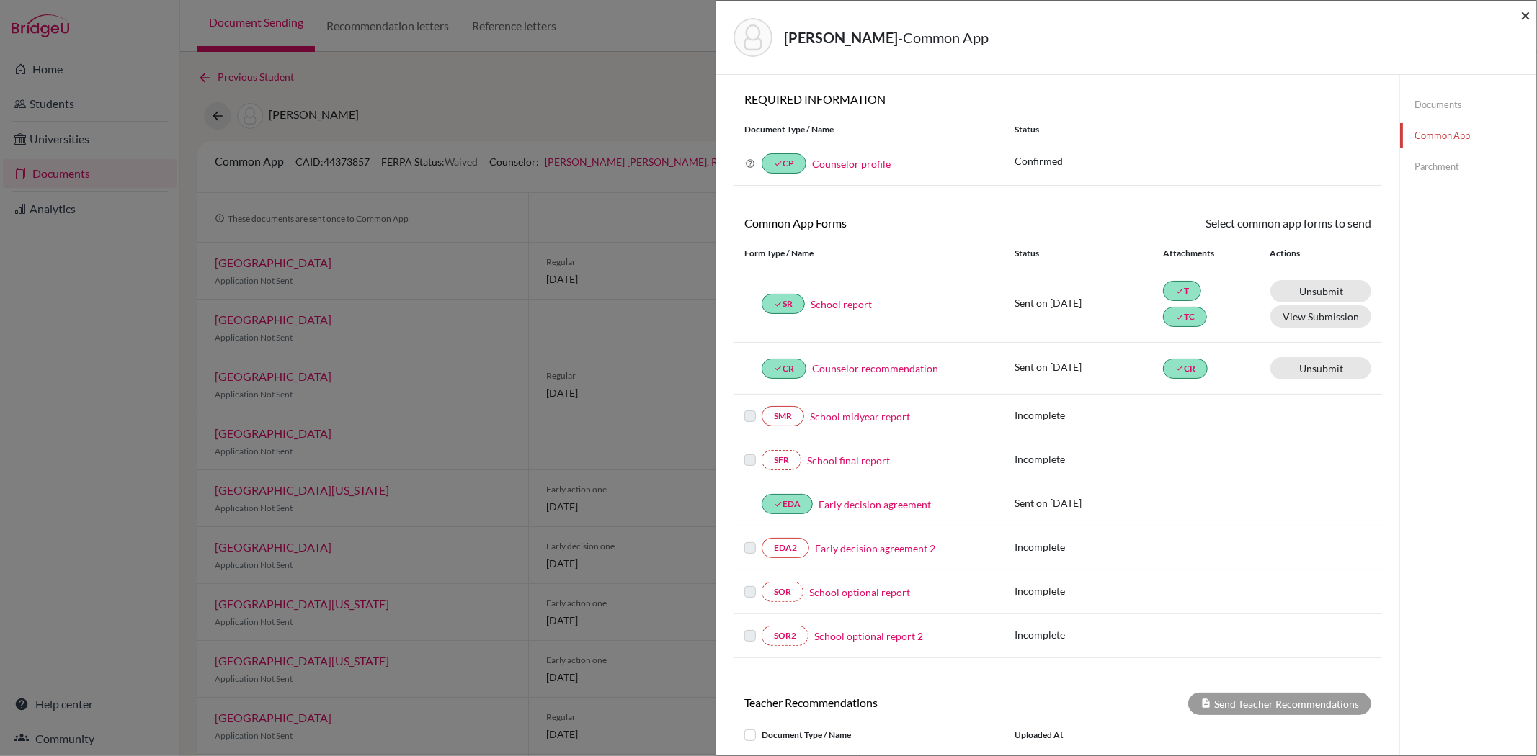
click at [1522, 12] on span "×" at bounding box center [1525, 14] width 10 height 21
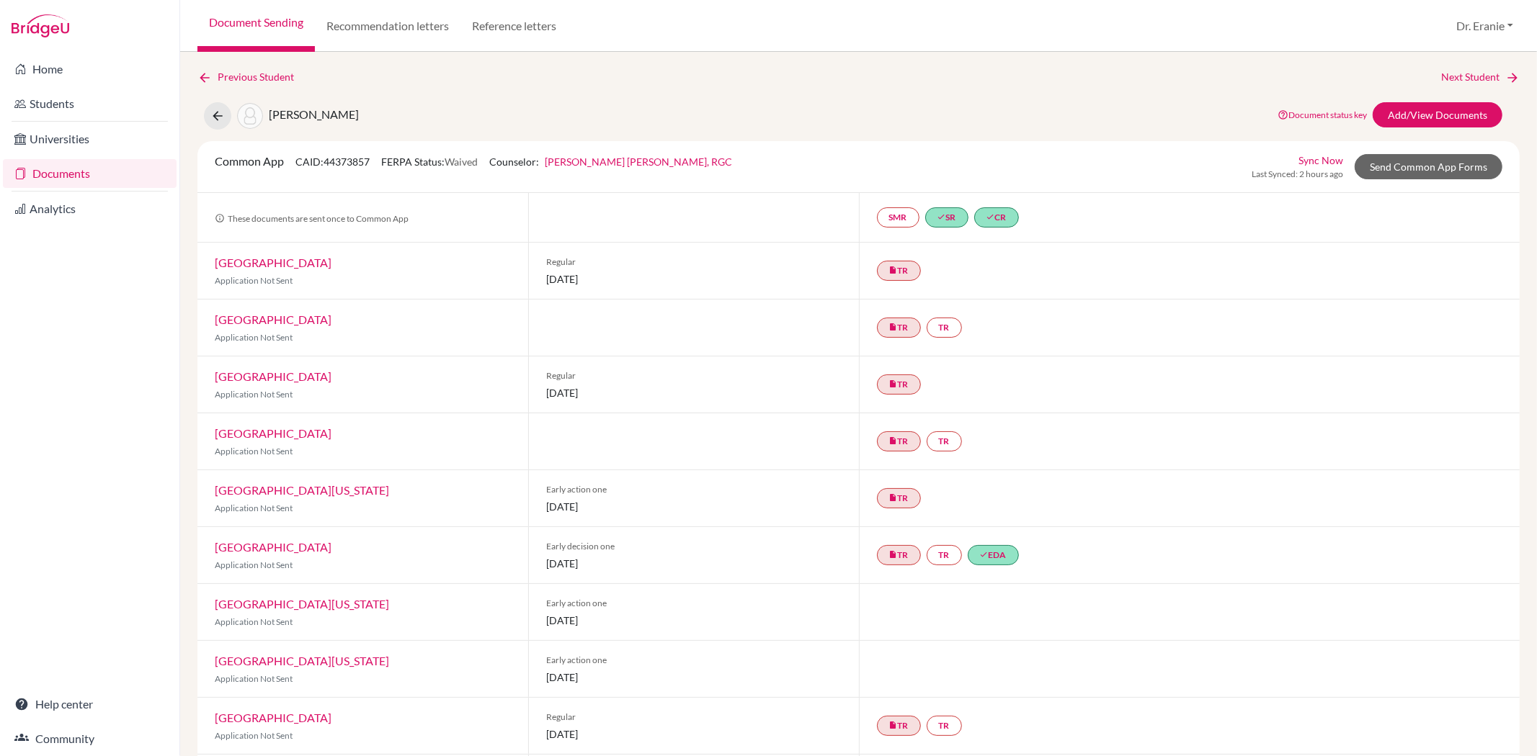
click at [312, 601] on link "University of Texas at Austin" at bounding box center [302, 604] width 174 height 14
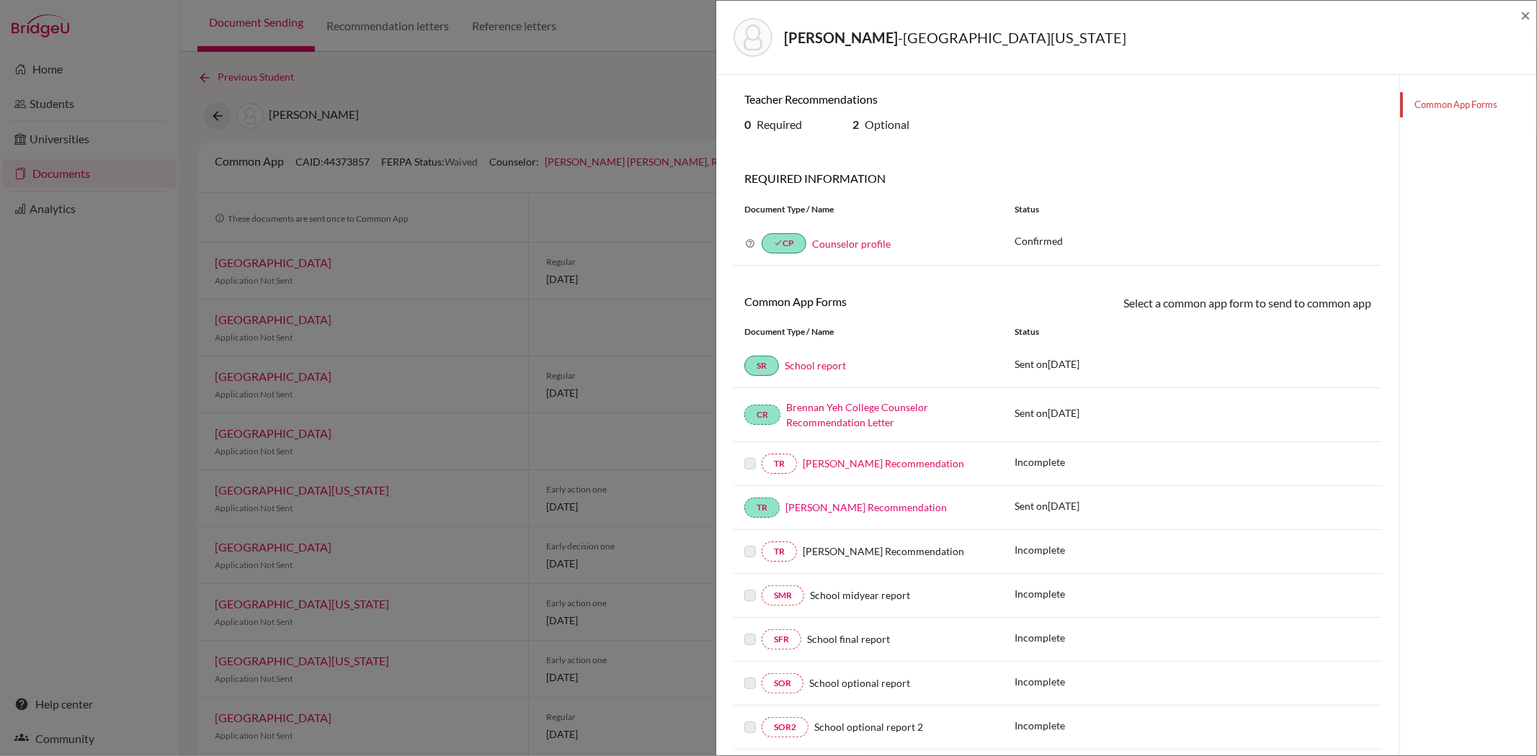
click at [750, 455] on label at bounding box center [750, 455] width 12 height 0
click at [849, 464] on link "Mr. Wolfe’s Recommendation" at bounding box center [883, 463] width 161 height 12
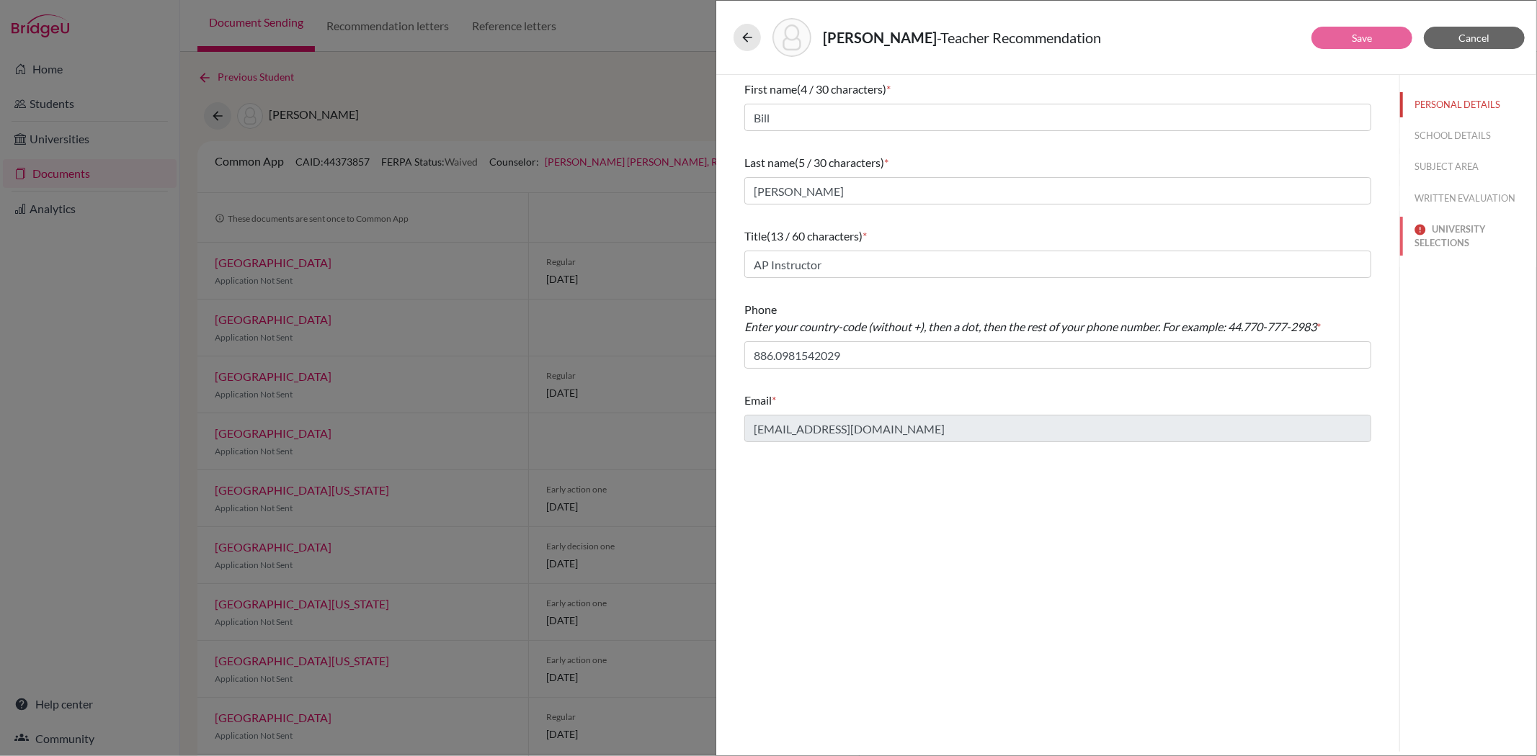
click at [1447, 231] on button "UNIVERSITY SELECTIONS" at bounding box center [1468, 236] width 136 height 39
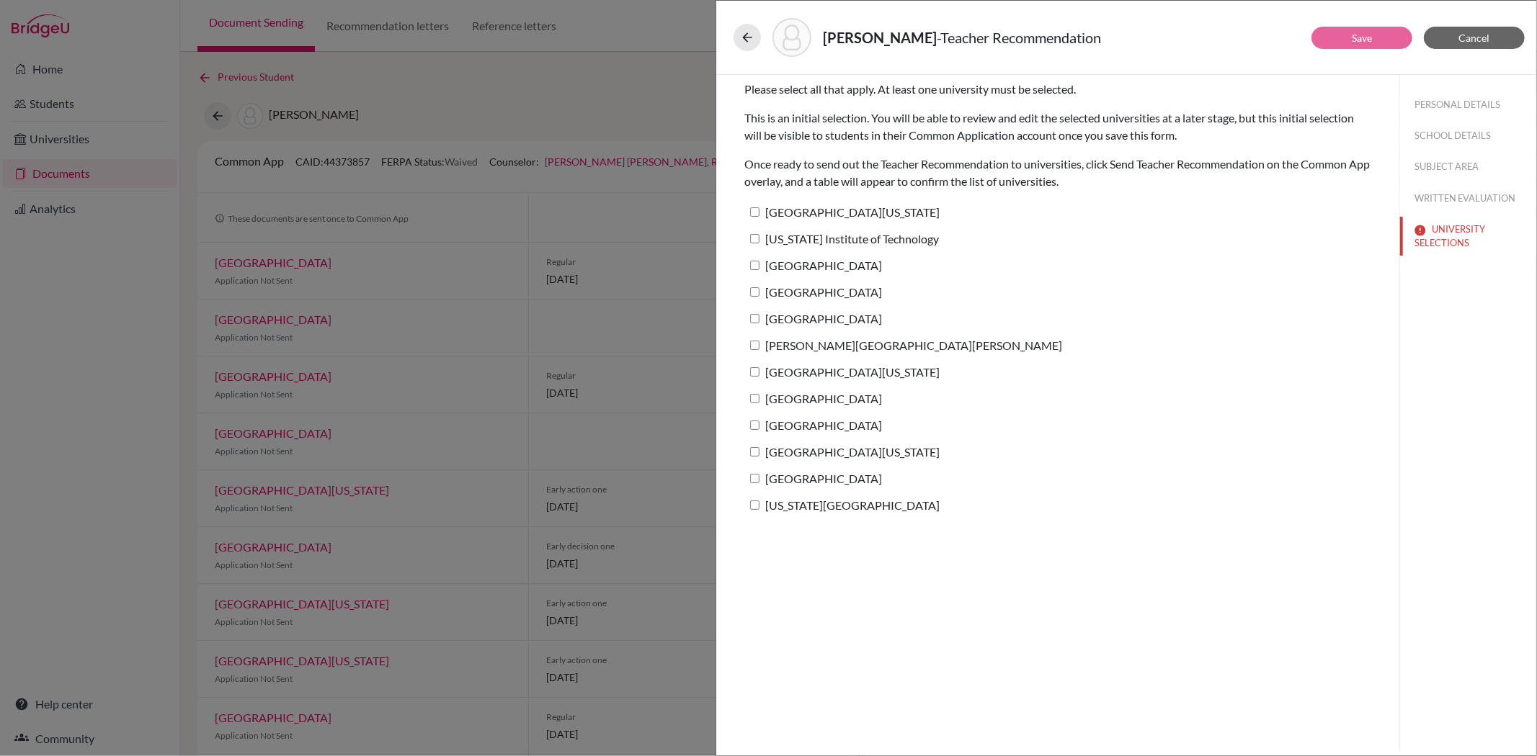
click at [752, 213] on input "[GEOGRAPHIC_DATA][US_STATE]" at bounding box center [754, 211] width 9 height 9
checkbox input "true"
click at [1367, 32] on link "Save" at bounding box center [1362, 38] width 20 height 12
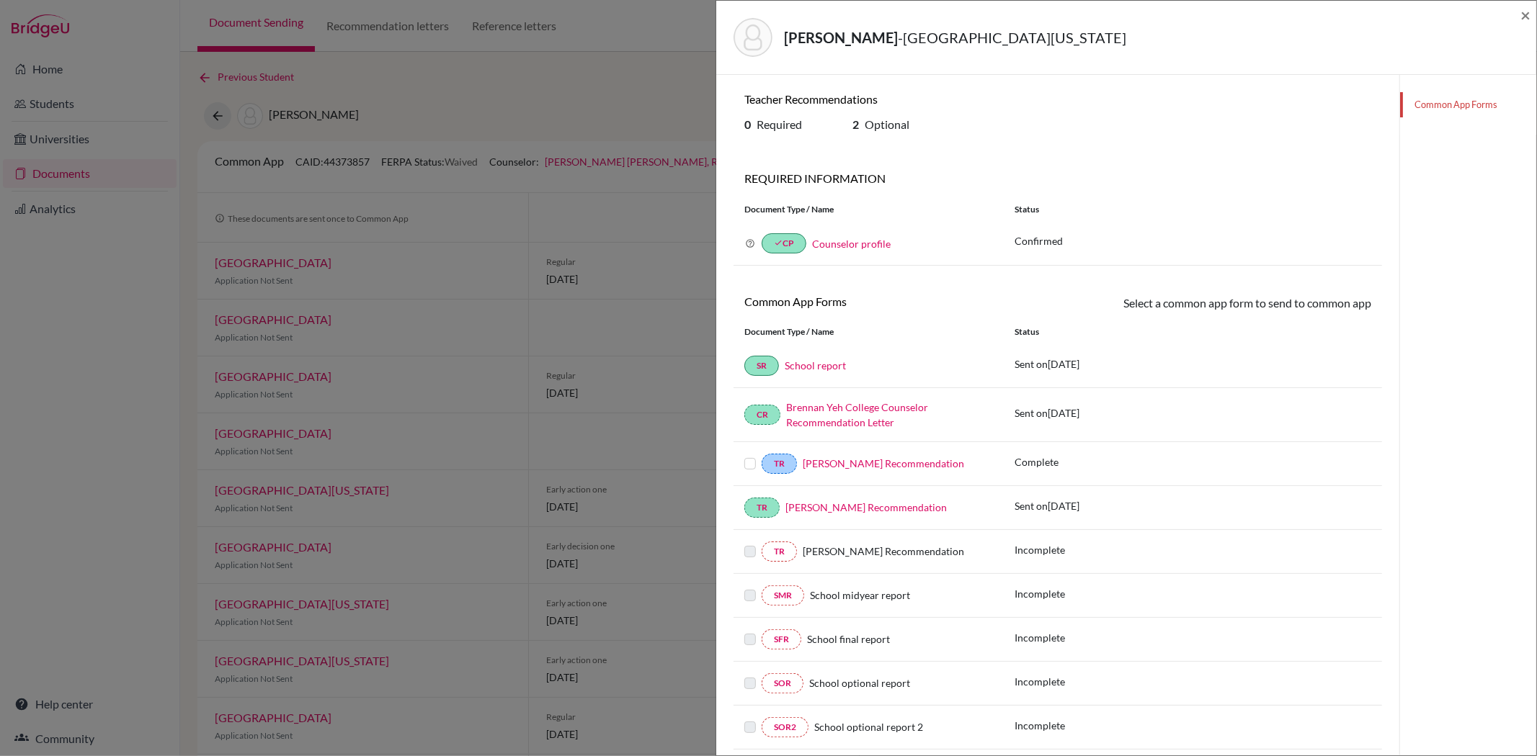
click at [747, 455] on label at bounding box center [750, 455] width 12 height 0
click at [0, 0] on input "checkbox" at bounding box center [0, 0] width 0 height 0
click at [1334, 305] on link "Send" at bounding box center [1341, 306] width 60 height 22
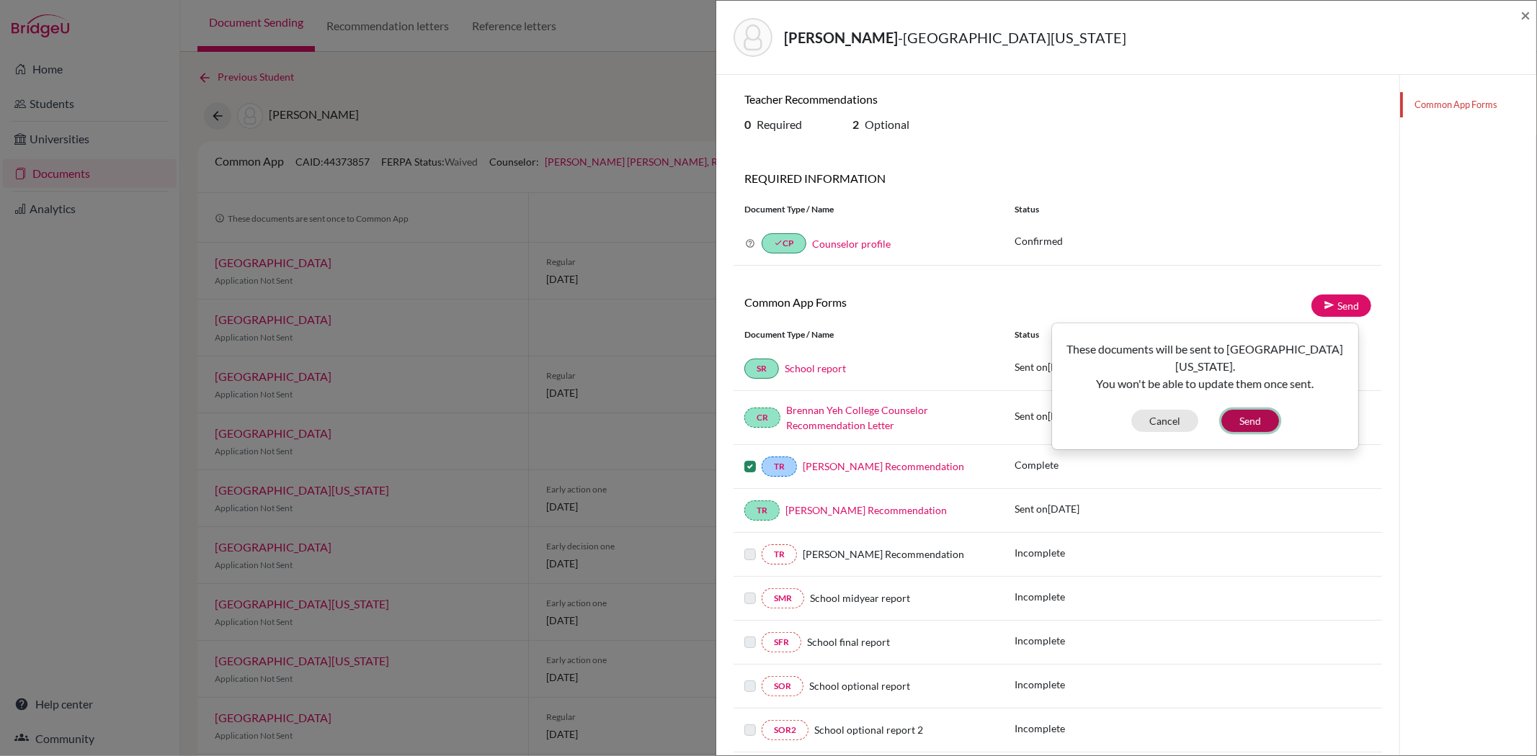
click at [1242, 428] on button "Send" at bounding box center [1250, 421] width 58 height 22
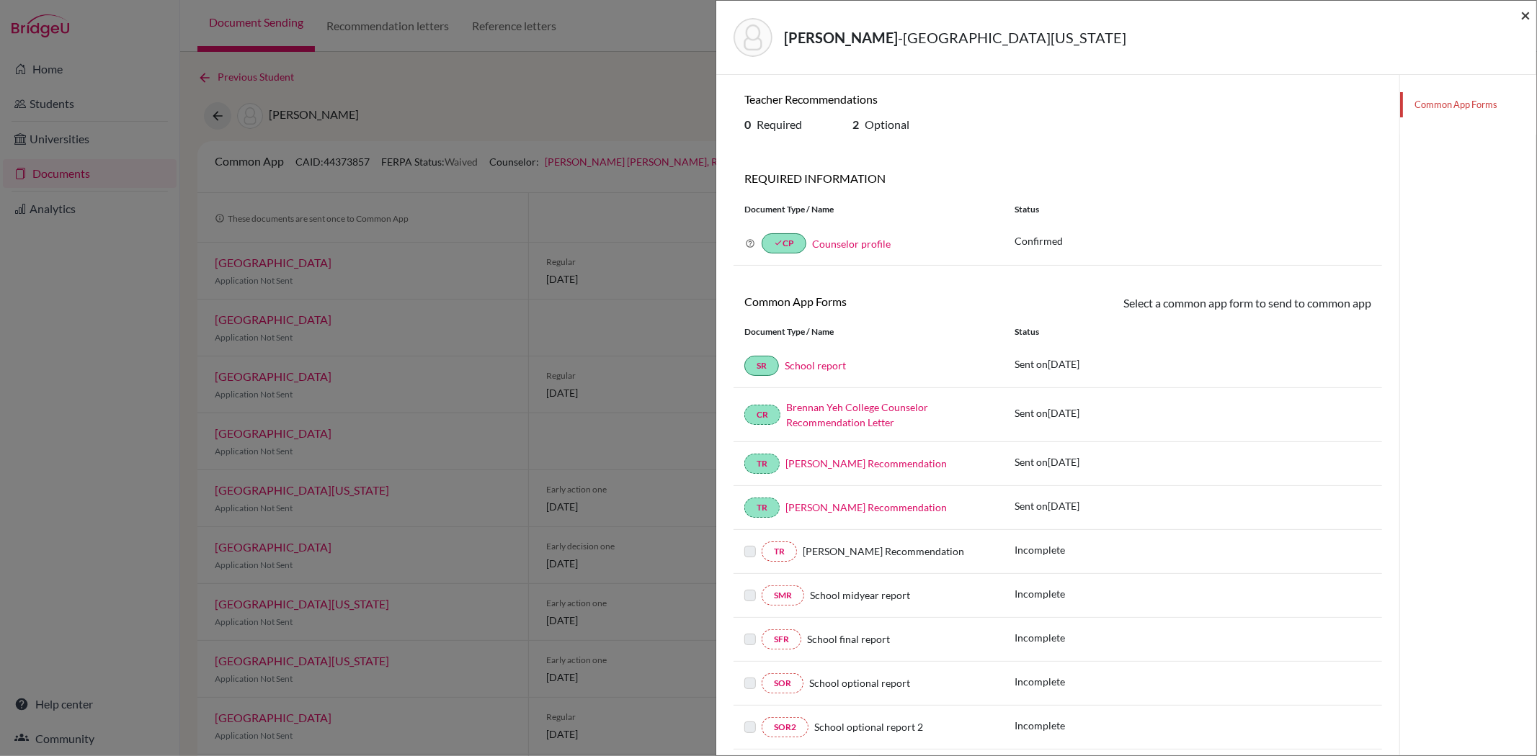
click at [1528, 10] on span "×" at bounding box center [1525, 14] width 10 height 21
click at [1521, 14] on span "×" at bounding box center [1525, 14] width 10 height 21
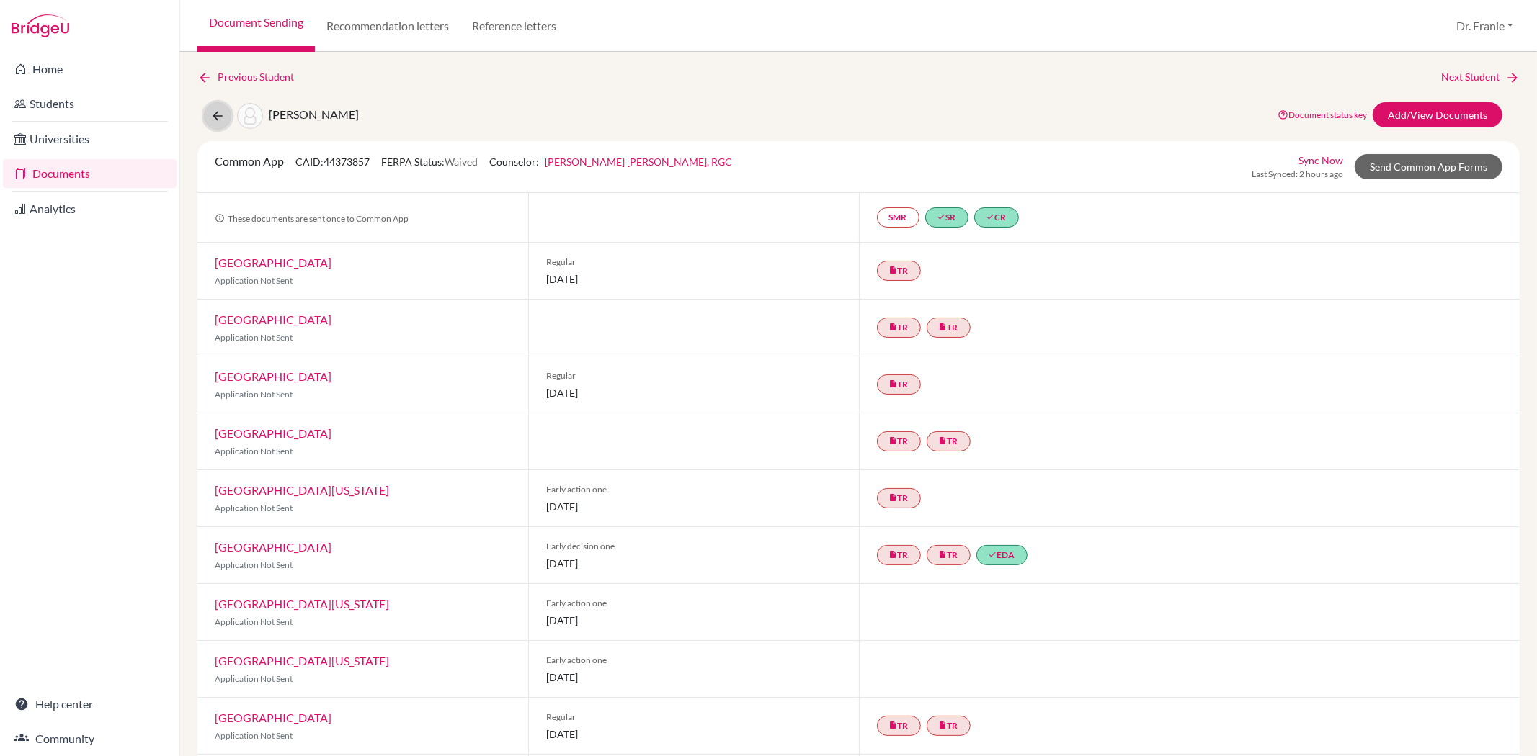
click at [220, 115] on icon at bounding box center [217, 116] width 14 height 14
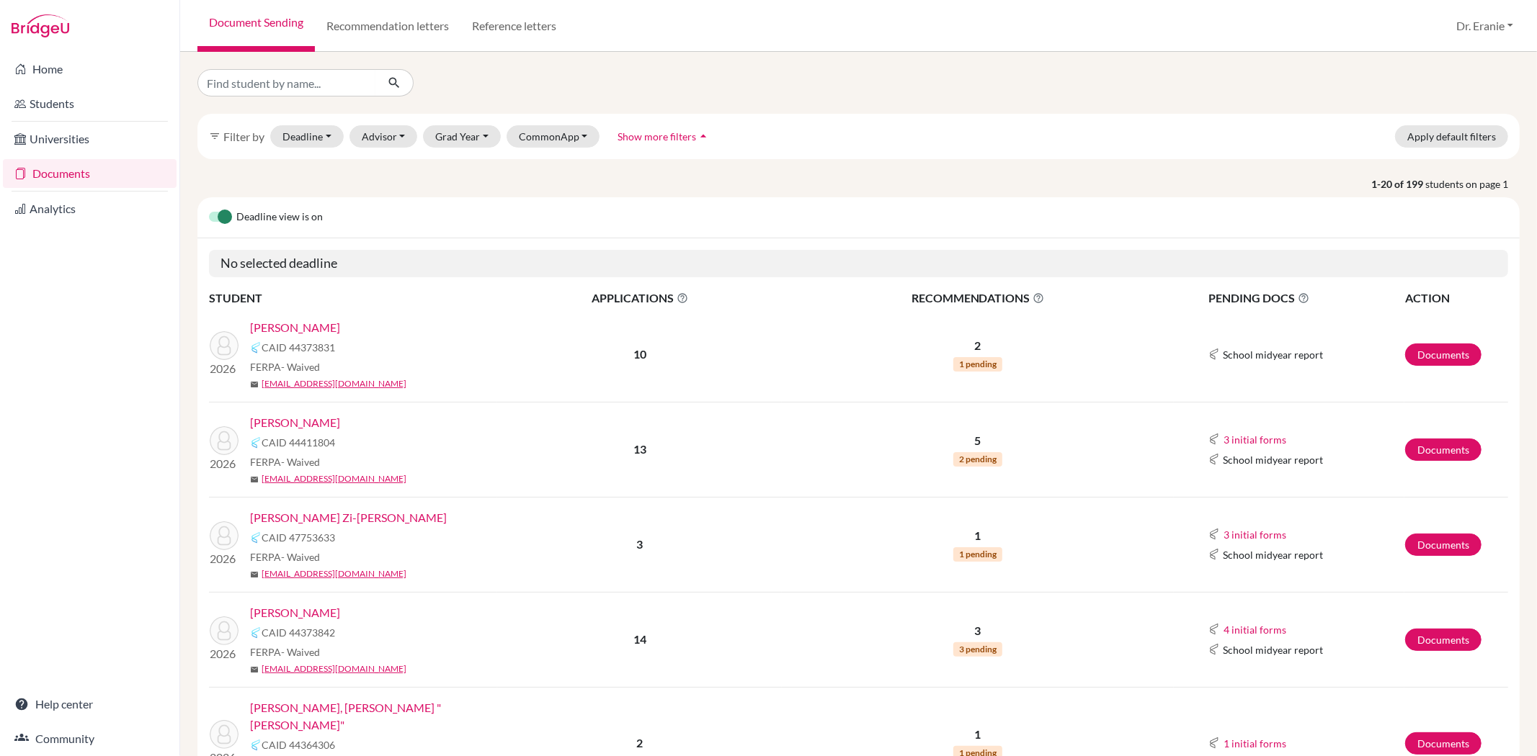
click at [294, 329] on link "[PERSON_NAME]" at bounding box center [295, 327] width 90 height 17
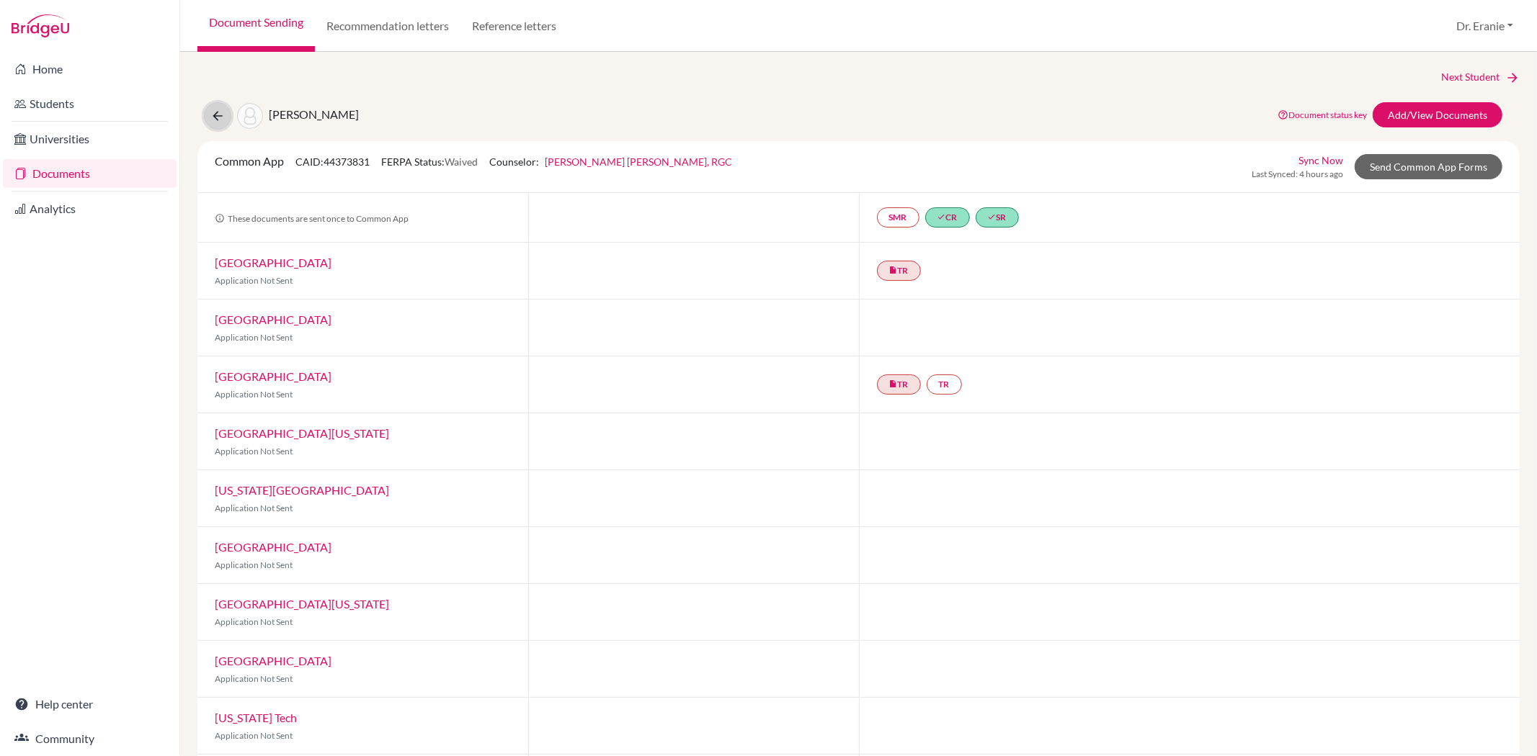
click at [213, 117] on icon at bounding box center [217, 116] width 14 height 14
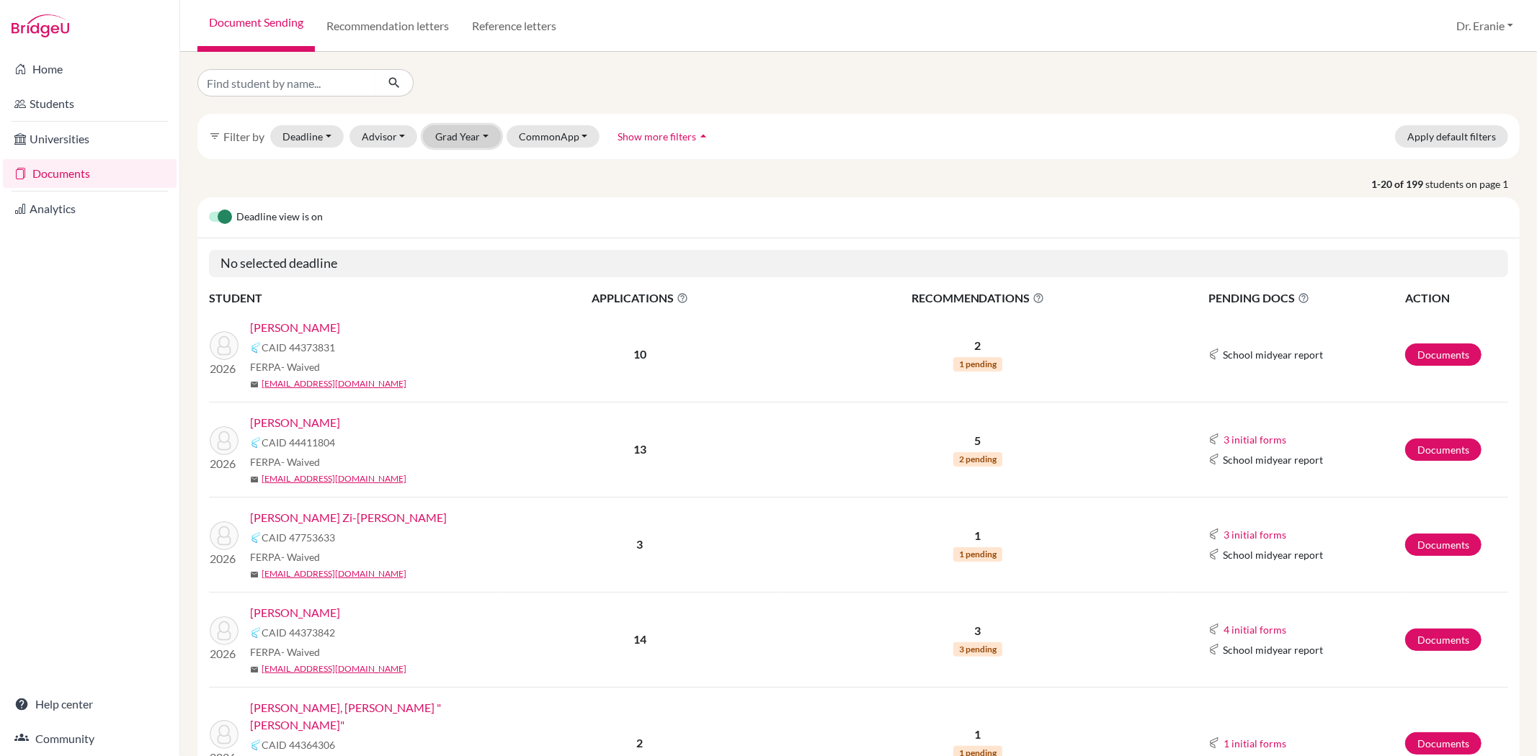
click at [479, 132] on button "Grad Year" at bounding box center [462, 136] width 78 height 22
click at [475, 188] on div "2026" at bounding box center [466, 190] width 50 height 17
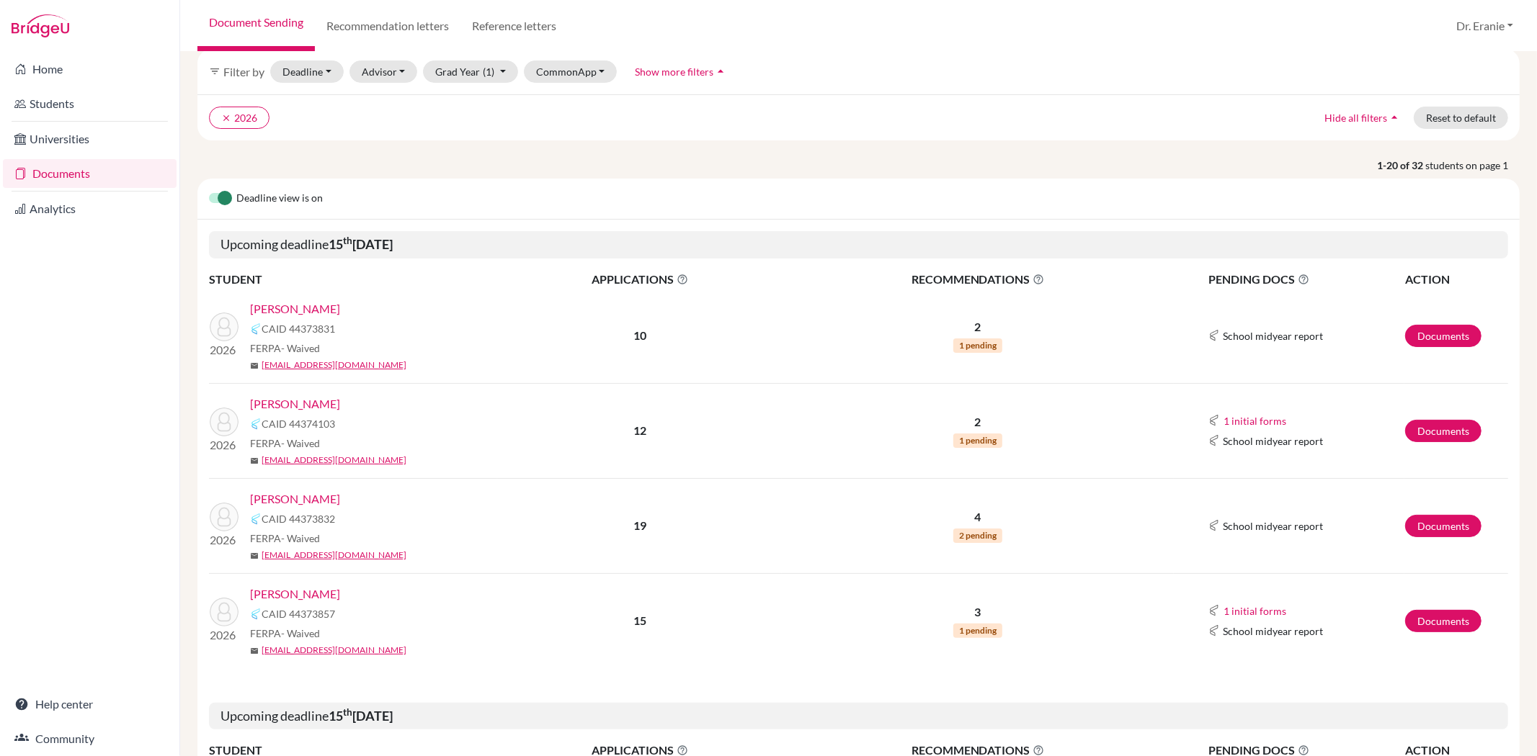
scroll to position [240, 0]
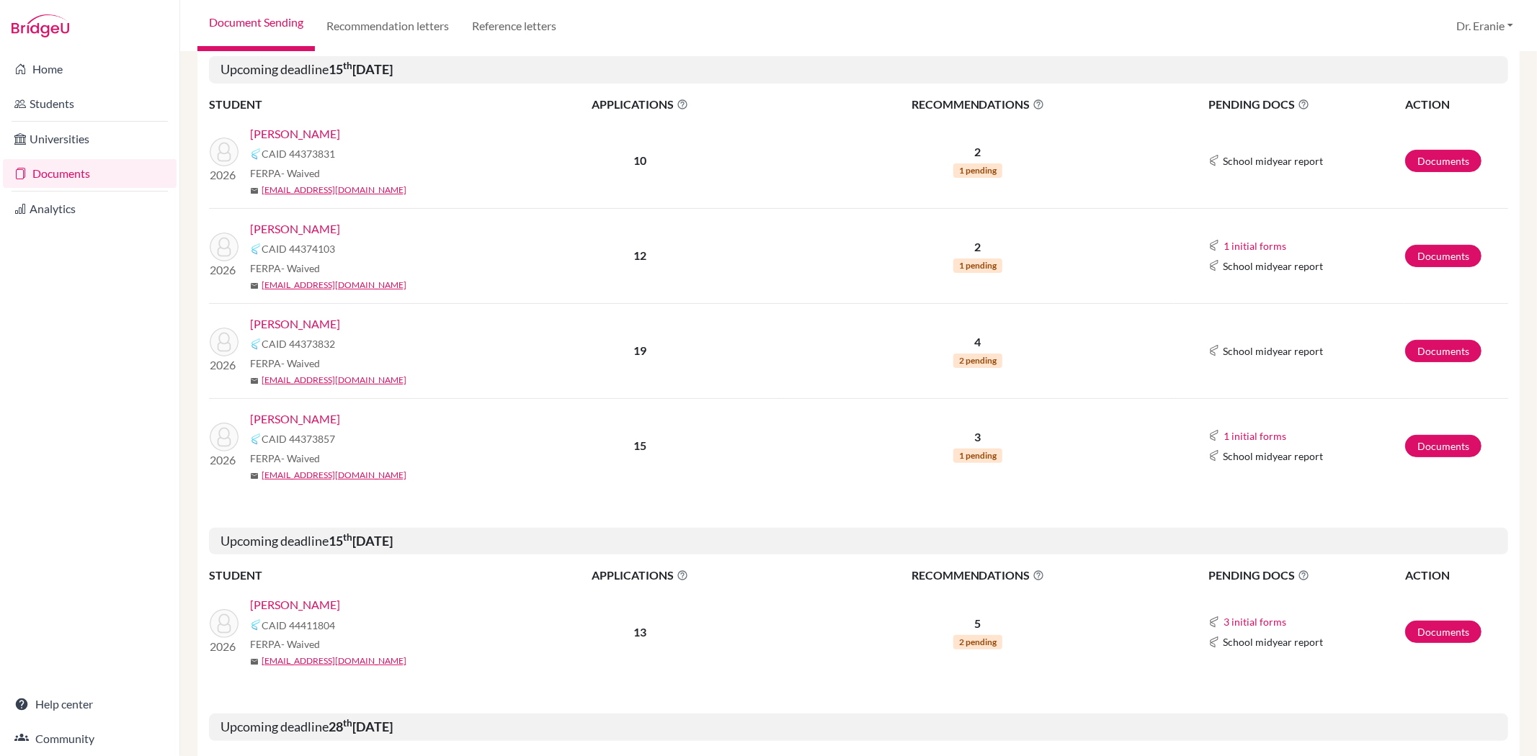
click at [275, 317] on link "[PERSON_NAME]" at bounding box center [295, 324] width 90 height 17
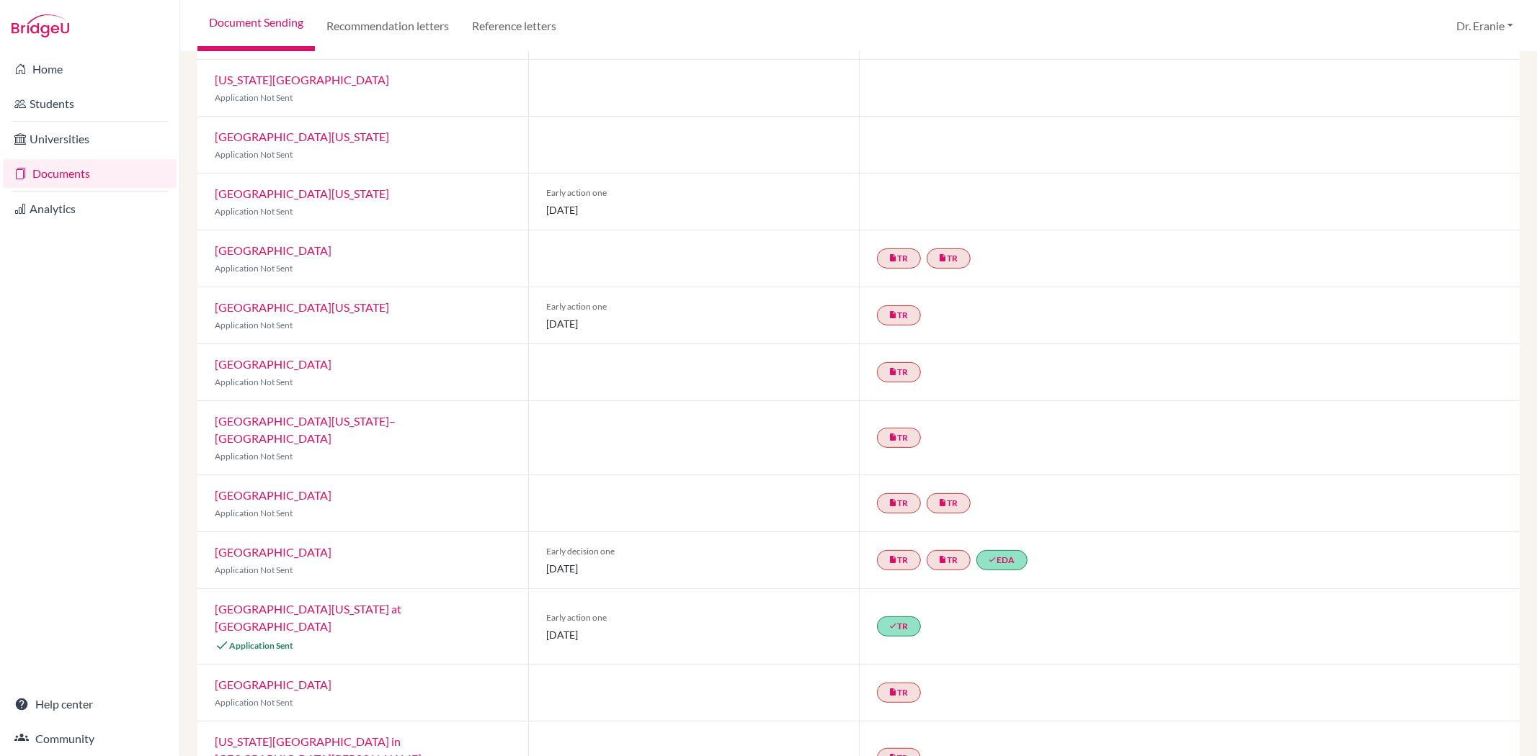
scroll to position [80, 0]
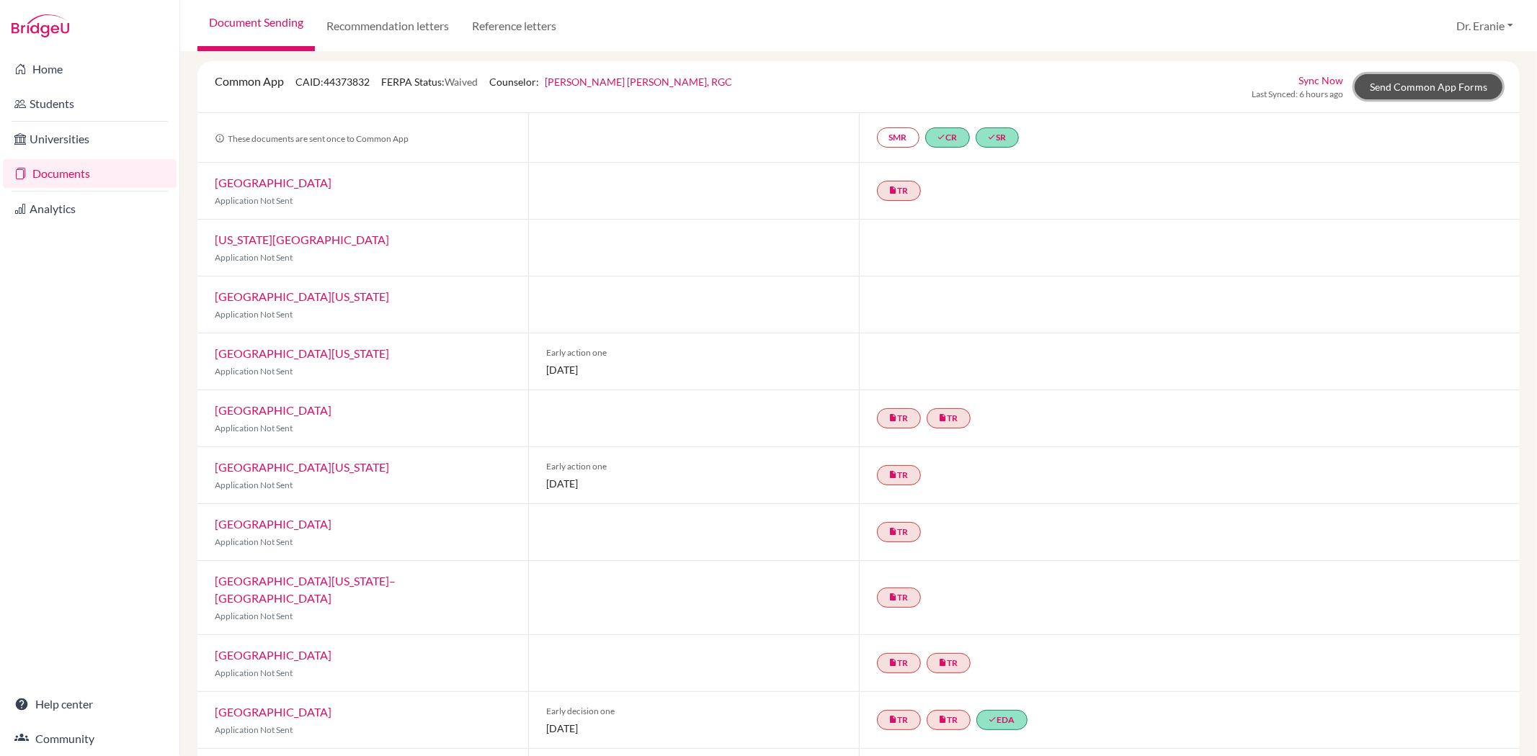
click at [1408, 88] on link "Send Common App Forms" at bounding box center [1428, 86] width 148 height 25
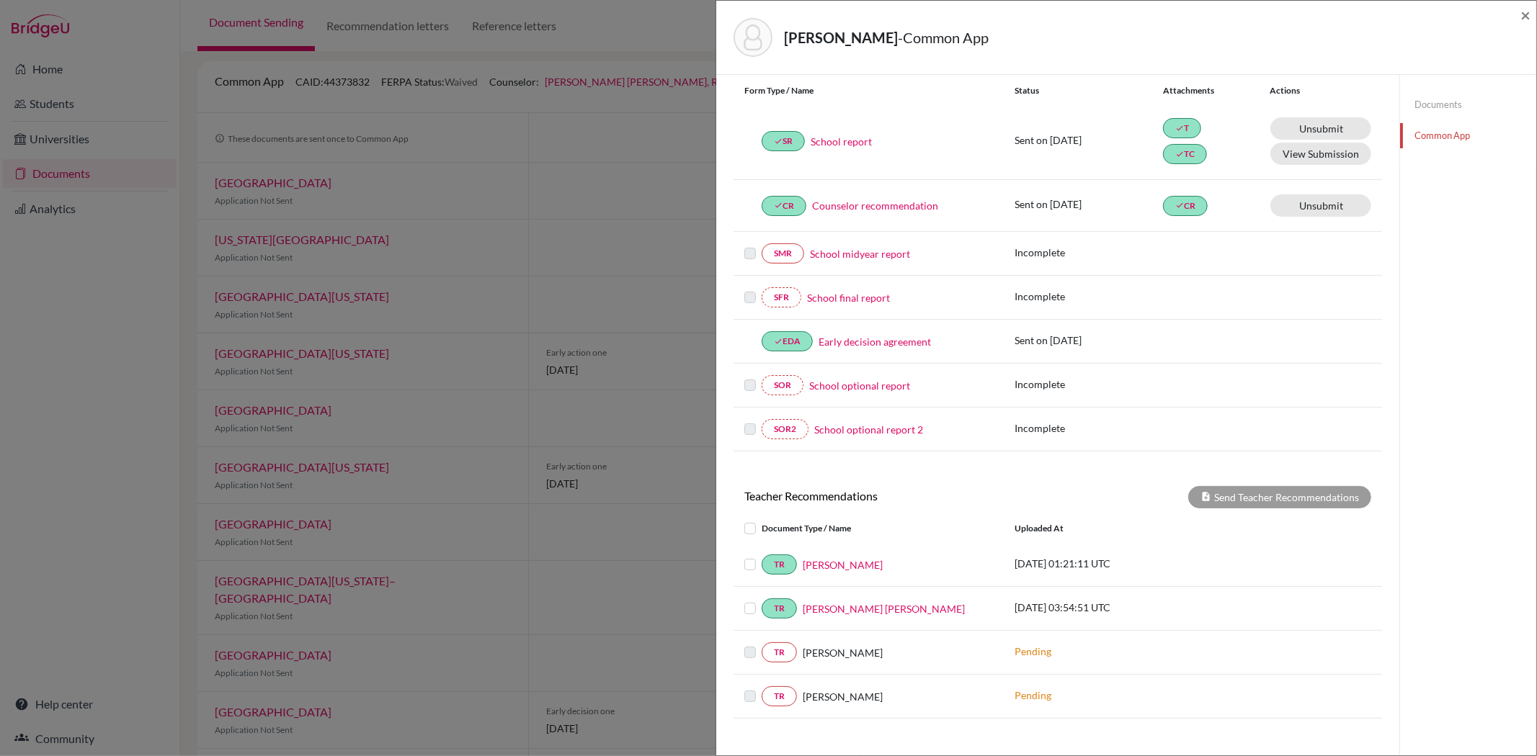
scroll to position [123, 0]
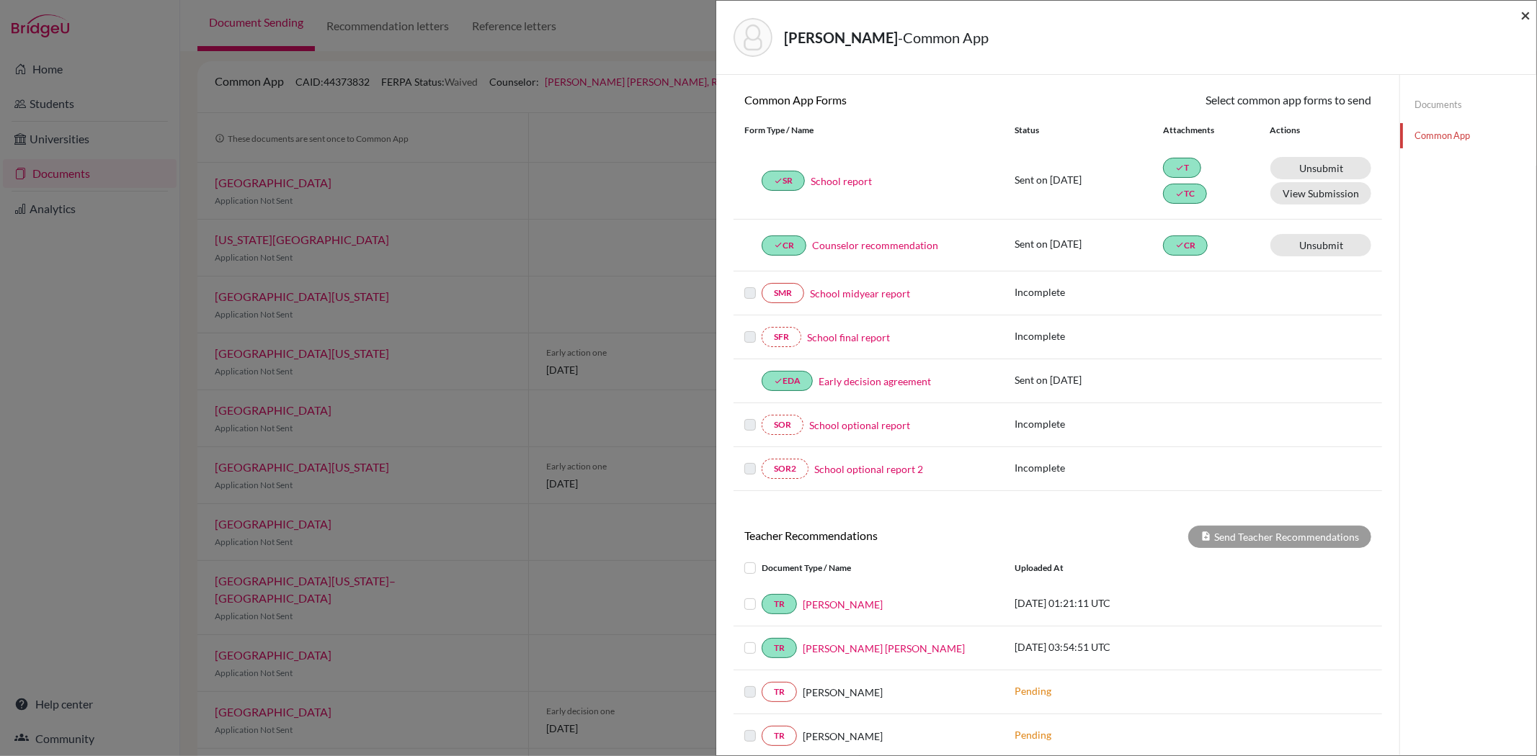
click at [1529, 16] on span "×" at bounding box center [1525, 14] width 10 height 21
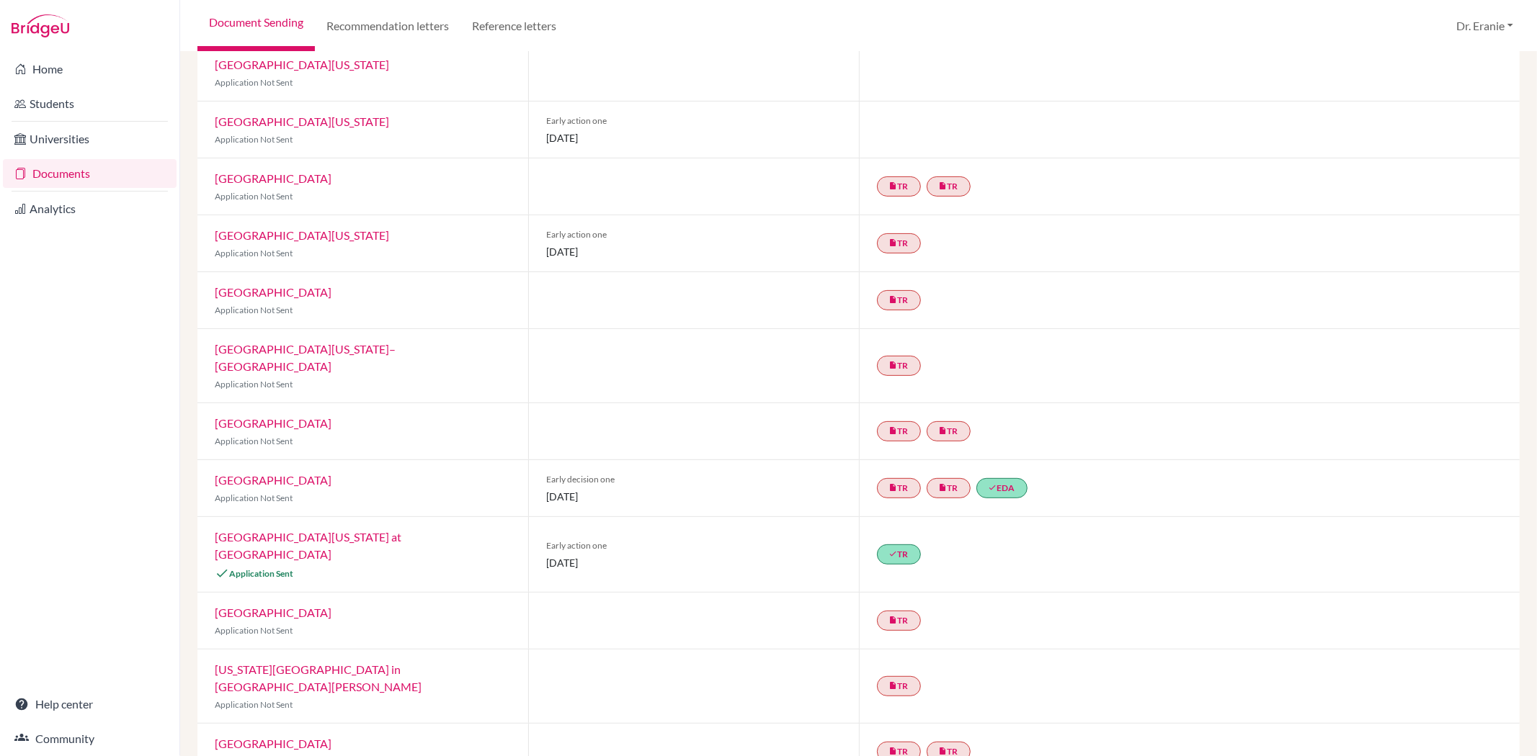
scroll to position [320, 0]
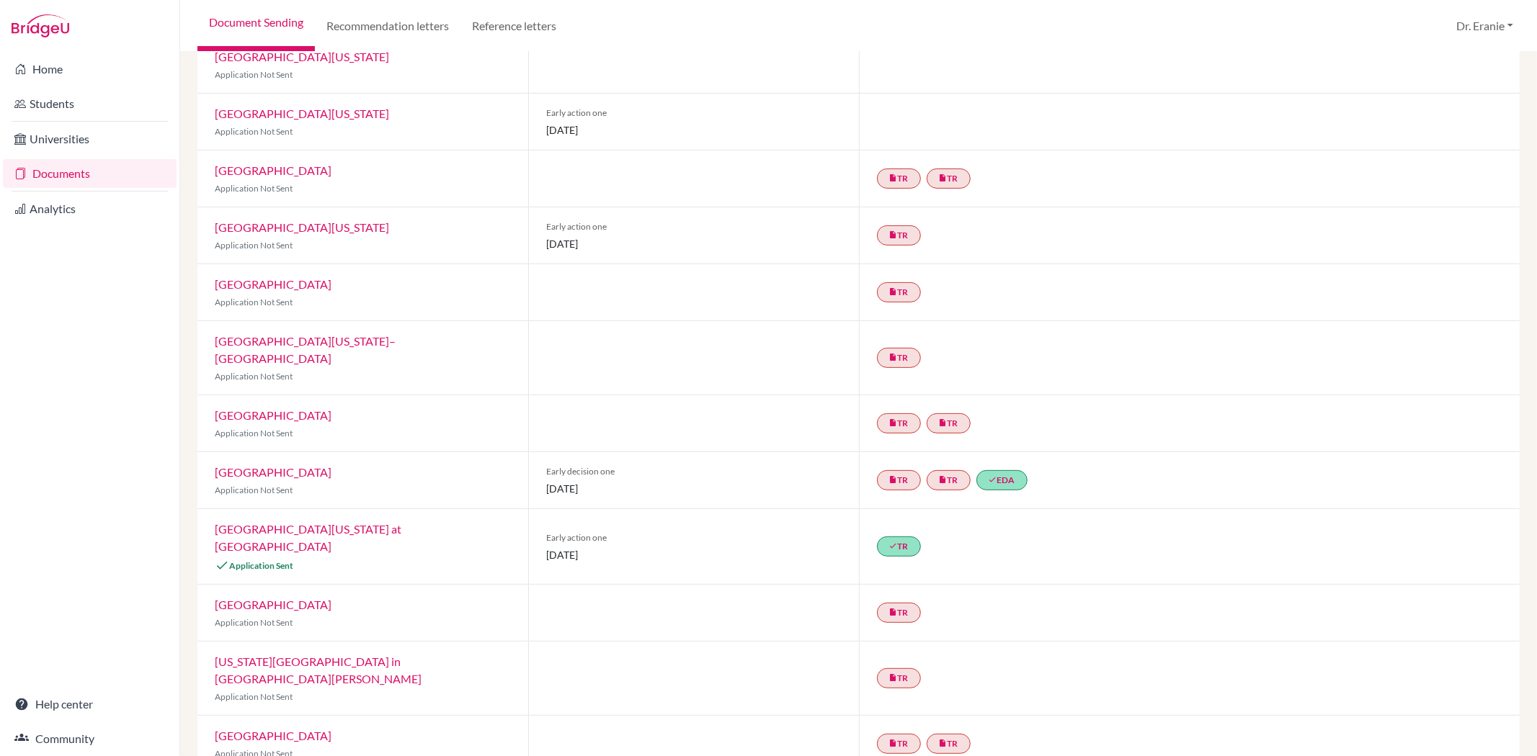
click at [347, 522] on link "University of North Carolina at Chapel Hill" at bounding box center [308, 537] width 187 height 31
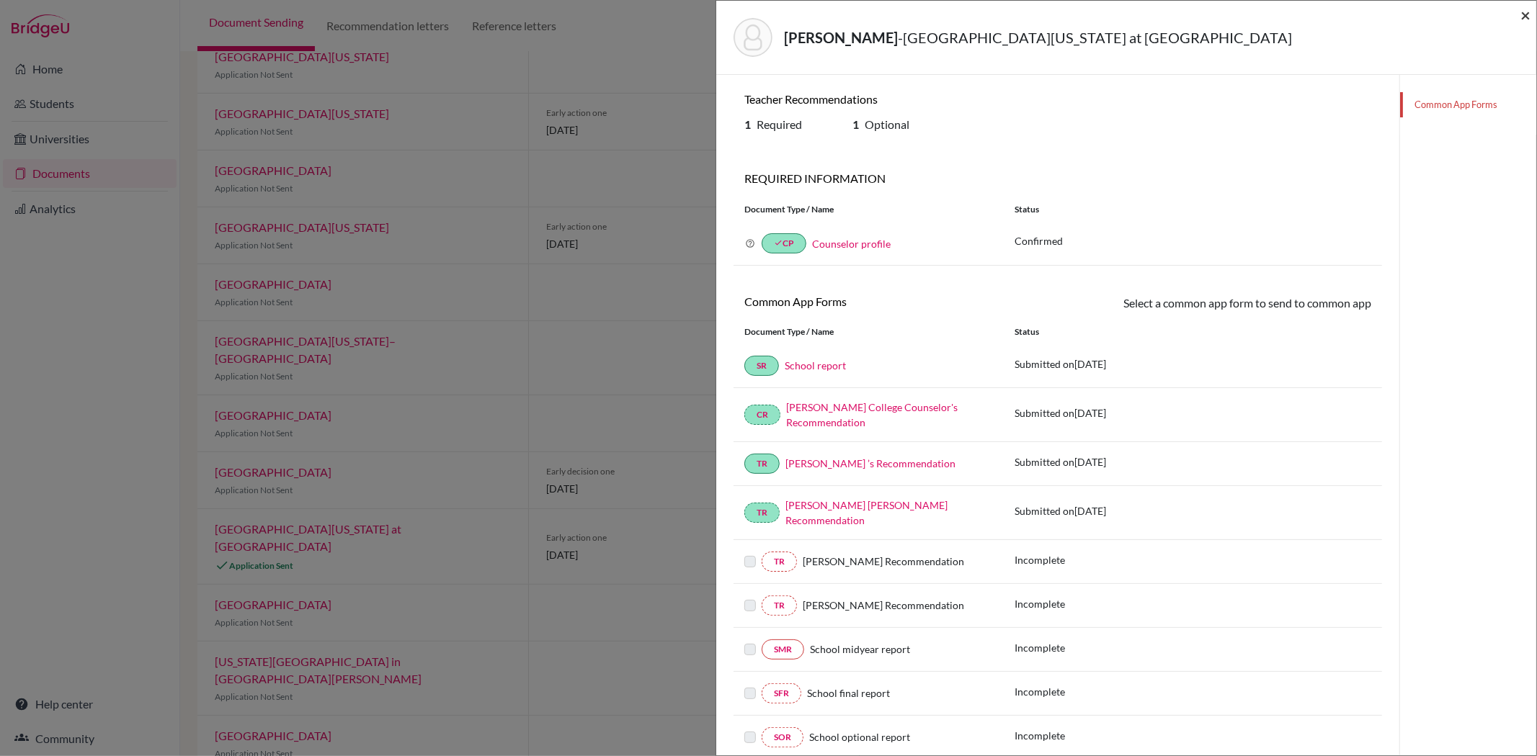
click at [1528, 15] on span "×" at bounding box center [1525, 14] width 10 height 21
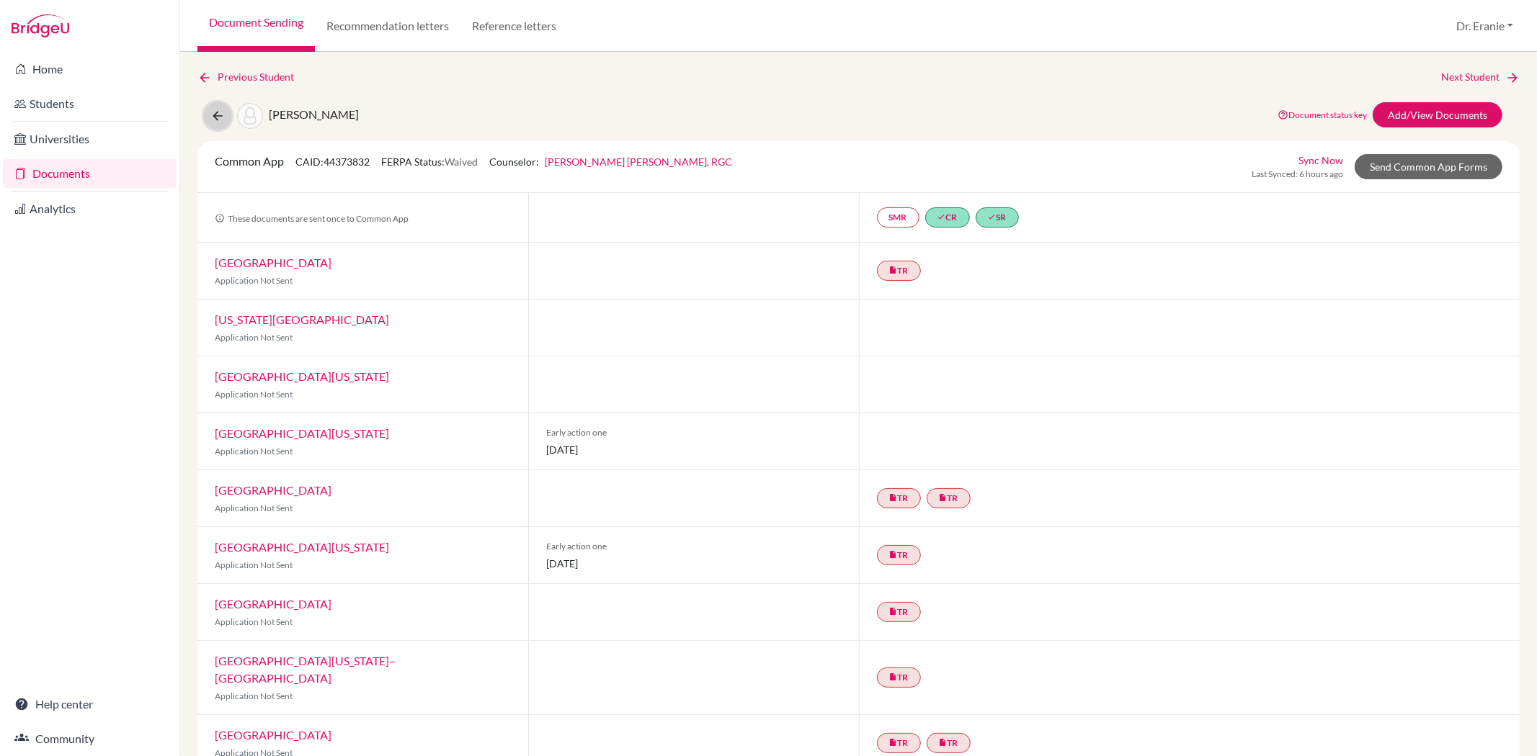
click at [218, 118] on icon at bounding box center [217, 116] width 14 height 14
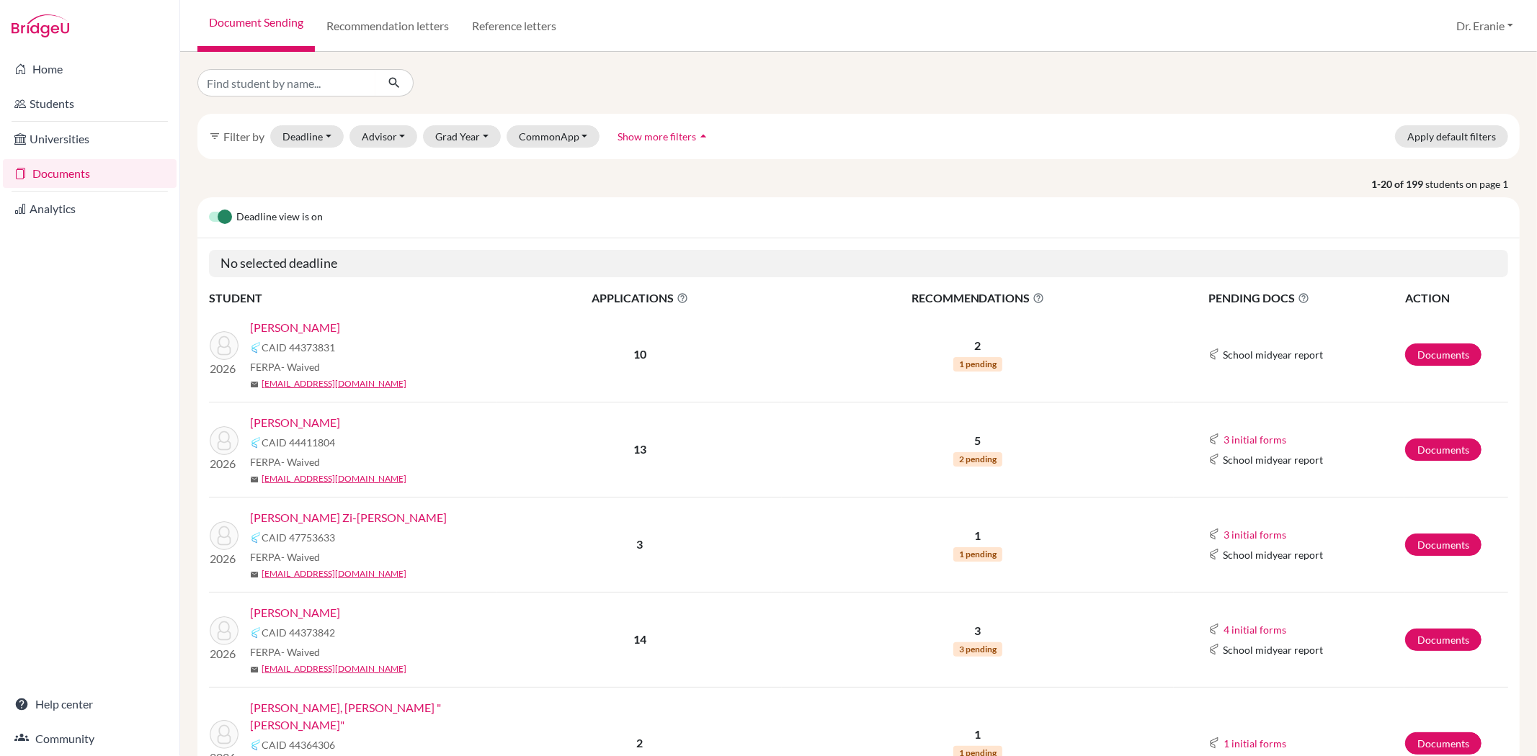
click at [305, 329] on link "[PERSON_NAME]" at bounding box center [295, 327] width 90 height 17
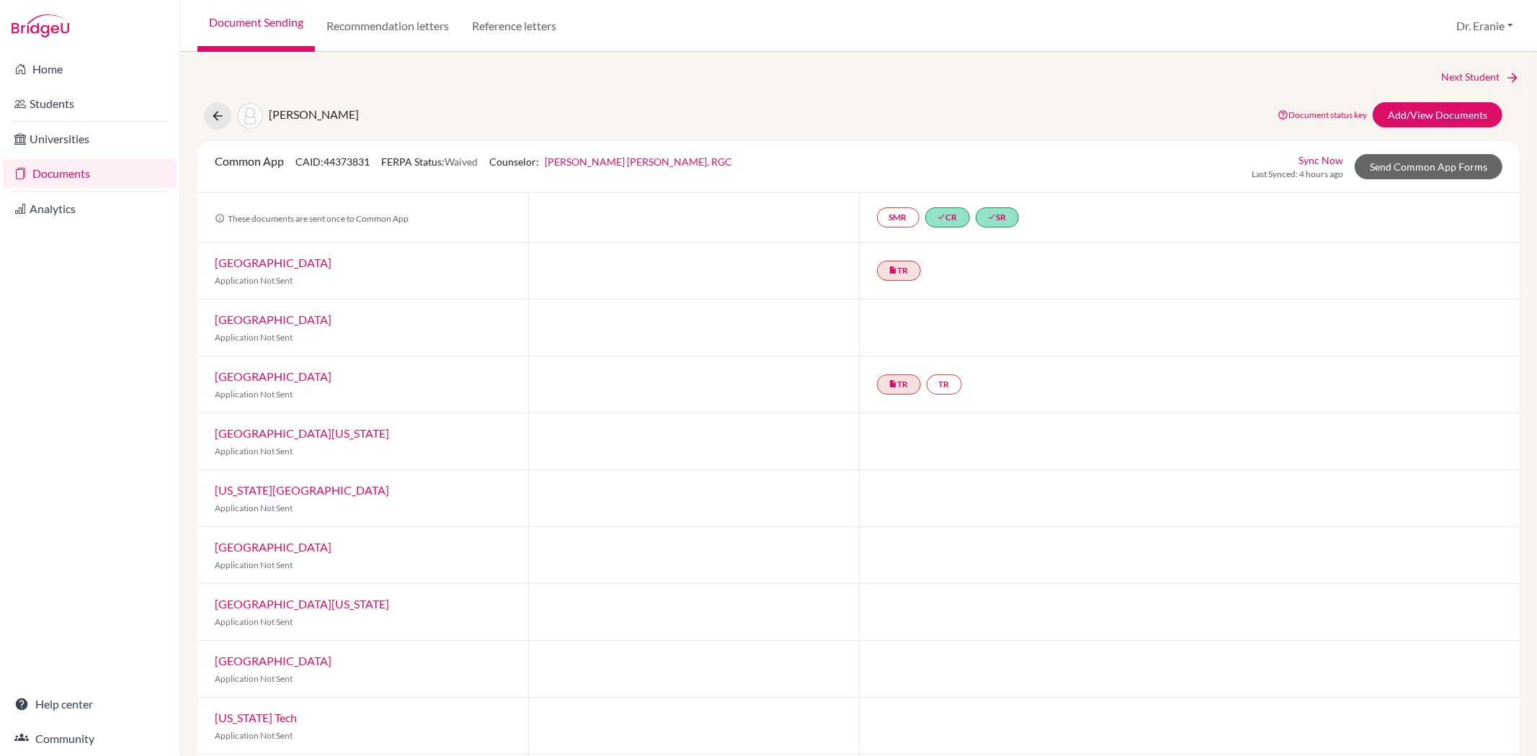
scroll to position [72, 0]
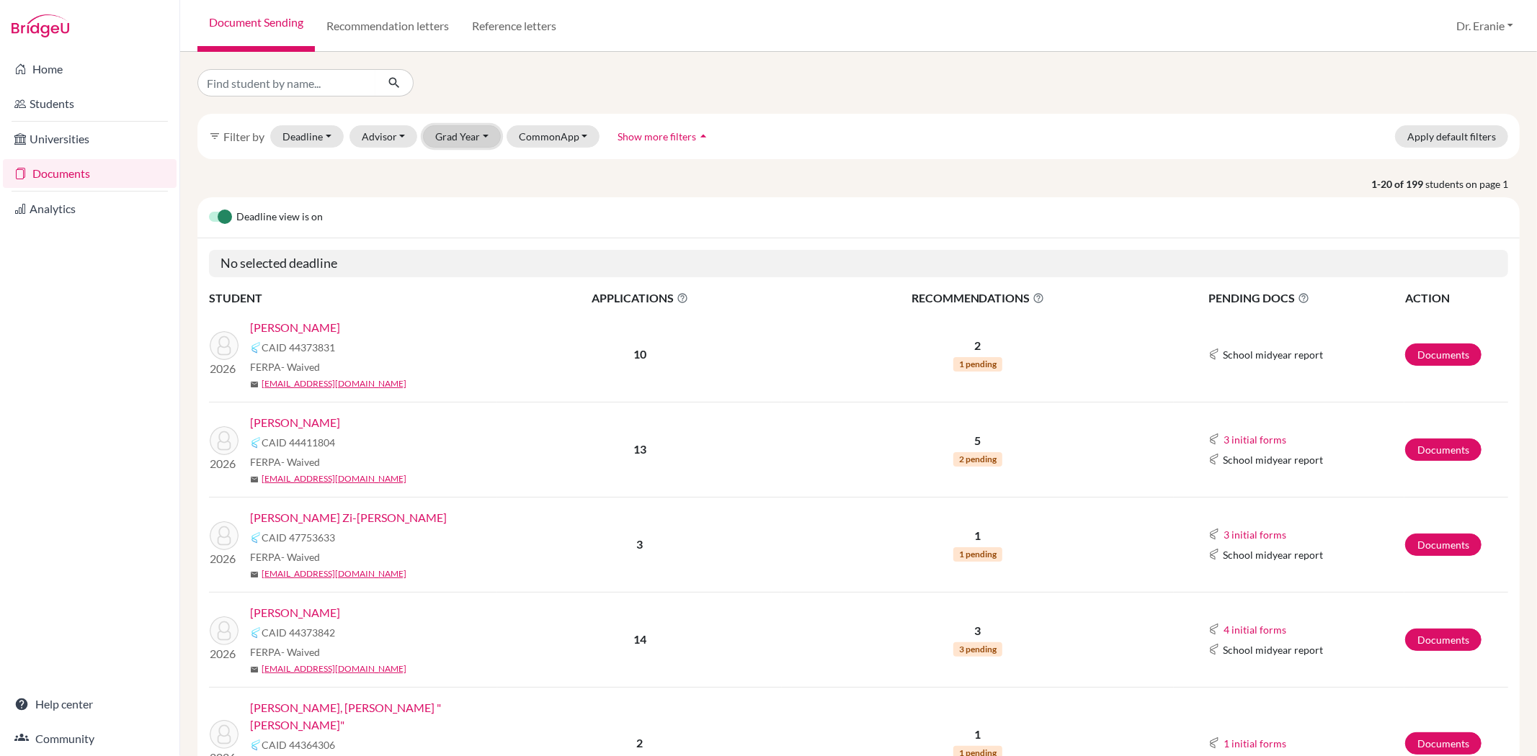
click at [478, 135] on button "Grad Year" at bounding box center [462, 136] width 78 height 22
click at [456, 192] on span "2026" at bounding box center [454, 190] width 26 height 17
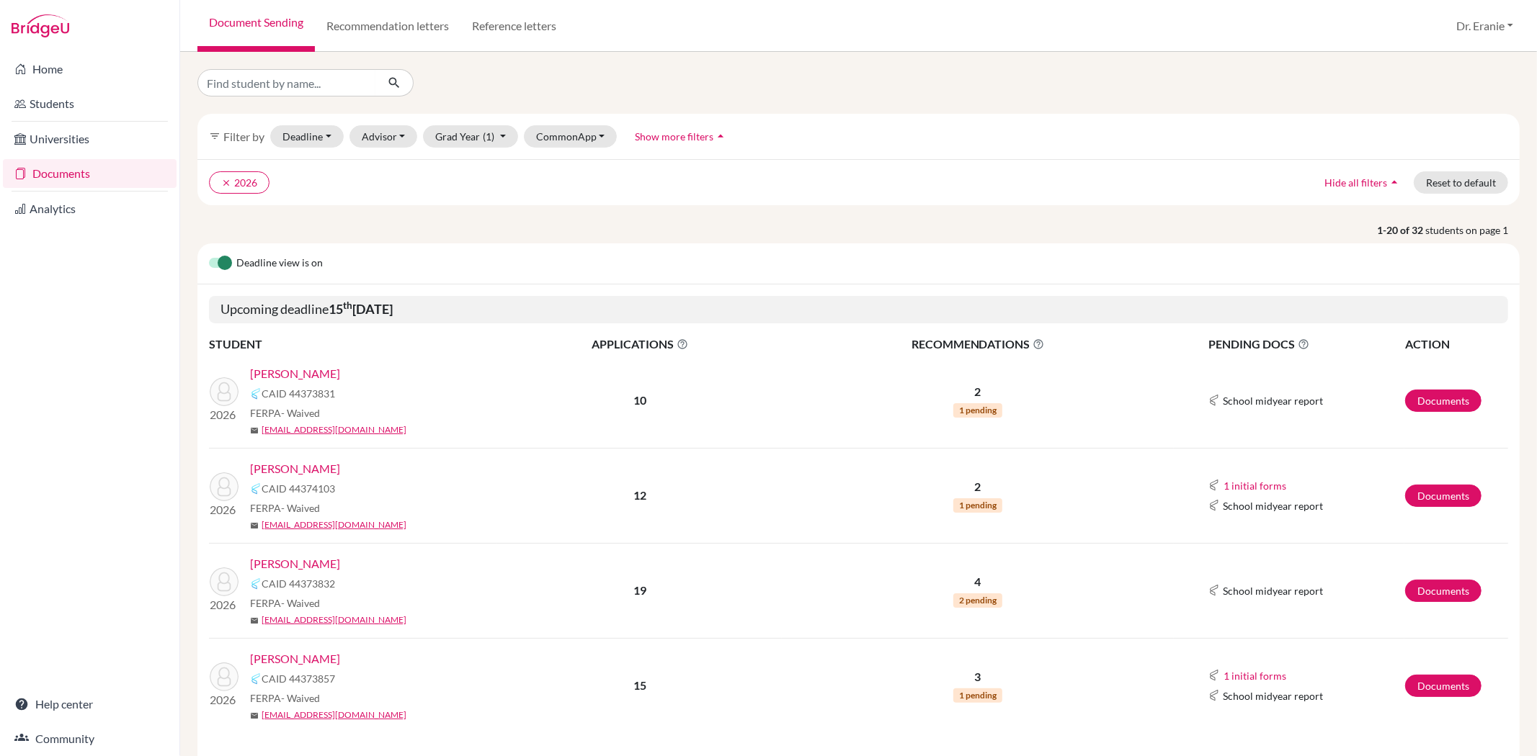
click at [287, 468] on link "[PERSON_NAME]" at bounding box center [295, 468] width 90 height 17
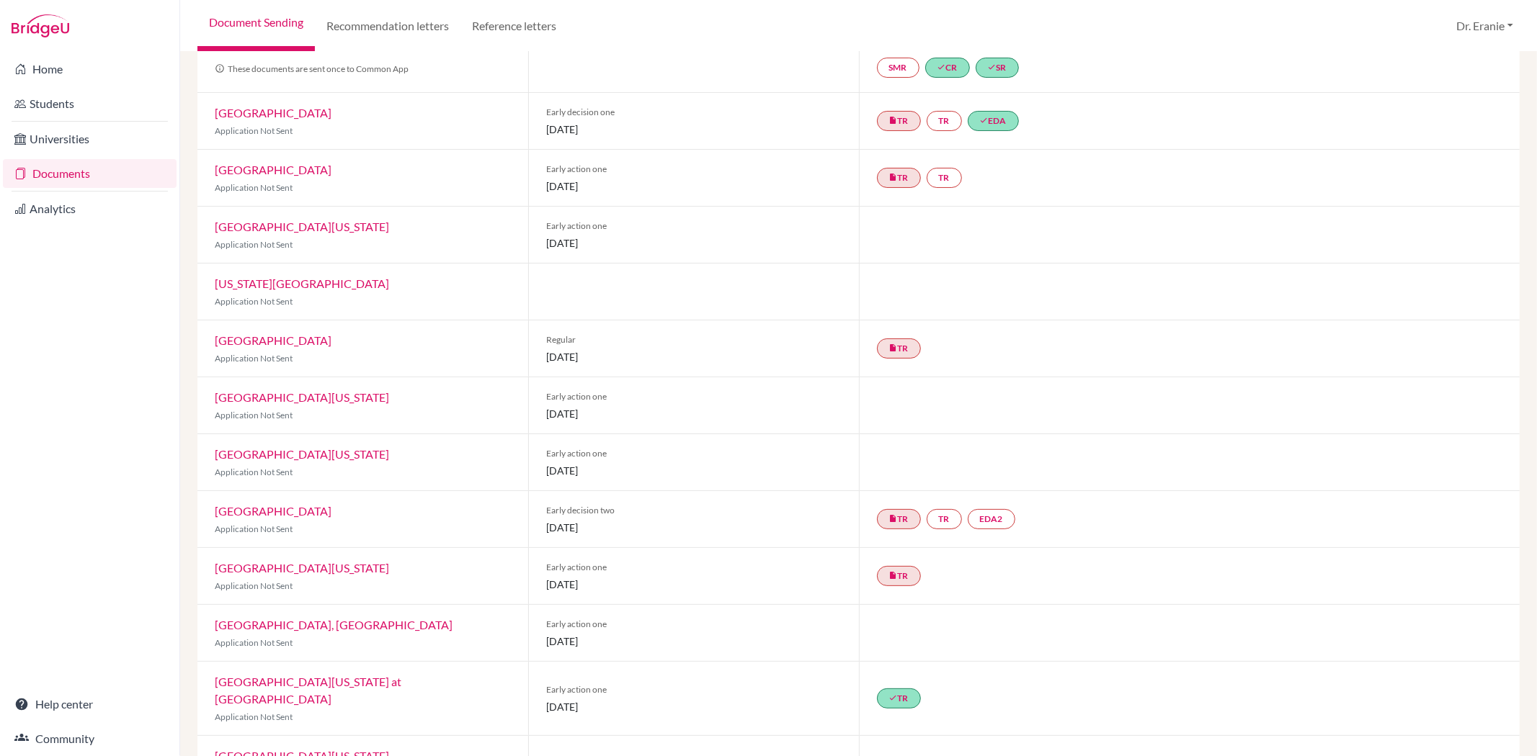
scroll to position [186, 0]
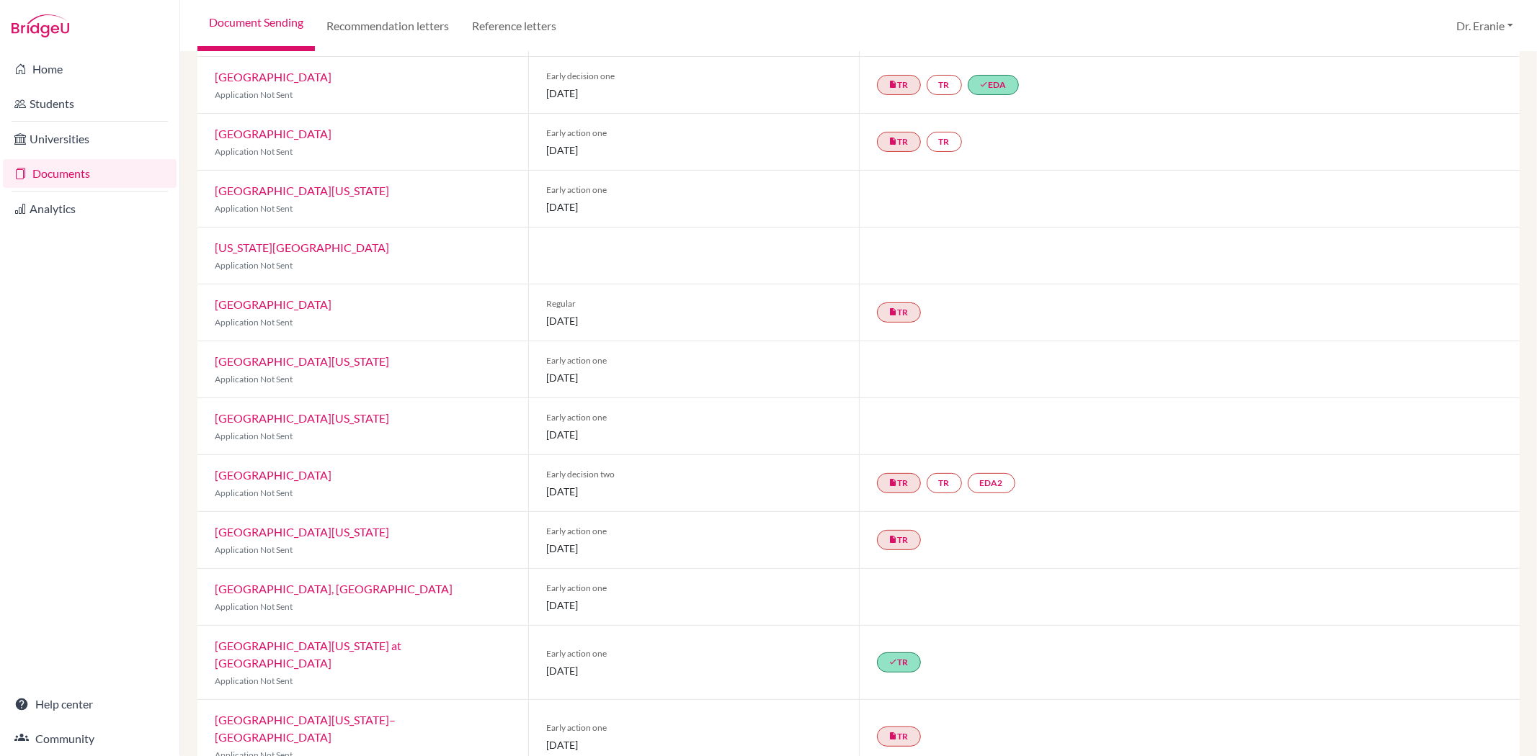
click at [383, 647] on link "[GEOGRAPHIC_DATA][US_STATE] at [GEOGRAPHIC_DATA]" at bounding box center [308, 654] width 187 height 31
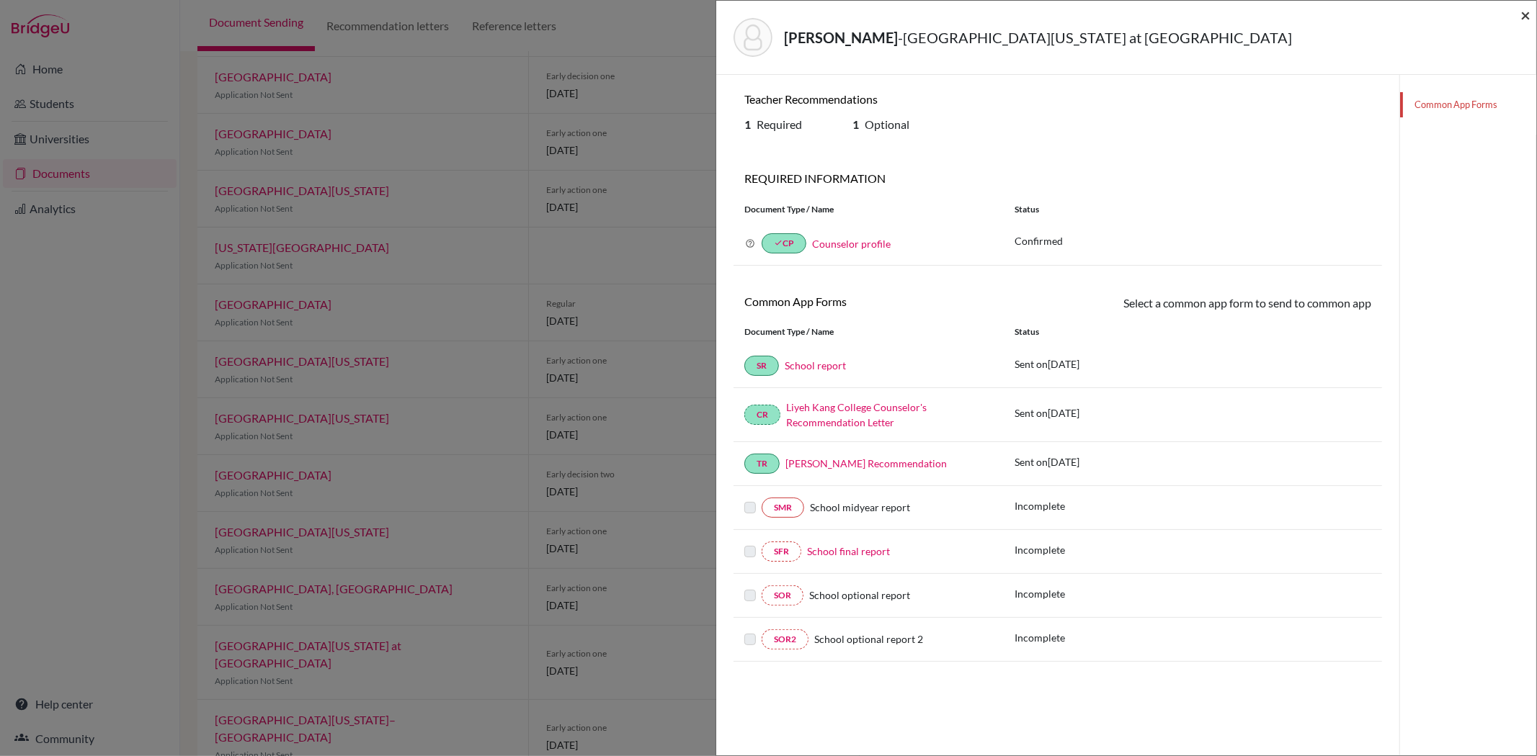
click at [1526, 17] on span "×" at bounding box center [1525, 14] width 10 height 21
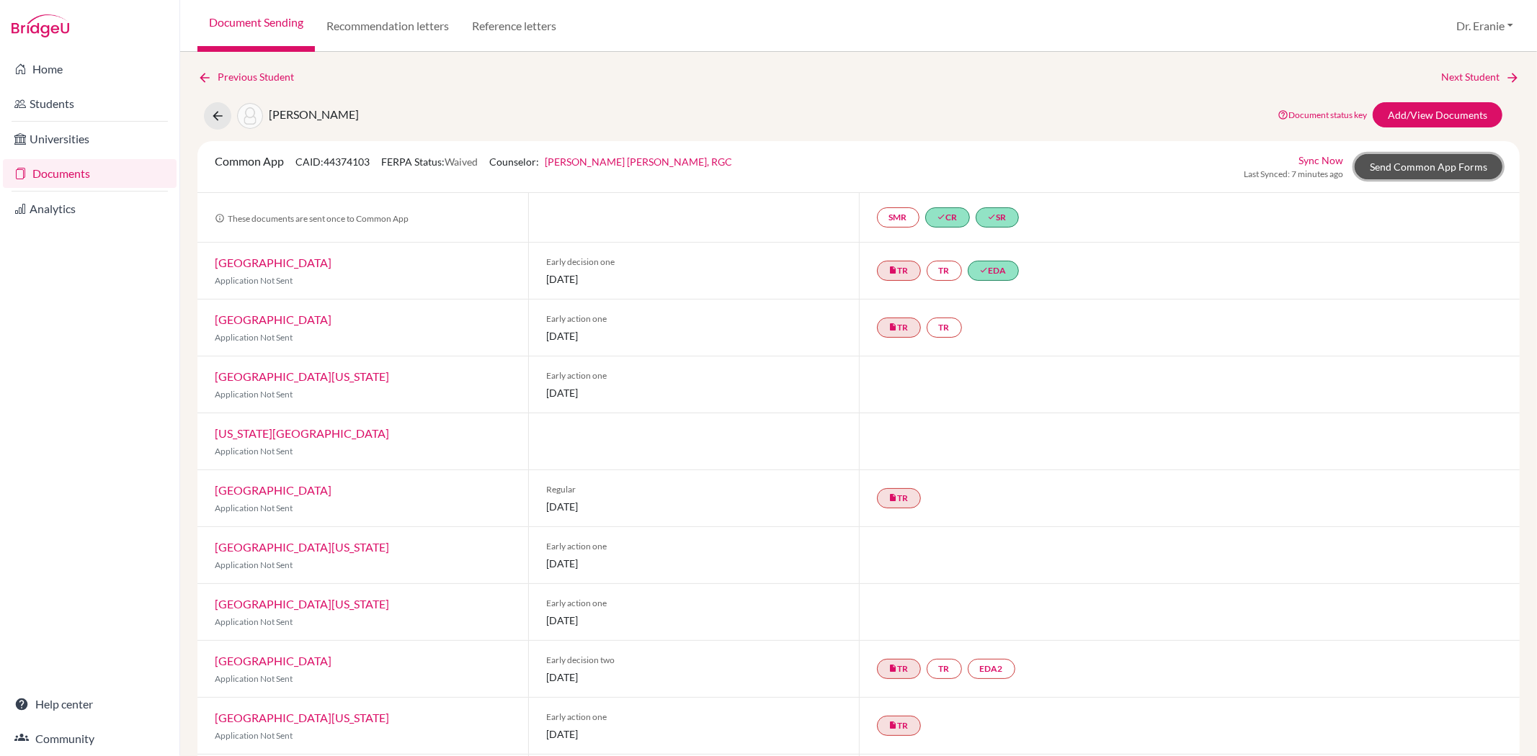
click at [1374, 164] on link "Send Common App Forms" at bounding box center [1428, 166] width 148 height 25
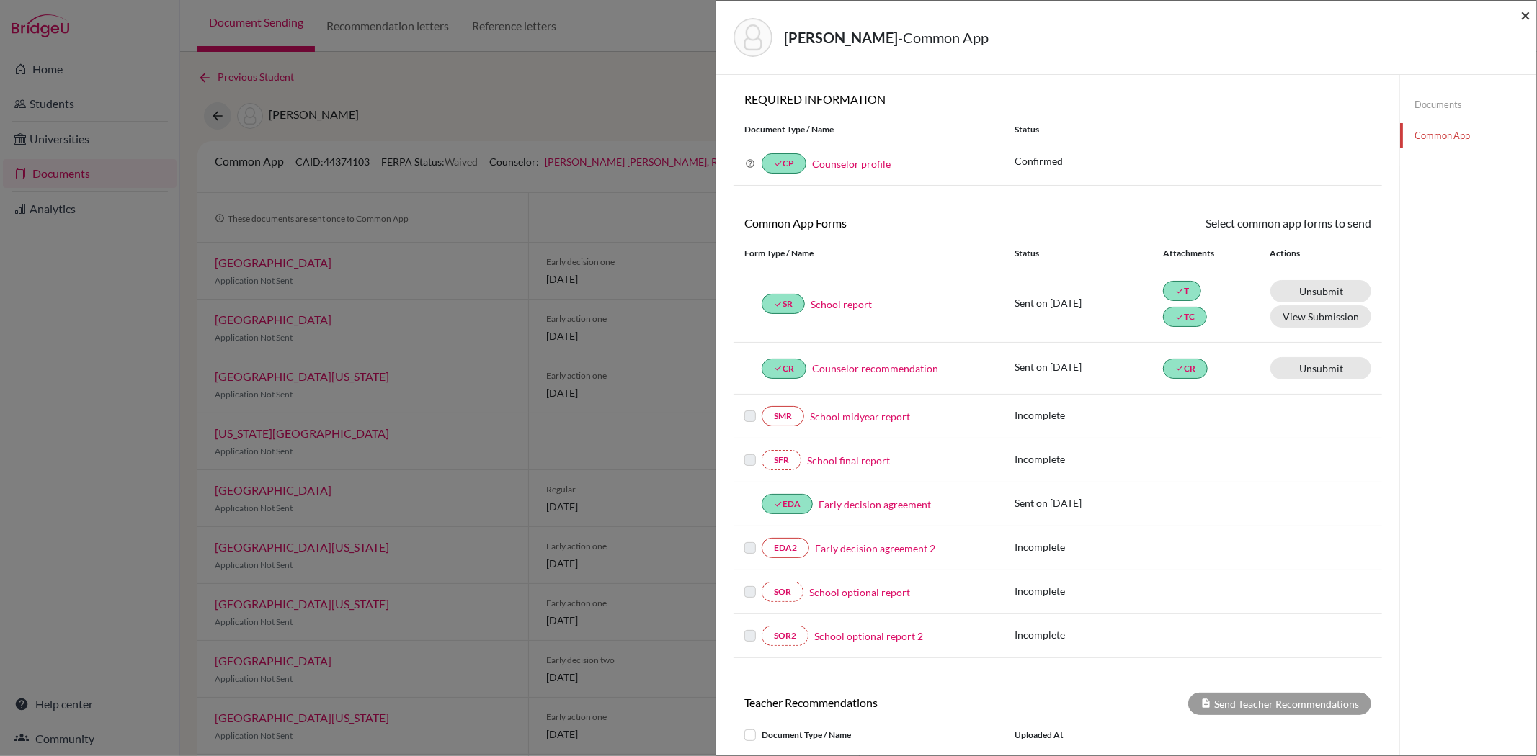
click at [1527, 12] on span "×" at bounding box center [1525, 14] width 10 height 21
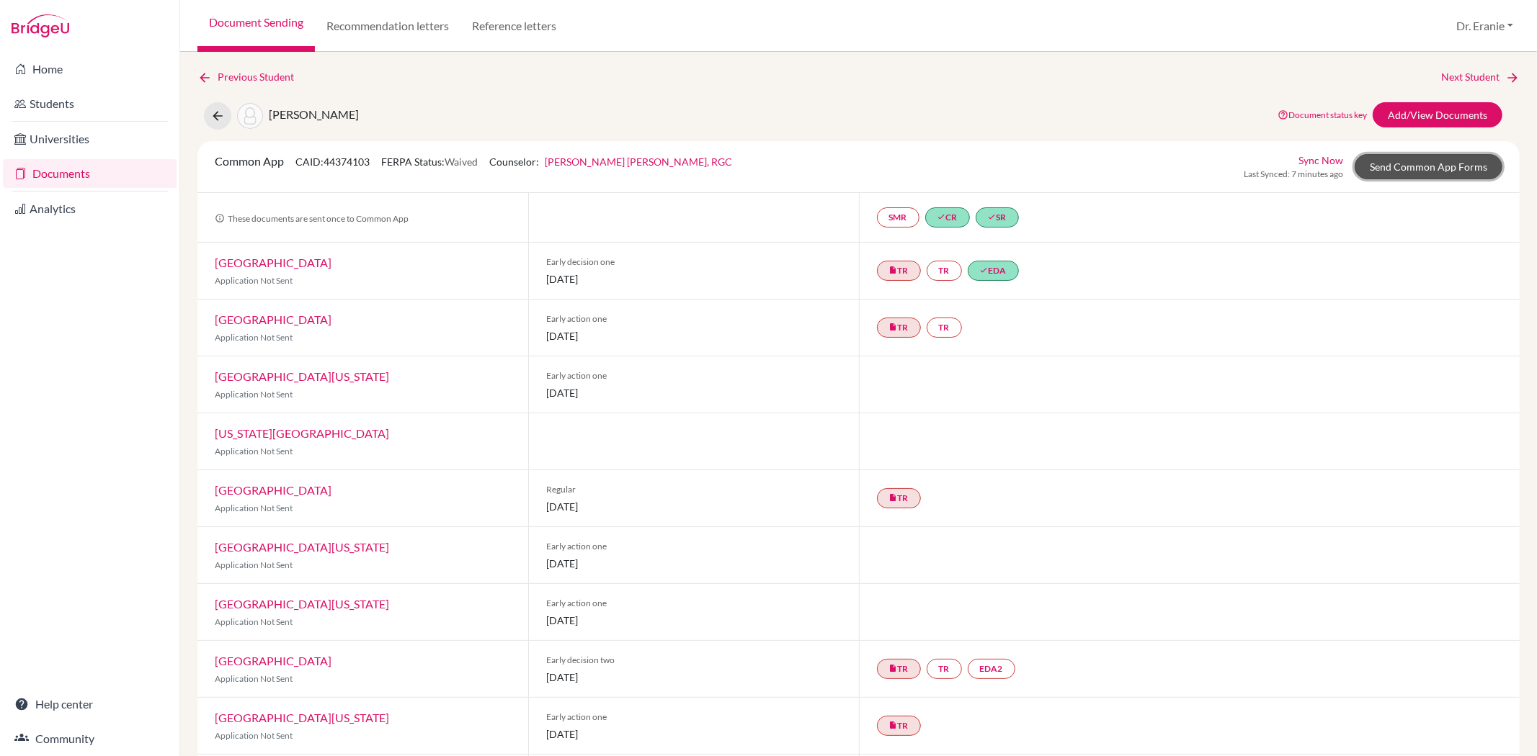
click at [1395, 164] on link "Send Common App Forms" at bounding box center [1428, 166] width 148 height 25
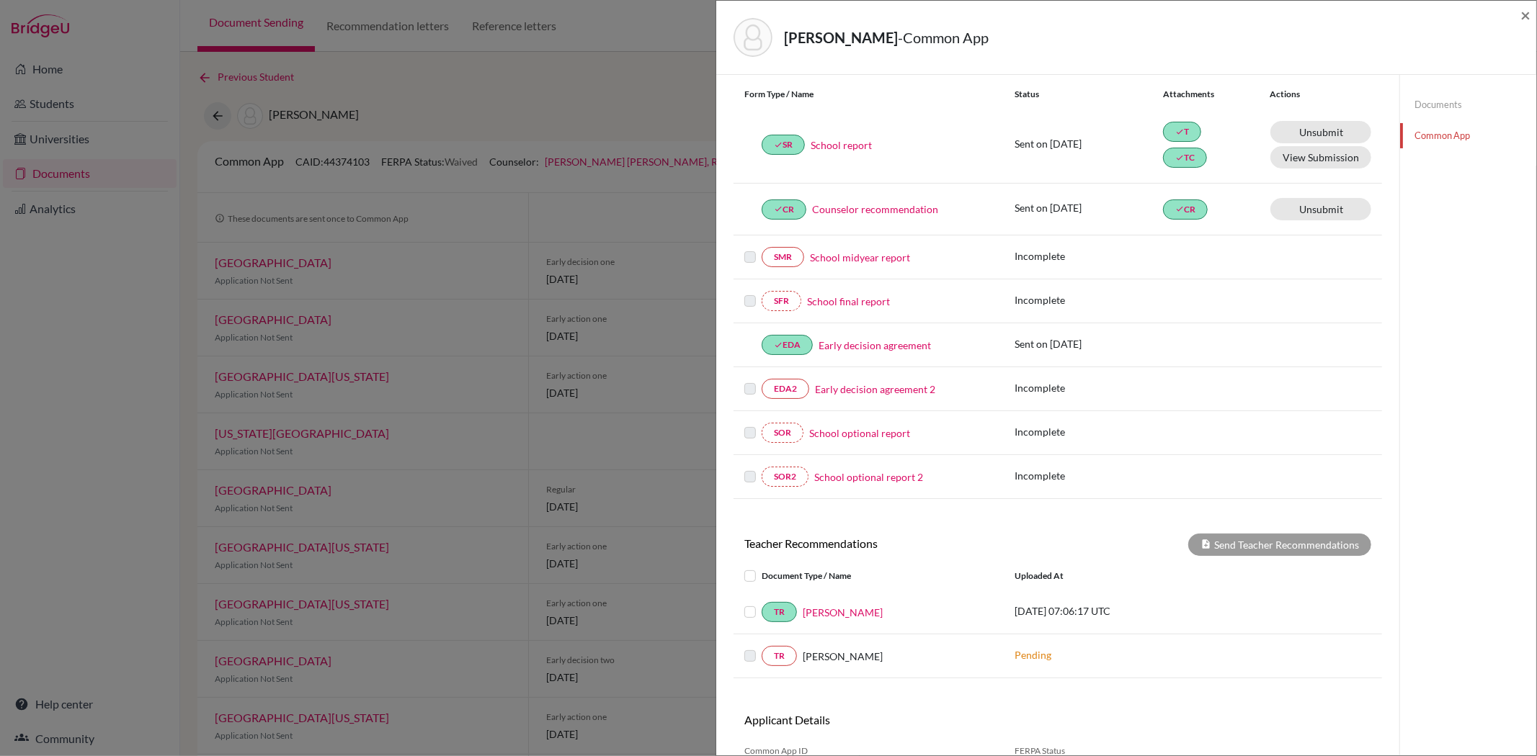
scroll to position [160, 0]
click at [826, 616] on link "Mr. David Lein" at bounding box center [843, 611] width 80 height 15
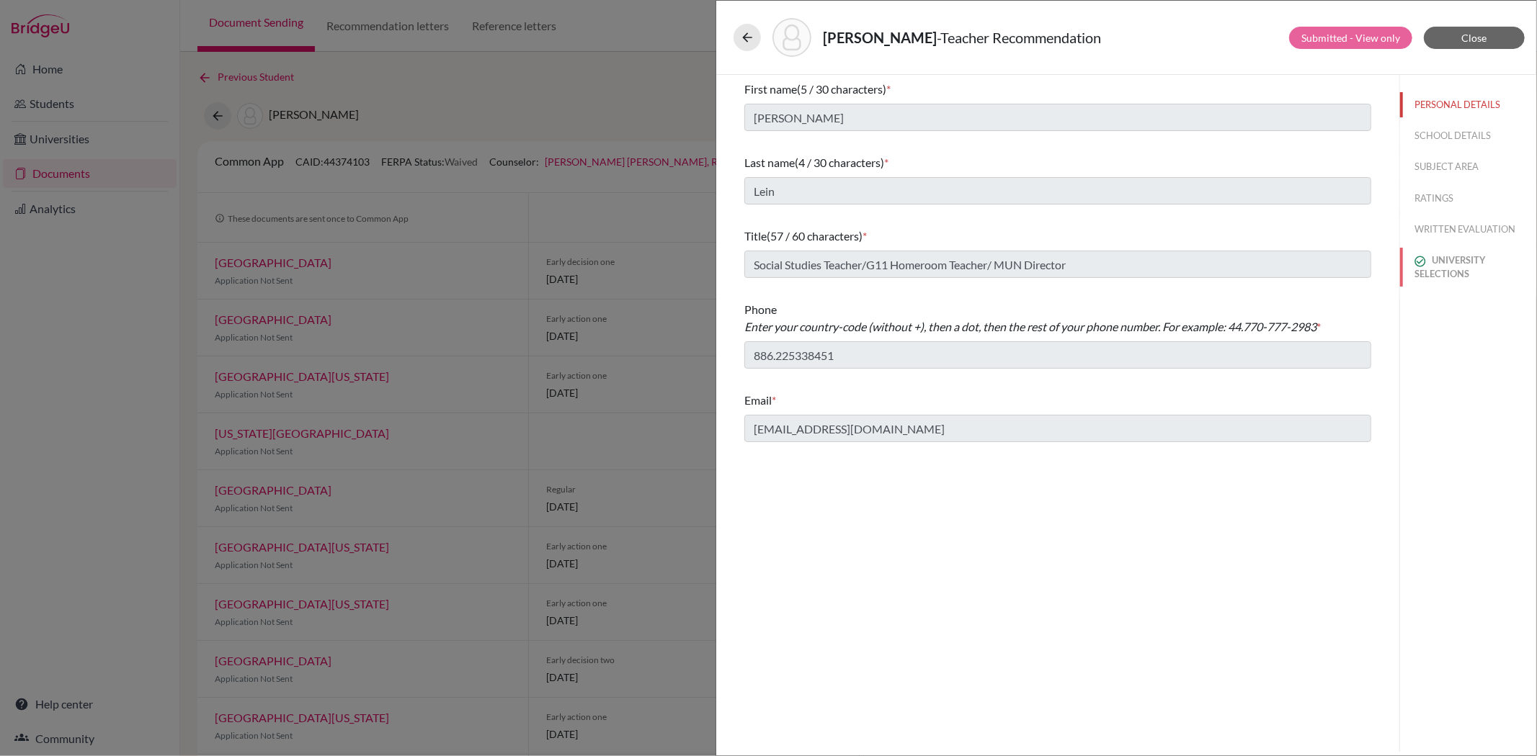
click at [1439, 258] on button "UNIVERSITY SELECTIONS" at bounding box center [1468, 267] width 136 height 39
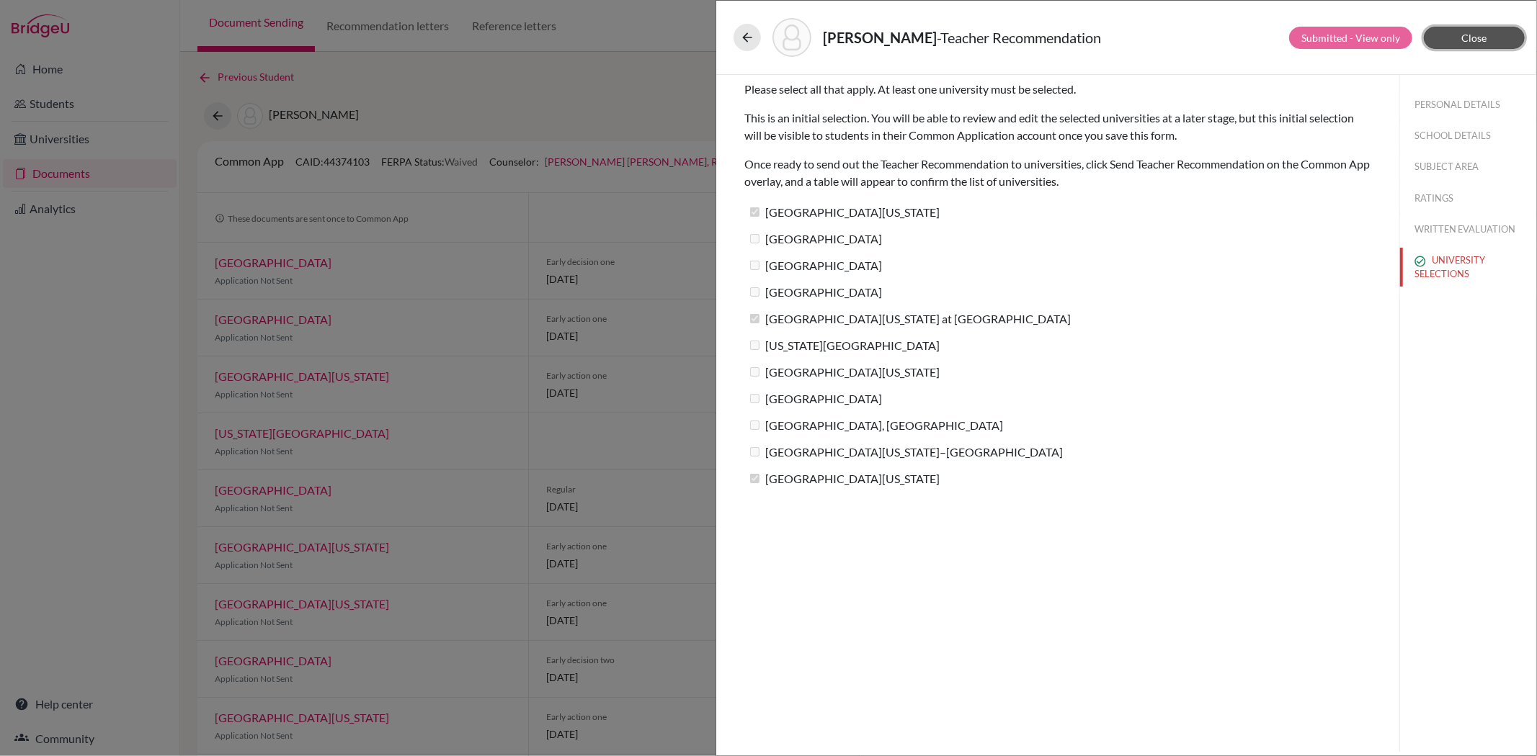
click at [1465, 34] on span "Close" at bounding box center [1474, 38] width 25 height 12
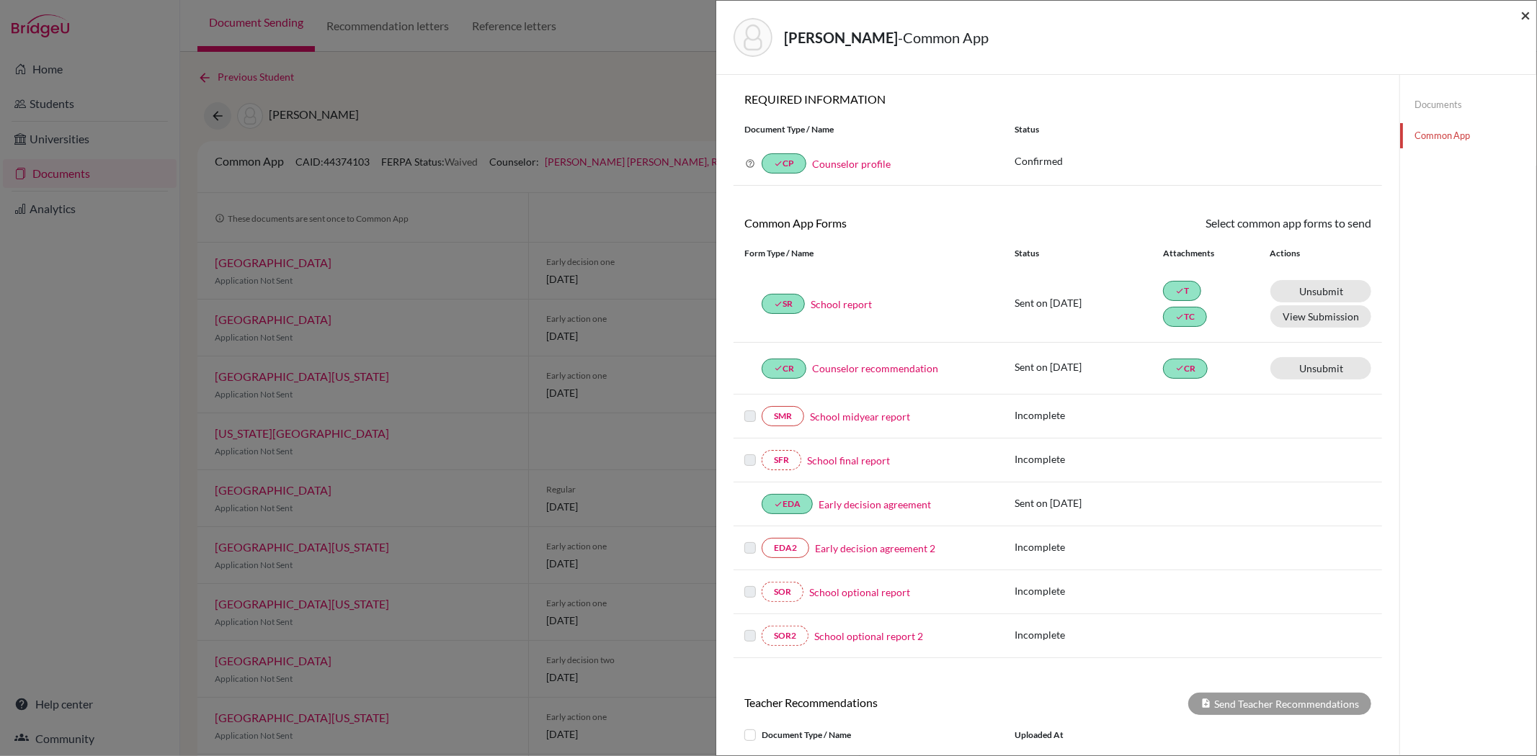
click at [1525, 15] on span "×" at bounding box center [1525, 14] width 10 height 21
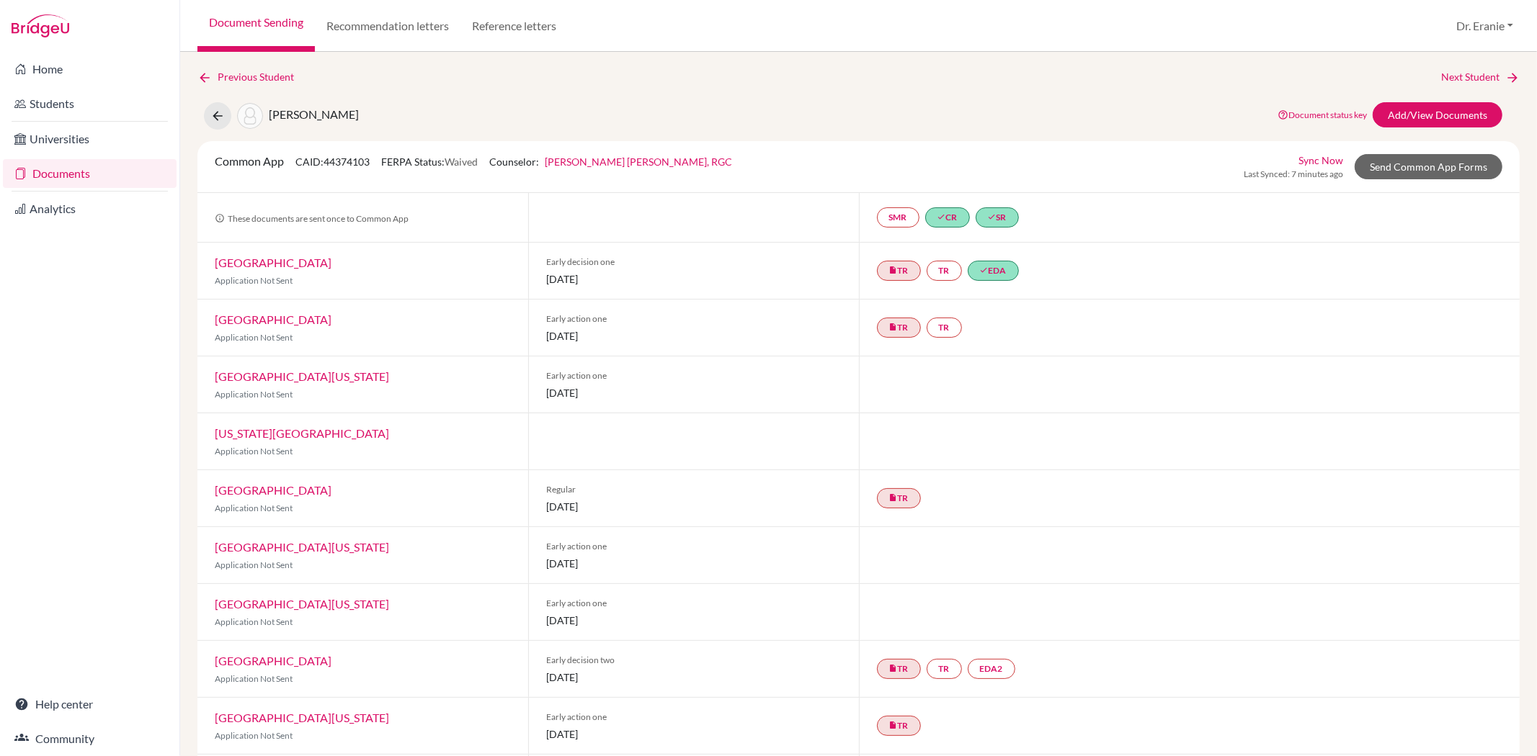
click at [320, 545] on link "University of Texas at Austin" at bounding box center [302, 547] width 174 height 14
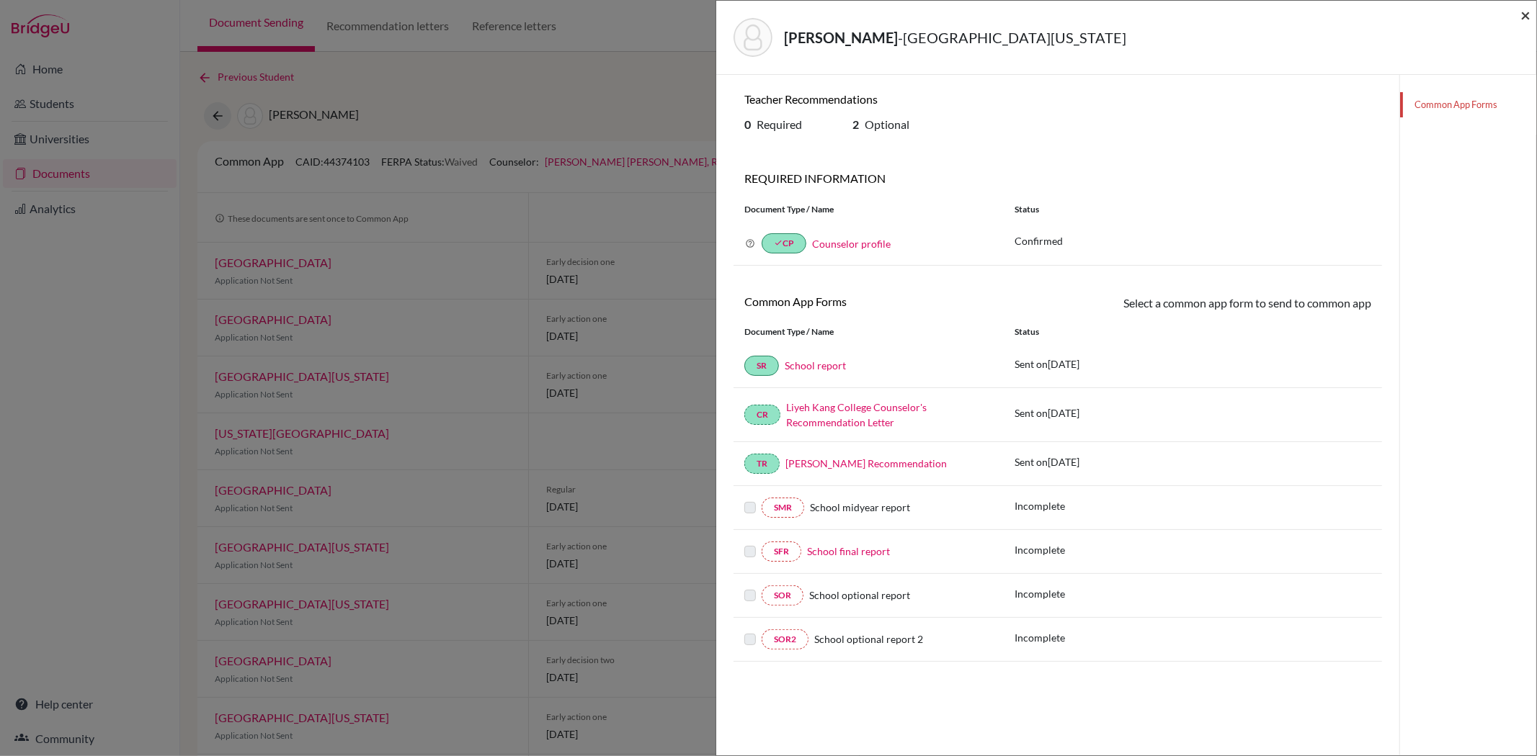
click at [1524, 10] on span "×" at bounding box center [1525, 14] width 10 height 21
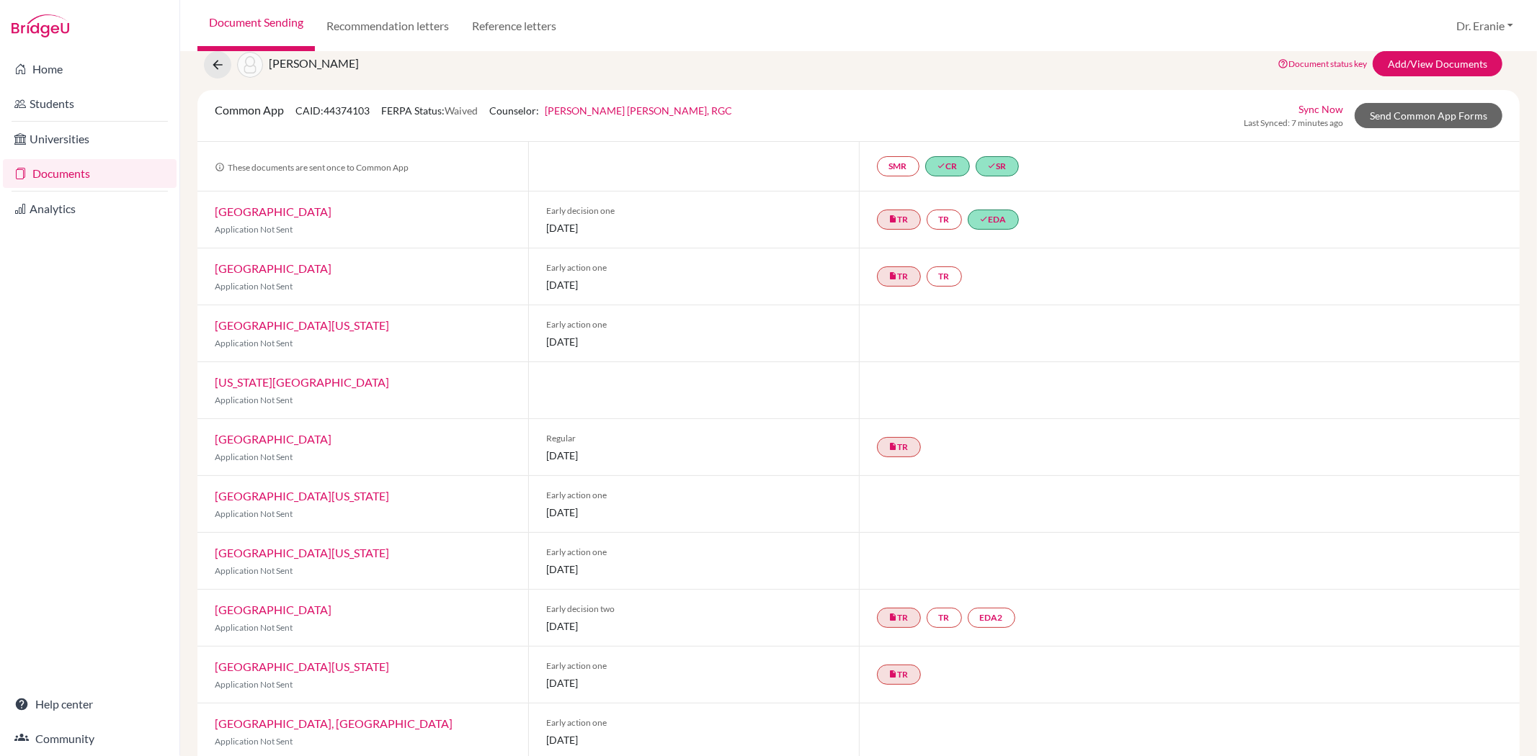
scroll to position [186, 0]
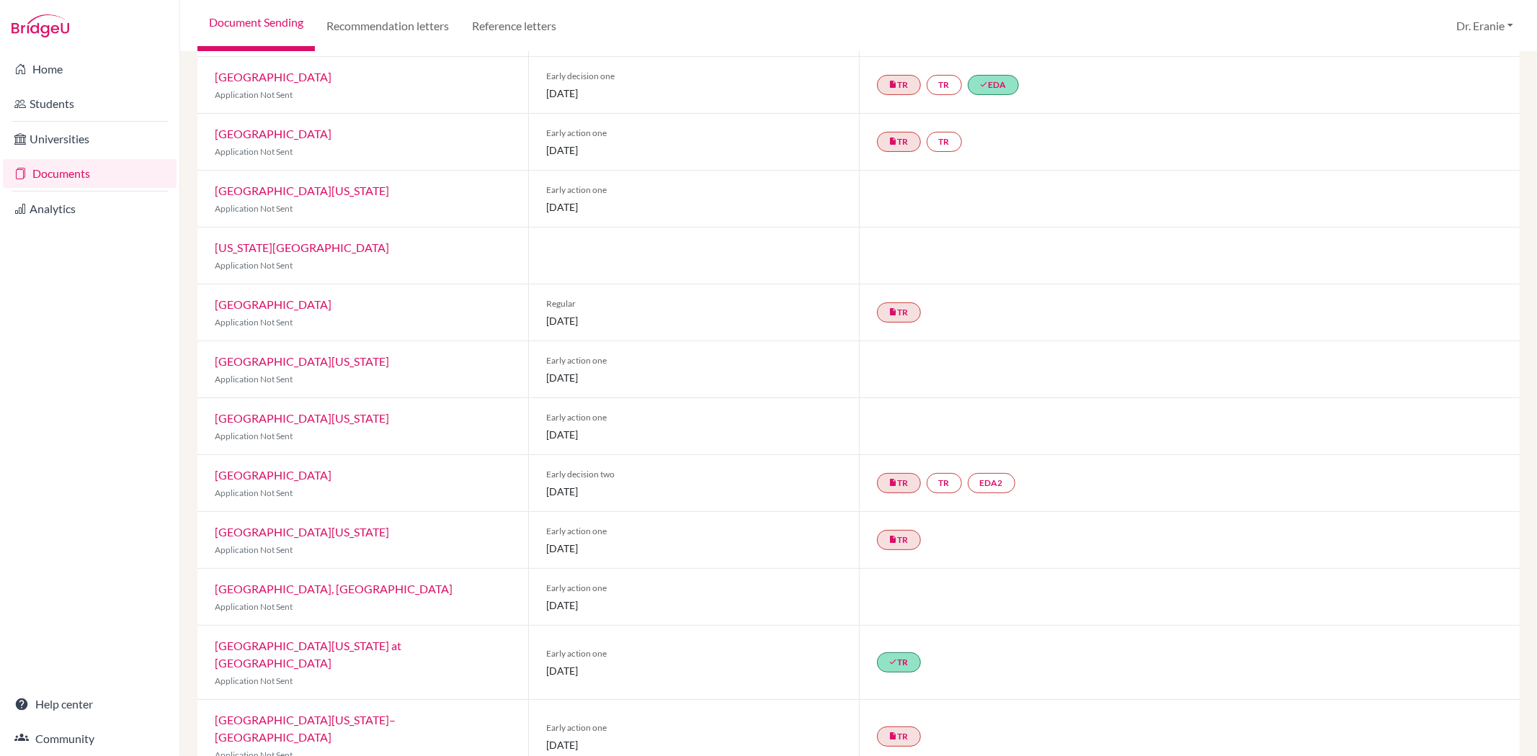
click at [297, 531] on link "[GEOGRAPHIC_DATA][US_STATE]" at bounding box center [302, 532] width 174 height 14
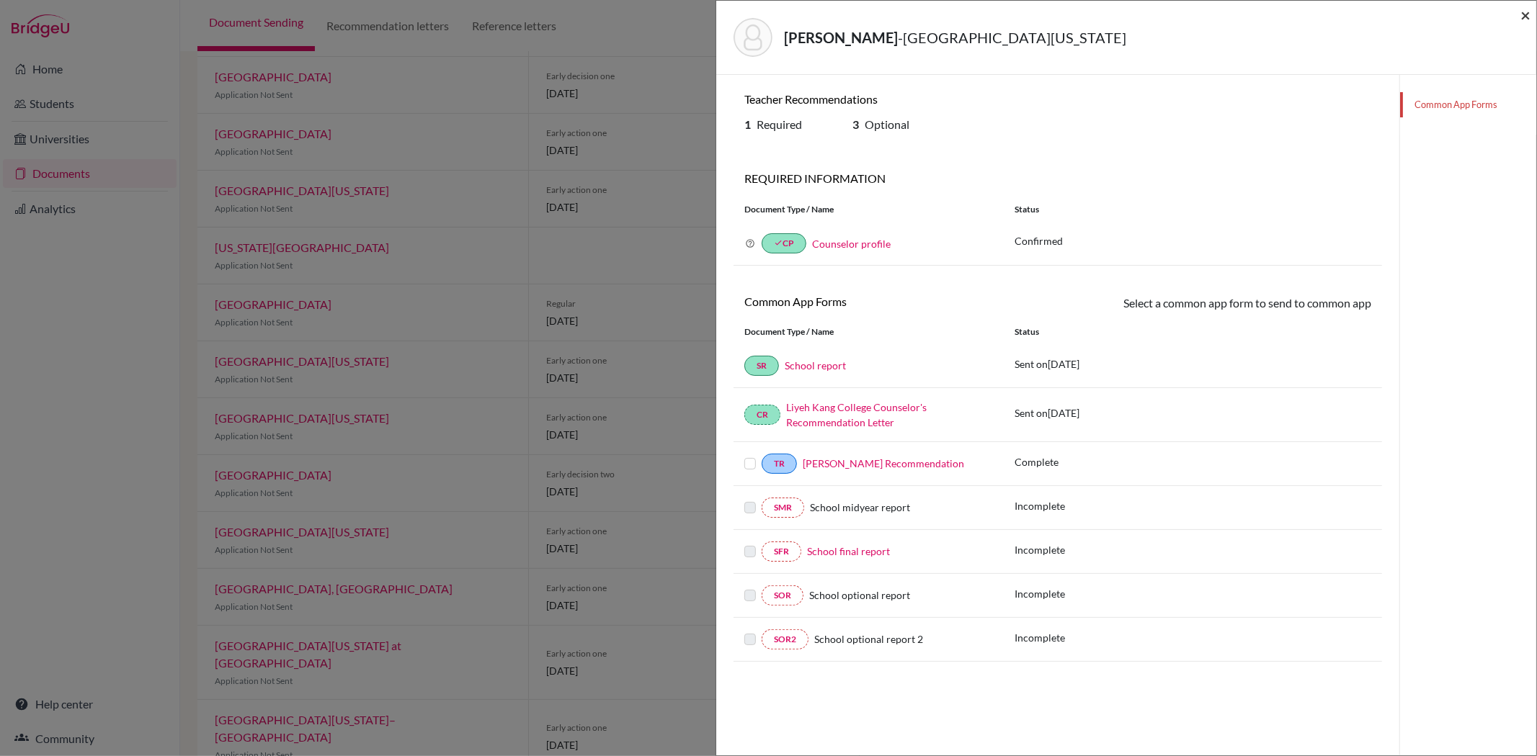
click at [1524, 15] on span "×" at bounding box center [1525, 14] width 10 height 21
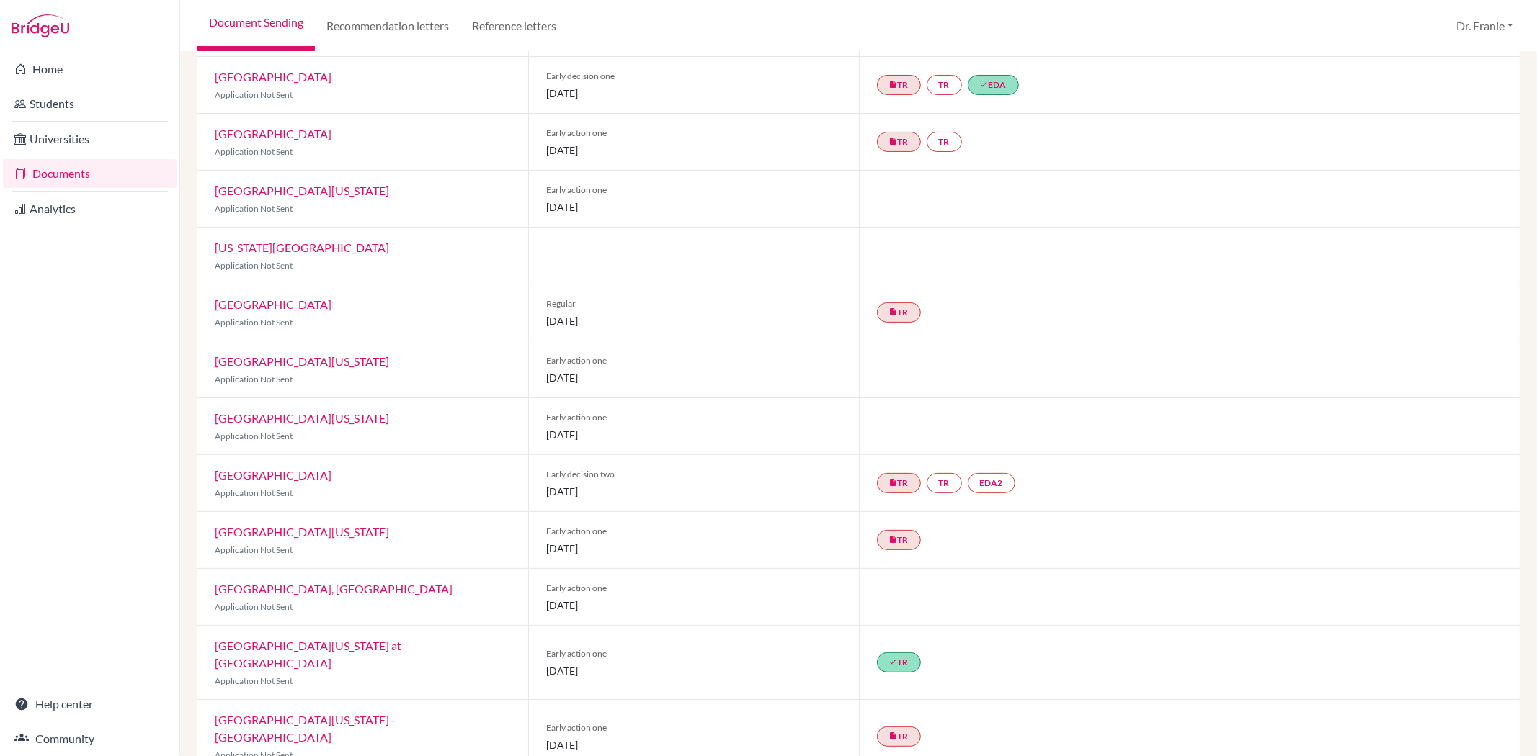
click at [304, 416] on link "University of Georgia" at bounding box center [302, 418] width 174 height 14
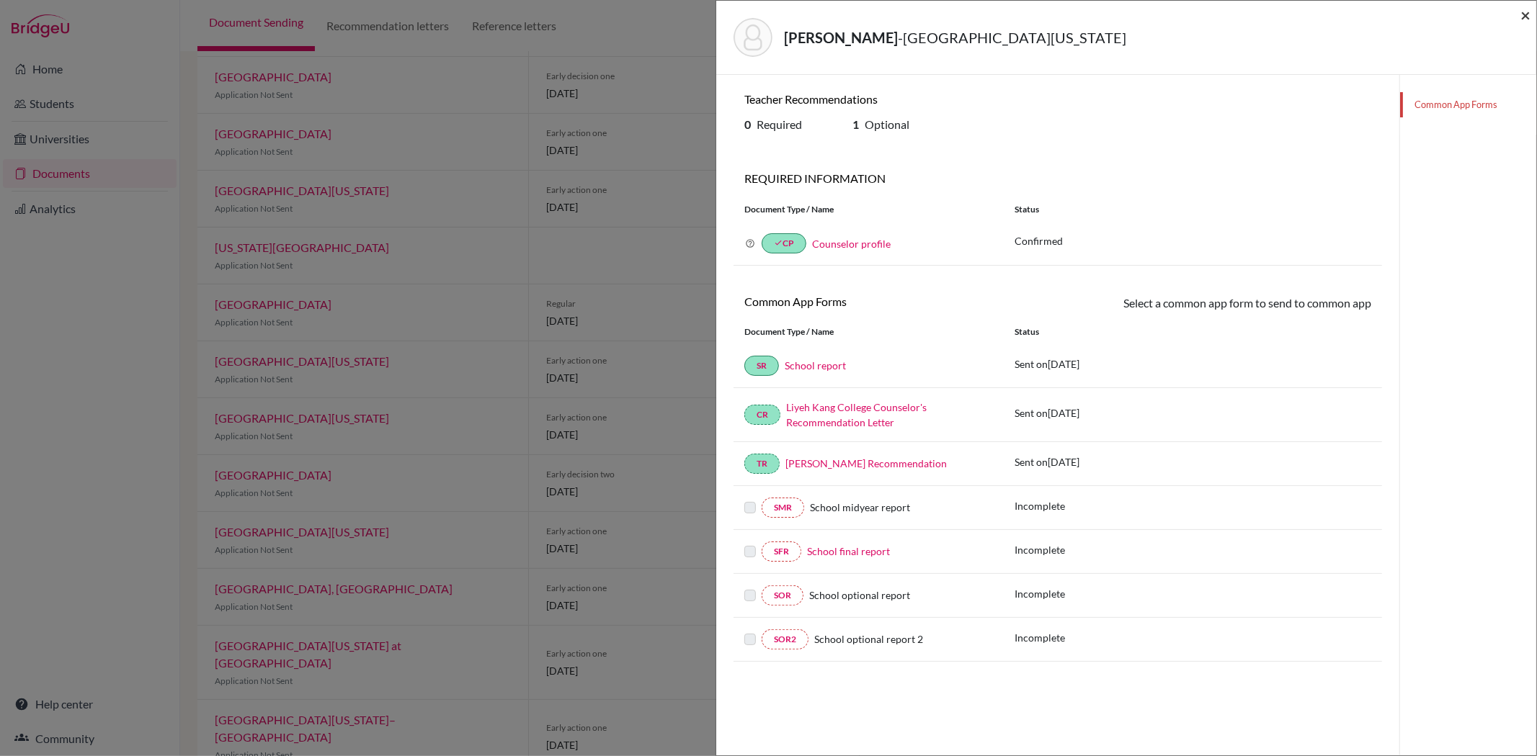
click at [1525, 19] on span "×" at bounding box center [1525, 14] width 10 height 21
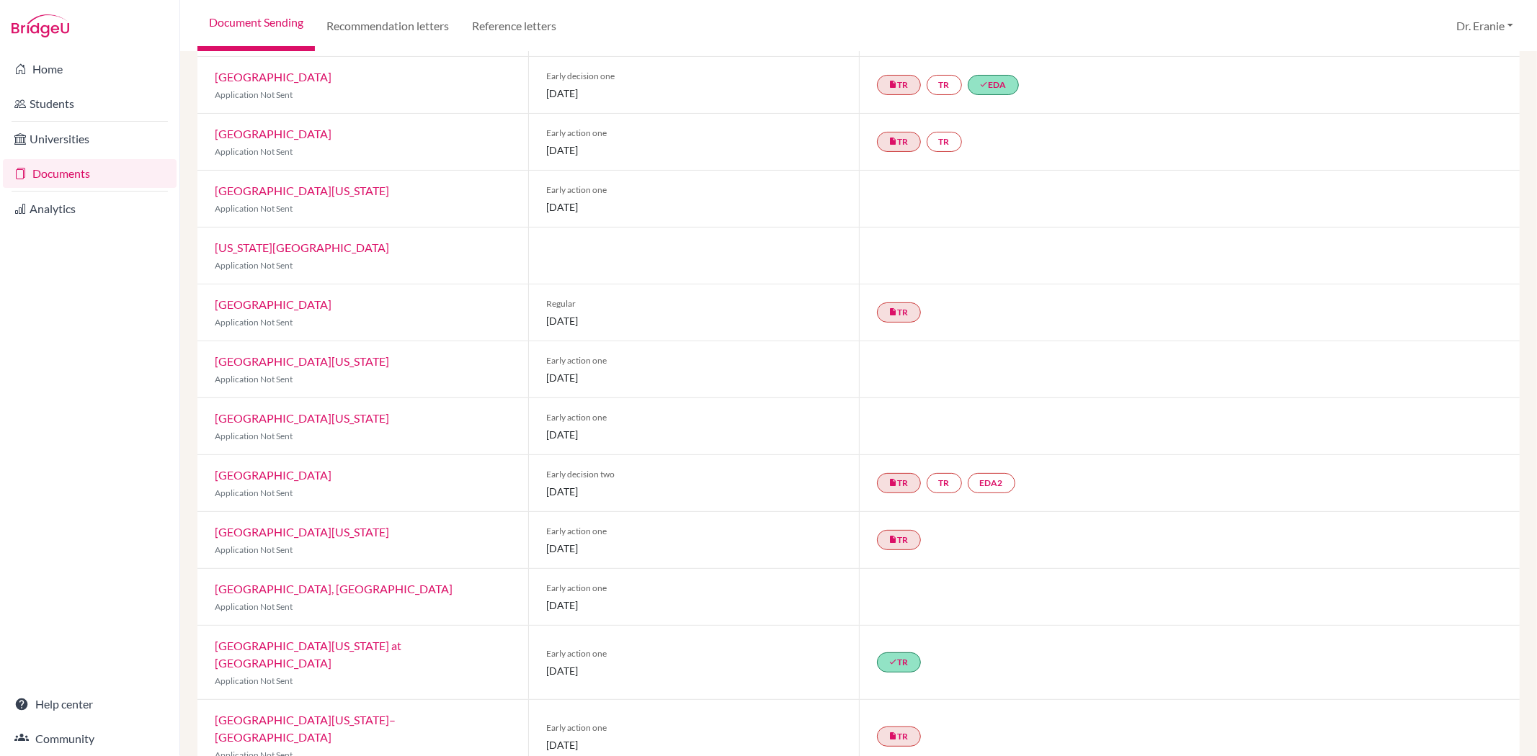
click at [293, 418] on link "University of Georgia" at bounding box center [302, 418] width 174 height 14
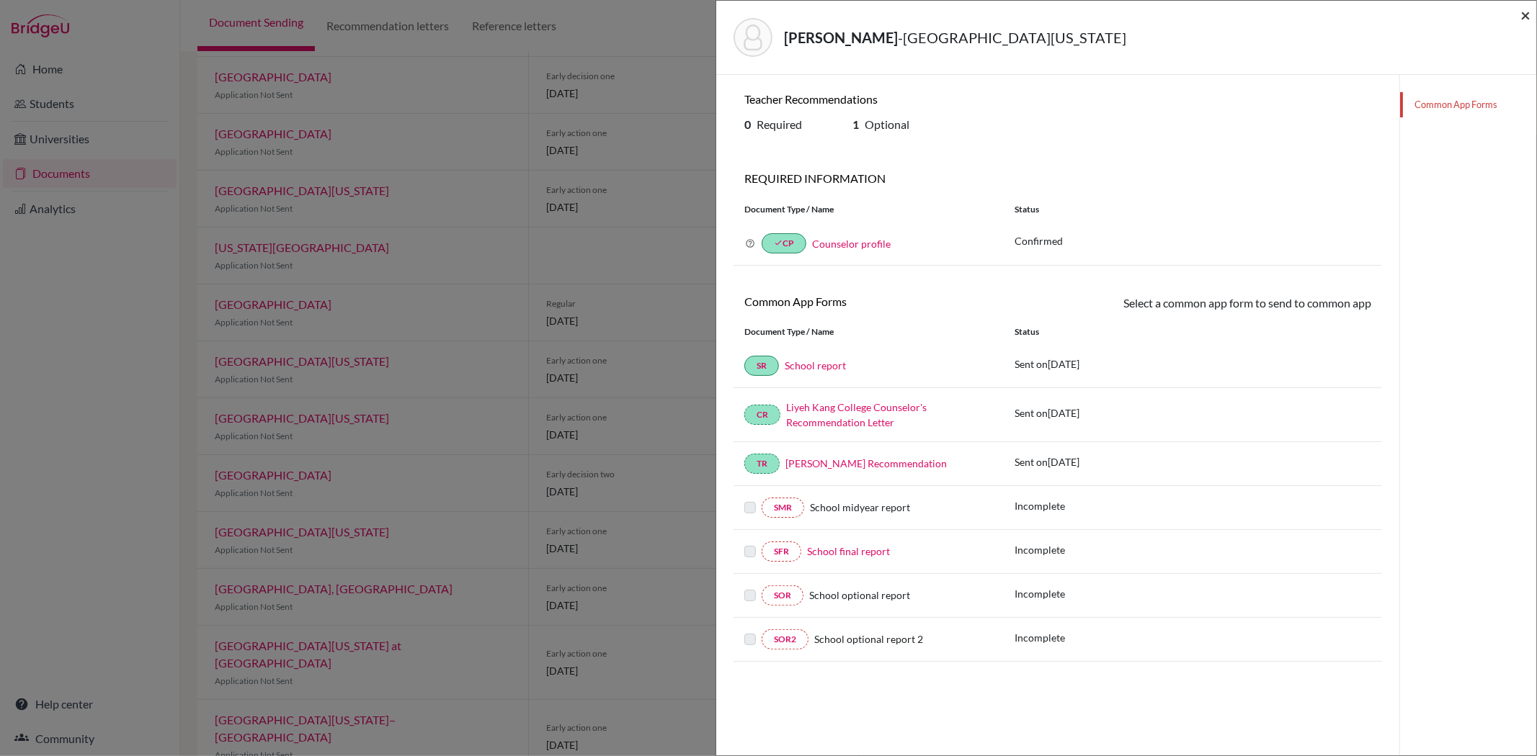
click at [1524, 16] on span "×" at bounding box center [1525, 14] width 10 height 21
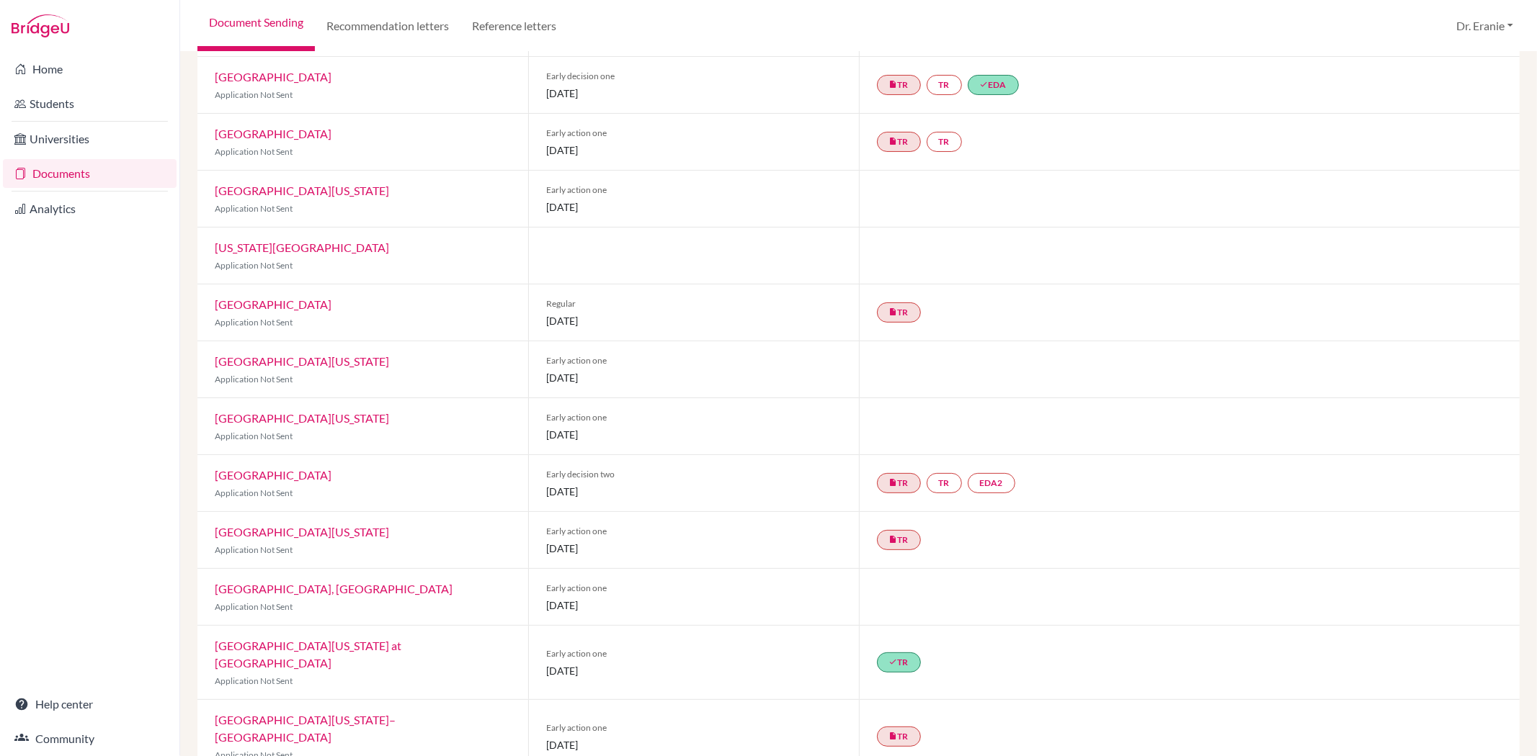
click at [305, 361] on link "University of Texas at Austin" at bounding box center [302, 361] width 174 height 14
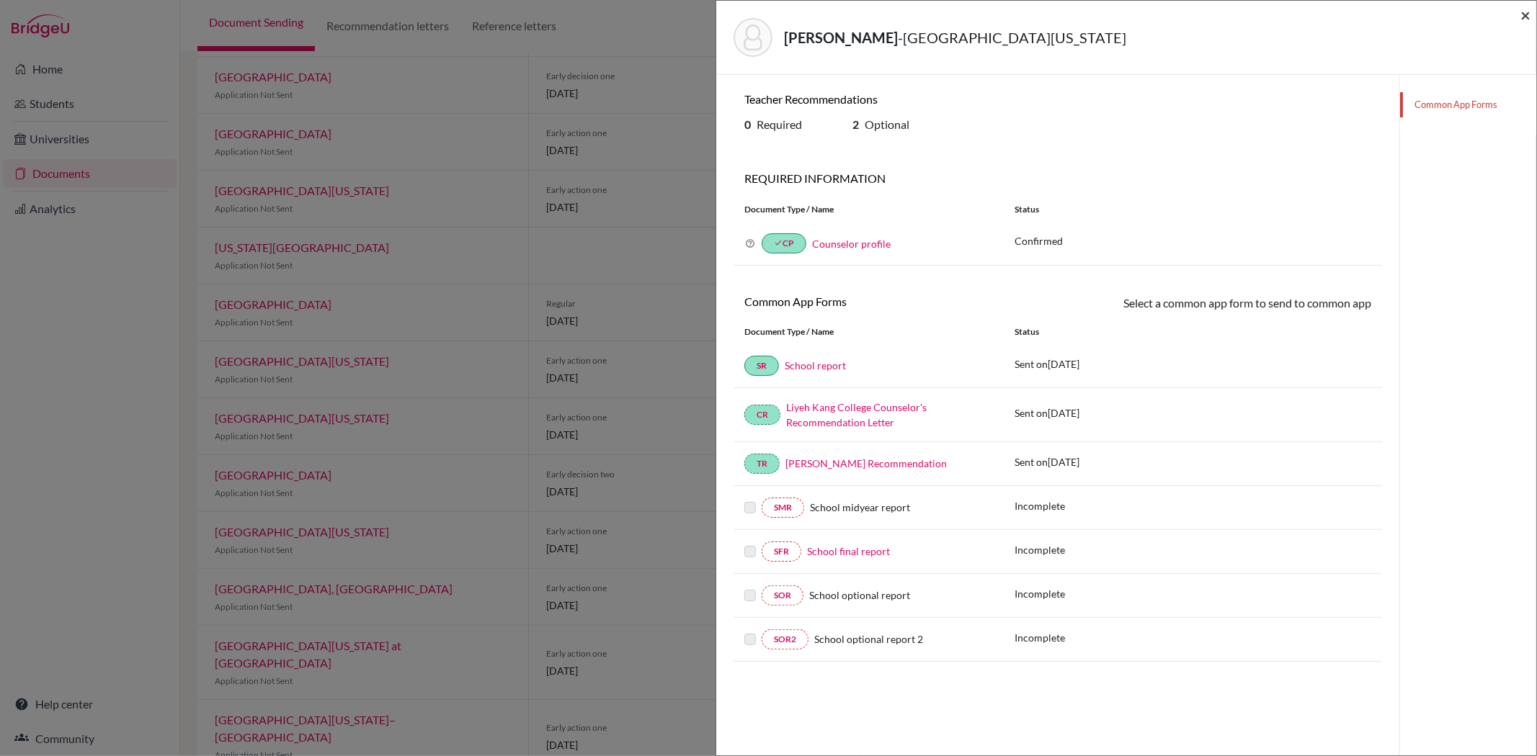
click at [1521, 17] on span "×" at bounding box center [1525, 14] width 10 height 21
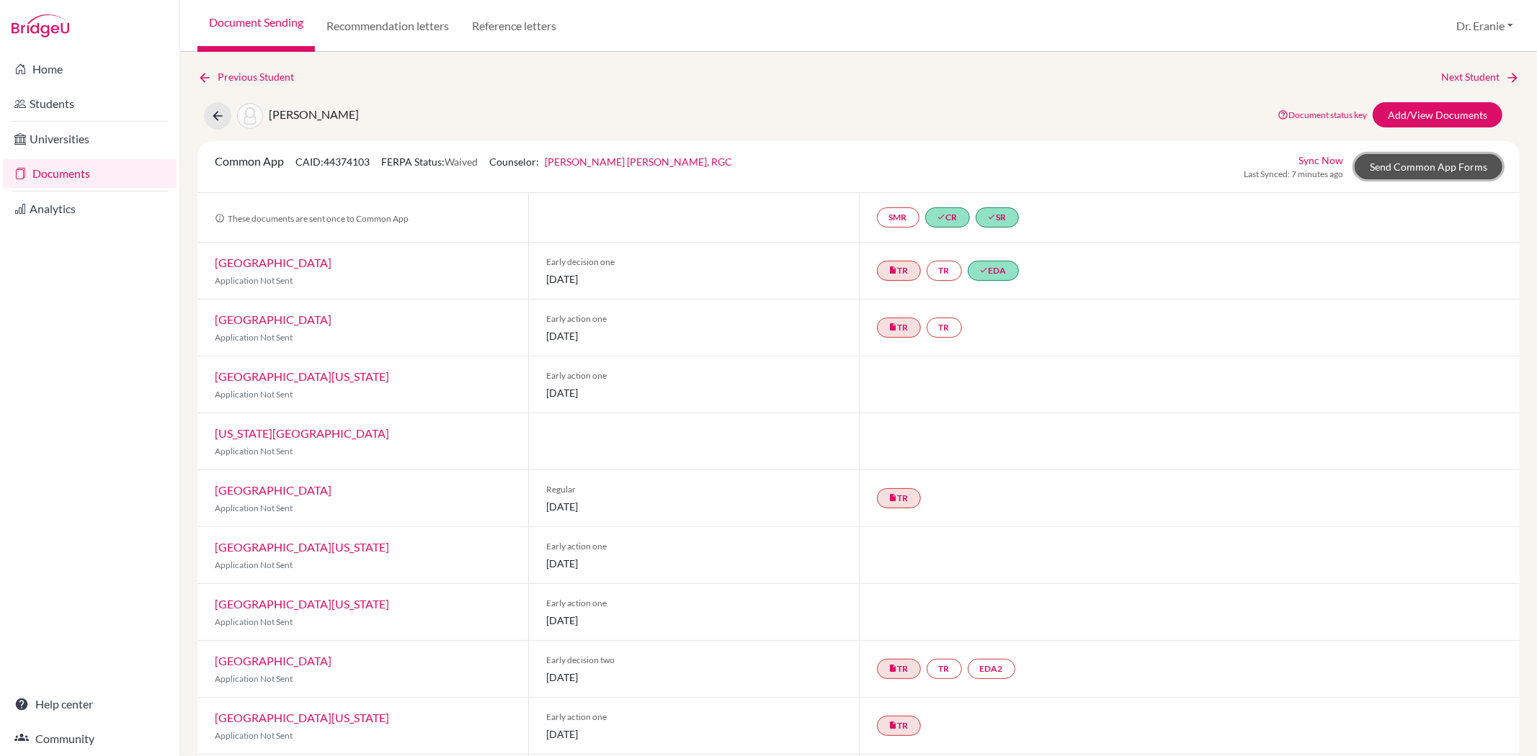
click at [1411, 157] on link "Send Common App Forms" at bounding box center [1428, 166] width 148 height 25
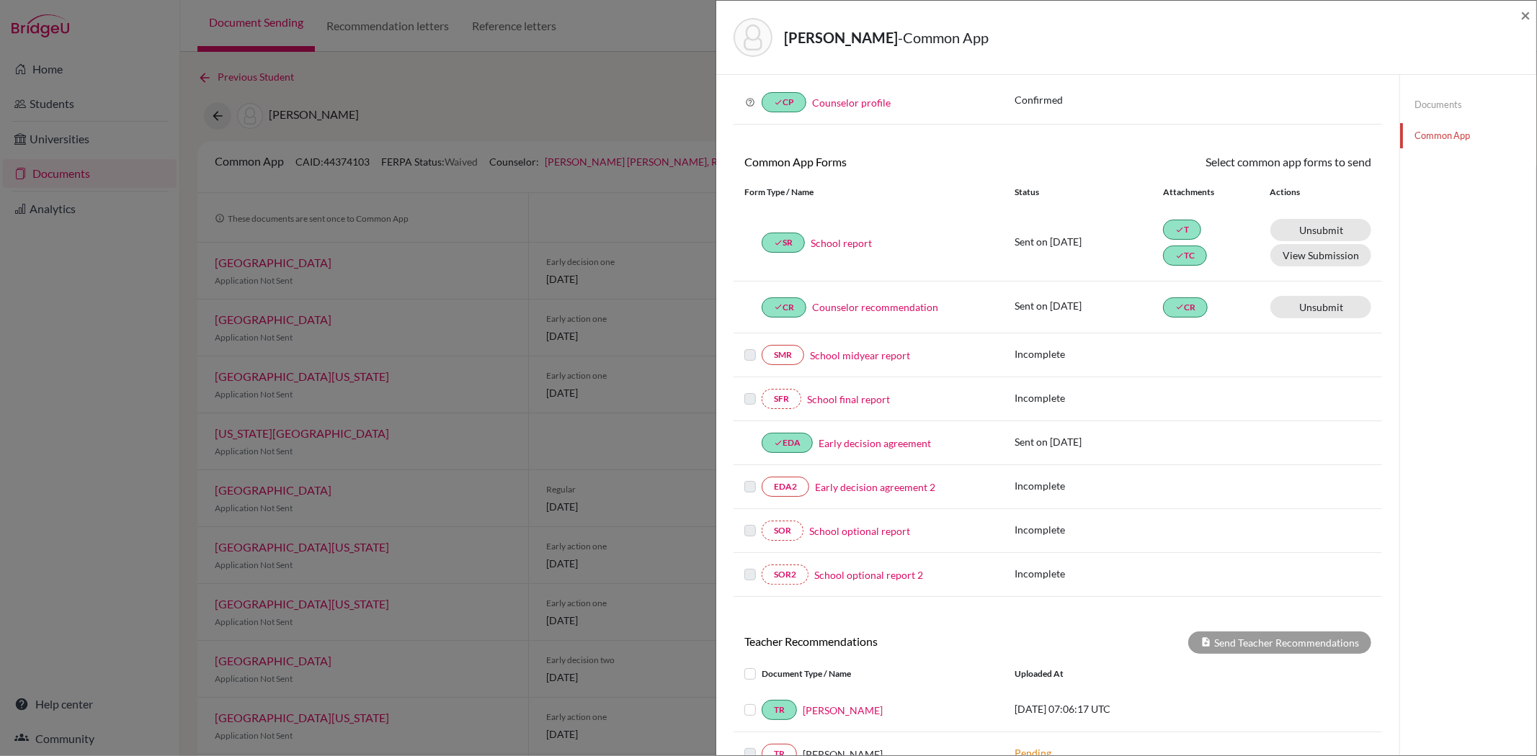
scroll to position [160, 0]
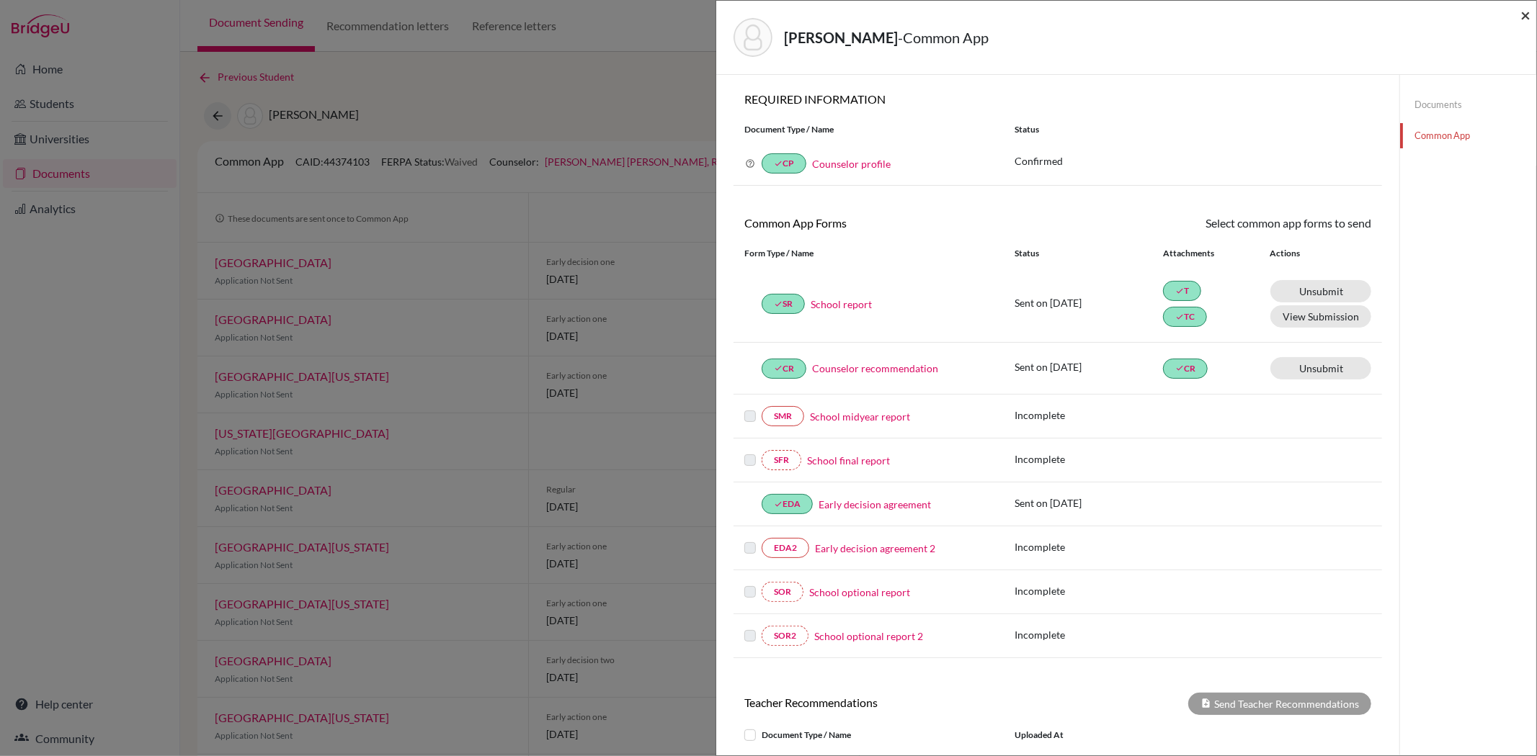
click at [1525, 18] on span "×" at bounding box center [1525, 14] width 10 height 21
click at [1522, 13] on span "×" at bounding box center [1525, 14] width 10 height 21
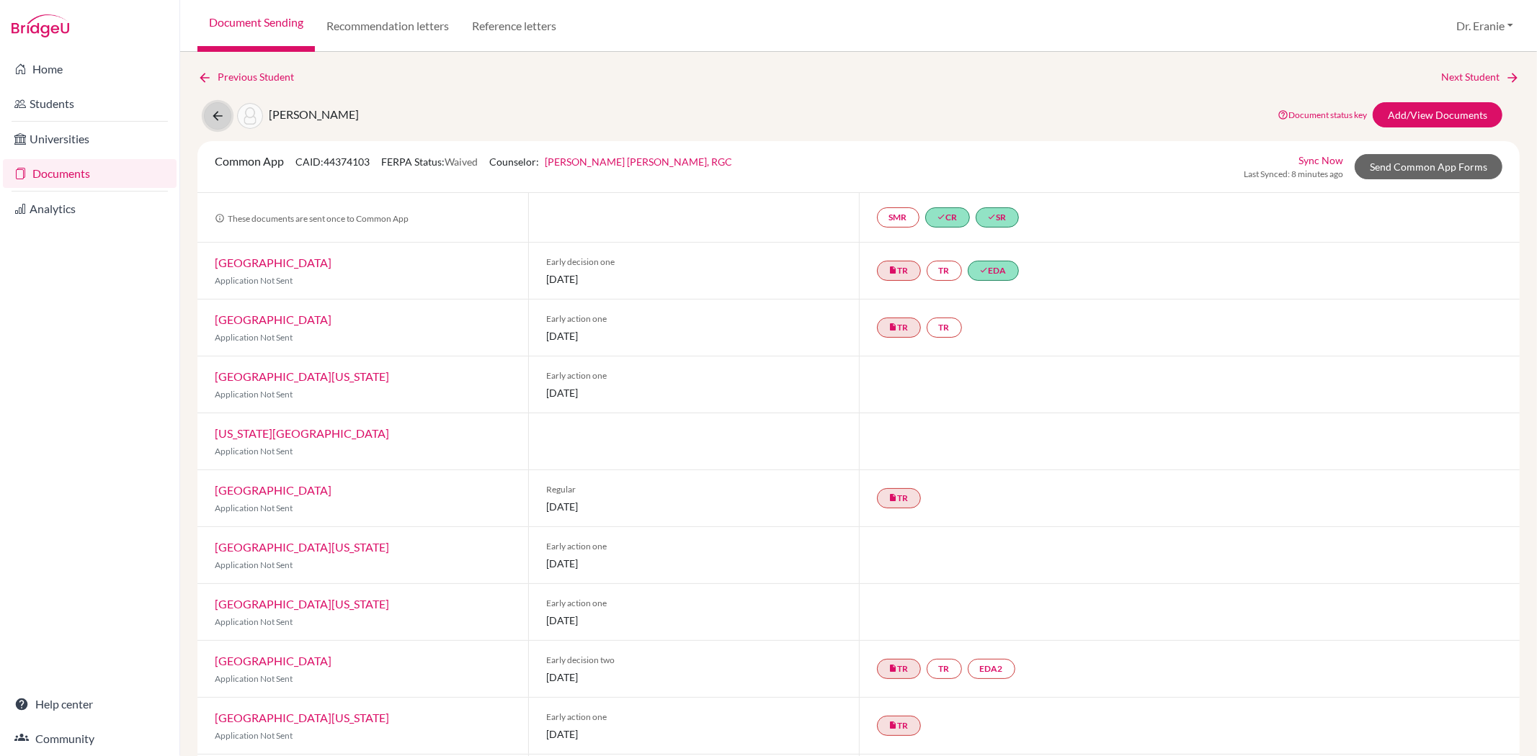
click at [220, 117] on icon at bounding box center [217, 116] width 14 height 14
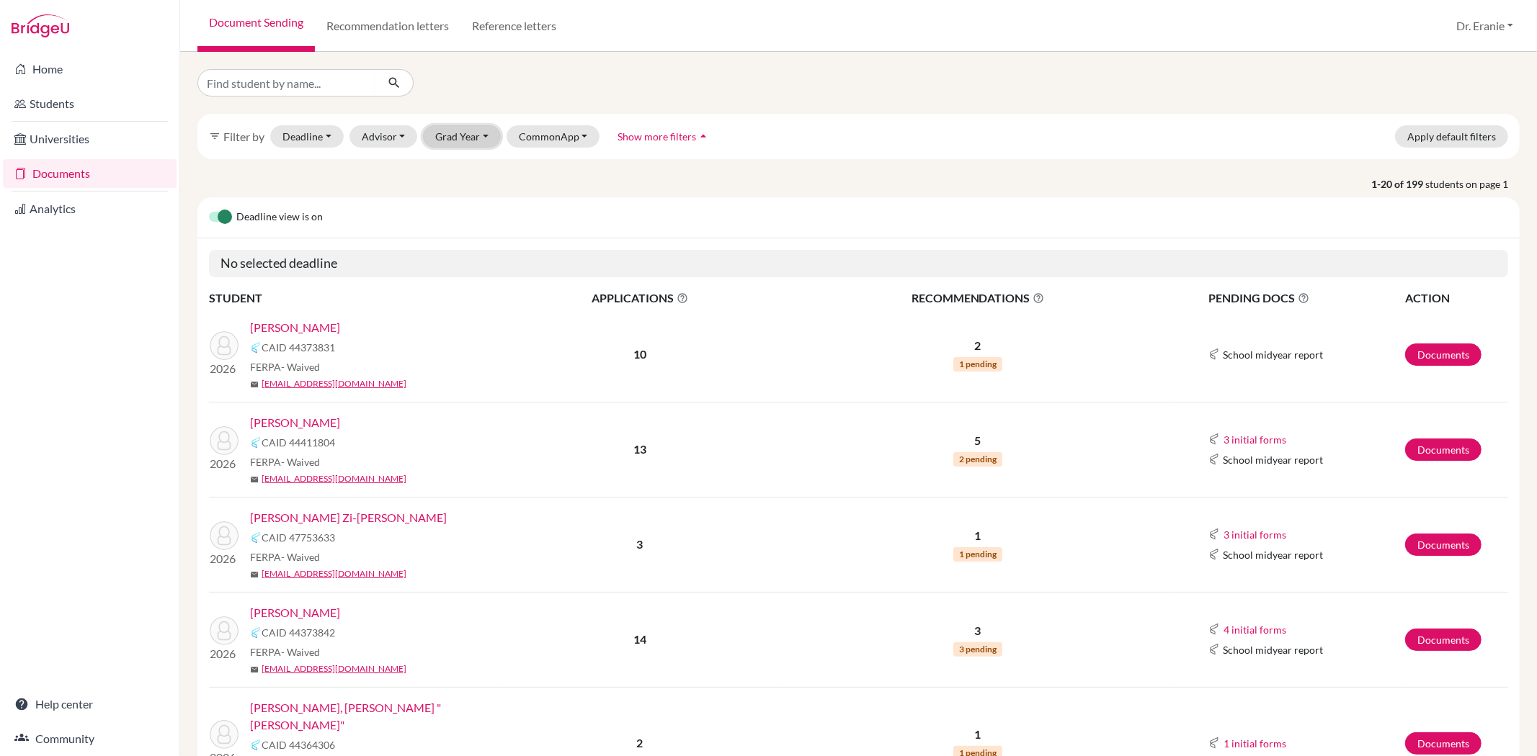
click at [475, 141] on button "Grad Year" at bounding box center [462, 136] width 78 height 22
click at [468, 184] on div "2026" at bounding box center [466, 190] width 50 height 17
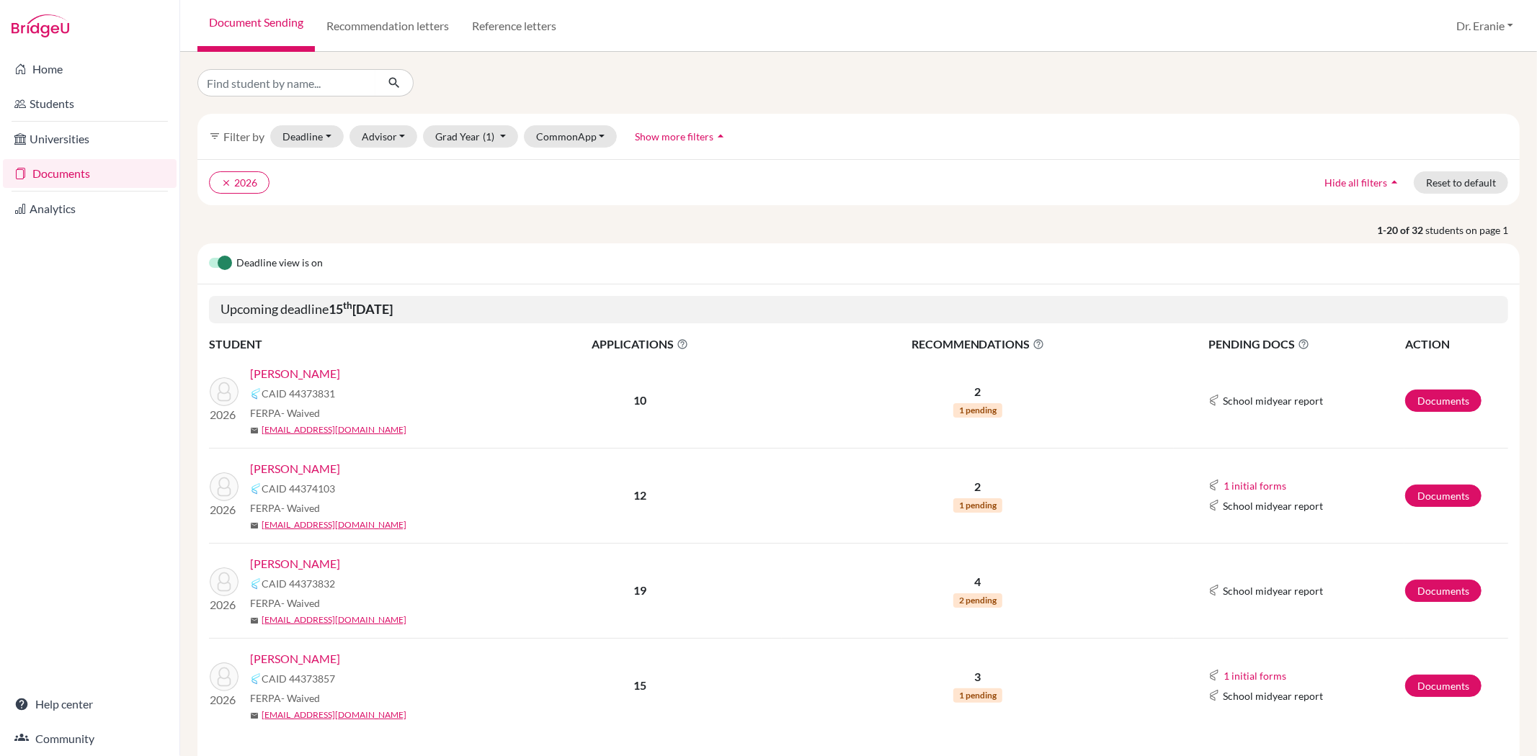
click at [292, 569] on link "[PERSON_NAME]" at bounding box center [295, 563] width 90 height 17
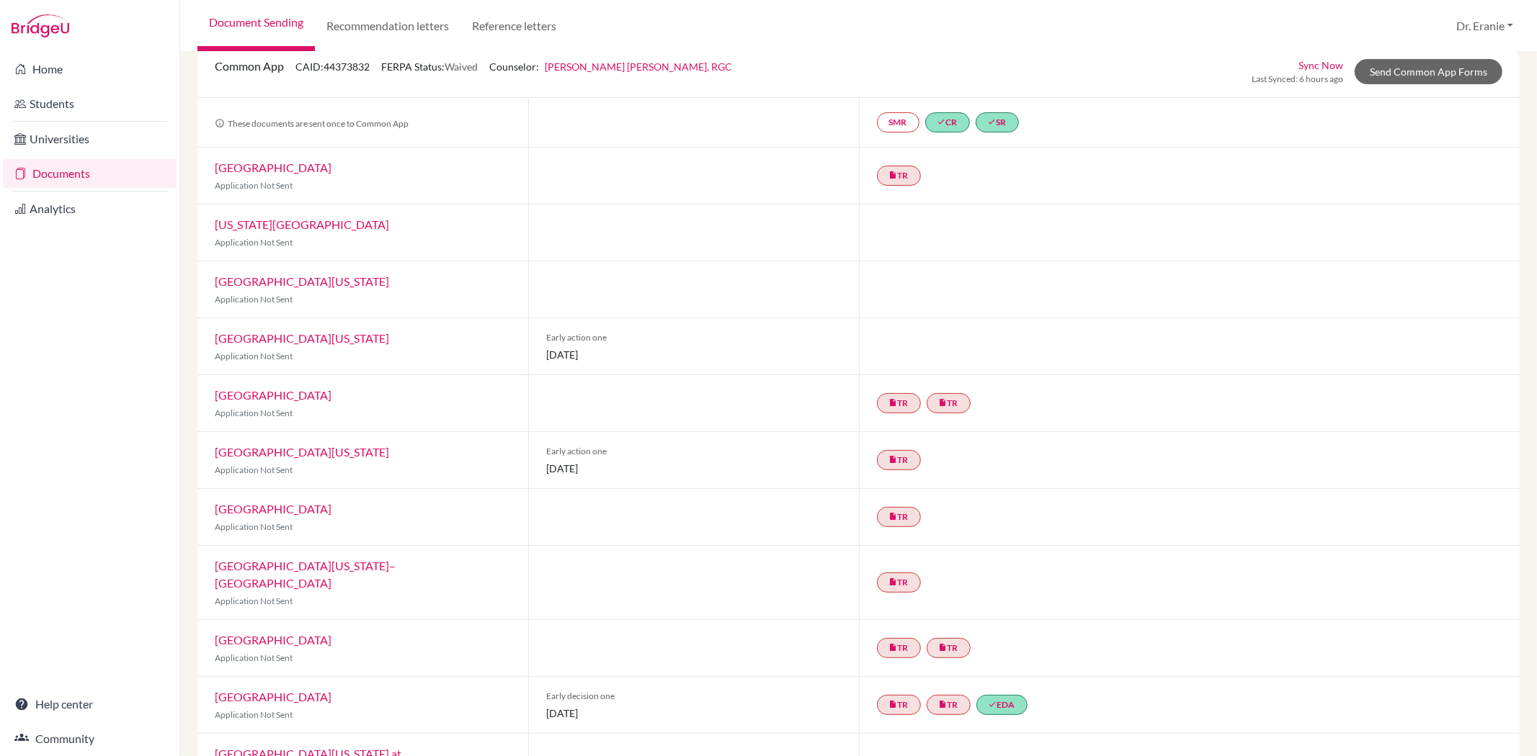
scroll to position [240, 0]
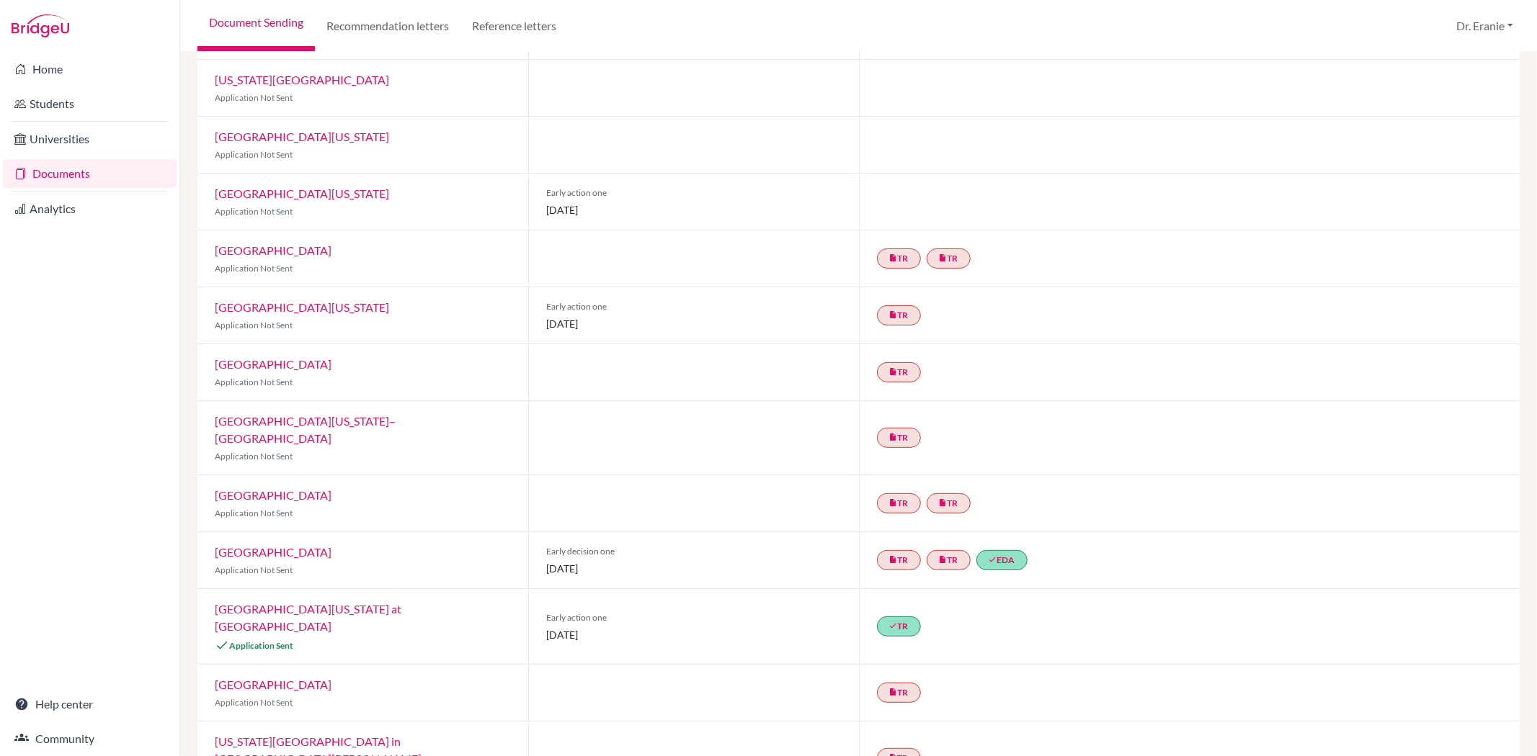
click at [378, 602] on link "[GEOGRAPHIC_DATA][US_STATE] at [GEOGRAPHIC_DATA]" at bounding box center [308, 617] width 187 height 31
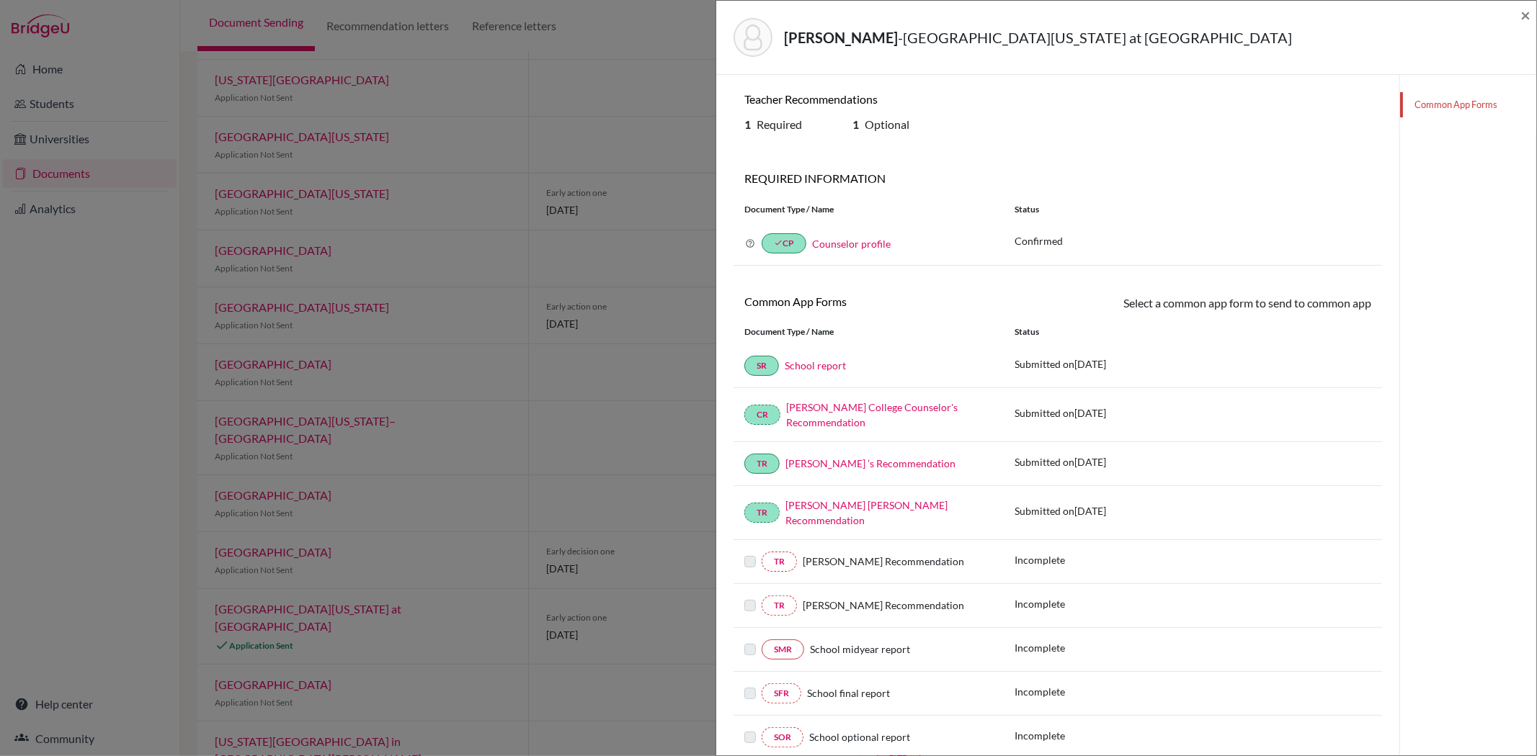
click at [1532, 12] on div "[PERSON_NAME][GEOGRAPHIC_DATA][US_STATE] at [GEOGRAPHIC_DATA] ×" at bounding box center [1126, 38] width 820 height 74
click at [1524, 17] on span "×" at bounding box center [1525, 14] width 10 height 21
